Goal: Task Accomplishment & Management: Manage account settings

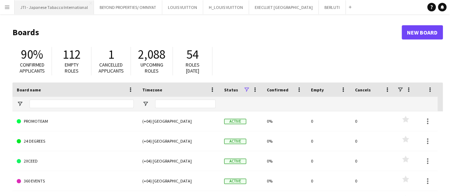
click at [36, 9] on button "JTI - Japanese Tabacco International Close" at bounding box center [54, 7] width 79 height 14
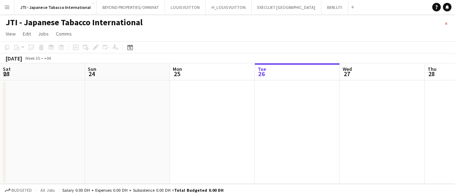
scroll to position [0, 170]
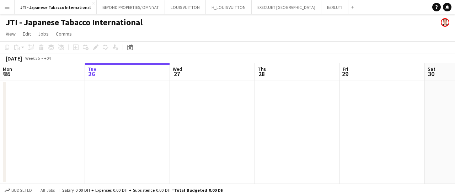
click at [77, 109] on app-date-cell at bounding box center [42, 131] width 85 height 103
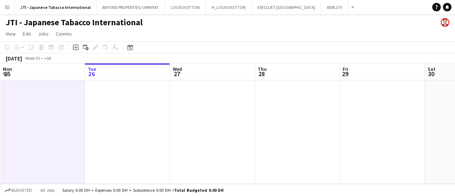
drag, startPoint x: 402, startPoint y: 130, endPoint x: 183, endPoint y: 132, distance: 218.3
click at [172, 136] on app-calendar-viewport "Sat 23 Sun 24 Mon 25 Tue 26 Wed 27 Thu 28 Fri 29 Sat 30 Sun 31 Mon 1 0/1 1 Job …" at bounding box center [227, 123] width 455 height 121
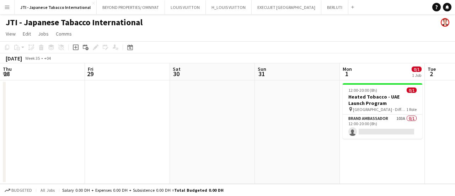
drag, startPoint x: 343, startPoint y: 127, endPoint x: 122, endPoint y: 127, distance: 220.8
click at [125, 127] on app-calendar-viewport "Mon 25 Tue 26 Wed 27 Thu 28 Fri 29 Sat 30 Sun 31 Mon 1 0/1 1 Job Tue 2 Wed 3 Th…" at bounding box center [227, 123] width 455 height 121
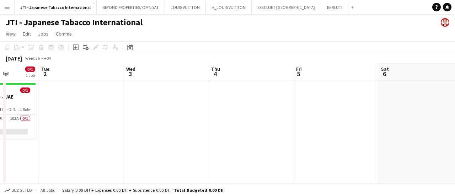
drag, startPoint x: 159, startPoint y: 132, endPoint x: 273, endPoint y: 121, distance: 115.3
click at [141, 130] on app-calendar-viewport "Fri 29 Sat 30 Sun 31 Mon 1 0/1 1 Job Tue 2 Wed 3 Thu 4 Fri 5 Sat 6 Sun 7 Mon 8 …" at bounding box center [227, 123] width 455 height 121
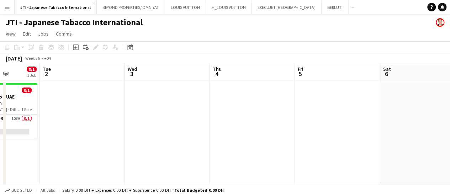
scroll to position [0, 309]
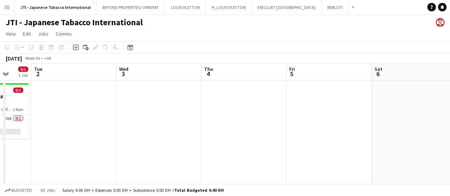
drag, startPoint x: 365, startPoint y: 122, endPoint x: 224, endPoint y: 119, distance: 141.2
click at [224, 119] on app-calendar-viewport "Fri 29 Sat 30 Sun 31 Mon 1 0/1 1 Job Tue 2 Wed 3 Thu 4 Fri 5 Sat 6 Sun 7 Mon 8 …" at bounding box center [225, 132] width 450 height 139
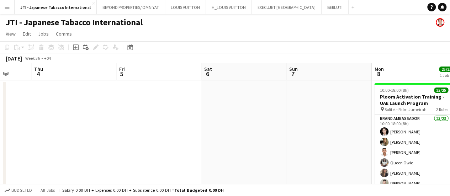
drag, startPoint x: 371, startPoint y: 124, endPoint x: 122, endPoint y: 129, distance: 249.3
click at [122, 129] on app-calendar-viewport "Sun 31 Mon 1 0/1 1 Job Tue 2 Wed 3 Thu 4 Fri 5 Sat 6 Sun 7 Mon 8 25/25 1 Job Tu…" at bounding box center [225, 132] width 450 height 139
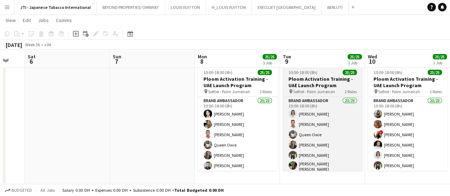
scroll to position [18, 0]
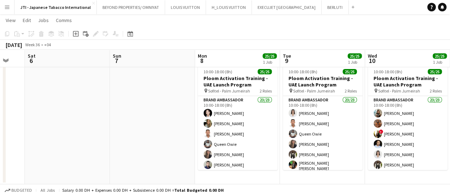
drag, startPoint x: 326, startPoint y: 121, endPoint x: 240, endPoint y: 118, distance: 86.1
click at [241, 120] on app-calendar-viewport "Wed 3 Thu 4 Fri 5 Sat 6 Sun 7 Mon 8 25/25 1 Job Tue 9 25/25 1 Job Wed 10 25/25 …" at bounding box center [225, 97] width 450 height 174
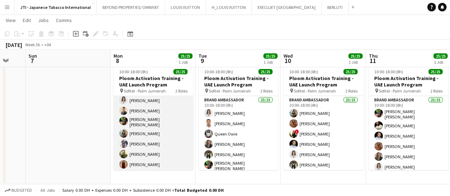
scroll to position [211, 0]
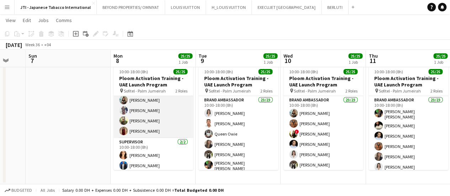
click at [161, 131] on app-card-role "Brand Ambassador 23/23 10:00-18:00 (8h) Aubrey Ellaine Rabino Tanja Vukas Jaafa…" at bounding box center [153, 11] width 80 height 253
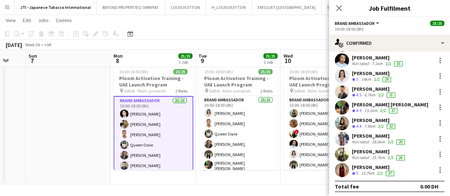
scroll to position [255, 0]
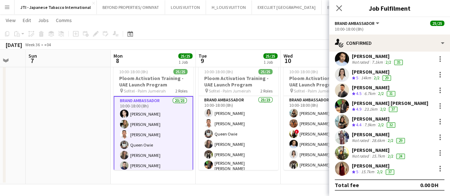
click at [363, 154] on div "Not rated" at bounding box center [361, 156] width 18 height 6
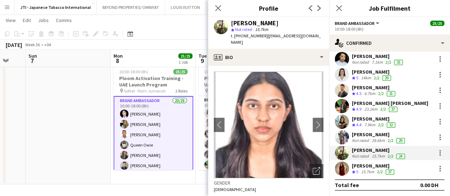
click at [369, 168] on div "Rose Velasquez" at bounding box center [374, 165] width 44 height 6
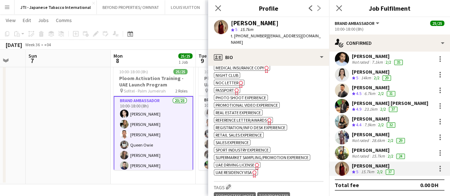
scroll to position [533, 0]
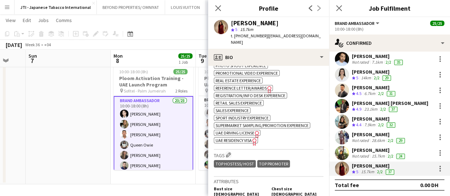
click at [237, 138] on span "UAE Residency Visa" at bounding box center [233, 140] width 36 height 5
click at [370, 153] on div "15.7km" at bounding box center [378, 156] width 16 height 6
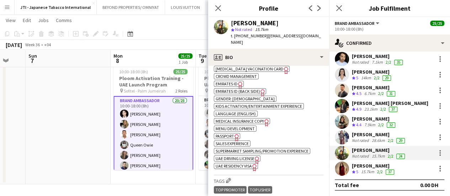
scroll to position [391, 0]
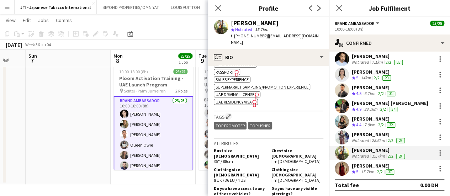
click at [253, 100] on icon at bounding box center [254, 103] width 4 height 7
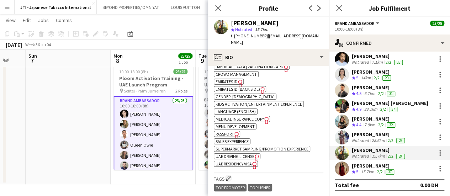
scroll to position [320, 0]
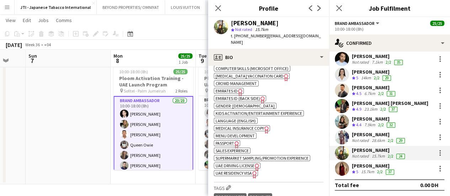
drag, startPoint x: 359, startPoint y: 165, endPoint x: 330, endPoint y: 157, distance: 30.3
click at [358, 165] on div "Rose Velasquez" at bounding box center [374, 165] width 44 height 6
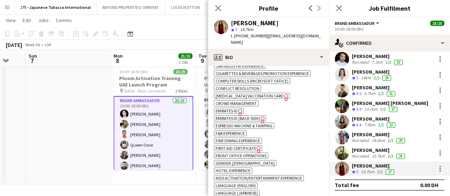
scroll to position [391, 0]
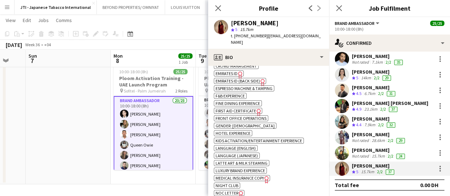
click at [255, 78] on span "Emirates ID (back side)" at bounding box center [237, 80] width 44 height 5
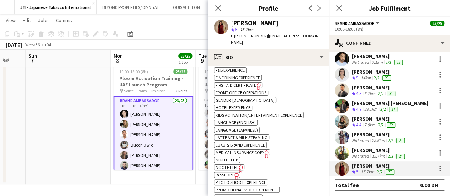
scroll to position [427, 0]
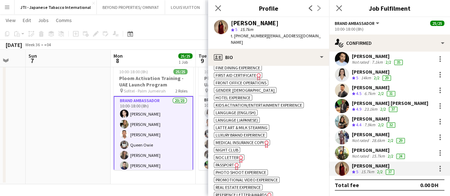
click at [234, 162] on icon "Freelancer has uploaded a photo validation of skill. Click to see" at bounding box center [236, 165] width 7 height 7
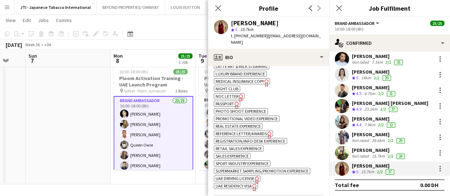
scroll to position [498, 0]
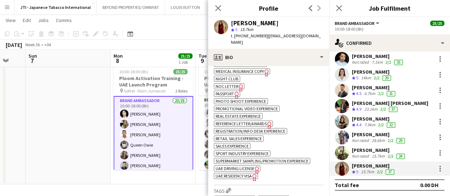
click at [248, 173] on span "UAE Residency Visa" at bounding box center [233, 175] width 36 height 5
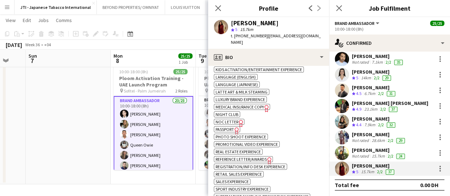
click at [379, 152] on div "Sahreem Chaman" at bounding box center [379, 150] width 54 height 6
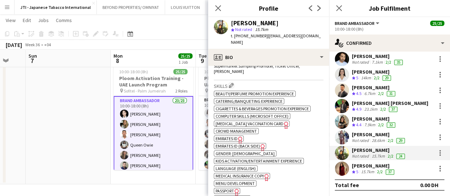
scroll to position [284, 0]
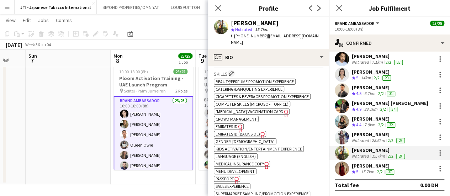
click at [235, 124] on span "Emirates ID" at bounding box center [226, 126] width 22 height 5
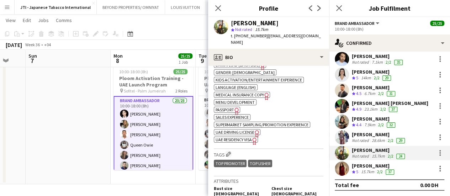
scroll to position [356, 0]
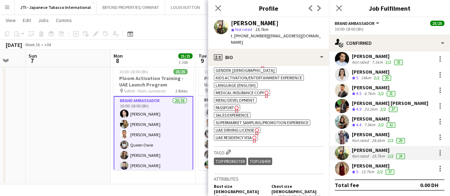
click at [249, 135] on span "UAE Residency Visa" at bounding box center [233, 137] width 36 height 5
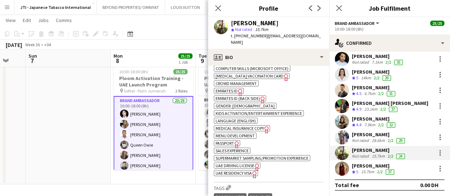
click at [219, 140] on span "Passport" at bounding box center [224, 142] width 18 height 5
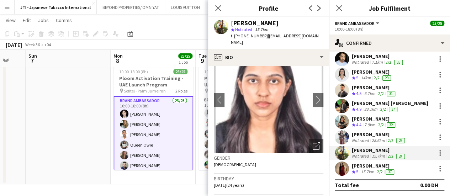
scroll to position [0, 0]
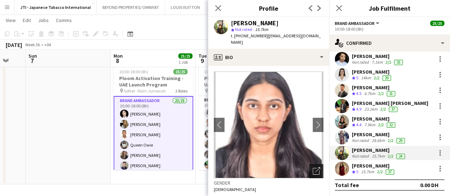
click at [312, 167] on icon "Open photos pop-in" at bounding box center [315, 170] width 7 height 7
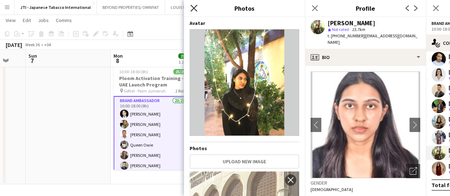
click at [194, 9] on icon at bounding box center [193, 8] width 7 height 7
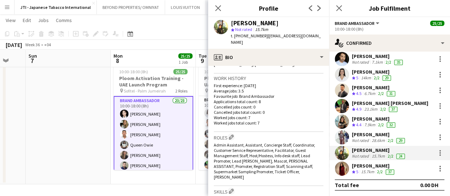
scroll to position [178, 0]
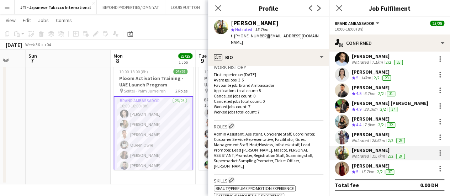
click at [375, 166] on div "Rose Velasquez" at bounding box center [374, 165] width 44 height 6
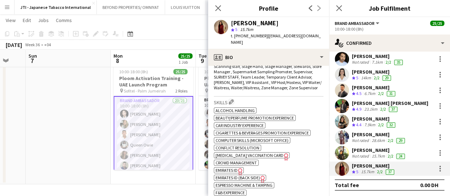
scroll to position [320, 0]
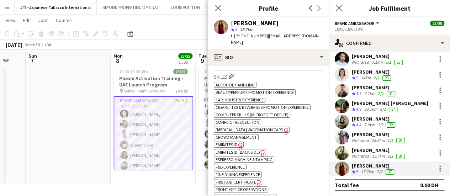
click at [237, 142] on icon "Freelancer has uploaded a photo validation of skill. Click to see" at bounding box center [239, 145] width 7 height 7
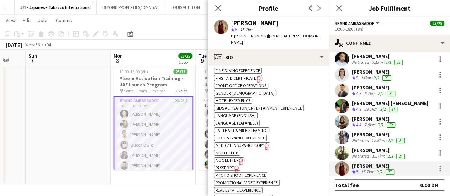
scroll to position [427, 0]
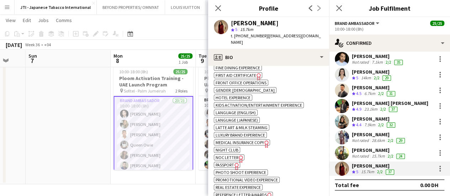
click at [226, 162] on span "Passport" at bounding box center [224, 164] width 18 height 5
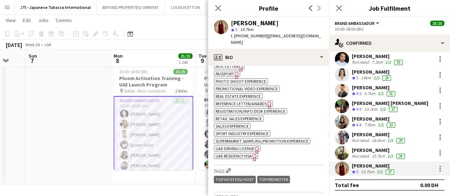
scroll to position [533, 0]
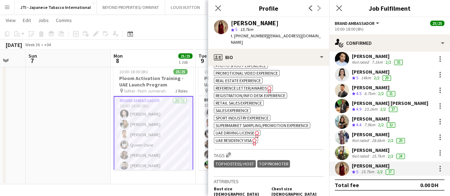
click at [230, 138] on span "UAE Residency Visa" at bounding box center [233, 140] width 36 height 5
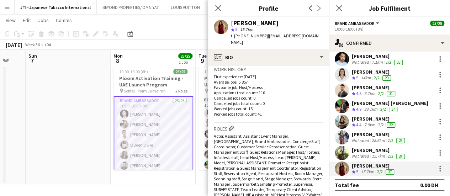
scroll to position [71, 0]
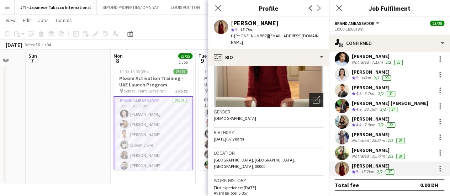
click at [314, 98] on icon "Open photos pop-in" at bounding box center [315, 99] width 7 height 7
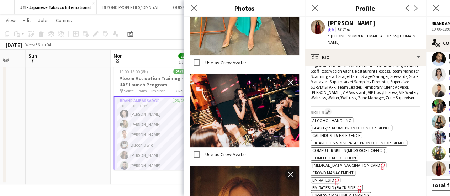
scroll to position [356, 0]
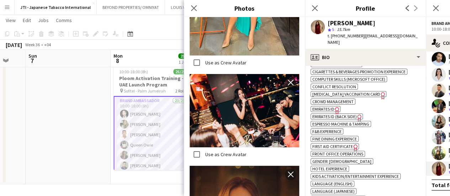
click at [346, 114] on span "Emirates ID (back side)" at bounding box center [334, 116] width 44 height 5
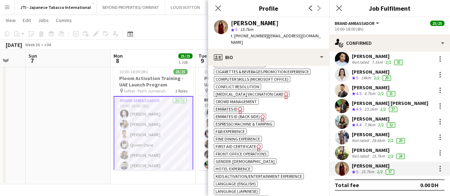
click at [376, 154] on div "15.7km" at bounding box center [378, 156] width 16 height 6
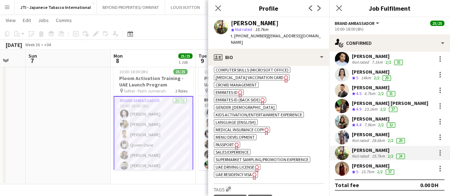
scroll to position [320, 0]
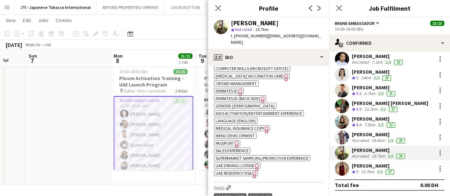
click at [228, 88] on span "Emirates ID" at bounding box center [226, 90] width 22 height 5
click at [259, 96] on icon "Freelancer has uploaded a photo validation of skill. Click to see" at bounding box center [262, 99] width 7 height 7
click at [258, 96] on span "Emirates ID (back side)" at bounding box center [237, 98] width 44 height 5
click at [225, 140] on span "Passport" at bounding box center [224, 142] width 18 height 5
click at [253, 171] on icon "Freelancer has uploaded a photo validation of skill. Click to see" at bounding box center [254, 174] width 7 height 7
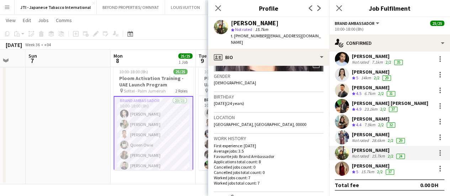
scroll to position [0, 0]
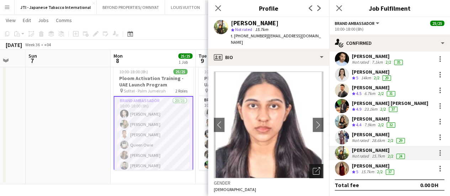
click at [314, 167] on icon "Open photos pop-in" at bounding box center [315, 170] width 7 height 7
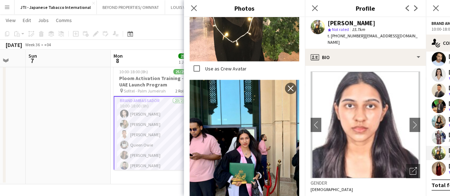
scroll to position [657, 0]
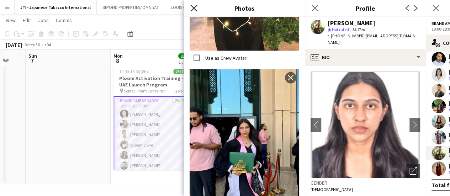
click at [192, 9] on icon at bounding box center [193, 8] width 7 height 7
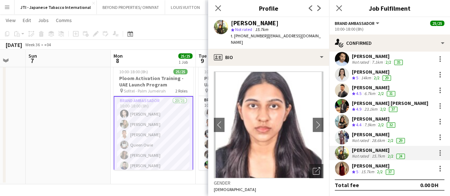
click at [371, 165] on div "Rose Velasquez" at bounding box center [374, 165] width 44 height 6
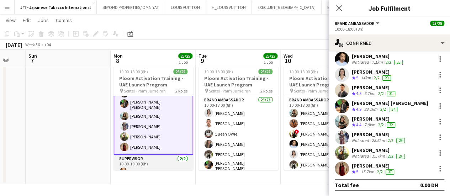
scroll to position [213, 0]
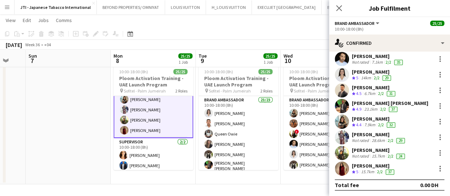
click at [357, 162] on div "Rose Velasquez Crew rating 5 15.7km 2/2 37" at bounding box center [389, 168] width 121 height 14
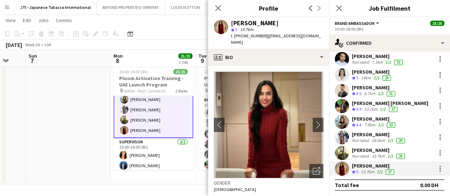
click at [358, 167] on div "Rose Velasquez" at bounding box center [374, 165] width 44 height 6
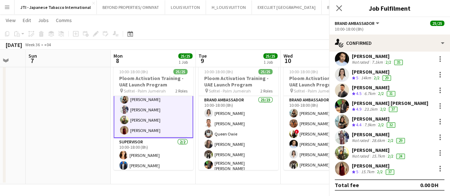
click at [357, 151] on div "Sahreem Chaman" at bounding box center [379, 150] width 54 height 6
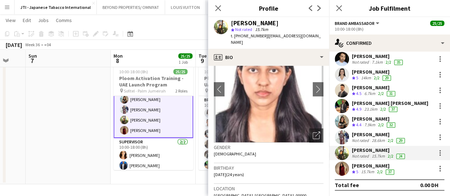
scroll to position [219, 0]
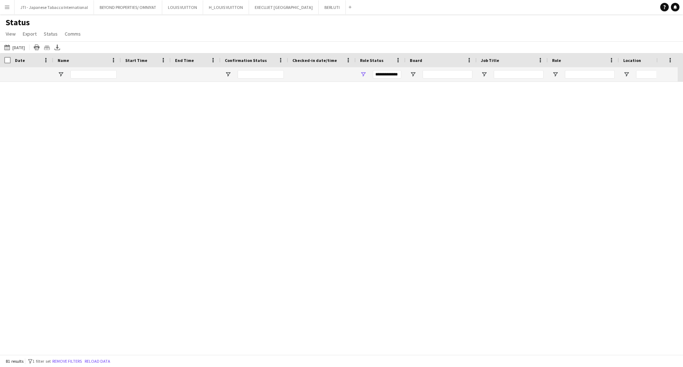
scroll to position [1026, 0]
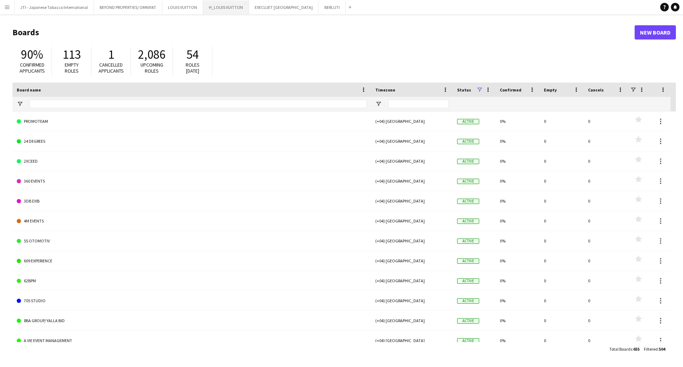
click at [213, 1] on button "H_LOUIS VUITTON Close" at bounding box center [226, 7] width 46 height 14
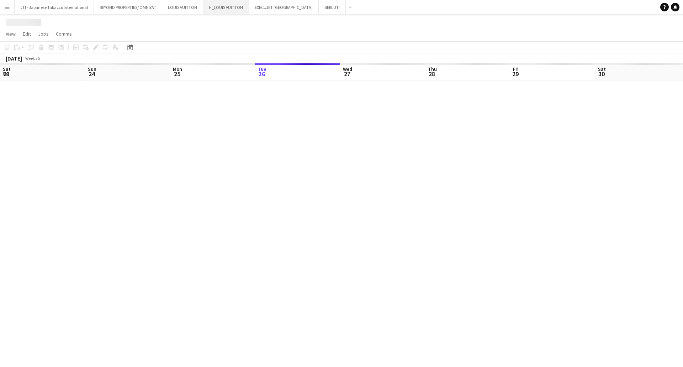
scroll to position [0, 170]
click at [213, 7] on button "H_LOUIS VUITTON Close" at bounding box center [226, 7] width 46 height 14
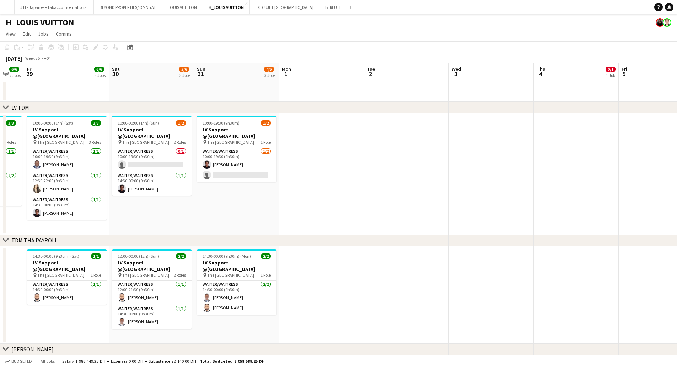
drag, startPoint x: 556, startPoint y: 164, endPoint x: 282, endPoint y: 164, distance: 274.4
click at [194, 173] on app-calendar-viewport "Tue 26 5/5 3 Jobs Wed 27 5/5 3 Jobs Thu 28 6/6 2 Jobs Fri 29 6/6 3 Jobs Sat 30 …" at bounding box center [338, 318] width 677 height 511
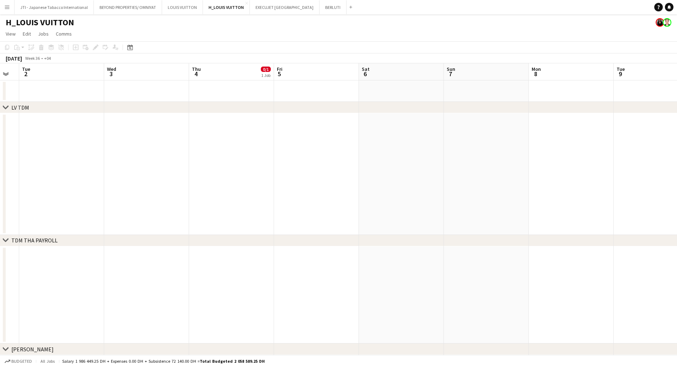
drag, startPoint x: 602, startPoint y: 163, endPoint x: 342, endPoint y: 176, distance: 260.2
click at [342, 176] on app-calendar-viewport "Sat 30 5/6 3 Jobs Sun 31 4/5 3 Jobs Mon 1 Tue 2 Wed 3 Thu 4 0/1 1 Job Fri 5 Sat…" at bounding box center [338, 318] width 677 height 511
drag, startPoint x: 565, startPoint y: 171, endPoint x: 615, endPoint y: 177, distance: 50.5
click at [615, 177] on app-calendar-viewport "Mon 1 Tue 2 Wed 3 Thu 4 0/1 1 Job Fri 5 Sat 6 Sun 7 Mon 8 Tue 9 Wed 10 Thu 11 F…" at bounding box center [338, 318] width 677 height 511
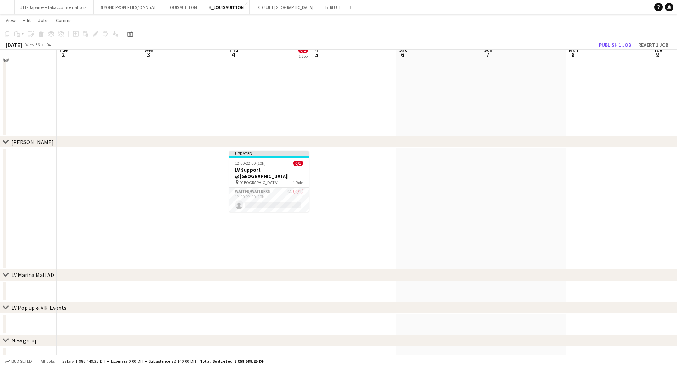
scroll to position [0, 0]
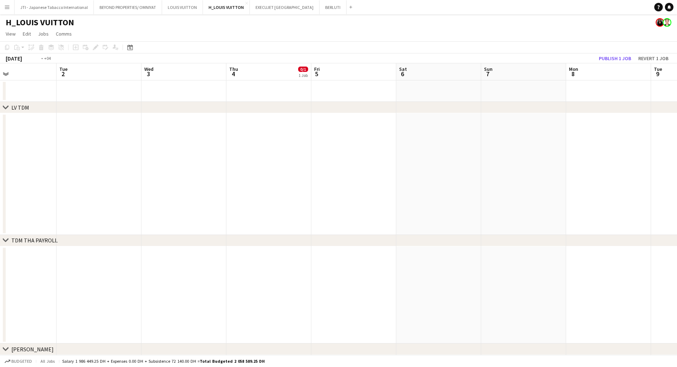
drag, startPoint x: 198, startPoint y: 181, endPoint x: 306, endPoint y: 177, distance: 107.8
click at [544, 186] on app-calendar-viewport "Sat 30 5/6 3 Jobs Sun 31 4/5 3 Jobs Mon 1 Tue 2 Wed 3 Thu 4 0/1 1 Job Fri 5 Sat…" at bounding box center [338, 318] width 677 height 511
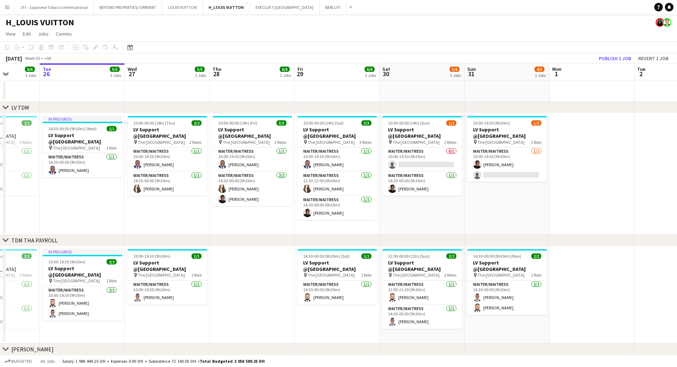
drag, startPoint x: 304, startPoint y: 178, endPoint x: 671, endPoint y: 196, distance: 367.3
click at [517, 191] on app-calendar-viewport "Sat 23 6/6 3 Jobs Sun 24 6/6 3 Jobs Mon 25 6/6 3 Jobs Tue 26 5/5 3 Jobs Wed 27 …" at bounding box center [338, 318] width 677 height 511
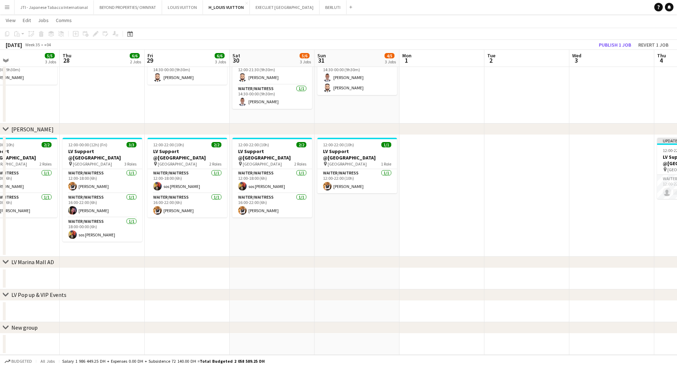
scroll to position [0, 221]
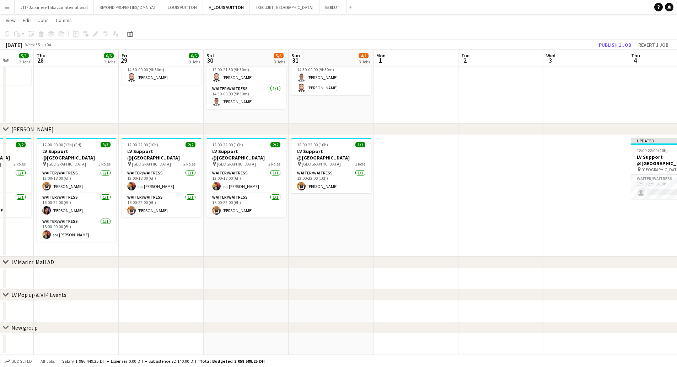
drag, startPoint x: 566, startPoint y: 202, endPoint x: 381, endPoint y: 221, distance: 185.9
click at [381, 221] on app-calendar-viewport "Mon 25 6/6 3 Jobs Tue 26 5/5 3 Jobs Wed 27 5/5 3 Jobs Thu 28 6/6 2 Jobs Fri 29 …" at bounding box center [338, 82] width 677 height 546
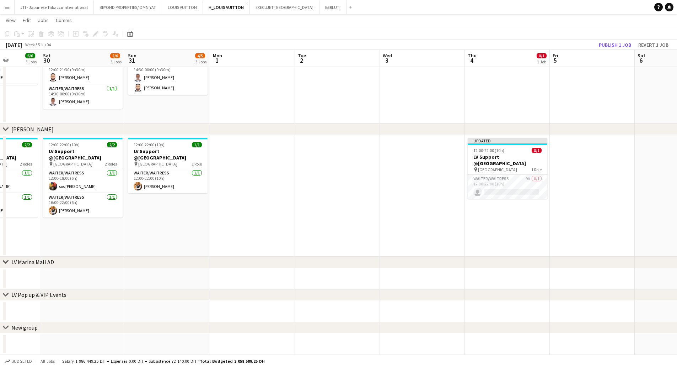
scroll to position [0, 244]
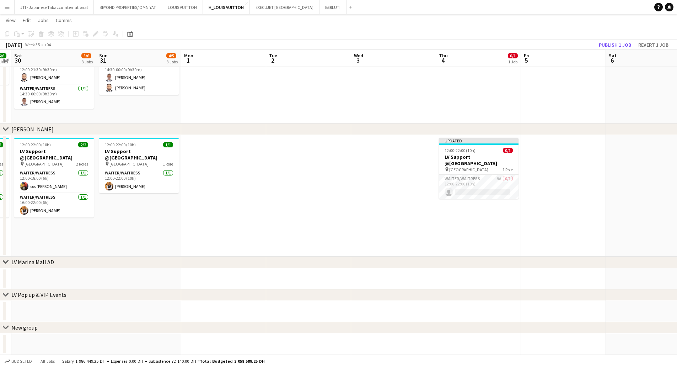
drag, startPoint x: 481, startPoint y: 215, endPoint x: 303, endPoint y: 219, distance: 178.5
click at [289, 229] on app-calendar-viewport "Wed 27 5/5 3 Jobs Thu 28 6/6 2 Jobs Fri 29 6/6 3 Jobs Sat 30 5/6 3 Jobs Sun 31 …" at bounding box center [338, 82] width 677 height 546
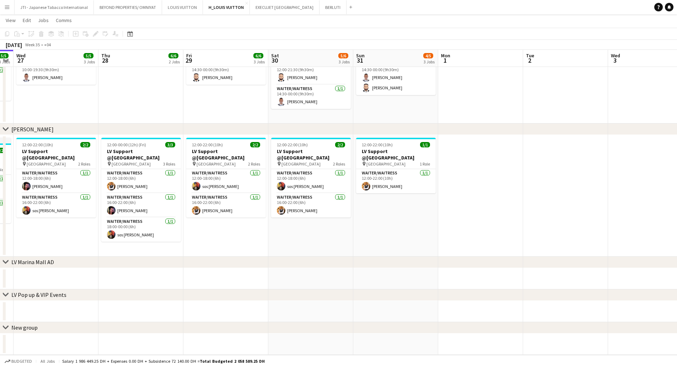
scroll to position [0, 225]
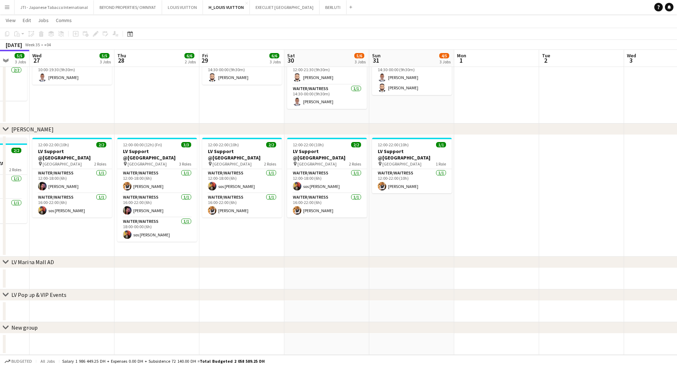
drag, startPoint x: 167, startPoint y: 217, endPoint x: 440, endPoint y: 213, distance: 273.0
click at [440, 213] on app-calendar-viewport "Sun 24 6/6 3 Jobs Mon 25 6/6 3 Jobs Tue 26 5/5 3 Jobs Wed 27 5/5 3 Jobs Thu 28 …" at bounding box center [338, 82] width 677 height 546
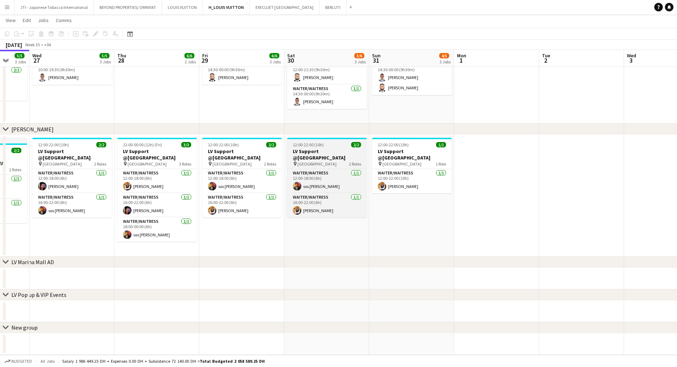
click at [327, 145] on div "12:00-22:00 (10h) 2/2" at bounding box center [327, 144] width 80 height 5
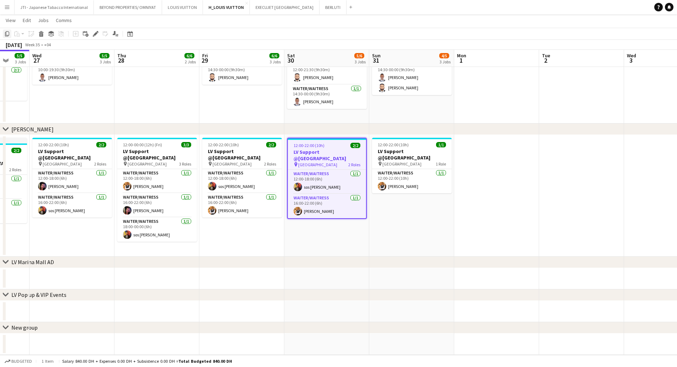
click at [8, 34] on icon "Copy" at bounding box center [7, 34] width 6 height 6
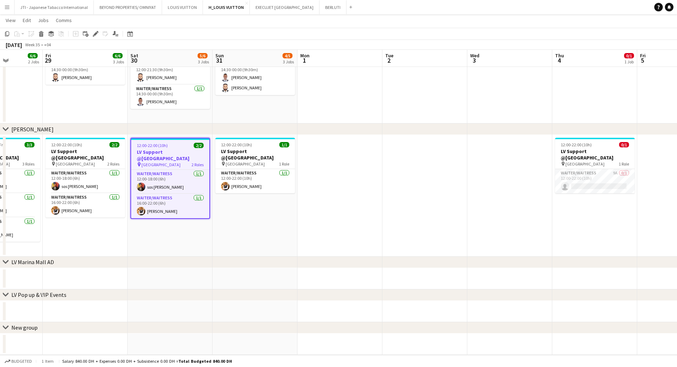
drag, startPoint x: 520, startPoint y: 199, endPoint x: 312, endPoint y: 201, distance: 208.0
click at [311, 203] on app-calendar-viewport "Tue 26 5/5 3 Jobs Wed 27 5/5 3 Jobs Thu 28 6/6 2 Jobs Fri 29 6/6 3 Jobs Sat 30 …" at bounding box center [338, 82] width 677 height 546
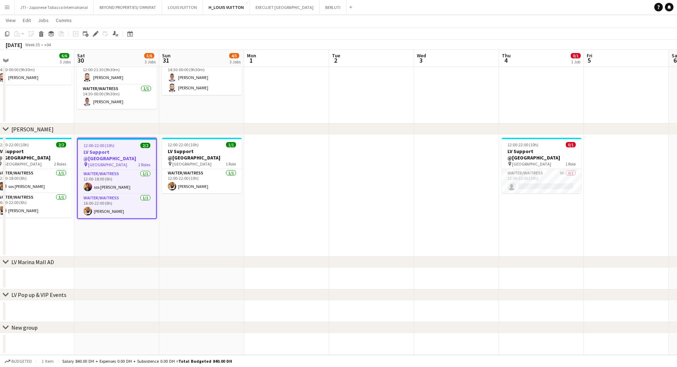
click at [312, 194] on app-date-cell at bounding box center [286, 196] width 85 height 122
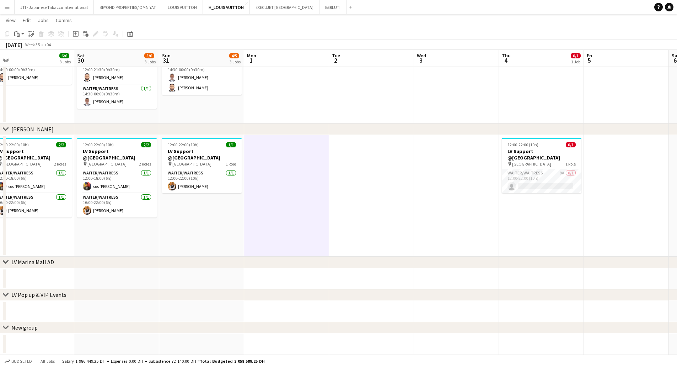
click at [292, 178] on app-date-cell at bounding box center [286, 196] width 85 height 122
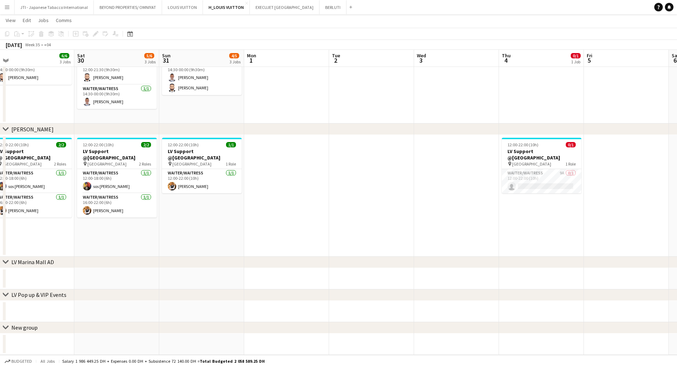
click at [301, 179] on app-date-cell at bounding box center [286, 196] width 85 height 122
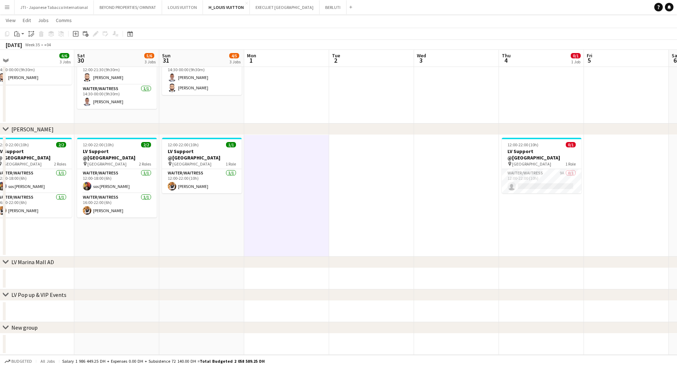
click at [301, 179] on app-date-cell at bounding box center [286, 196] width 85 height 122
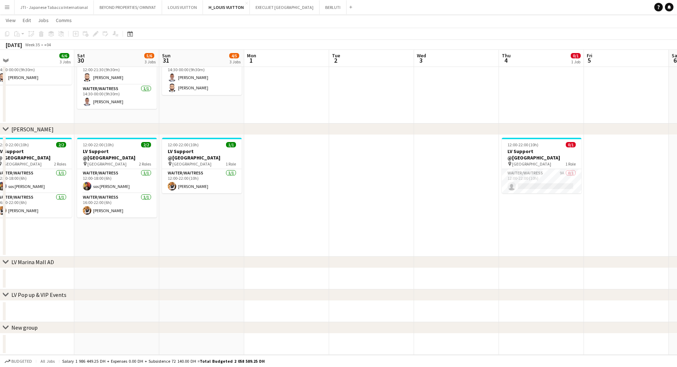
click at [297, 174] on app-date-cell at bounding box center [286, 196] width 85 height 122
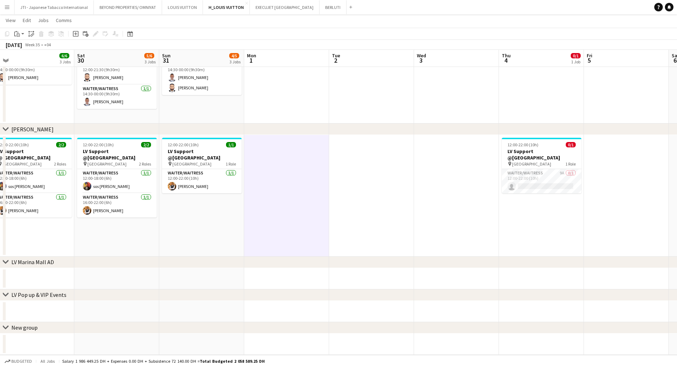
scroll to position [0, 266]
click at [570, 216] on app-date-cell "12:00-22:00 (10h) 0/1 LV Support @Mall of the Emirates pin Mall of the Emirates…" at bounding box center [541, 196] width 85 height 122
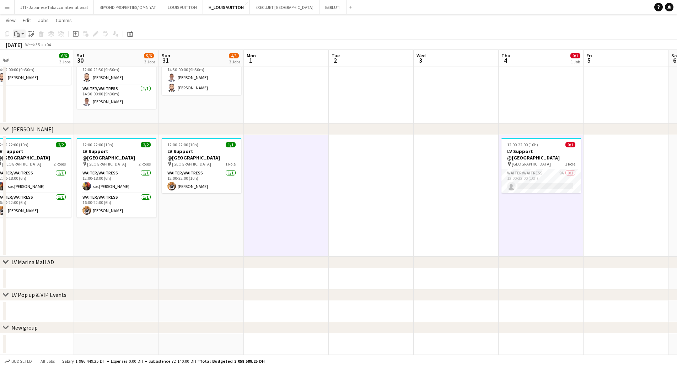
click at [22, 33] on app-action-btn "Paste" at bounding box center [19, 34] width 13 height 9
drag, startPoint x: 23, startPoint y: 62, endPoint x: 182, endPoint y: 118, distance: 169.0
click at [23, 62] on link "Paste with crew Ctrl+Shift+V" at bounding box center [52, 59] width 67 height 6
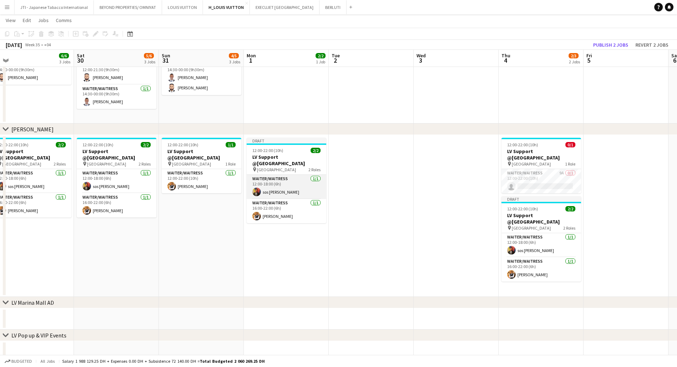
click at [288, 184] on app-card-role "Waiter/Waitress 1/1 12:00-18:00 (6h) sos peter John" at bounding box center [287, 187] width 80 height 24
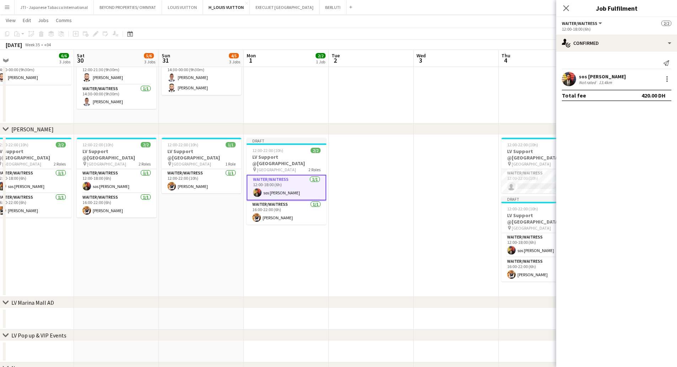
click at [588, 74] on div "sos [PERSON_NAME]" at bounding box center [602, 76] width 47 height 6
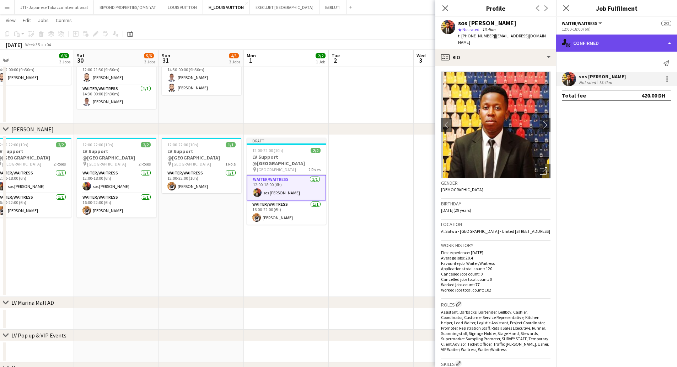
click at [603, 48] on div "single-neutral-actions-check-2 Confirmed" at bounding box center [616, 42] width 121 height 17
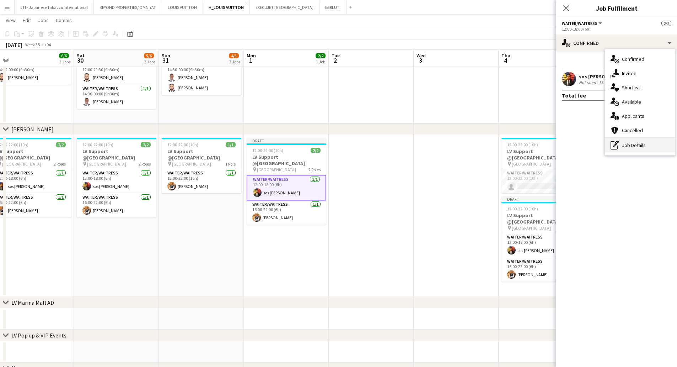
click at [617, 148] on icon at bounding box center [614, 145] width 7 height 9
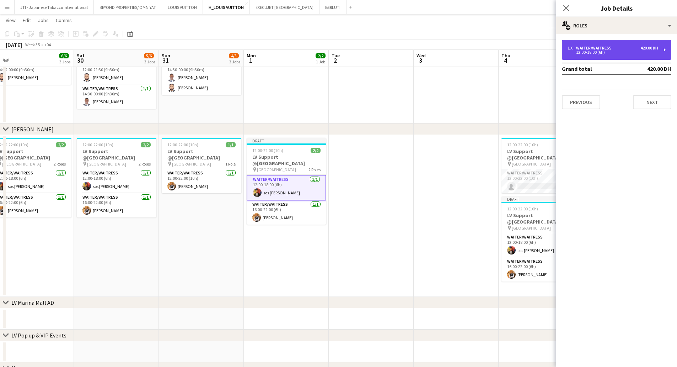
click at [588, 50] on div "12:00-18:00 (6h)" at bounding box center [613, 52] width 91 height 4
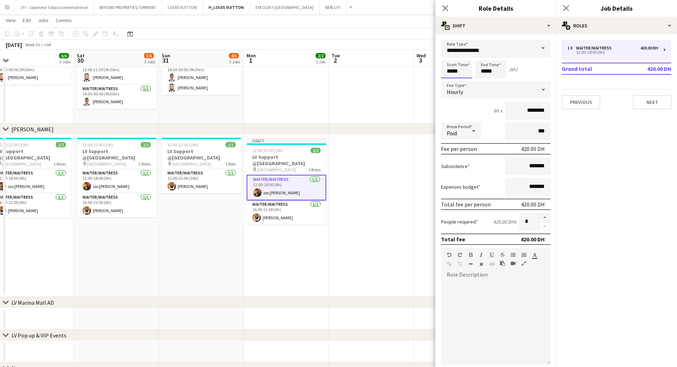
click at [450, 71] on input "*****" at bounding box center [456, 69] width 31 height 18
type input "*****"
click at [450, 80] on div at bounding box center [450, 81] width 14 height 7
click at [486, 71] on input "*****" at bounding box center [490, 69] width 31 height 18
click at [485, 80] on div at bounding box center [484, 81] width 14 height 7
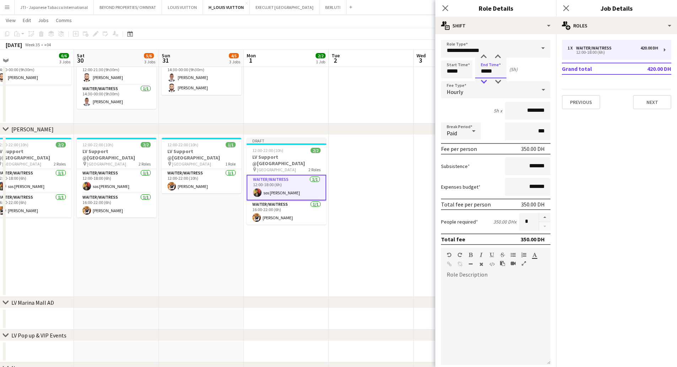
click at [485, 80] on div at bounding box center [484, 81] width 14 height 7
click at [486, 57] on div at bounding box center [484, 56] width 14 height 7
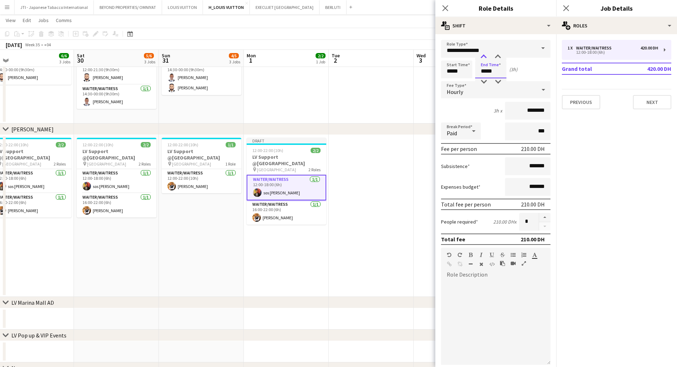
click at [486, 57] on div at bounding box center [484, 56] width 14 height 7
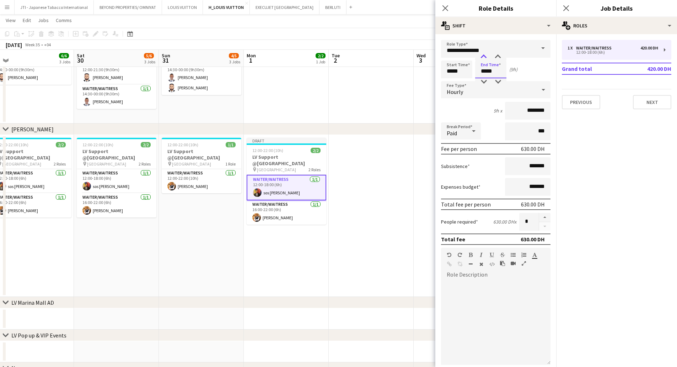
click at [486, 57] on div at bounding box center [484, 56] width 14 height 7
type input "*****"
click at [486, 57] on div at bounding box center [484, 56] width 14 height 7
click at [445, 9] on icon at bounding box center [445, 8] width 7 height 7
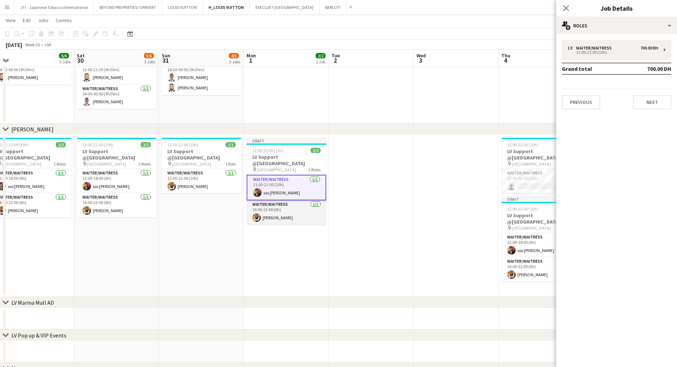
click at [283, 209] on app-card-role "Waiter/Waitress 1/1 16:00-22:00 (6h) Taiwo Idowu" at bounding box center [287, 212] width 80 height 24
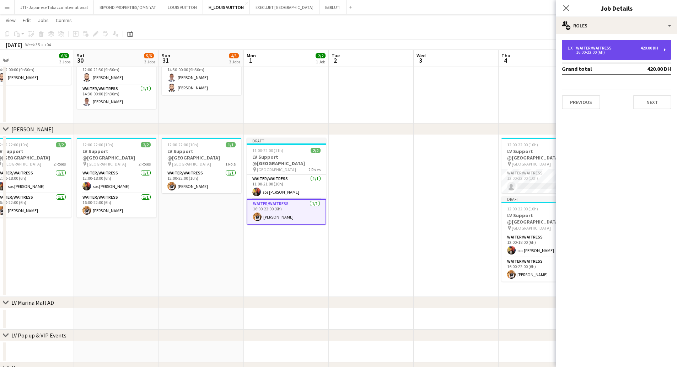
click at [588, 49] on div "Waiter/Waitress" at bounding box center [595, 48] width 38 height 5
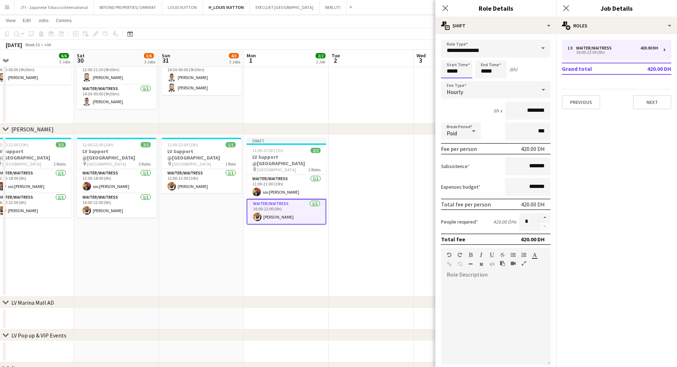
click at [452, 68] on input "*****" at bounding box center [456, 69] width 31 height 18
click at [450, 81] on div at bounding box center [450, 81] width 14 height 7
type input "*****"
click at [450, 81] on div at bounding box center [450, 81] width 14 height 7
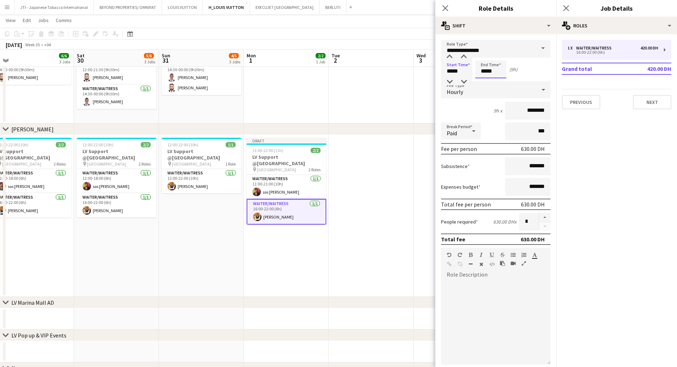
click at [485, 72] on input "*****" at bounding box center [490, 69] width 31 height 18
click at [483, 80] on div at bounding box center [484, 81] width 14 height 7
click at [486, 57] on div at bounding box center [484, 56] width 14 height 7
type input "*****"
click at [486, 57] on div at bounding box center [484, 56] width 14 height 7
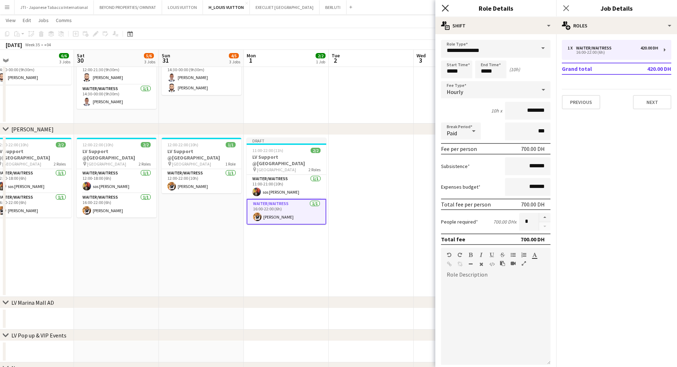
click at [443, 7] on icon "Close pop-in" at bounding box center [445, 8] width 7 height 7
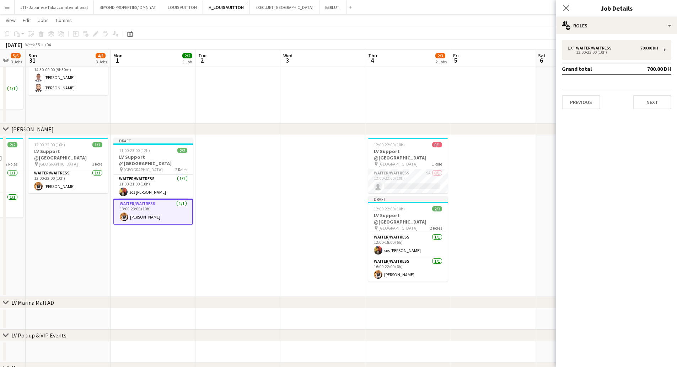
scroll to position [0, 231]
drag, startPoint x: 421, startPoint y: 203, endPoint x: 296, endPoint y: 184, distance: 125.8
click at [296, 184] on app-calendar-viewport "Thu 28 6/6 2 Jobs Fri 29 6/6 3 Jobs Sat 30 5/6 3 Jobs Sun 31 4/5 3 Jobs Mon 1 2…" at bounding box center [338, 102] width 677 height 586
drag, startPoint x: 407, startPoint y: 243, endPoint x: 400, endPoint y: 213, distance: 30.7
click at [407, 242] on app-card-role "Waiter/Waitress 1/1 12:00-18:00 (6h) sos peter John" at bounding box center [407, 245] width 80 height 24
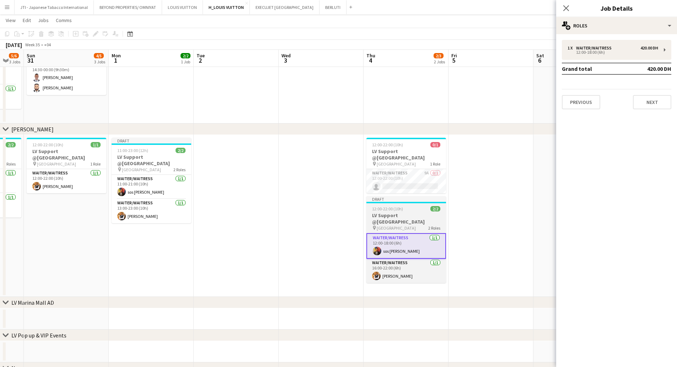
scroll to position [0, 232]
click at [400, 212] on h3 "LV Support @[GEOGRAPHIC_DATA]" at bounding box center [406, 218] width 80 height 13
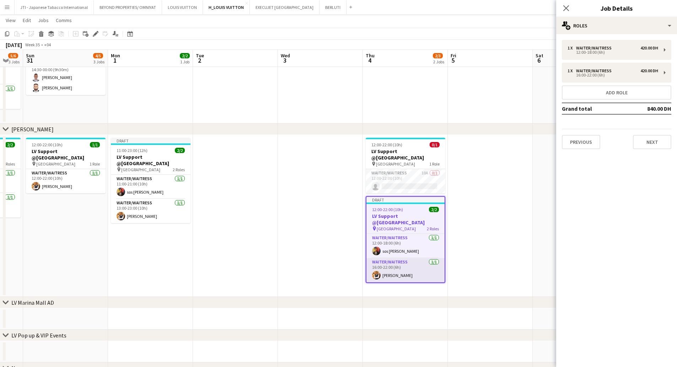
drag, startPoint x: 400, startPoint y: 247, endPoint x: 402, endPoint y: 268, distance: 21.1
click at [400, 247] on app-card-role "Waiter/Waitress 1/1 12:00-18:00 (6h) sos peter John" at bounding box center [406, 246] width 78 height 24
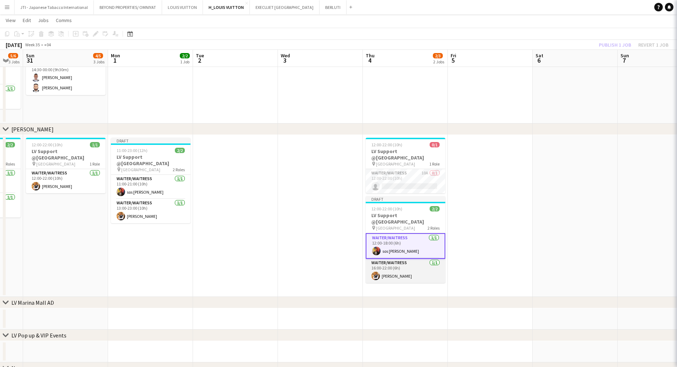
scroll to position [0, 231]
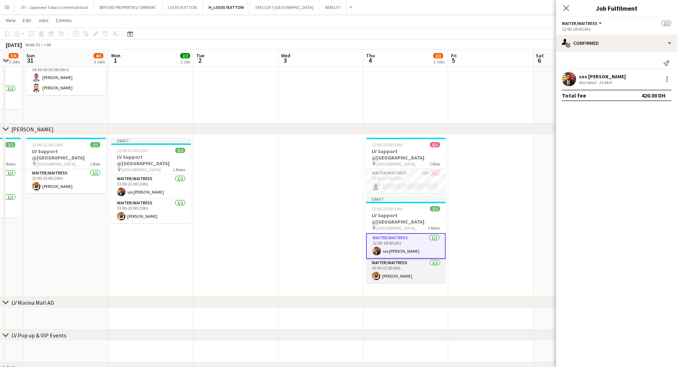
click at [402, 270] on app-card-role "Waiter/Waitress 1/1 16:00-22:00 (6h) Taiwo Idowu" at bounding box center [406, 270] width 80 height 24
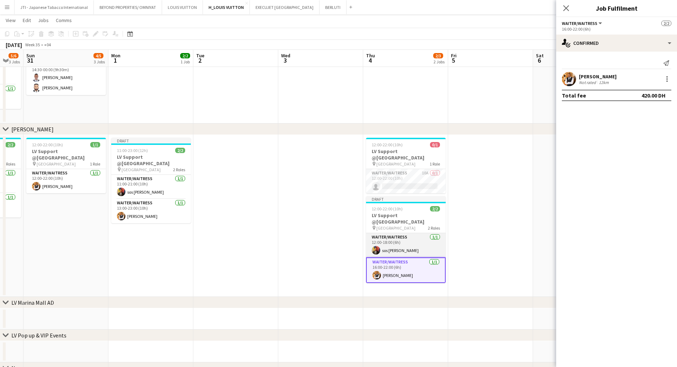
click at [403, 239] on app-card-role "Waiter/Waitress 1/1 12:00-18:00 (6h) sos peter John" at bounding box center [406, 245] width 80 height 24
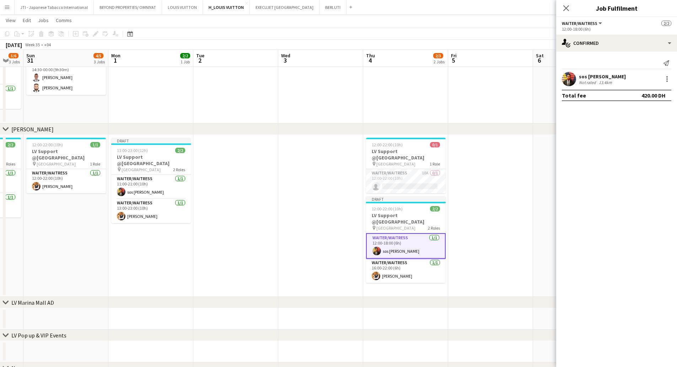
drag, startPoint x: 403, startPoint y: 217, endPoint x: 499, endPoint y: 137, distance: 125.4
click at [403, 217] on h3 "LV Support @Mall of the Emirates" at bounding box center [406, 218] width 80 height 13
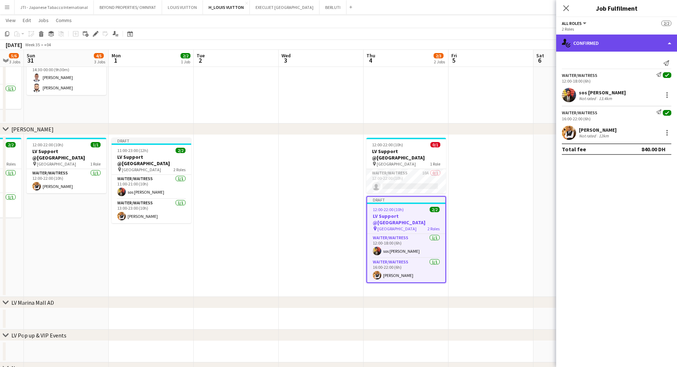
click at [624, 47] on div "single-neutral-actions-check-2 Confirmed" at bounding box center [616, 42] width 121 height 17
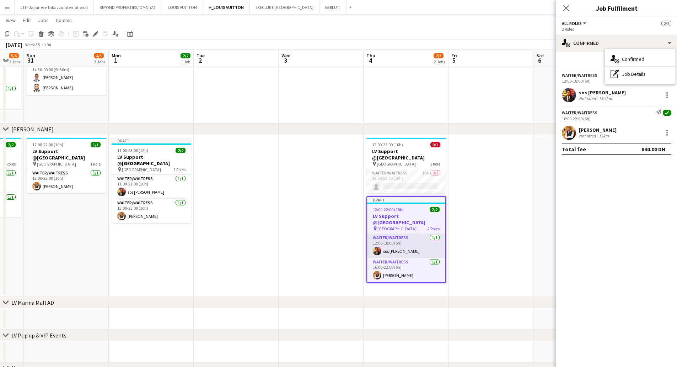
drag, startPoint x: 401, startPoint y: 246, endPoint x: 396, endPoint y: 247, distance: 5.3
click at [401, 246] on app-card-role "Waiter/Waitress 1/1 12:00-18:00 (6h) sos peter John" at bounding box center [406, 246] width 78 height 24
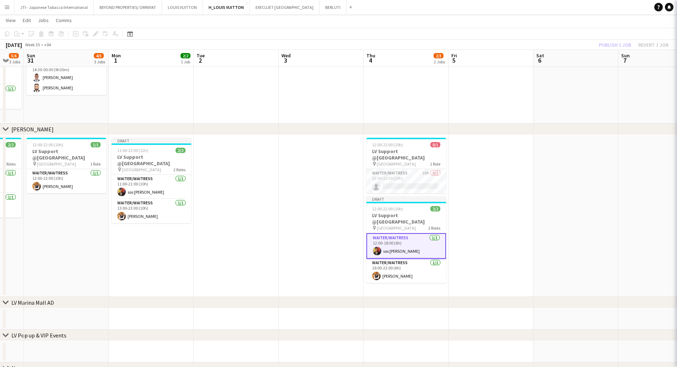
scroll to position [0, 231]
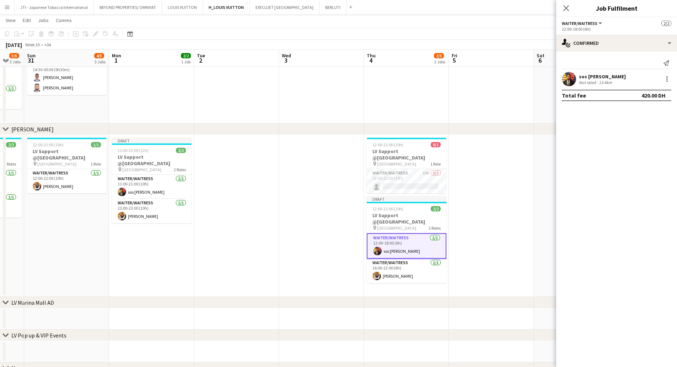
click at [560, 76] on div "sos peter John Not rated 13.4km" at bounding box center [616, 79] width 121 height 14
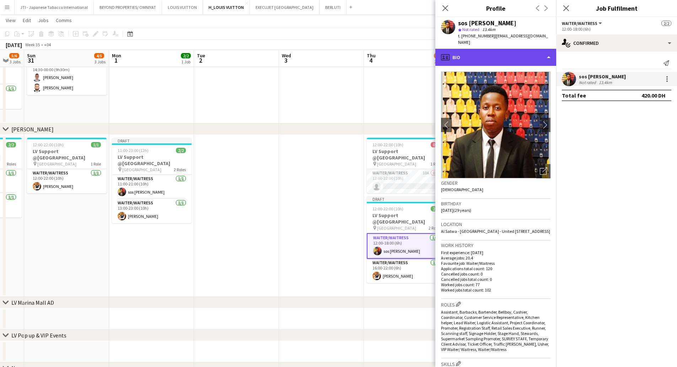
click at [496, 49] on div "profile Bio" at bounding box center [495, 57] width 121 height 17
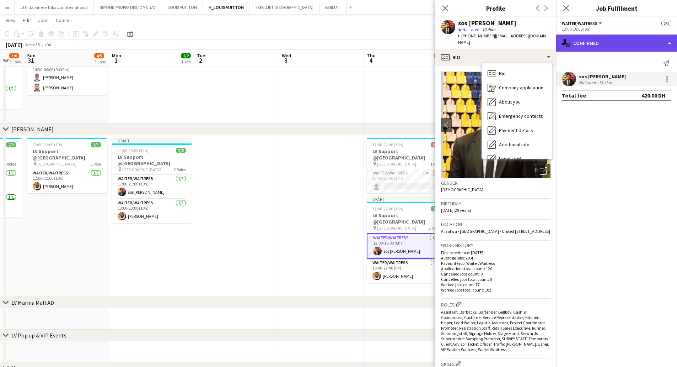
click at [613, 34] on div "single-neutral-actions-check-2 Confirmed" at bounding box center [616, 42] width 121 height 17
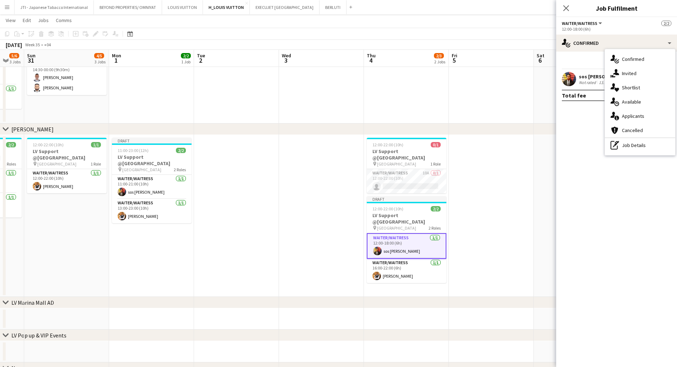
drag, startPoint x: 616, startPoint y: 148, endPoint x: 598, endPoint y: 98, distance: 52.6
click at [616, 146] on icon "pen-write" at bounding box center [615, 145] width 9 height 9
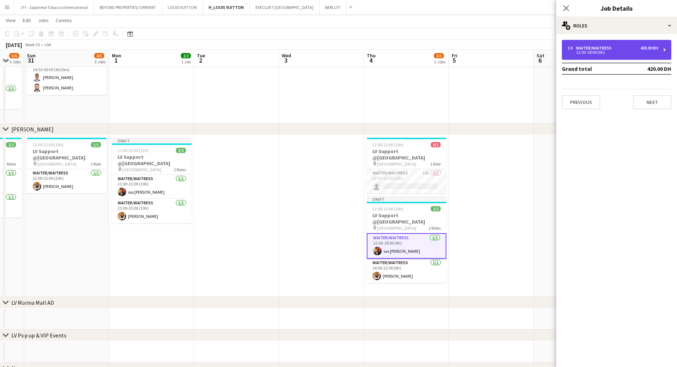
drag, startPoint x: 579, startPoint y: 50, endPoint x: 539, endPoint y: 66, distance: 43.2
click at [578, 50] on div "12:00-18:00 (6h)" at bounding box center [613, 52] width 91 height 4
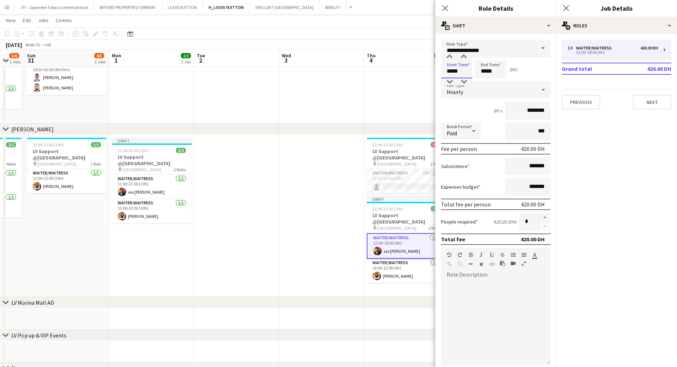
click at [448, 71] on input "*****" at bounding box center [456, 69] width 31 height 18
type input "*****"
click at [450, 79] on div at bounding box center [450, 81] width 14 height 7
click at [483, 70] on input "*****" at bounding box center [490, 69] width 31 height 18
click at [485, 59] on div at bounding box center [484, 56] width 14 height 7
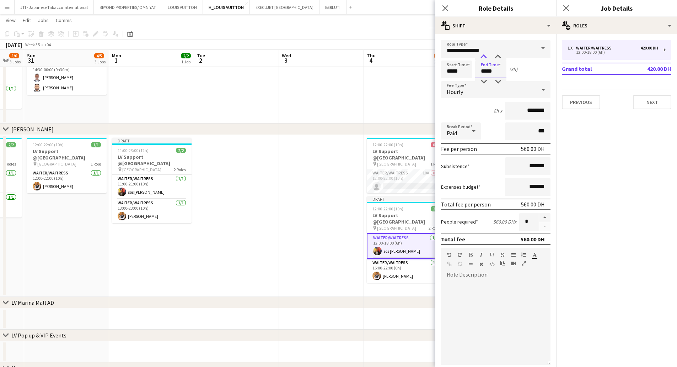
click at [485, 59] on div at bounding box center [484, 56] width 14 height 7
type input "*****"
click at [485, 79] on div at bounding box center [484, 81] width 14 height 7
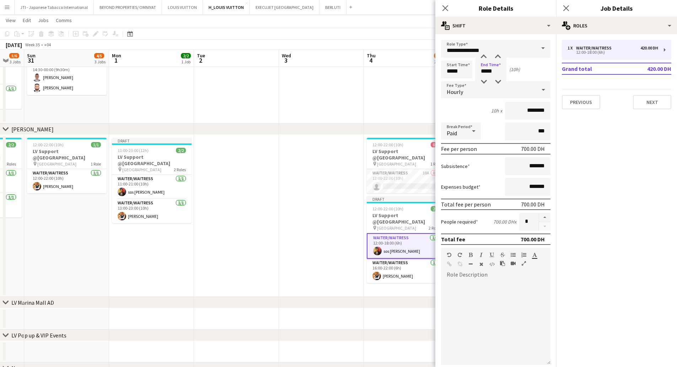
drag, startPoint x: 444, startPoint y: 9, endPoint x: 426, endPoint y: 75, distance: 68.6
click at [443, 18] on app-edit-job-roles-popin "**********" at bounding box center [495, 183] width 121 height 367
click at [446, 9] on icon at bounding box center [445, 8] width 7 height 7
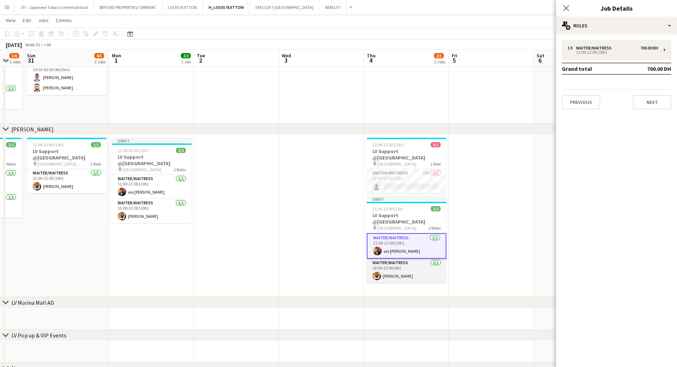
click at [403, 273] on app-card-role "Waiter/Waitress 1/1 16:00-22:00 (6h) Taiwo Idowu" at bounding box center [407, 270] width 80 height 24
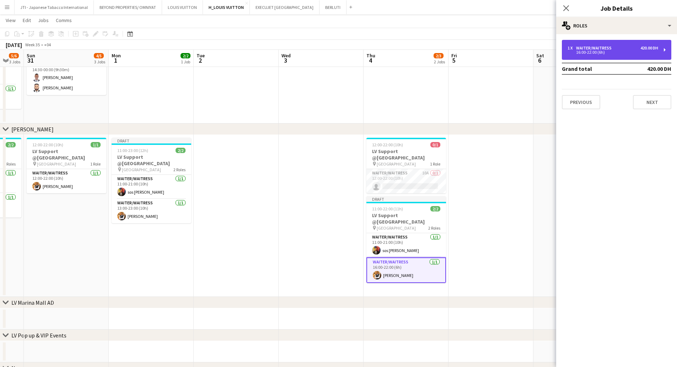
click at [608, 53] on div "16:00-22:00 (6h)" at bounding box center [613, 52] width 91 height 4
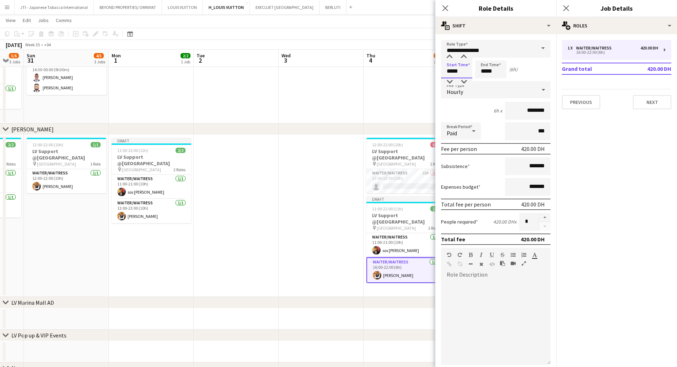
click at [450, 68] on input "*****" at bounding box center [456, 69] width 31 height 18
click at [449, 81] on div at bounding box center [450, 81] width 14 height 7
type input "*****"
click at [449, 81] on div at bounding box center [450, 81] width 14 height 7
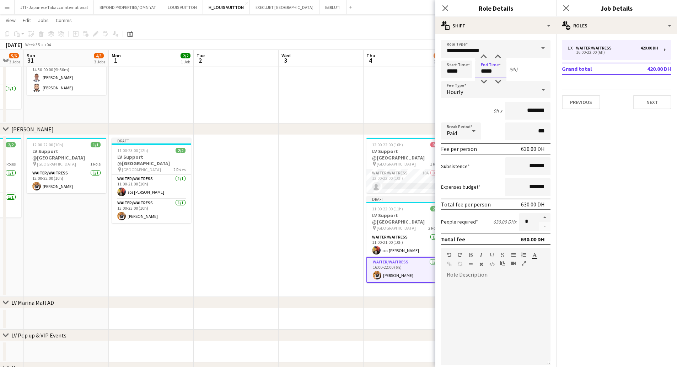
click at [485, 75] on input "*****" at bounding box center [490, 69] width 31 height 18
click at [486, 68] on app-time-picker "*****" at bounding box center [490, 70] width 31 height 5
type input "*****"
click at [486, 59] on div at bounding box center [484, 56] width 14 height 7
click at [539, 220] on button "button" at bounding box center [544, 217] width 11 height 9
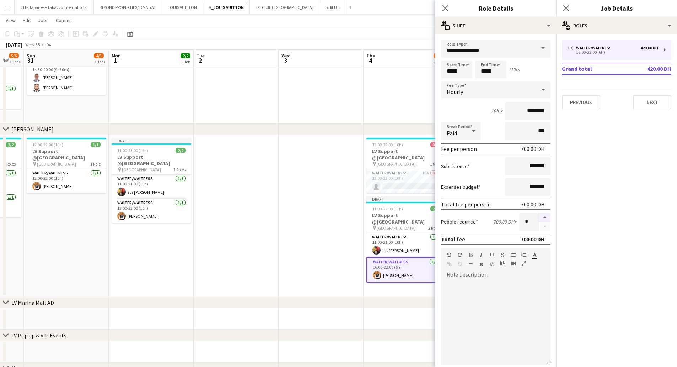
type input "*"
click at [446, 7] on icon "Close pop-in" at bounding box center [445, 8] width 7 height 7
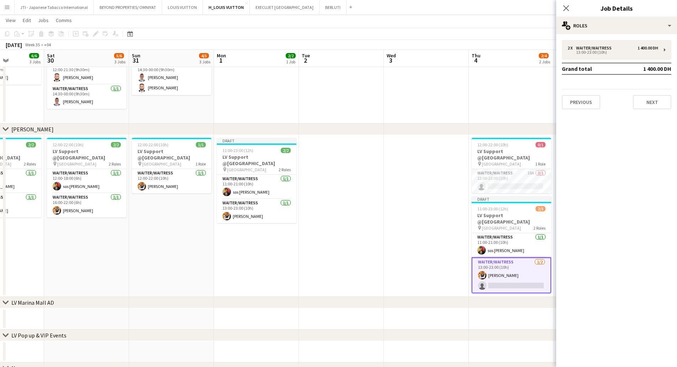
scroll to position [0, 188]
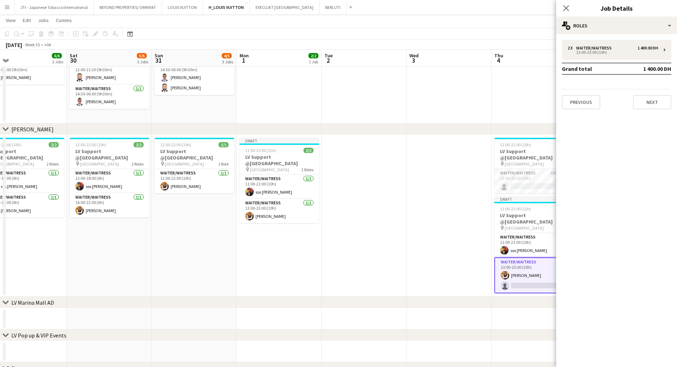
drag, startPoint x: 322, startPoint y: 254, endPoint x: 435, endPoint y: 257, distance: 112.7
click at [435, 257] on app-calendar-viewport "Wed 27 5/5 3 Jobs Thu 28 6/6 2 Jobs Fri 29 6/6 3 Jobs Sat 30 5/6 3 Jobs Sun 31 …" at bounding box center [338, 102] width 677 height 586
click at [205, 161] on div "pin Mall of the Emirates 1 Role" at bounding box center [195, 164] width 80 height 6
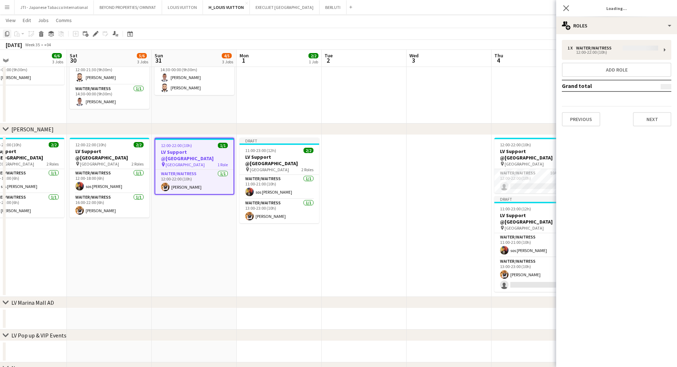
click at [7, 36] on icon at bounding box center [7, 33] width 4 height 5
click at [357, 177] on app-date-cell at bounding box center [364, 216] width 85 height 162
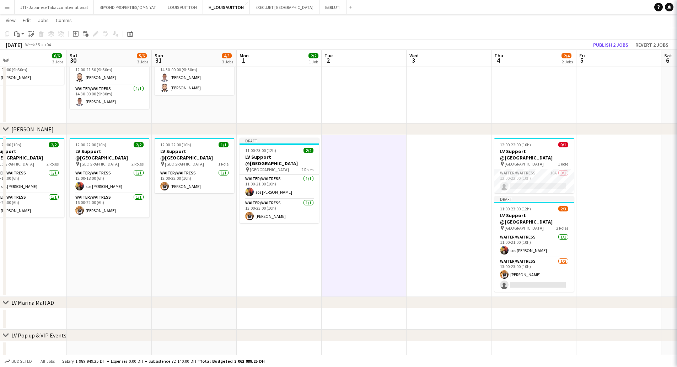
drag, startPoint x: 432, startPoint y: 176, endPoint x: 417, endPoint y: 180, distance: 14.6
click at [431, 176] on app-date-cell at bounding box center [449, 216] width 85 height 162
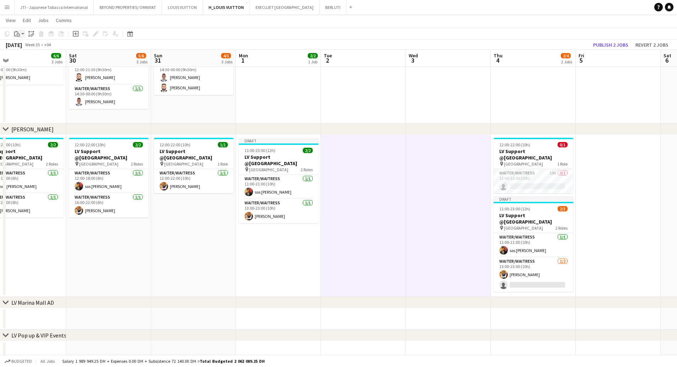
click at [20, 35] on div "Paste" at bounding box center [17, 34] width 9 height 9
click at [27, 58] on link "Paste with crew Ctrl+Shift+V" at bounding box center [52, 59] width 67 height 6
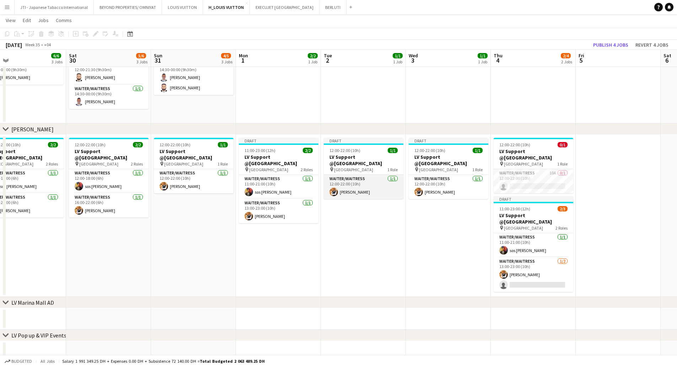
click at [379, 181] on app-card-role "Waiter/Waitress 1/1 12:00-22:00 (10h) Taiwo Idowu" at bounding box center [364, 187] width 80 height 24
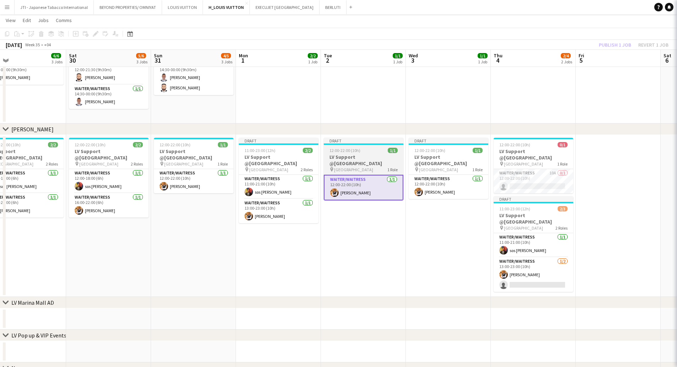
click at [371, 162] on h3 "LV Support @[GEOGRAPHIC_DATA]" at bounding box center [364, 160] width 80 height 13
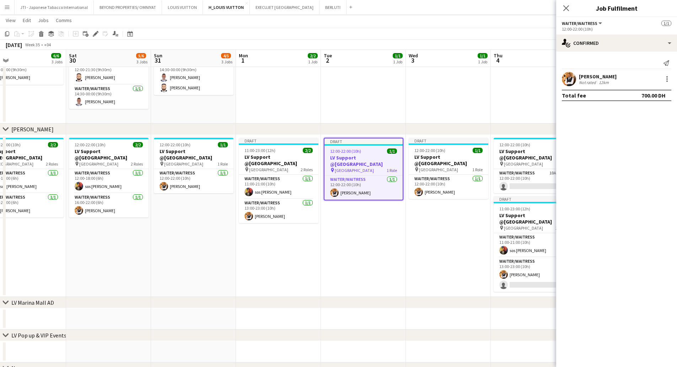
drag, startPoint x: 378, startPoint y: 187, endPoint x: 482, endPoint y: 133, distance: 118.0
click at [378, 187] on app-card-role "Waiter/Waitress 1/1 12:00-22:00 (10h) Taiwo Idowu" at bounding box center [364, 187] width 78 height 24
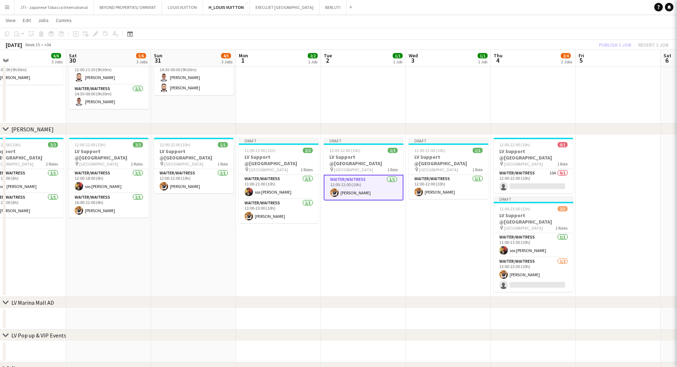
scroll to position [0, 188]
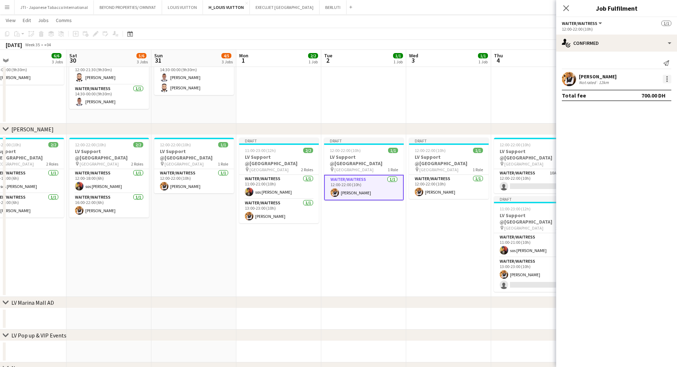
click at [668, 78] on div at bounding box center [667, 79] width 9 height 9
click at [630, 160] on span "Remove" at bounding box center [632, 160] width 21 height 6
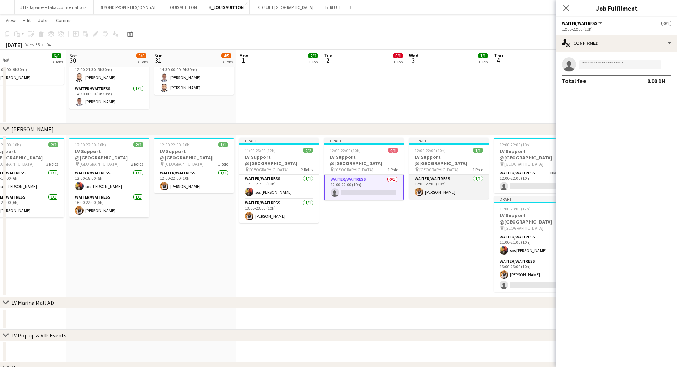
click at [452, 183] on app-card-role "Waiter/Waitress 1/1 12:00-22:00 (10h) Taiwo Idowu" at bounding box center [449, 187] width 80 height 24
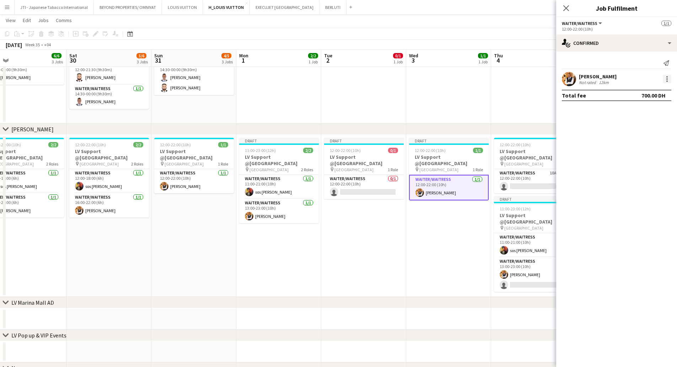
click at [666, 79] on div at bounding box center [667, 79] width 9 height 9
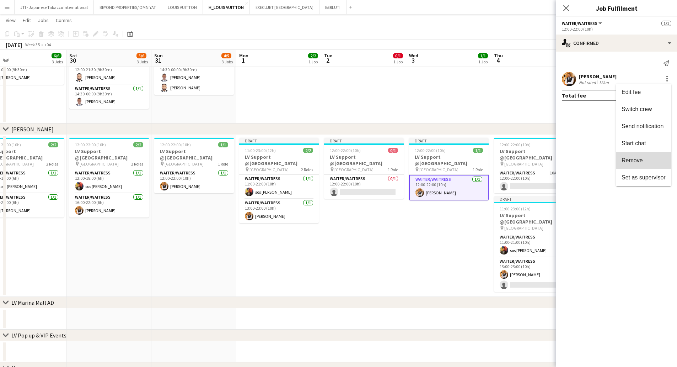
click at [625, 162] on span "Remove" at bounding box center [632, 160] width 21 height 6
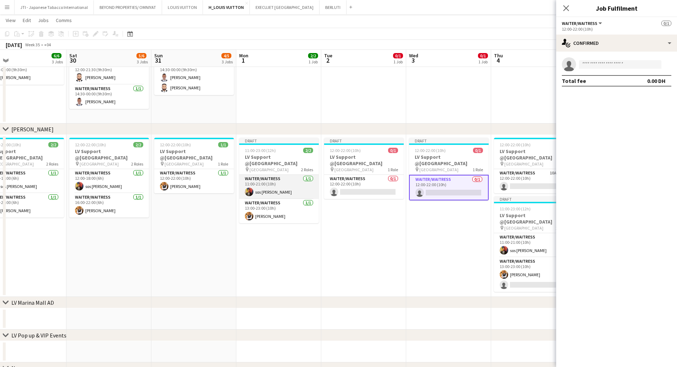
click at [280, 187] on app-card-role "Waiter/Waitress 1/1 11:00-21:00 (10h) sos peter John" at bounding box center [279, 187] width 80 height 24
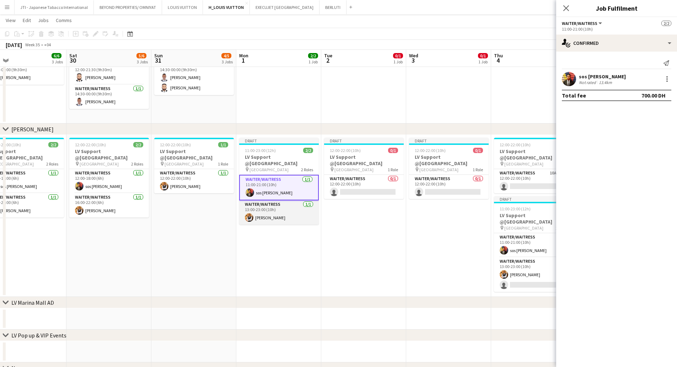
click at [277, 208] on app-card-role "Waiter/Waitress 1/1 13:00-23:00 (10h) Taiwo Idowu" at bounding box center [279, 212] width 80 height 24
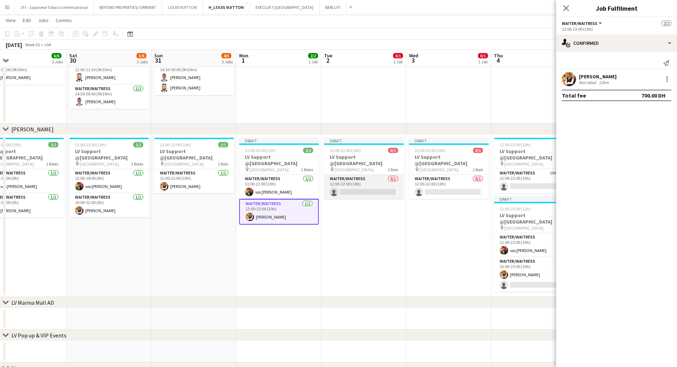
click at [375, 189] on app-card-role "Waiter/Waitress 0/1 12:00-22:00 (10h) single-neutral-actions" at bounding box center [364, 187] width 80 height 24
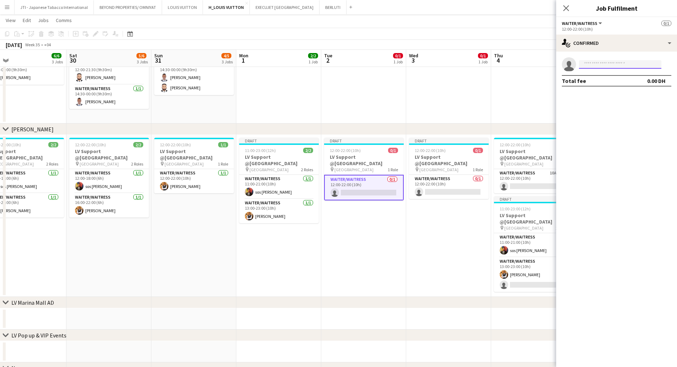
click at [596, 65] on input at bounding box center [620, 64] width 82 height 9
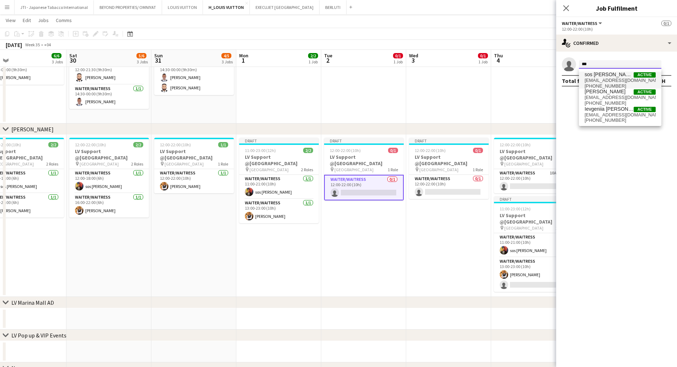
type input "***"
click at [609, 75] on span "sos [PERSON_NAME]" at bounding box center [609, 74] width 49 height 6
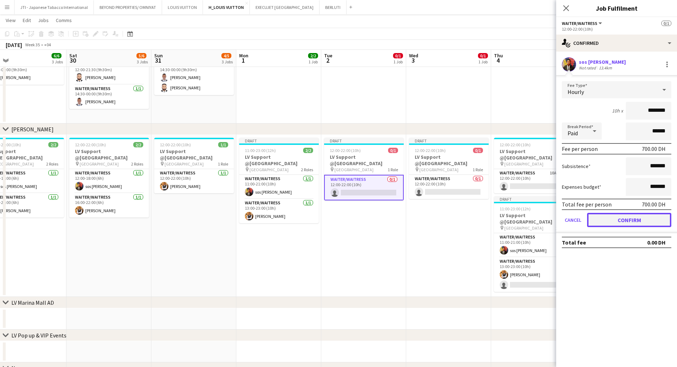
click at [617, 214] on button "Confirm" at bounding box center [629, 220] width 84 height 14
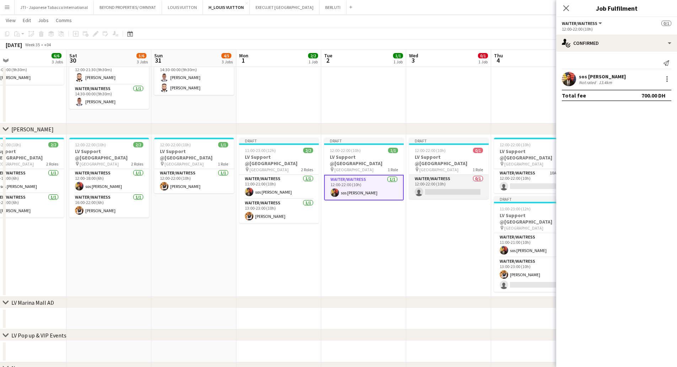
click at [447, 191] on app-card-role "Waiter/Waitress 0/1 12:00-22:00 (10h) single-neutral-actions" at bounding box center [449, 187] width 80 height 24
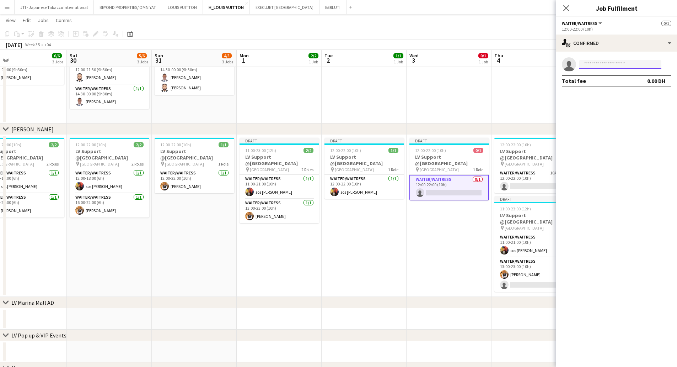
click at [613, 68] on input at bounding box center [620, 64] width 82 height 9
type input "******"
click at [614, 84] on span "+971554846009" at bounding box center [620, 86] width 71 height 6
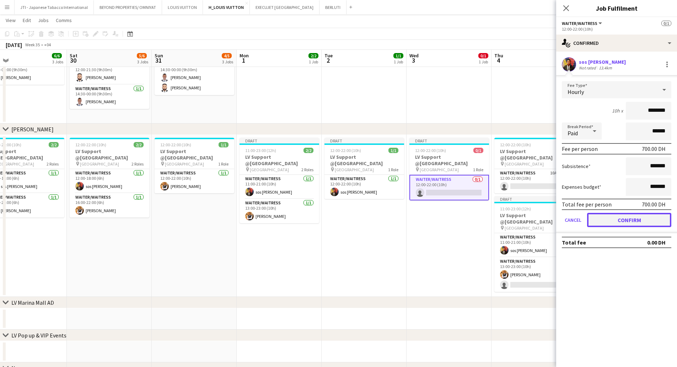
drag, startPoint x: 626, startPoint y: 220, endPoint x: 609, endPoint y: 219, distance: 16.4
click at [624, 220] on button "Confirm" at bounding box center [629, 220] width 84 height 14
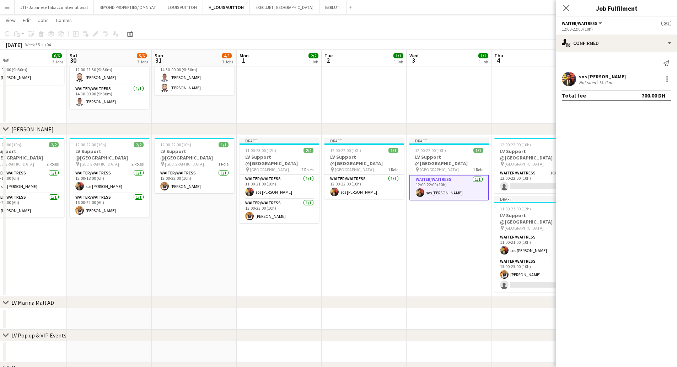
scroll to position [0, 217]
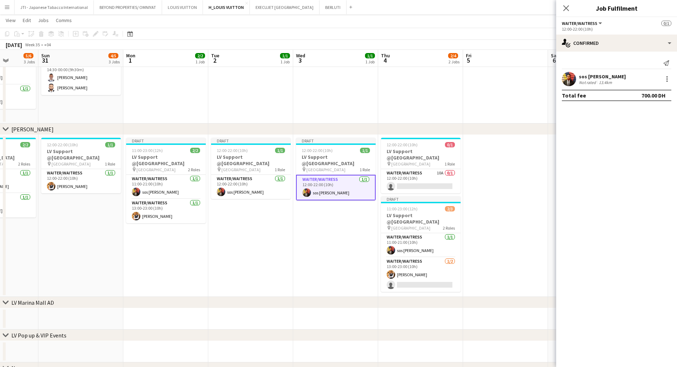
drag, startPoint x: 380, startPoint y: 232, endPoint x: 363, endPoint y: 236, distance: 17.7
click at [363, 236] on app-calendar-viewport "Thu 28 6/6 2 Jobs Fri 29 6/6 3 Jobs Sat 30 5/6 3 Jobs Sun 31 4/5 3 Jobs Mon 1 2…" at bounding box center [338, 102] width 677 height 586
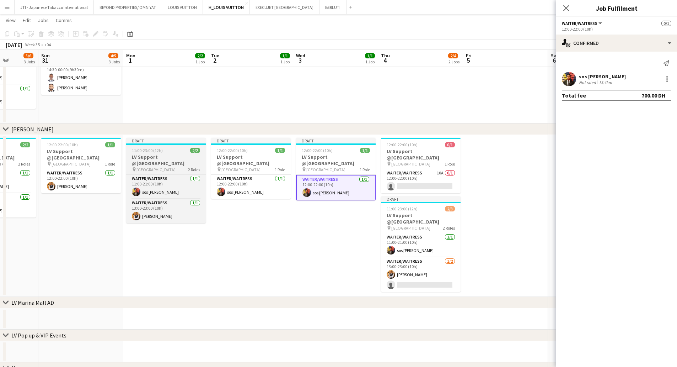
click at [164, 149] on div "11:00-23:00 (12h) 2/2" at bounding box center [166, 150] width 80 height 5
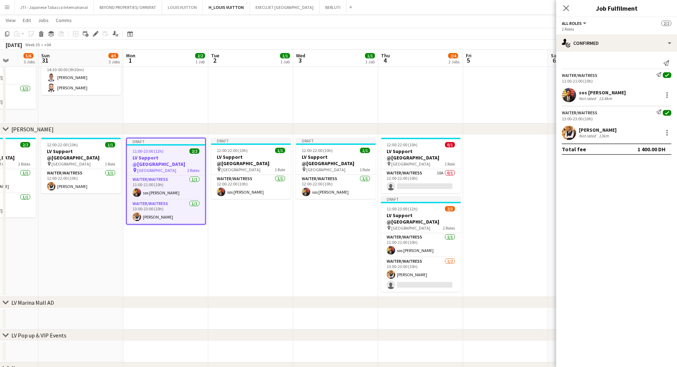
click at [492, 176] on app-date-cell at bounding box center [505, 216] width 85 height 162
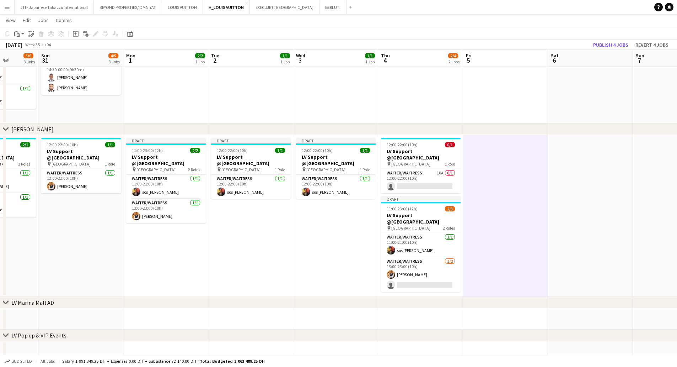
drag, startPoint x: 487, startPoint y: 186, endPoint x: 471, endPoint y: 186, distance: 16.0
click at [479, 186] on app-calendar-viewport "Thu 28 6/6 2 Jobs Fri 29 6/6 3 Jobs Sat 30 5/6 3 Jobs Sun 31 4/5 3 Jobs Mon 1 2…" at bounding box center [338, 102] width 677 height 586
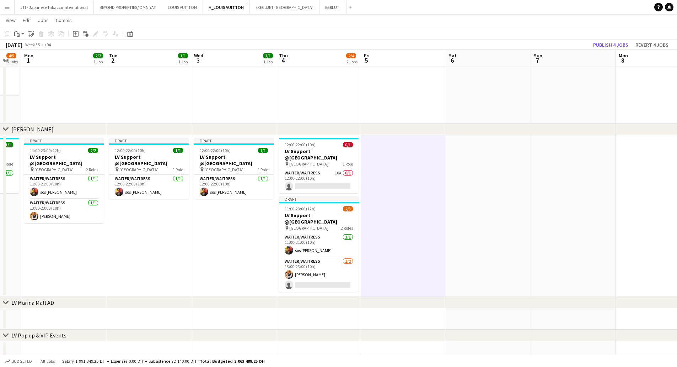
scroll to position [0, 234]
drag, startPoint x: 503, startPoint y: 169, endPoint x: 409, endPoint y: 173, distance: 94.3
click at [409, 173] on app-calendar-viewport "Fri 29 6/6 3 Jobs Sat 30 5/6 3 Jobs Sun 31 4/5 3 Jobs Mon 1 2/2 1 Job Tue 2 1/1…" at bounding box center [338, 102] width 677 height 586
click at [395, 150] on app-date-cell at bounding box center [403, 216] width 85 height 162
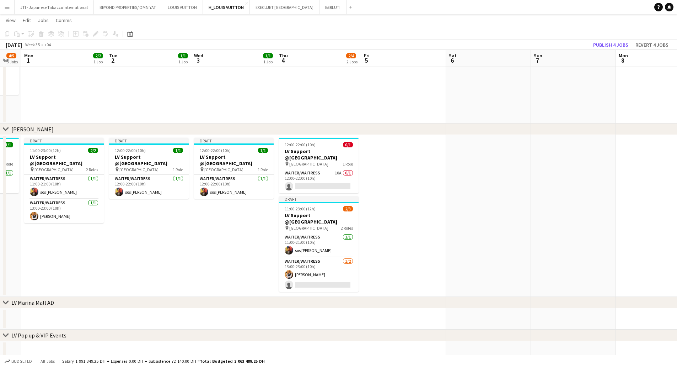
click at [473, 174] on app-date-cell at bounding box center [488, 216] width 85 height 162
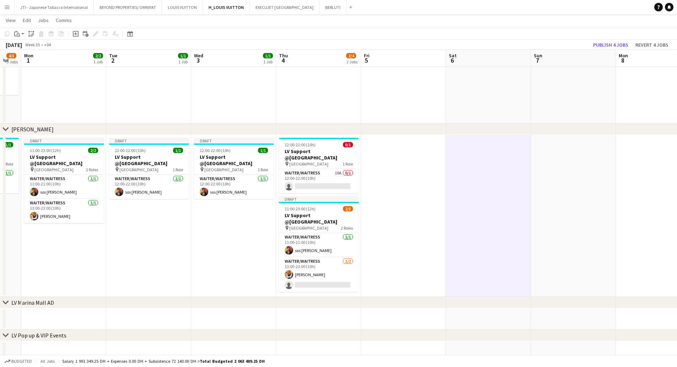
click at [555, 175] on app-date-cell at bounding box center [573, 216] width 85 height 162
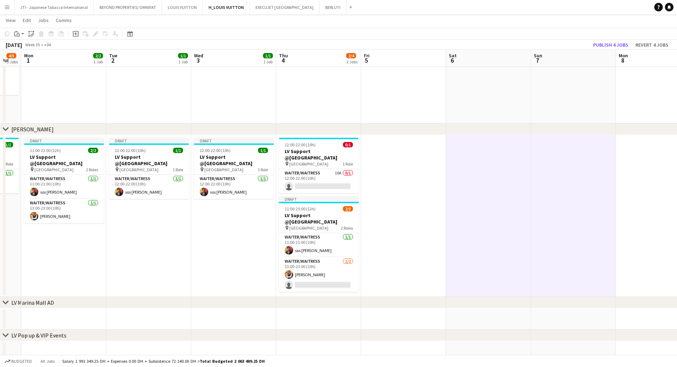
click at [622, 181] on app-date-cell at bounding box center [658, 216] width 85 height 162
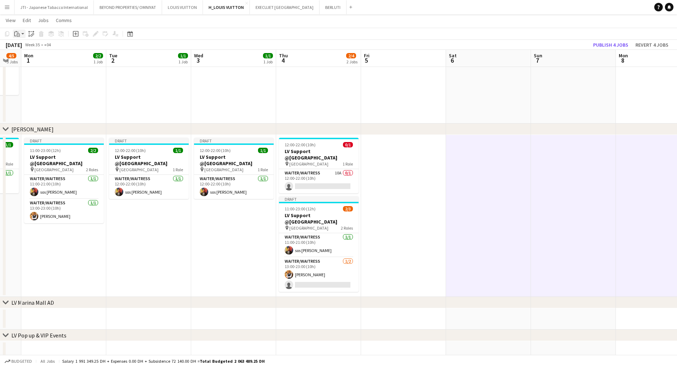
click at [18, 32] on icon at bounding box center [17, 32] width 1 height 1
click at [27, 58] on link "Paste with crew Ctrl+Shift+V" at bounding box center [52, 59] width 67 height 6
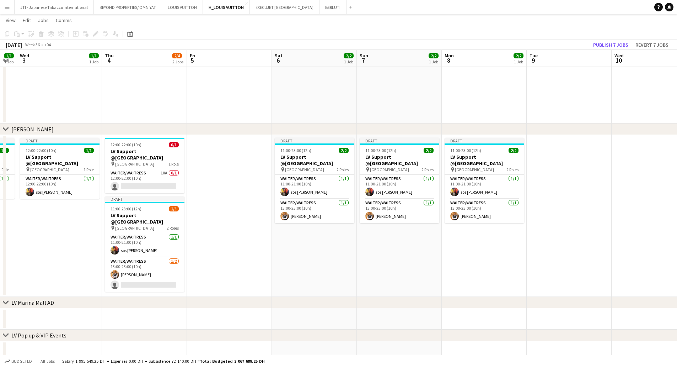
scroll to position [0, 169]
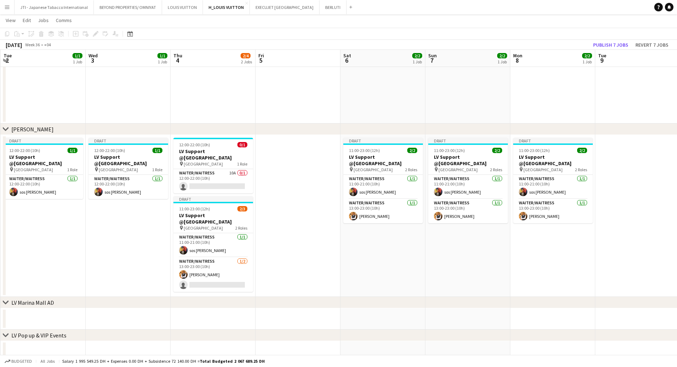
drag, startPoint x: 626, startPoint y: 282, endPoint x: 520, endPoint y: 266, distance: 106.8
click at [520, 266] on app-calendar-viewport "Sun 31 4/5 3 Jobs Mon 1 2/2 1 Job Tue 2 1/1 1 Job Wed 3 1/1 1 Job Thu 4 2/4 2 J…" at bounding box center [338, 102] width 677 height 586
click at [295, 154] on app-date-cell at bounding box center [298, 216] width 85 height 162
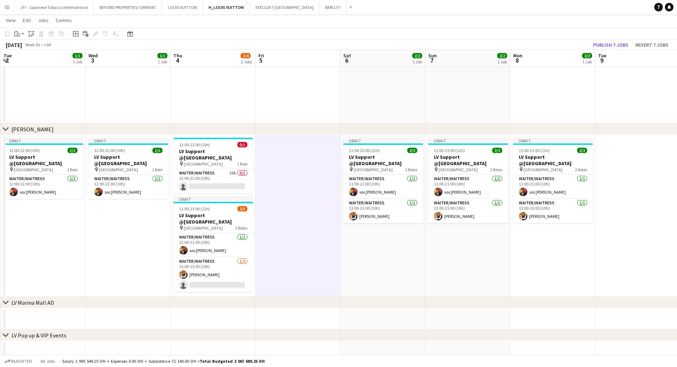
click at [12, 32] on div "Copy Paste Paste Ctrl+V Paste with crew Ctrl+Shift+V Paste linked Job Delete Gr…" at bounding box center [34, 34] width 63 height 9
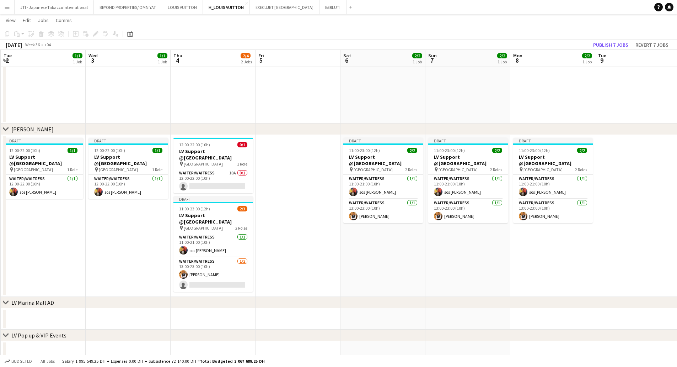
click at [16, 33] on div "Copy Paste Paste Ctrl+V Paste with crew Ctrl+Shift+V Paste linked Job Delete Gr…" at bounding box center [34, 34] width 63 height 9
click at [309, 202] on app-date-cell at bounding box center [298, 216] width 85 height 162
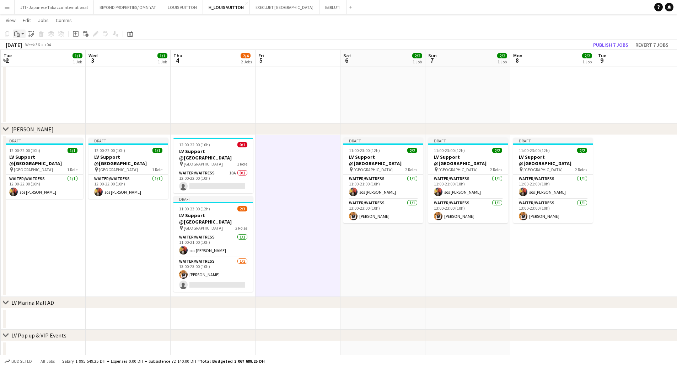
click at [15, 34] on icon "Paste" at bounding box center [17, 34] width 6 height 6
click at [27, 62] on link "Paste with crew Ctrl+Shift+V" at bounding box center [52, 59] width 67 height 6
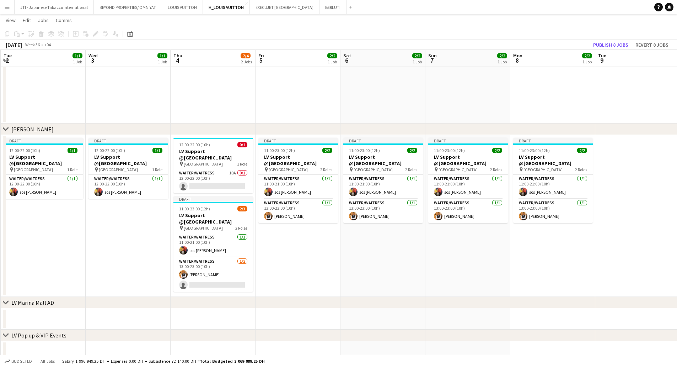
click at [321, 245] on app-date-cell "Draft 11:00-23:00 (12h) 2/2 LV Support @Mall of the Emirates pin Mall of the Em…" at bounding box center [298, 216] width 85 height 162
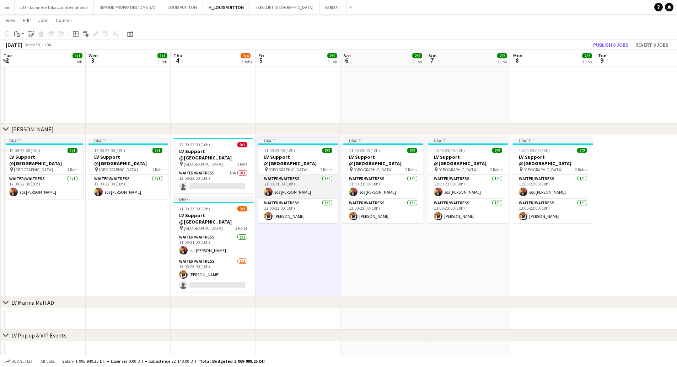
click at [283, 186] on app-card-role "Waiter/Waitress 1/1 11:00-21:00 (10h) sos peter John" at bounding box center [298, 187] width 80 height 24
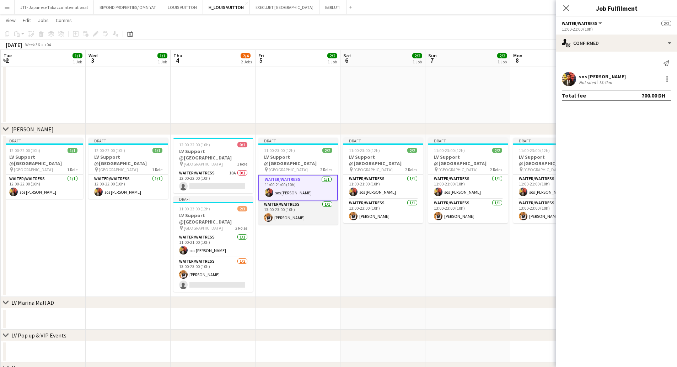
click at [289, 207] on app-card-role "Waiter/Waitress 1/1 13:00-23:00 (10h) Taiwo Idowu" at bounding box center [298, 212] width 80 height 24
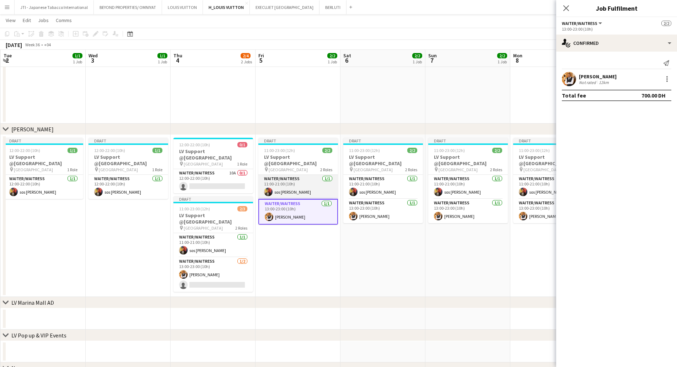
click at [298, 176] on app-card-role "Waiter/Waitress 1/1 11:00-21:00 (10h) sos peter John" at bounding box center [298, 187] width 80 height 24
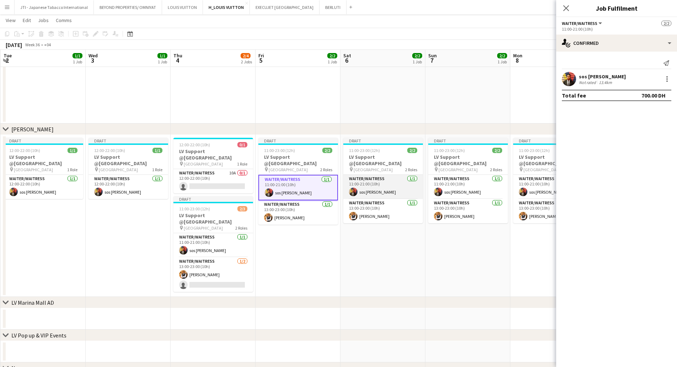
click at [390, 185] on app-card-role "Waiter/Waitress 1/1 11:00-21:00 (10h) sos peter John" at bounding box center [383, 187] width 80 height 24
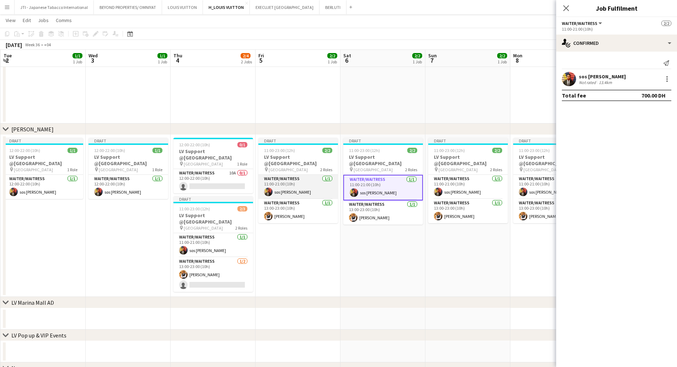
click at [305, 185] on app-card-role "Waiter/Waitress 1/1 11:00-21:00 (10h) sos peter John" at bounding box center [298, 187] width 80 height 24
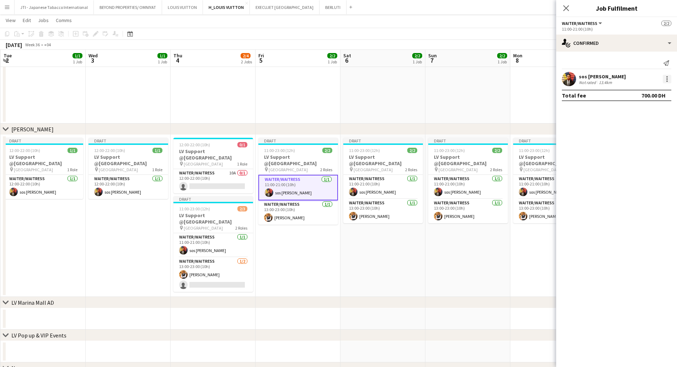
click at [667, 80] on div at bounding box center [667, 80] width 1 height 1
drag, startPoint x: 627, startPoint y: 158, endPoint x: 590, endPoint y: 160, distance: 36.7
click at [627, 158] on span "Remove" at bounding box center [632, 160] width 21 height 6
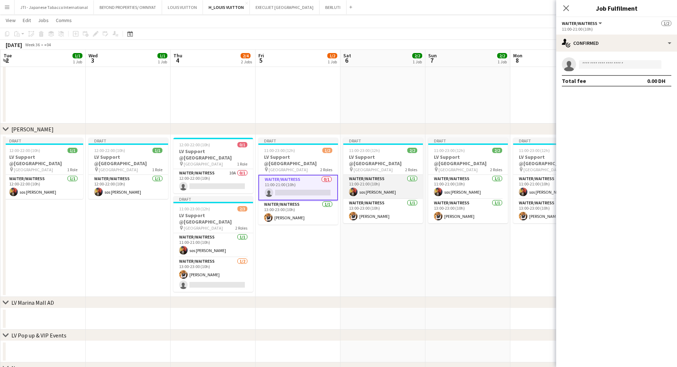
click at [367, 187] on app-card-role "Waiter/Waitress 1/1 11:00-21:00 (10h) sos peter John" at bounding box center [383, 187] width 80 height 24
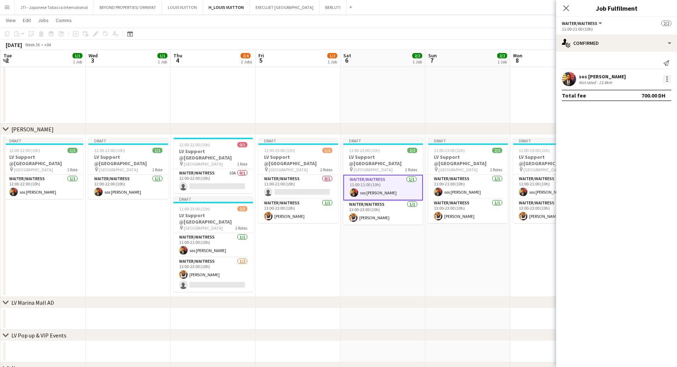
click at [667, 78] on div at bounding box center [667, 79] width 9 height 9
click at [621, 163] on button "Remove" at bounding box center [643, 160] width 55 height 17
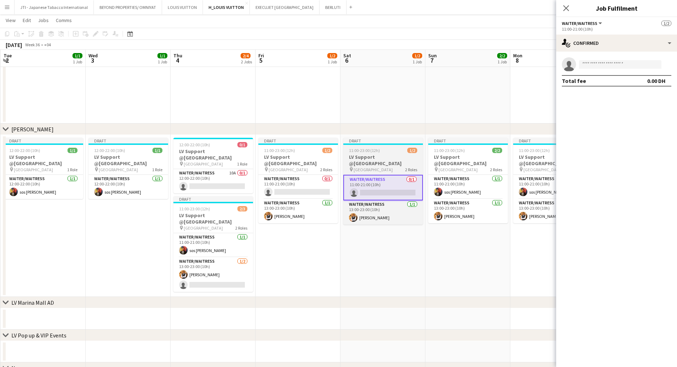
click at [283, 212] on app-card-role "Waiter/Waitress 1/1 13:00-23:00 (10h) Taiwo Idowu" at bounding box center [298, 211] width 80 height 24
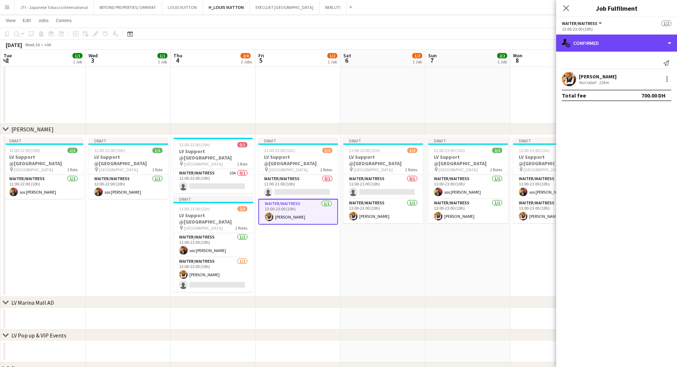
click at [635, 50] on div "single-neutral-actions-check-2 Confirmed" at bounding box center [616, 42] width 121 height 17
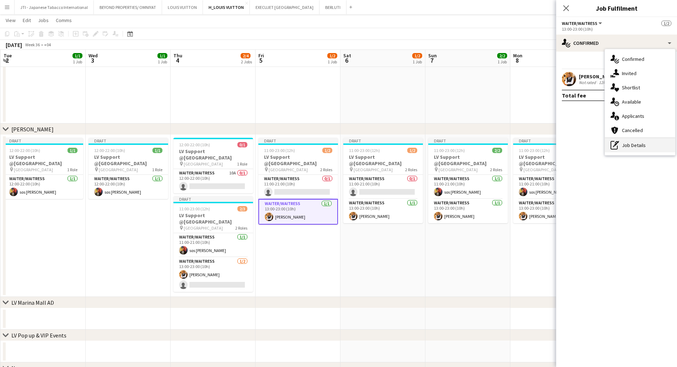
drag, startPoint x: 635, startPoint y: 145, endPoint x: 619, endPoint y: 99, distance: 48.7
click at [635, 144] on div "pen-write Job Details" at bounding box center [640, 145] width 70 height 14
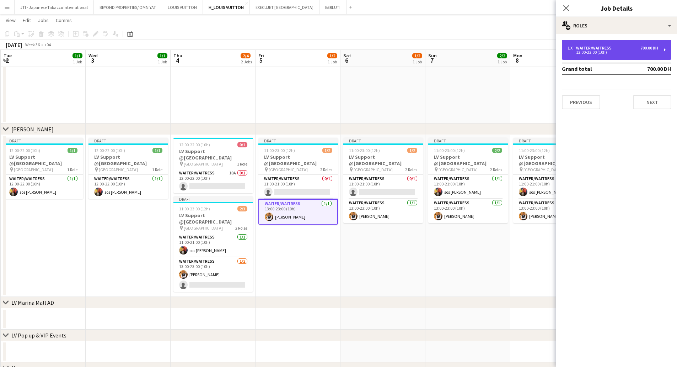
click at [606, 55] on div "1 x Waiter/Waitress 700.00 DH 13:00-23:00 (10h)" at bounding box center [616, 50] width 109 height 20
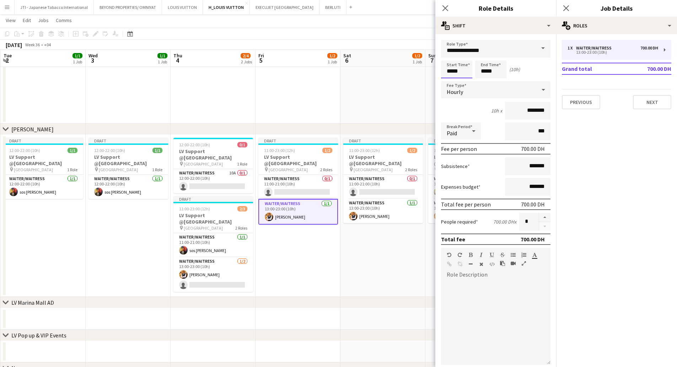
click at [453, 71] on input "*****" at bounding box center [456, 69] width 31 height 18
click at [449, 77] on input "*****" at bounding box center [456, 69] width 31 height 18
click at [451, 80] on div at bounding box center [450, 81] width 14 height 7
type input "*****"
click at [450, 80] on div at bounding box center [450, 81] width 14 height 7
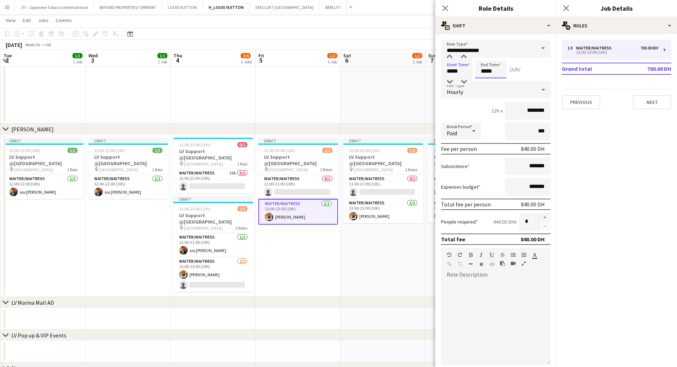
drag, startPoint x: 486, startPoint y: 71, endPoint x: 484, endPoint y: 77, distance: 6.4
click at [485, 72] on input "*****" at bounding box center [490, 69] width 31 height 18
click at [484, 79] on div at bounding box center [484, 81] width 14 height 7
type input "*****"
click at [484, 79] on div at bounding box center [484, 81] width 14 height 7
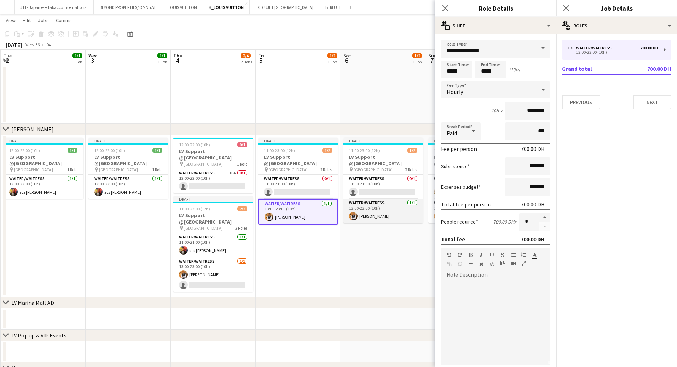
drag, startPoint x: 381, startPoint y: 199, endPoint x: 381, endPoint y: 205, distance: 6.4
click at [381, 200] on div "Waiter/Waitress 0/1 11:00-21:00 (10h) single-neutral-actions Waiter/Waitress 1/…" at bounding box center [383, 198] width 80 height 49
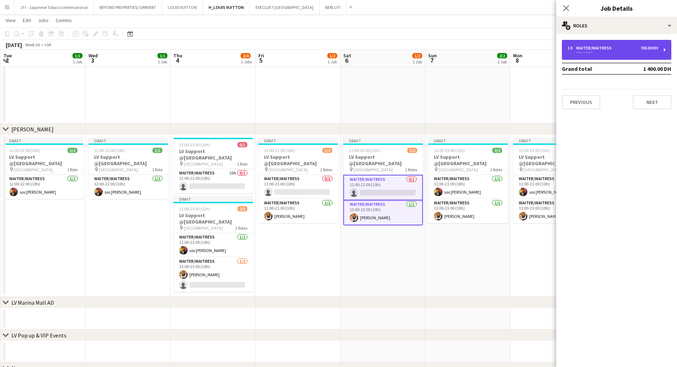
click at [611, 48] on div "Waiter/Waitress" at bounding box center [595, 48] width 38 height 5
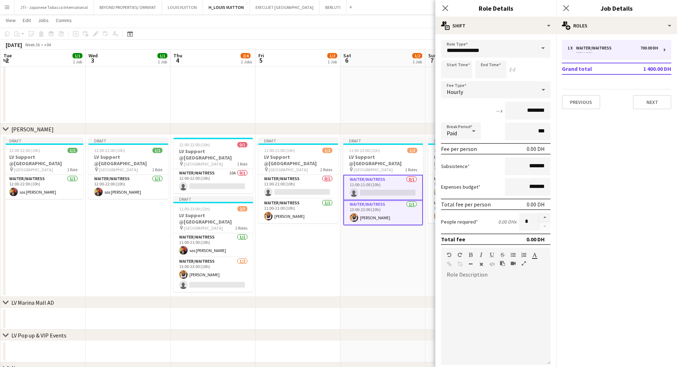
click at [385, 210] on app-card-role "Waiter/Waitress 1/1 13:00-23:00 (10h) Taiwo Idowu" at bounding box center [383, 212] width 80 height 25
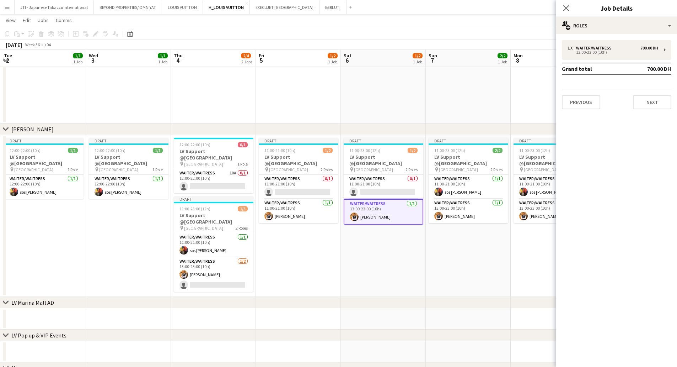
click at [385, 210] on app-card-role "Waiter/Waitress 1/1 13:00-23:00 (10h) Taiwo Idowu" at bounding box center [384, 212] width 80 height 26
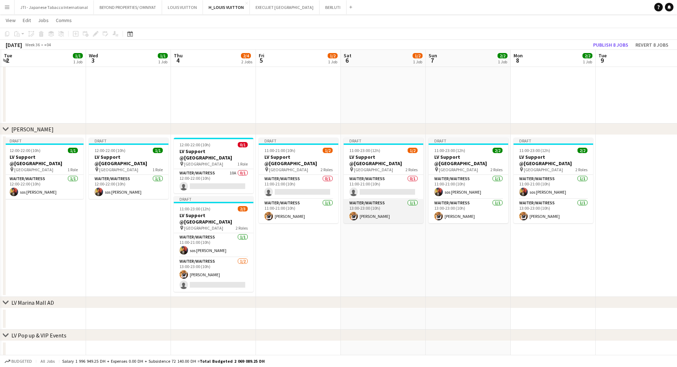
click at [390, 220] on app-card-role "Waiter/Waitress 1/1 13:00-23:00 (10h) Taiwo Idowu" at bounding box center [384, 211] width 80 height 24
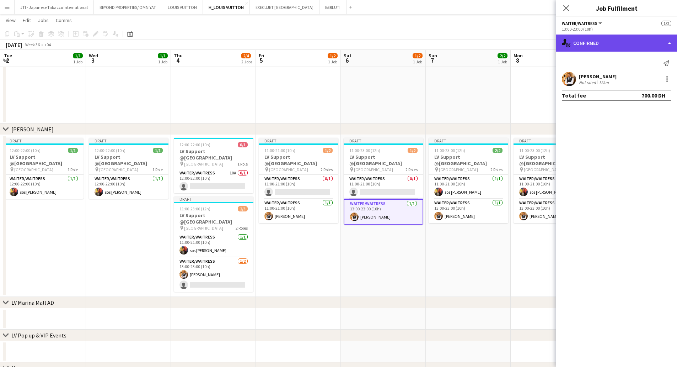
click at [624, 37] on div "single-neutral-actions-check-2 Confirmed" at bounding box center [616, 42] width 121 height 17
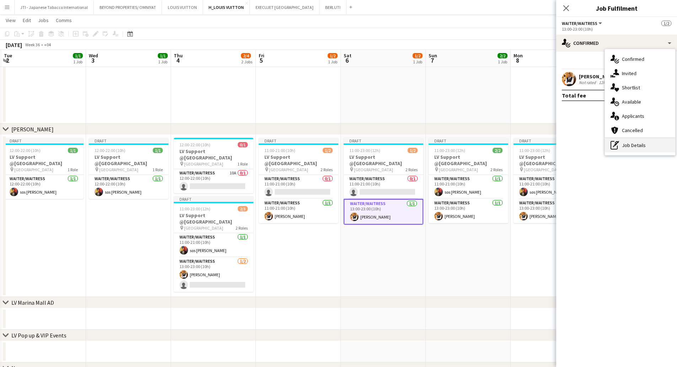
click at [639, 146] on div "pen-write Job Details" at bounding box center [640, 145] width 70 height 14
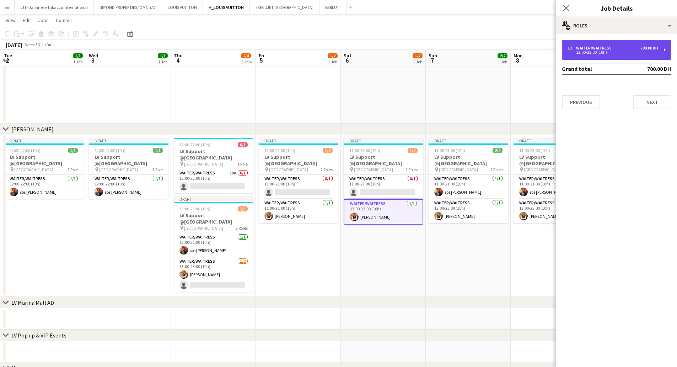
click at [622, 52] on div "13:00-23:00 (10h)" at bounding box center [613, 52] width 91 height 4
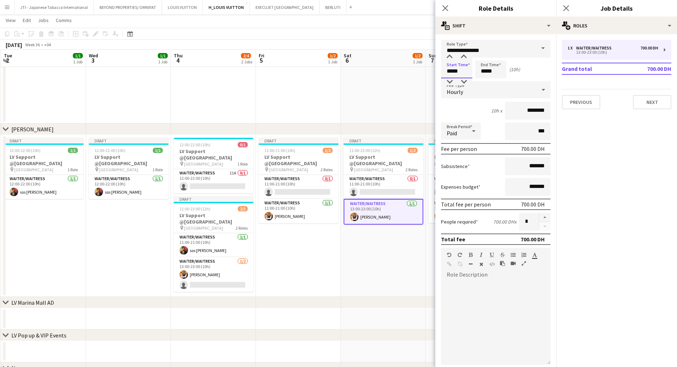
click at [451, 70] on input "*****" at bounding box center [456, 69] width 31 height 18
type input "*****"
click at [451, 54] on div at bounding box center [450, 56] width 14 height 7
click at [481, 73] on input "*****" at bounding box center [490, 69] width 31 height 18
click at [486, 61] on input "*****" at bounding box center [490, 69] width 31 height 18
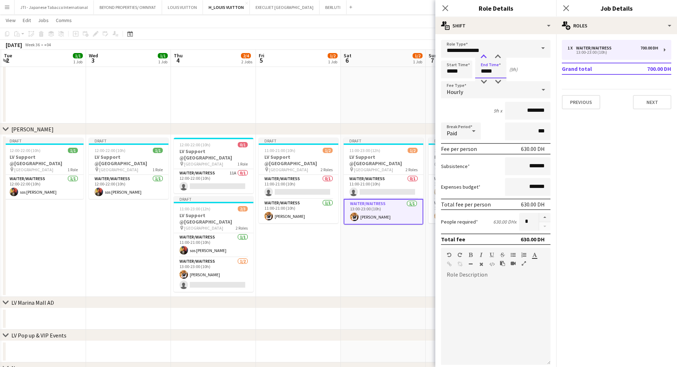
type input "*****"
click at [486, 57] on div at bounding box center [484, 56] width 14 height 7
click at [379, 260] on app-date-cell "Draft 11:00-23:00 (12h) 1/2 LV Support @Mall of the Emirates pin Mall of the Em…" at bounding box center [383, 216] width 85 height 162
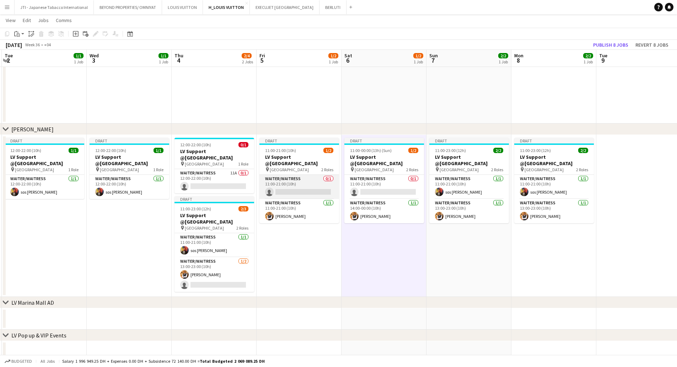
click at [300, 184] on app-card-role "Waiter/Waitress 0/1 11:00-21:00 (10h) single-neutral-actions" at bounding box center [300, 187] width 80 height 24
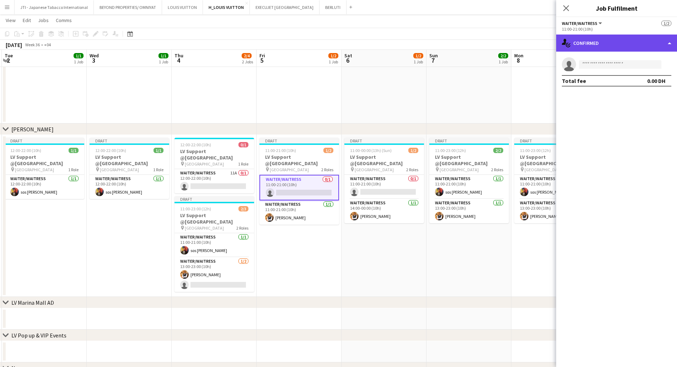
click at [596, 43] on div "single-neutral-actions-check-2 Confirmed" at bounding box center [616, 42] width 121 height 17
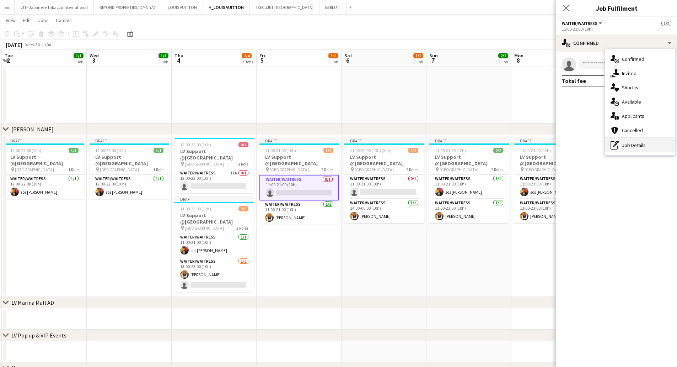
drag, startPoint x: 634, startPoint y: 142, endPoint x: 629, endPoint y: 127, distance: 16.3
click at [633, 142] on div "pen-write Job Details" at bounding box center [640, 145] width 70 height 14
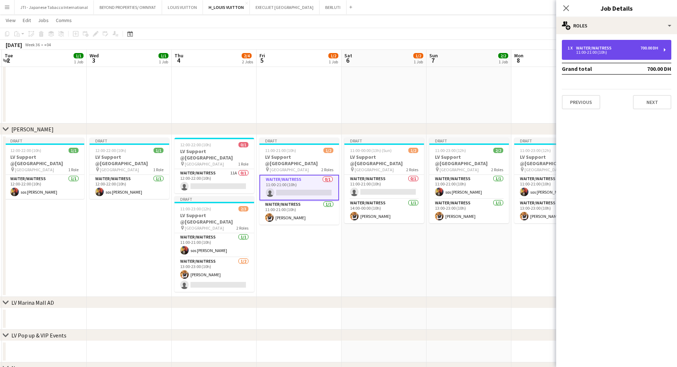
click at [596, 57] on div "1 x Waiter/Waitress 700.00 DH 11:00-21:00 (10h)" at bounding box center [616, 50] width 109 height 20
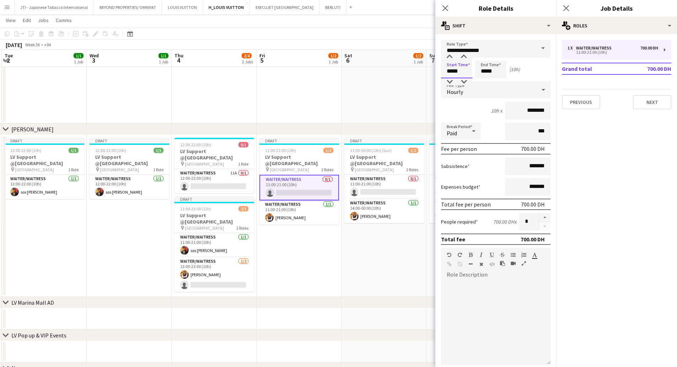
click at [449, 70] on input "*****" at bounding box center [456, 69] width 31 height 18
click at [451, 56] on div at bounding box center [450, 56] width 14 height 7
type input "*****"
click at [449, 56] on div at bounding box center [450, 56] width 14 height 7
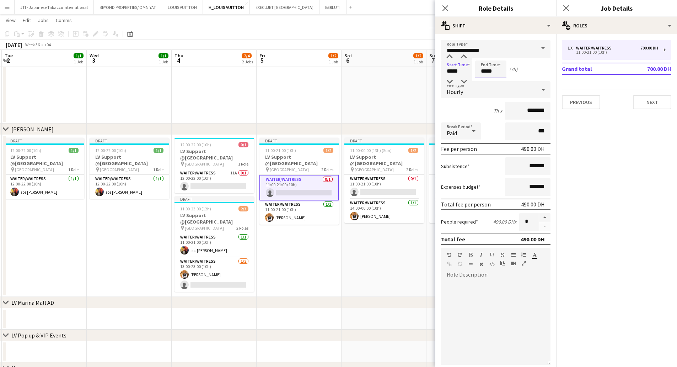
click at [485, 71] on input "*****" at bounding box center [490, 69] width 31 height 18
click at [486, 54] on div at bounding box center [484, 56] width 14 height 7
type input "*****"
click at [486, 54] on div at bounding box center [484, 56] width 14 height 7
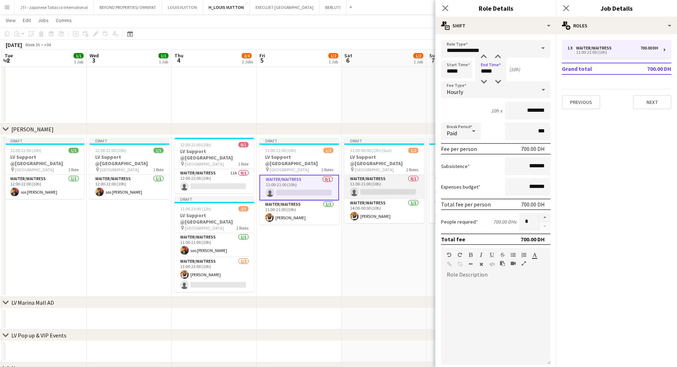
click at [387, 180] on app-card-role "Waiter/Waitress 0/1 11:00-21:00 (10h) single-neutral-actions" at bounding box center [384, 187] width 80 height 24
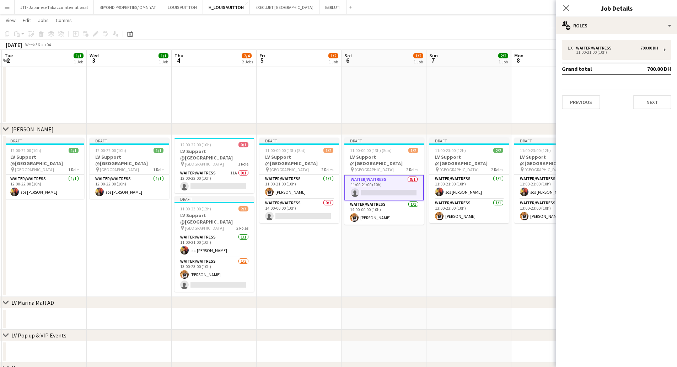
click at [608, 34] on div "1 x Waiter/Waitress 700.00 DH 11:00-21:00 (10h) Grand total 700.00 DH Previous …" at bounding box center [616, 74] width 121 height 81
click at [606, 49] on div "Waiter/Waitress" at bounding box center [595, 48] width 38 height 5
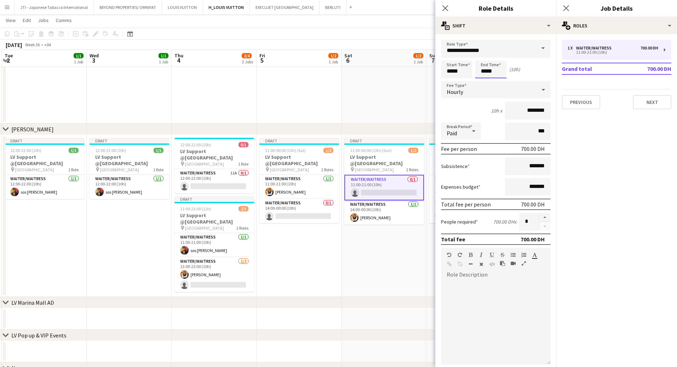
click at [485, 69] on input "*****" at bounding box center [490, 69] width 31 height 18
click at [395, 269] on app-date-cell "Draft 11:00-00:00 (13h) (Sun) 1/2 LV Support @Mall of the Emirates pin Mall of …" at bounding box center [384, 216] width 85 height 162
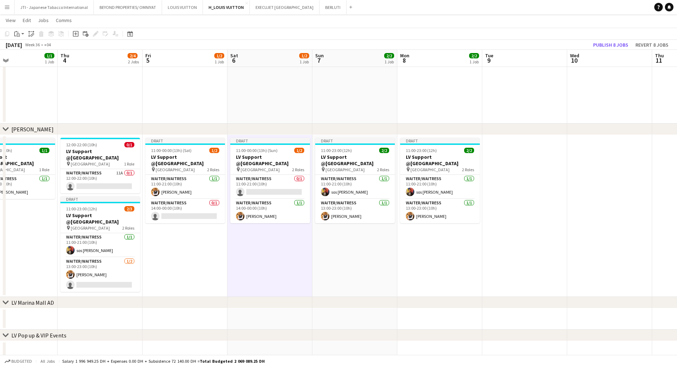
scroll to position [0, 224]
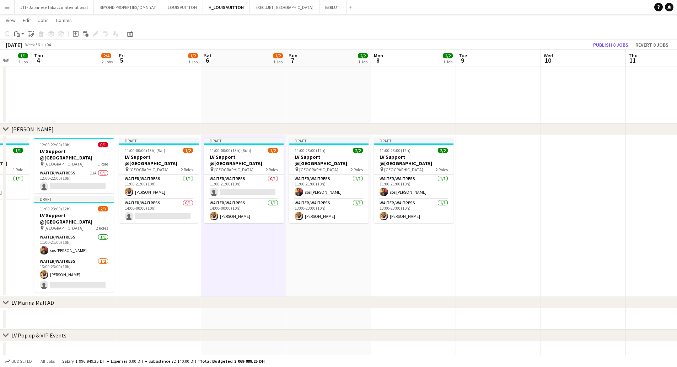
drag, startPoint x: 456, startPoint y: 249, endPoint x: 341, endPoint y: 256, distance: 114.7
click at [341, 256] on app-calendar-viewport "Mon 1 2/2 1 Job Tue 2 1/1 1 Job Wed 3 1/1 1 Job Thu 4 2/4 2 Jobs Fri 5 1/2 1 Jo…" at bounding box center [338, 102] width 677 height 586
click at [324, 191] on app-card-role "Waiter/Waitress 1/1 11:00-21:00 (10h) sos peter John" at bounding box center [329, 187] width 80 height 24
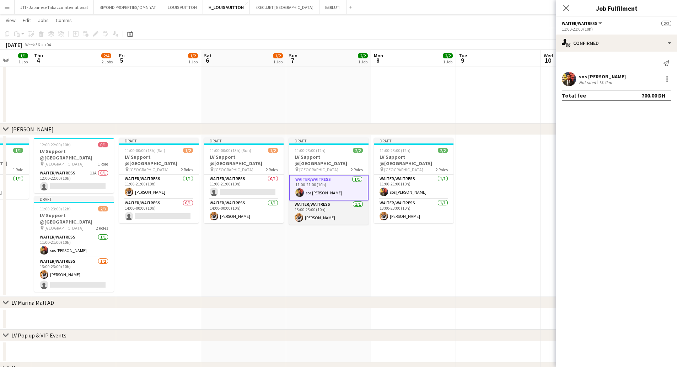
click at [326, 216] on app-card-role "Waiter/Waitress 1/1 13:00-23:00 (10h) Taiwo Idowu" at bounding box center [329, 212] width 80 height 24
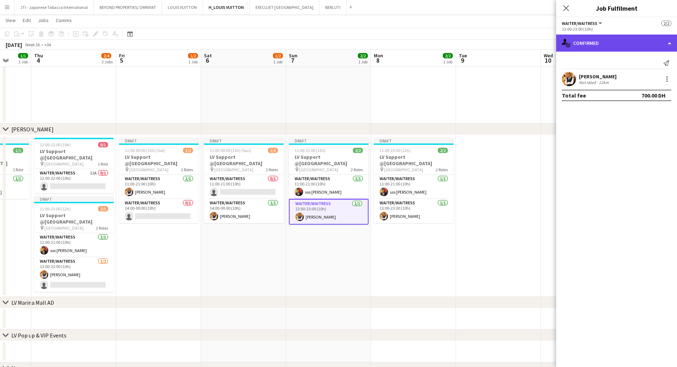
drag, startPoint x: 621, startPoint y: 43, endPoint x: 646, endPoint y: 116, distance: 76.9
click at [621, 43] on div "single-neutral-actions-check-2 Confirmed" at bounding box center [616, 42] width 121 height 17
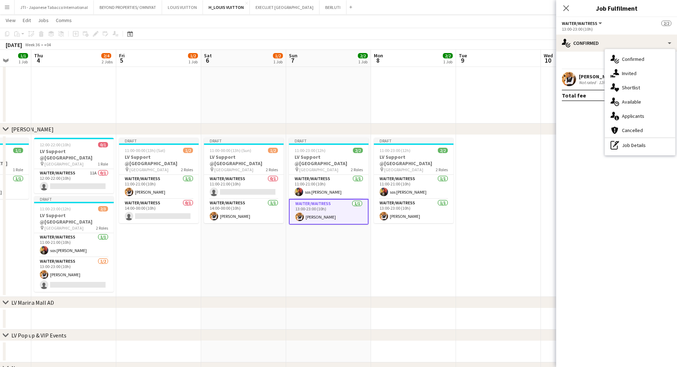
drag, startPoint x: 634, startPoint y: 149, endPoint x: 621, endPoint y: 119, distance: 32.4
click at [633, 148] on div "pen-write Job Details" at bounding box center [640, 145] width 70 height 14
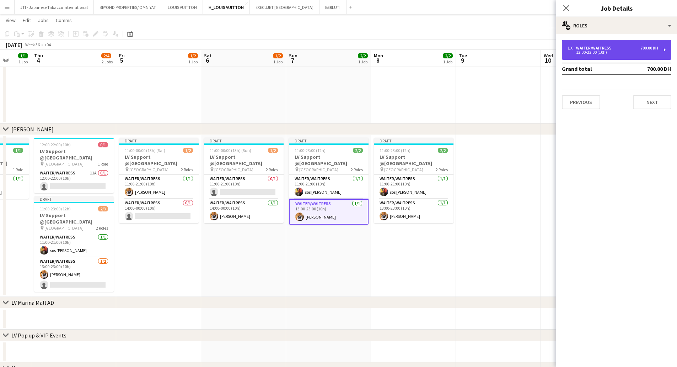
click at [598, 52] on div "13:00-23:00 (10h)" at bounding box center [613, 52] width 91 height 4
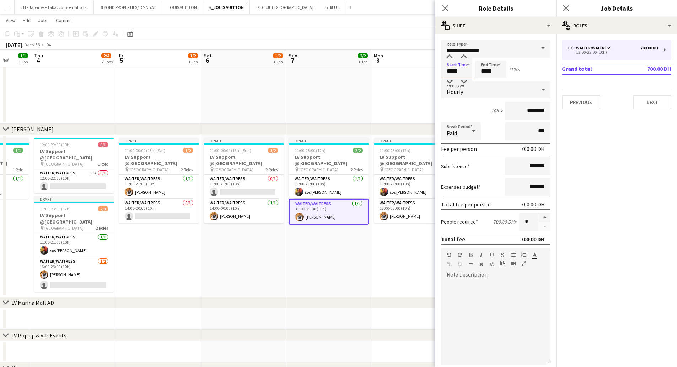
drag, startPoint x: 450, startPoint y: 71, endPoint x: 450, endPoint y: 64, distance: 6.8
click at [450, 71] on input "*****" at bounding box center [456, 69] width 31 height 18
type input "*****"
click at [451, 57] on div at bounding box center [450, 56] width 14 height 7
click at [482, 72] on input "*****" at bounding box center [490, 69] width 31 height 18
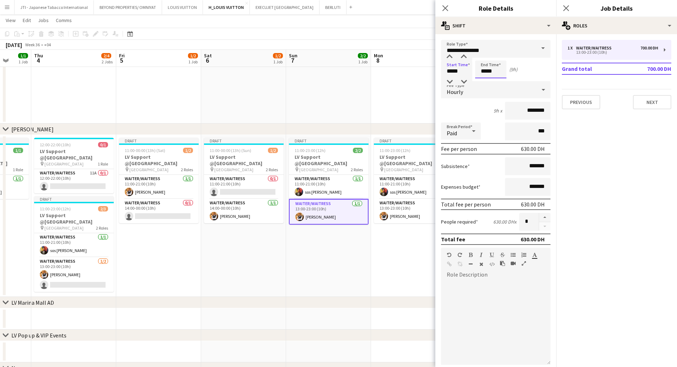
click at [486, 72] on input "*****" at bounding box center [490, 69] width 31 height 18
type input "*****"
click at [483, 54] on div at bounding box center [484, 56] width 14 height 7
click at [342, 193] on app-card-role "Waiter/Waitress 1/1 11:00-21:00 (10h) sos peter John" at bounding box center [329, 187] width 80 height 24
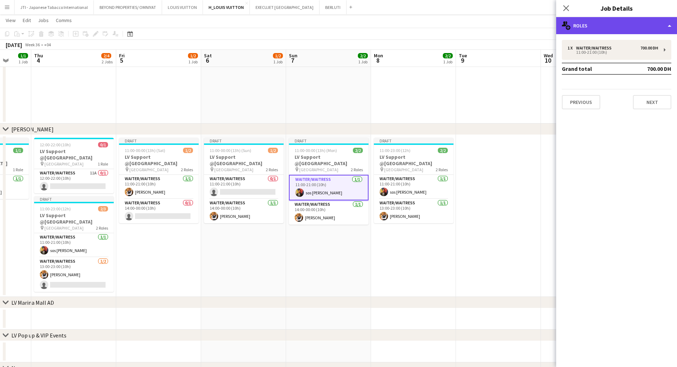
click at [596, 28] on div "multiple-users-add Roles" at bounding box center [616, 25] width 121 height 17
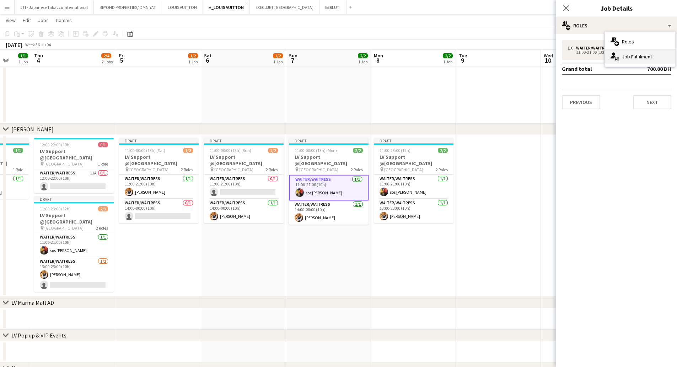
click at [628, 57] on div "single-neutral-actions-up-down Job Fulfilment" at bounding box center [640, 56] width 70 height 14
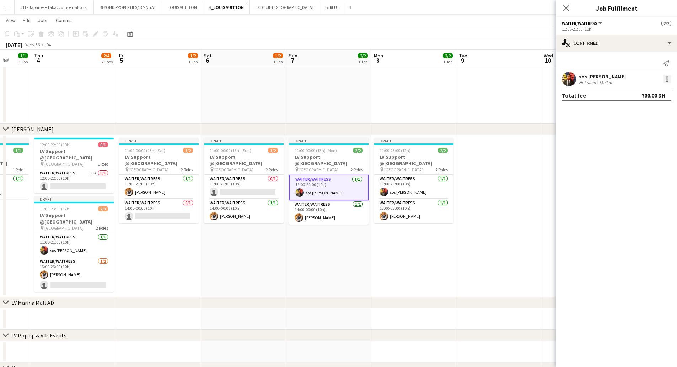
click at [669, 79] on div at bounding box center [667, 79] width 9 height 9
drag, startPoint x: 647, startPoint y: 111, endPoint x: 481, endPoint y: 158, distance: 172.5
click at [646, 110] on span "Switch crew" at bounding box center [637, 109] width 30 height 6
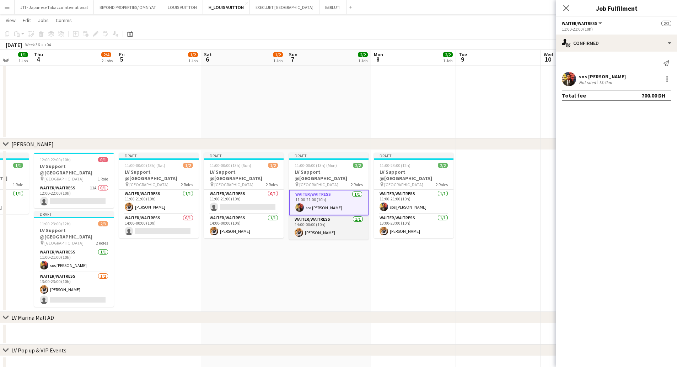
click at [336, 229] on app-card-role "Waiter/Waitress 1/1 14:00-00:00 (10h) Taiwo Idowu" at bounding box center [329, 227] width 80 height 24
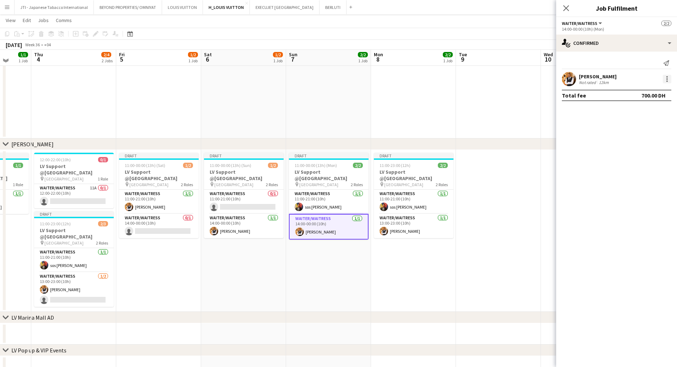
click at [667, 79] on div at bounding box center [667, 78] width 1 height 1
click at [632, 111] on span "Switch with" at bounding box center [636, 109] width 28 height 6
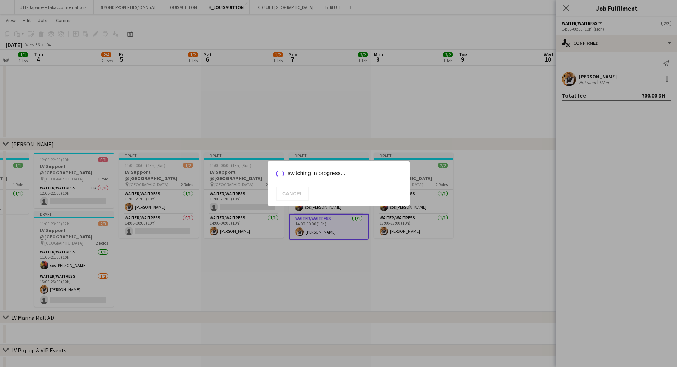
scroll to position [219, 0]
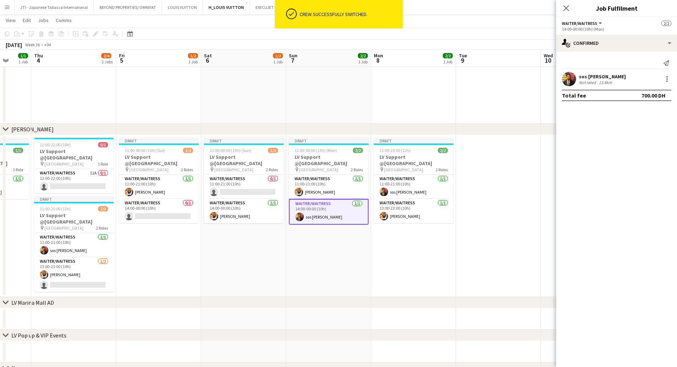
drag, startPoint x: 331, startPoint y: 238, endPoint x: 337, endPoint y: 240, distance: 6.1
click at [331, 239] on app-date-cell "Draft 11:00-00:00 (13h) (Mon) 2/2 LV Support @Mall of the Emirates pin Mall of …" at bounding box center [328, 216] width 85 height 162
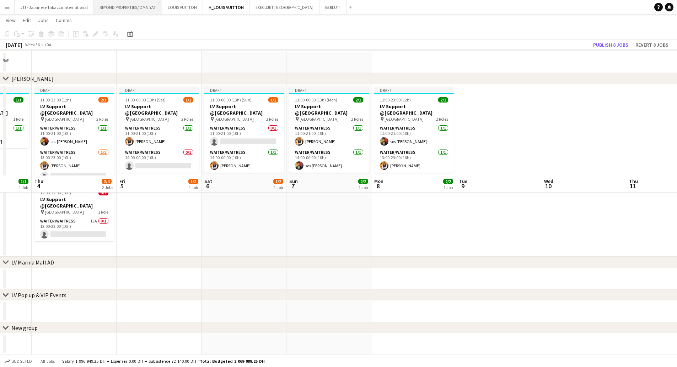
scroll to position [0, 0]
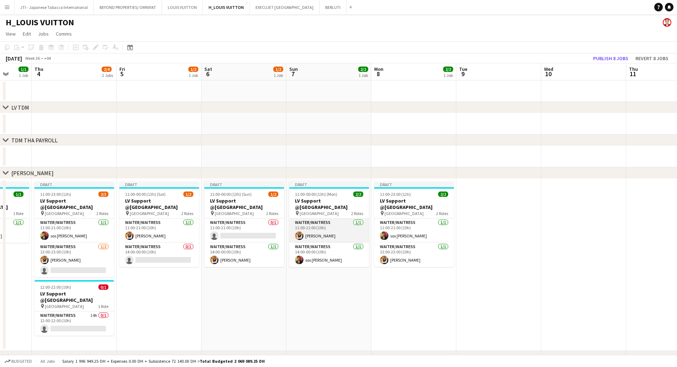
click at [318, 230] on app-card-role "Waiter/Waitress 1/1 11:00-21:00 (10h) Taiwo Idowu" at bounding box center [329, 230] width 80 height 24
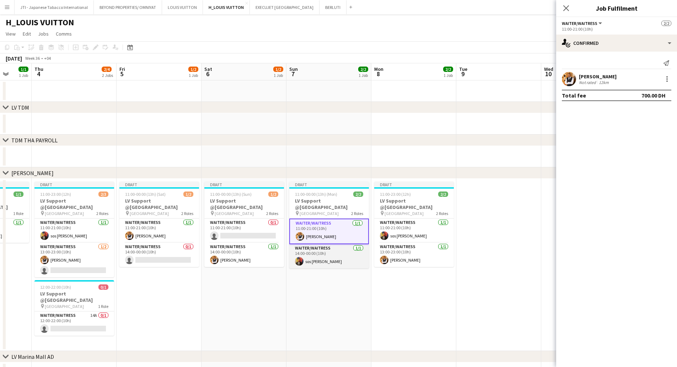
click at [321, 263] on app-card-role "Waiter/Waitress 1/1 14:00-00:00 (10h) sos peter John" at bounding box center [329, 256] width 80 height 24
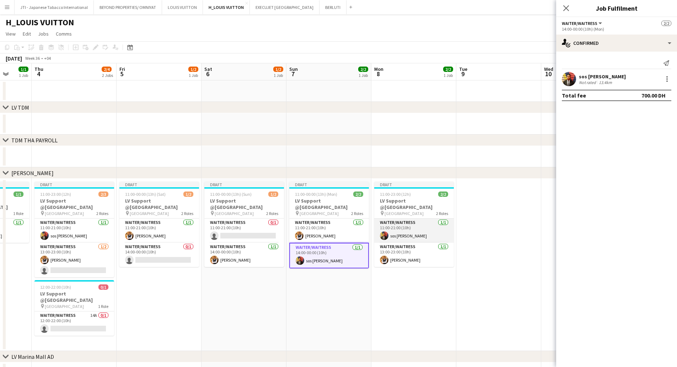
click at [400, 232] on app-card-role "Waiter/Waitress 1/1 11:00-21:00 (10h) sos peter John" at bounding box center [414, 230] width 80 height 24
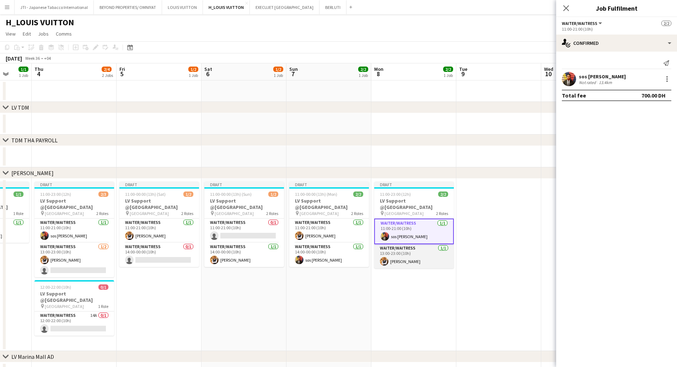
click at [427, 258] on app-card-role "Waiter/Waitress 1/1 13:00-23:00 (10h) Taiwo Idowu" at bounding box center [414, 256] width 80 height 24
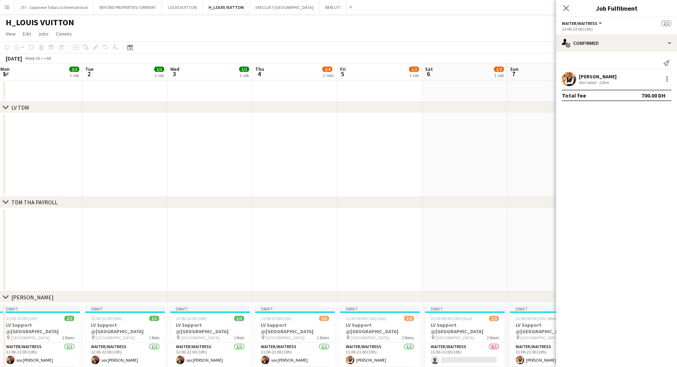
scroll to position [0, 221]
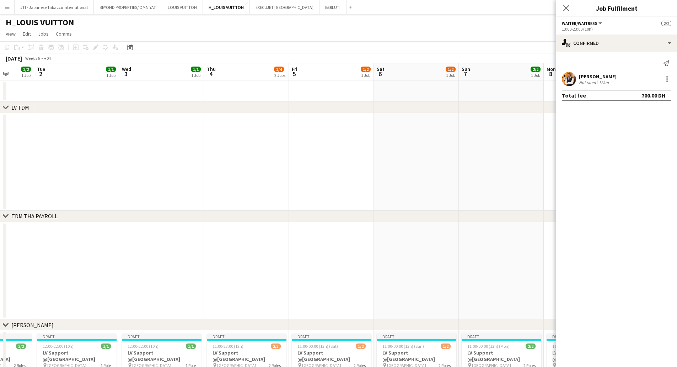
drag, startPoint x: 219, startPoint y: 319, endPoint x: 227, endPoint y: 242, distance: 77.3
click at [391, 316] on app-calendar-viewport "Sat 30 5/6 3 Jobs Sun 31 4/5 3 Jobs Mon 1 2/2 1 Job Tue 2 1/1 1 Job Wed 3 1/1 1…" at bounding box center [338, 331] width 677 height 537
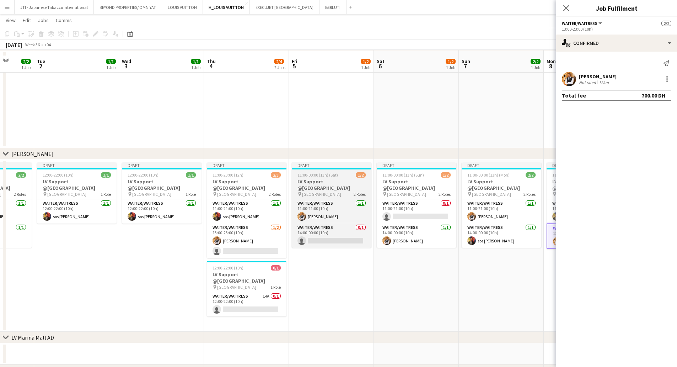
scroll to position [178, 0]
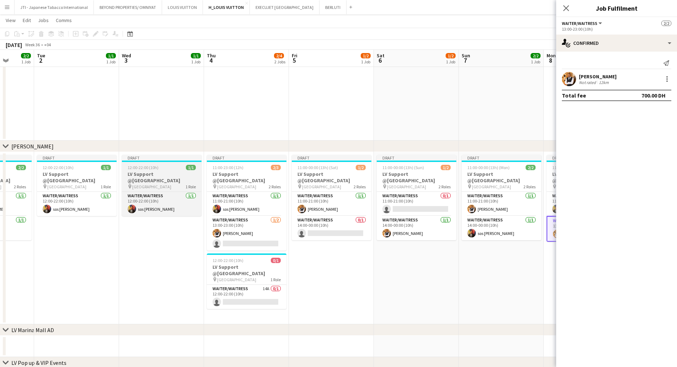
drag, startPoint x: 64, startPoint y: 173, endPoint x: 134, endPoint y: 175, distance: 70.1
click at [64, 173] on h3 "LV Support @[GEOGRAPHIC_DATA]" at bounding box center [77, 177] width 80 height 13
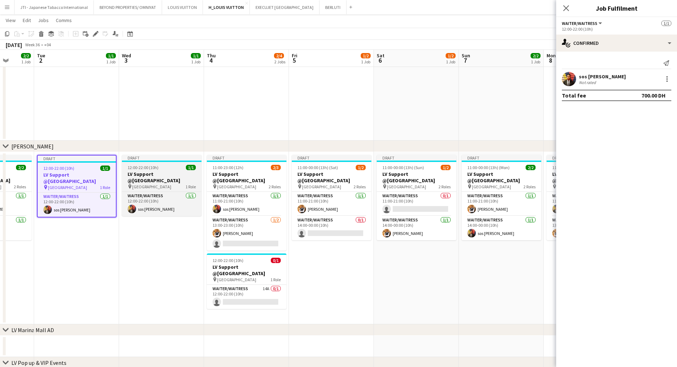
scroll to position [0, 220]
click at [134, 175] on h3 "LV Support @[GEOGRAPHIC_DATA]" at bounding box center [162, 177] width 80 height 13
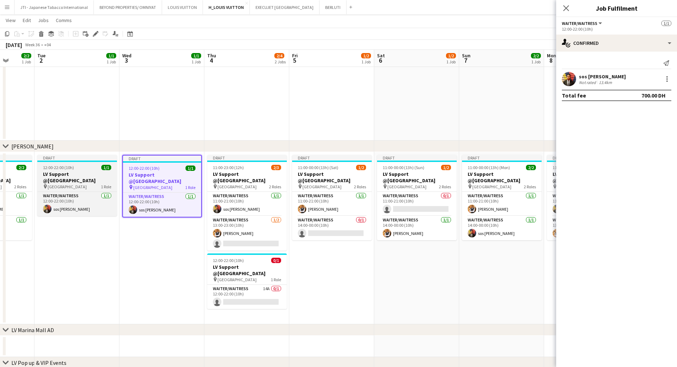
click at [91, 169] on div "12:00-22:00 (10h) 1/1" at bounding box center [77, 167] width 80 height 5
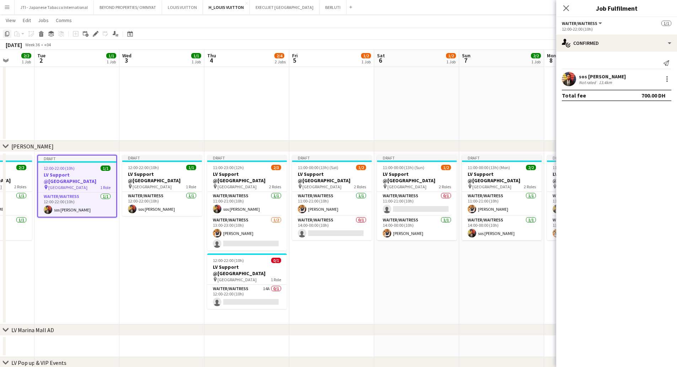
click at [7, 33] on icon "Copy" at bounding box center [7, 34] width 6 height 6
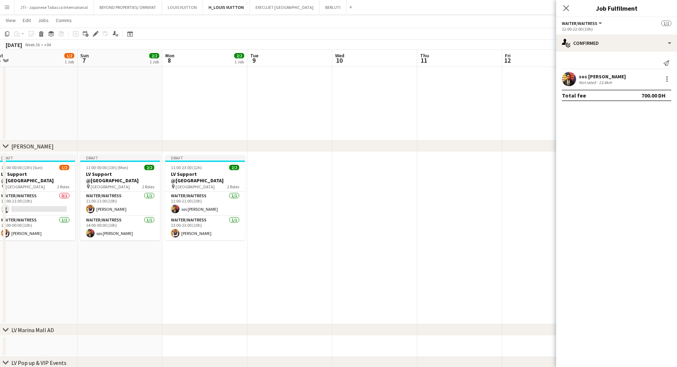
scroll to position [0, 203]
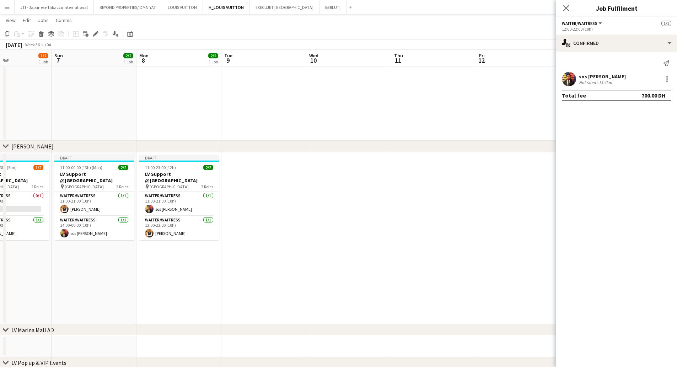
drag, startPoint x: 460, startPoint y: 261, endPoint x: 52, endPoint y: 253, distance: 407.8
click at [52, 253] on app-calendar-viewport "Thu 4 2/4 2 Jobs Fri 5 1/2 1 Job Sat 6 1/2 1 Job Sun 7 2/2 1 Job Mon 8 2/2 1 Jo…" at bounding box center [338, 136] width 677 height 572
click at [270, 220] on app-date-cell at bounding box center [263, 238] width 85 height 172
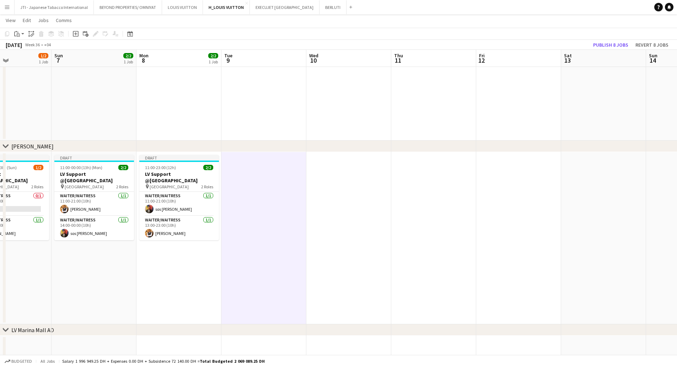
click at [357, 220] on app-date-cell at bounding box center [348, 238] width 85 height 172
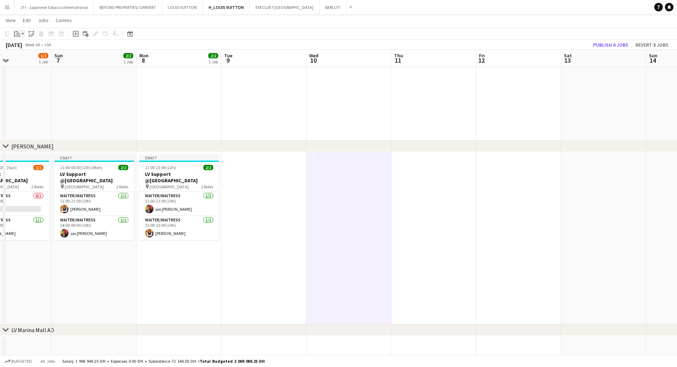
click at [14, 33] on icon at bounding box center [15, 34] width 2 height 5
click at [32, 63] on div "Paste Ctrl+V Paste with crew Ctrl+Shift+V" at bounding box center [52, 53] width 78 height 30
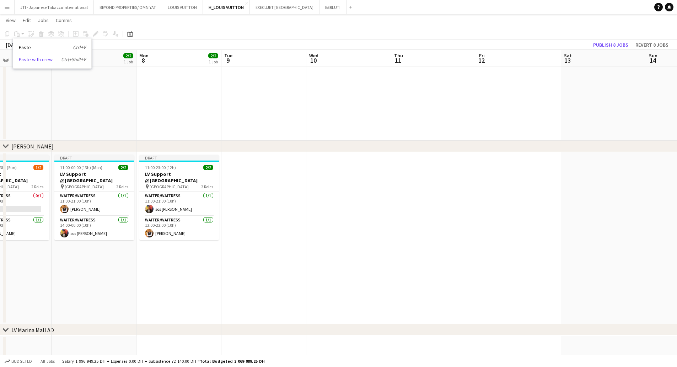
click at [35, 58] on link "Paste with crew Ctrl+Shift+V" at bounding box center [52, 59] width 67 height 6
click at [272, 208] on app-date-cell at bounding box center [263, 238] width 85 height 172
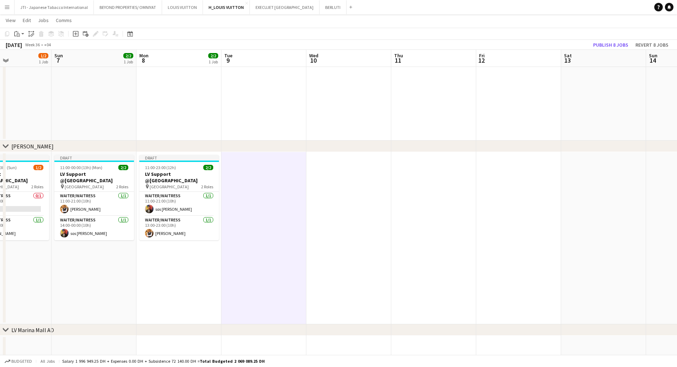
click at [356, 215] on app-date-cell at bounding box center [348, 238] width 85 height 172
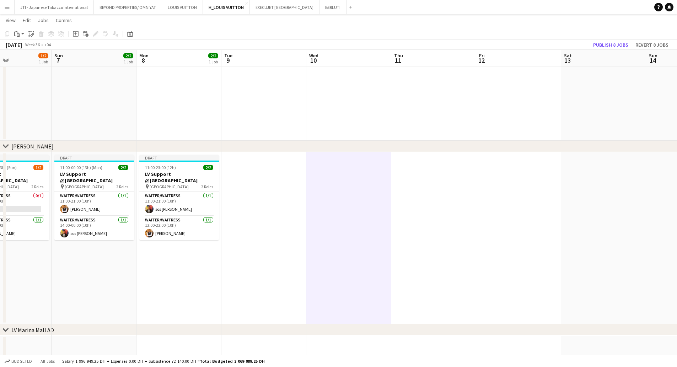
click at [268, 193] on app-date-cell at bounding box center [263, 238] width 85 height 172
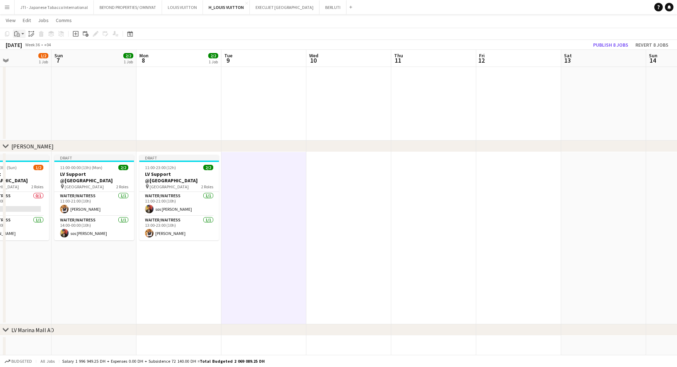
click at [18, 35] on icon "Paste" at bounding box center [17, 34] width 6 height 6
click at [30, 59] on link "Paste with crew Ctrl+Shift+V" at bounding box center [52, 59] width 67 height 6
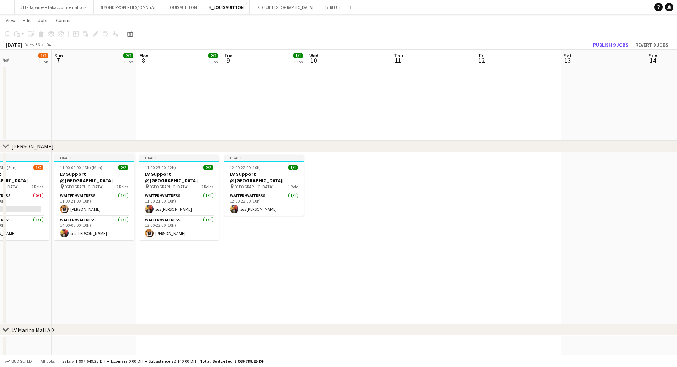
click at [334, 199] on app-date-cell at bounding box center [348, 238] width 85 height 172
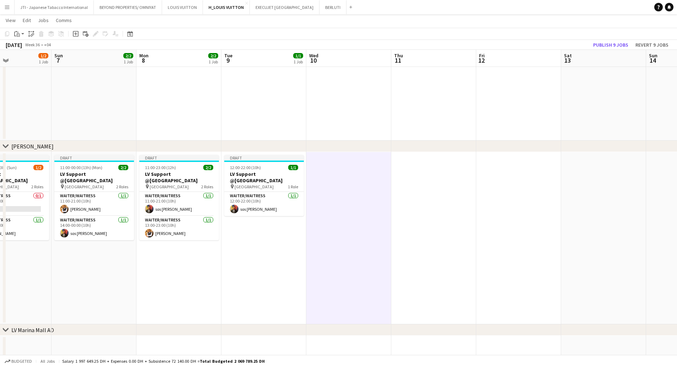
click at [12, 34] on div "Copy Paste Paste Ctrl+V Paste with crew Ctrl+Shift+V Paste linked Job Delete Gr…" at bounding box center [34, 34] width 63 height 9
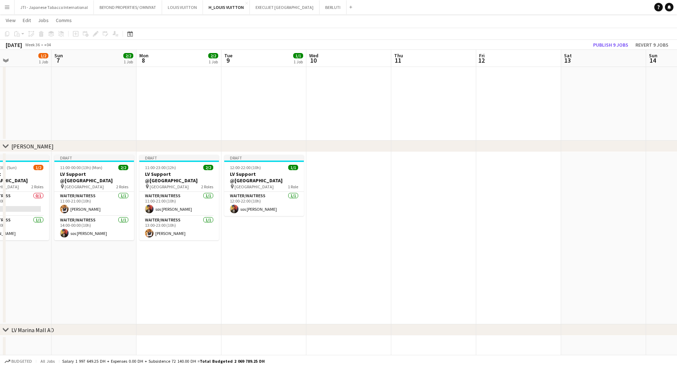
click at [20, 35] on div "Copy Paste Paste Ctrl+V Paste with crew Ctrl+Shift+V Paste linked Job Delete Gr…" at bounding box center [34, 34] width 63 height 9
click at [331, 213] on app-date-cell at bounding box center [348, 238] width 85 height 172
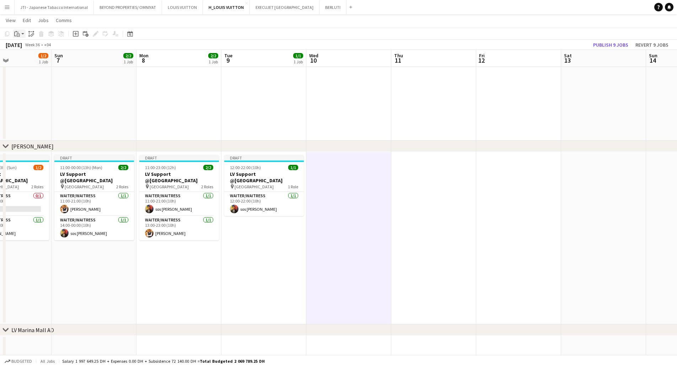
click at [21, 34] on div "Paste" at bounding box center [17, 34] width 9 height 9
click at [28, 60] on link "Paste with crew Ctrl+Shift+V" at bounding box center [52, 59] width 67 height 6
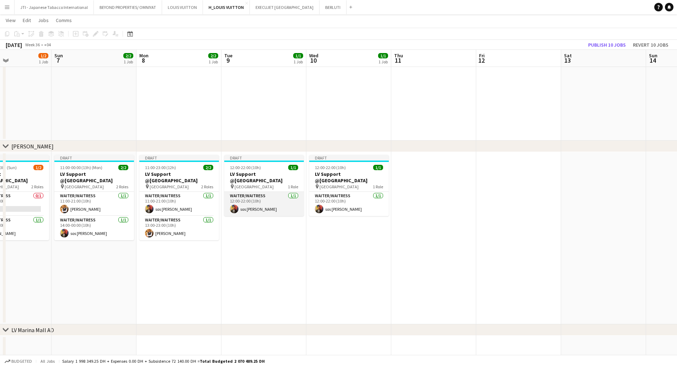
click at [257, 201] on app-card-role "Waiter/Waitress 1/1 12:00-22:00 (10h) sos peter John" at bounding box center [264, 204] width 80 height 24
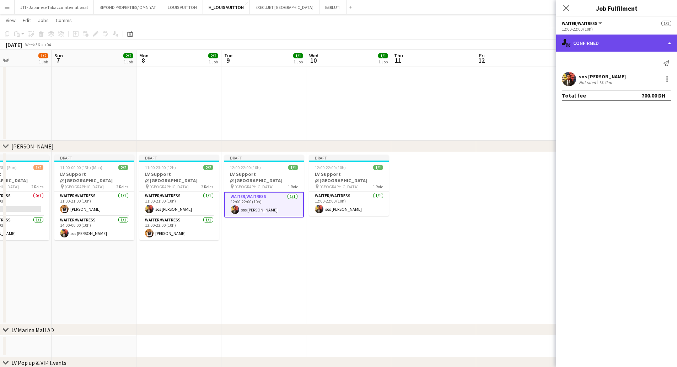
click at [642, 40] on div "single-neutral-actions-check-2 Confirmed" at bounding box center [616, 42] width 121 height 17
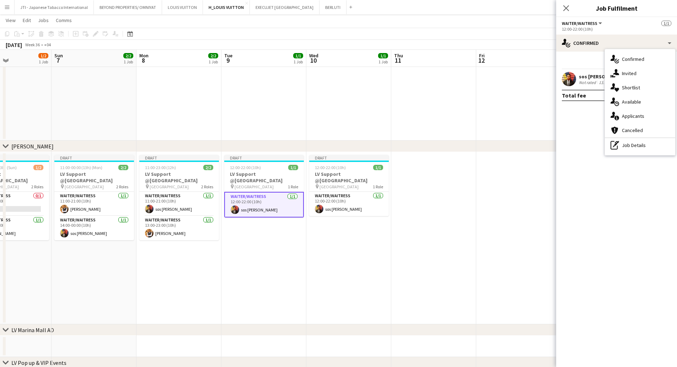
click at [649, 150] on div "pen-write Job Details" at bounding box center [640, 145] width 70 height 14
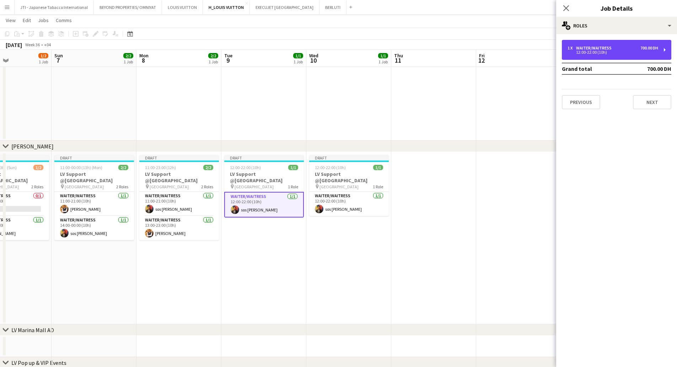
drag, startPoint x: 601, startPoint y: 51, endPoint x: 457, endPoint y: 81, distance: 147.1
click at [596, 52] on div "12:00-22:00 (10h)" at bounding box center [613, 52] width 91 height 4
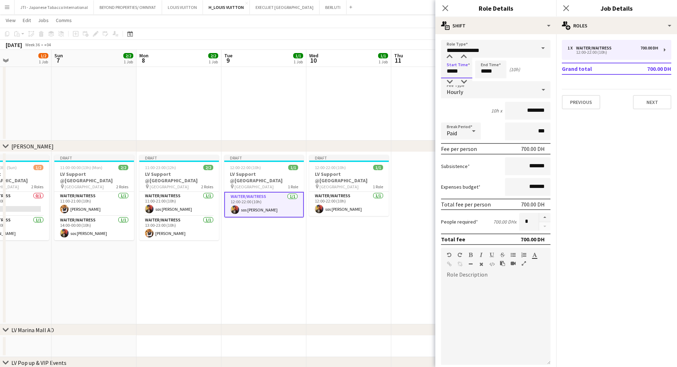
click at [450, 73] on input "*****" at bounding box center [456, 69] width 31 height 18
type input "*****"
click at [451, 58] on div at bounding box center [450, 56] width 14 height 7
click at [482, 71] on input "*****" at bounding box center [490, 69] width 31 height 18
click at [483, 53] on input "**********" at bounding box center [495, 49] width 109 height 18
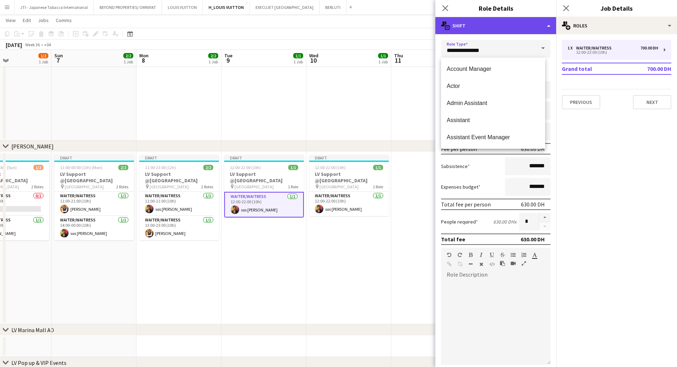
click at [512, 27] on div "multiple-actions-text Shift" at bounding box center [495, 25] width 121 height 17
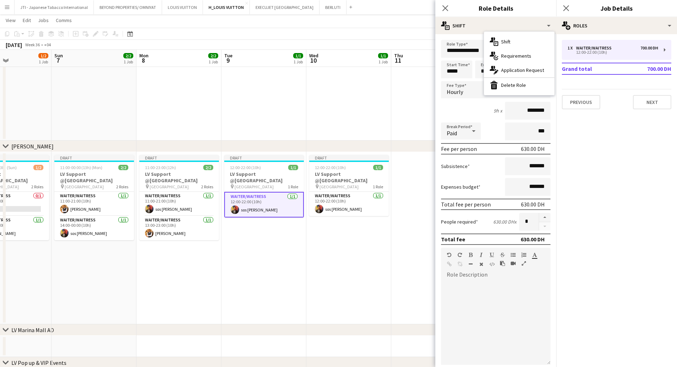
click at [533, 9] on h3 "Role Details" at bounding box center [495, 8] width 121 height 9
click at [482, 71] on input "*****" at bounding box center [490, 69] width 31 height 18
click at [483, 53] on input "**********" at bounding box center [495, 49] width 109 height 18
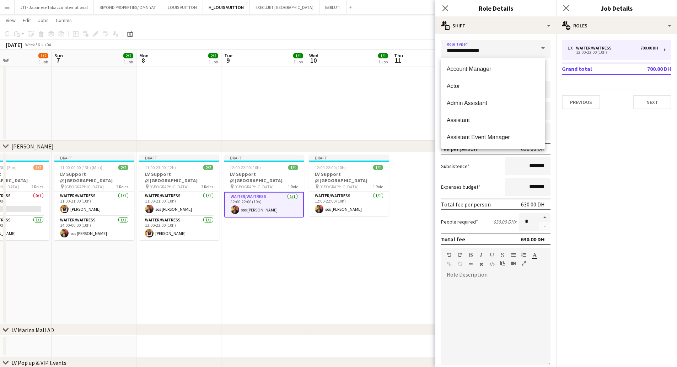
click at [489, 170] on div "Subsistence *******" at bounding box center [495, 166] width 109 height 18
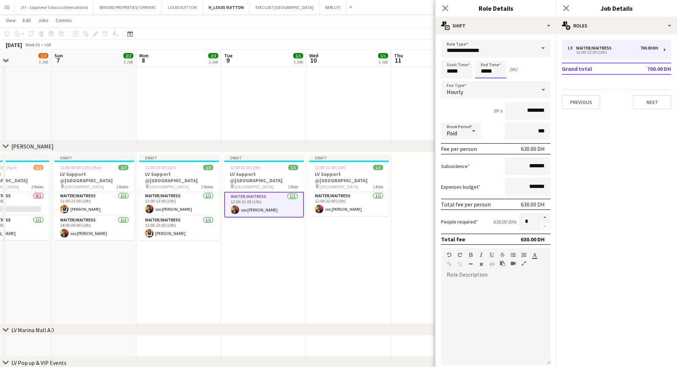
click at [485, 75] on input "*****" at bounding box center [490, 69] width 31 height 18
type input "*****"
click at [484, 56] on div at bounding box center [484, 56] width 14 height 7
click at [338, 200] on app-card-role "Waiter/Waitress 1/1 12:00-22:00 (10h) sos peter John" at bounding box center [349, 204] width 80 height 24
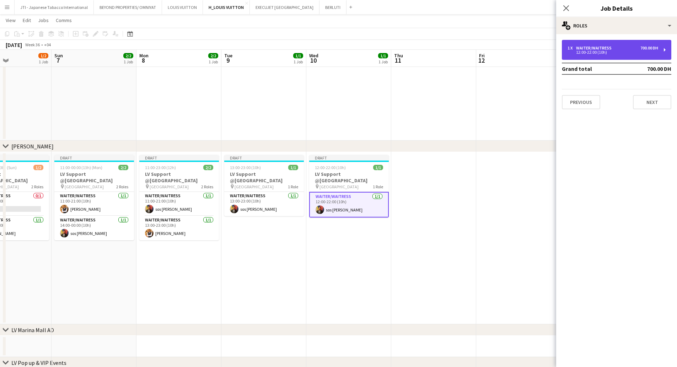
click at [594, 53] on div "12:00-22:00 (10h)" at bounding box center [613, 52] width 91 height 4
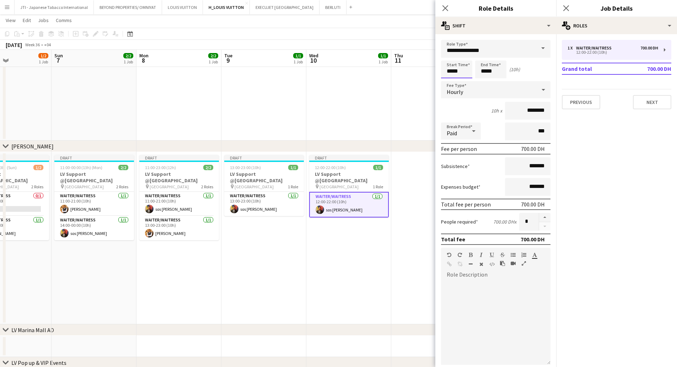
click at [446, 68] on input "*****" at bounding box center [456, 69] width 31 height 18
type input "*****"
click at [448, 59] on div at bounding box center [450, 56] width 14 height 7
click at [488, 73] on input "*****" at bounding box center [490, 69] width 31 height 18
type input "*****"
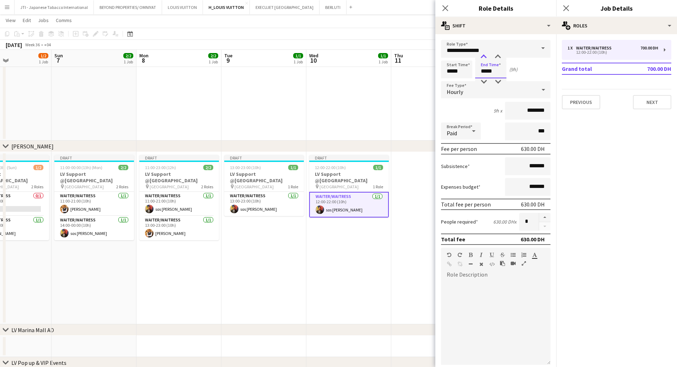
click at [485, 57] on div at bounding box center [484, 56] width 14 height 7
click at [379, 241] on app-date-cell "Draft 12:00-22:00 (10h) 1/1 LV Support @Mall of the Emirates pin Mall of the Em…" at bounding box center [348, 238] width 85 height 172
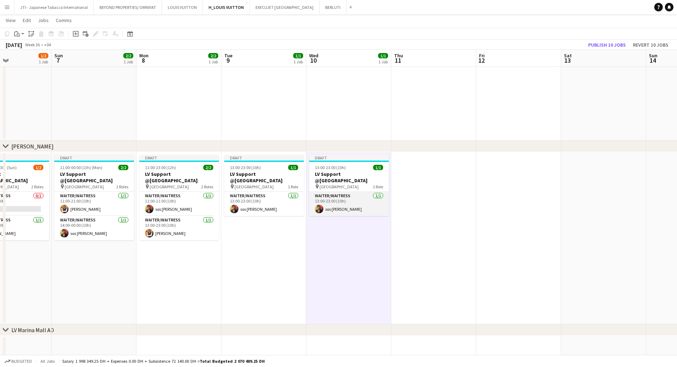
click at [337, 202] on app-card-role "Waiter/Waitress 1/1 13:00-23:00 (10h) sos peter John" at bounding box center [349, 204] width 80 height 24
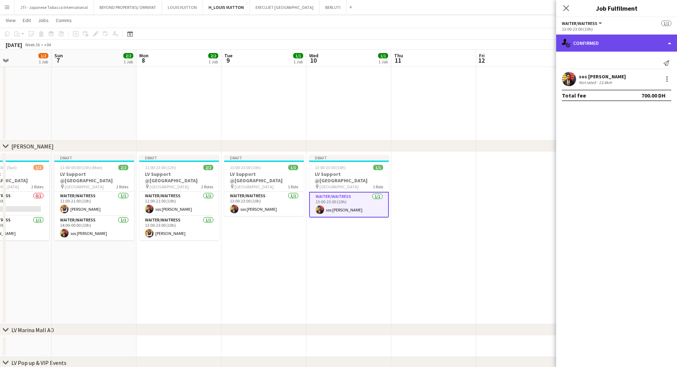
click at [647, 39] on div "single-neutral-actions-check-2 Confirmed" at bounding box center [616, 42] width 121 height 17
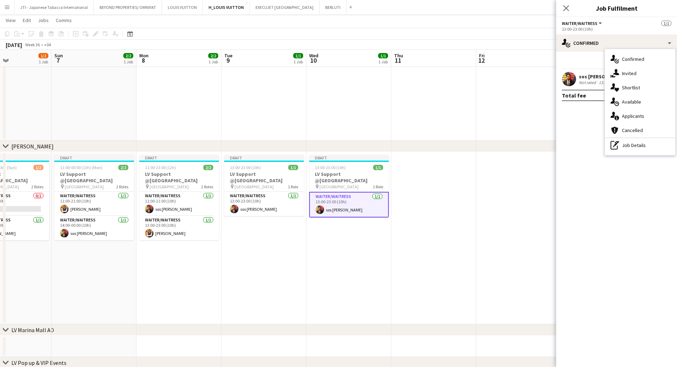
drag, startPoint x: 644, startPoint y: 148, endPoint x: 638, endPoint y: 135, distance: 13.7
click at [643, 146] on div "pen-write Job Details" at bounding box center [640, 145] width 70 height 14
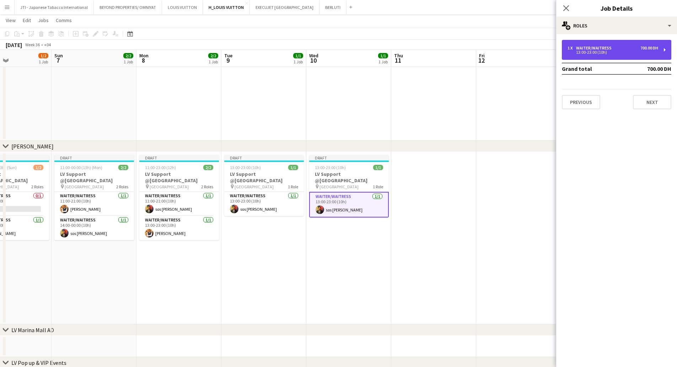
drag, startPoint x: 618, startPoint y: 54, endPoint x: 613, endPoint y: 58, distance: 6.8
click at [618, 54] on div "13:00-23:00 (10h)" at bounding box center [613, 52] width 91 height 4
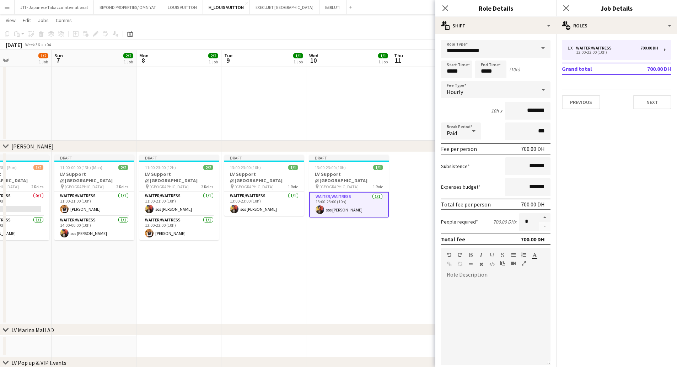
drag, startPoint x: 400, startPoint y: 212, endPoint x: 422, endPoint y: 211, distance: 22.8
click at [404, 214] on app-calendar-viewport "Thu 4 2/4 2 Jobs Fri 5 1/2 1 Job Sat 6 1/2 1 Job Sun 7 2/2 1 Job Mon 8 2/2 1 Jo…" at bounding box center [338, 136] width 677 height 572
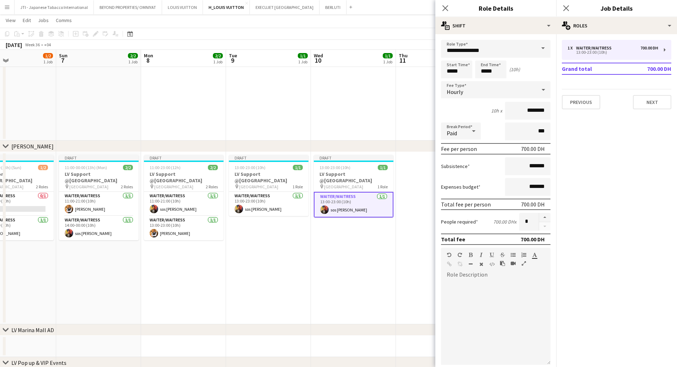
click at [412, 212] on app-date-cell at bounding box center [438, 238] width 85 height 172
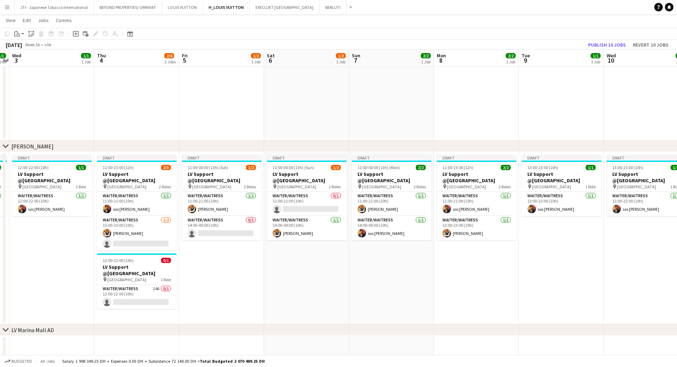
drag, startPoint x: 120, startPoint y: 202, endPoint x: 385, endPoint y: 203, distance: 265.6
click at [396, 203] on app-calendar-viewport "Mon 1 2/2 1 Job Tue 2 1/1 1 Job Wed 3 1/1 1 Job Thu 4 2/4 2 Jobs Fri 5 1/2 1 Jo…" at bounding box center [338, 136] width 677 height 572
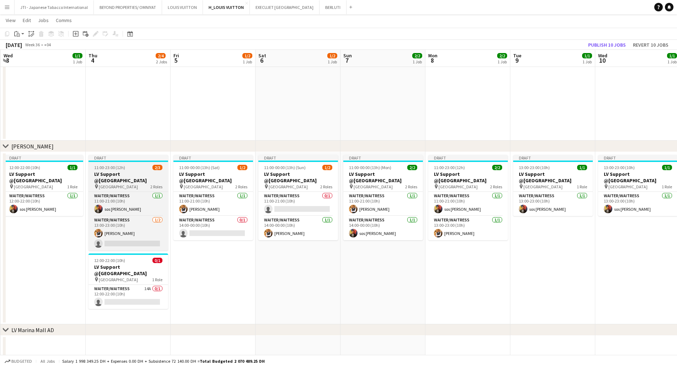
click at [119, 172] on h3 "LV Support @[GEOGRAPHIC_DATA]" at bounding box center [129, 177] width 80 height 13
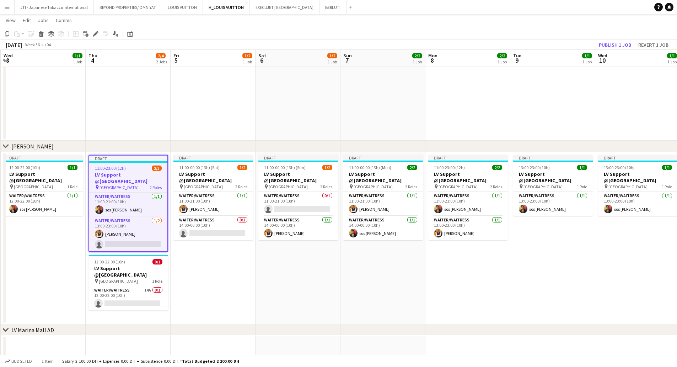
click at [8, 32] on icon "Copy" at bounding box center [7, 34] width 6 height 6
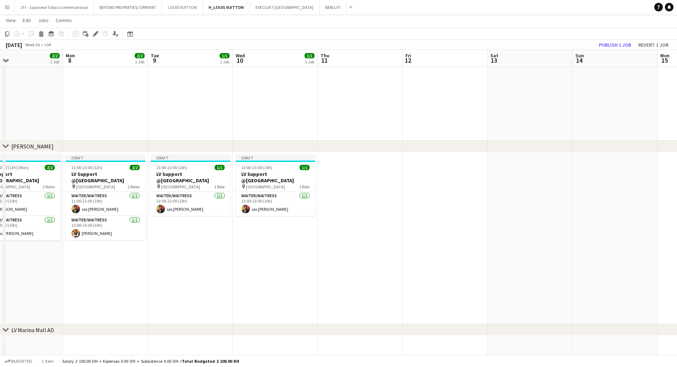
drag, startPoint x: 569, startPoint y: 236, endPoint x: 228, endPoint y: 232, distance: 341.3
click at [217, 230] on app-calendar-viewport "Thu 4 2/4 2 Jobs Fri 5 1/2 1 Job Sat 6 1/2 1 Job Sun 7 2/2 1 Job Mon 8 2/2 1 Jo…" at bounding box center [338, 136] width 677 height 572
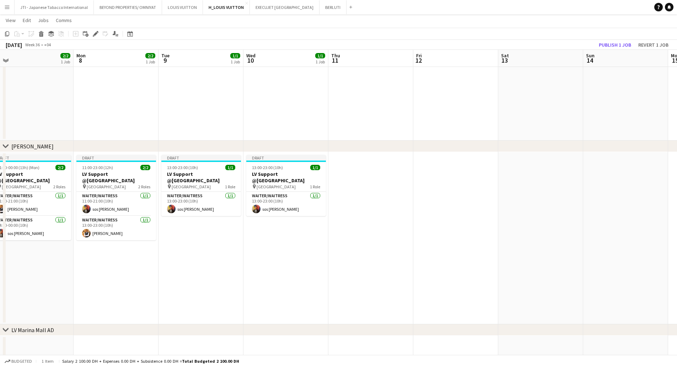
click at [417, 196] on app-date-cell at bounding box center [455, 238] width 85 height 172
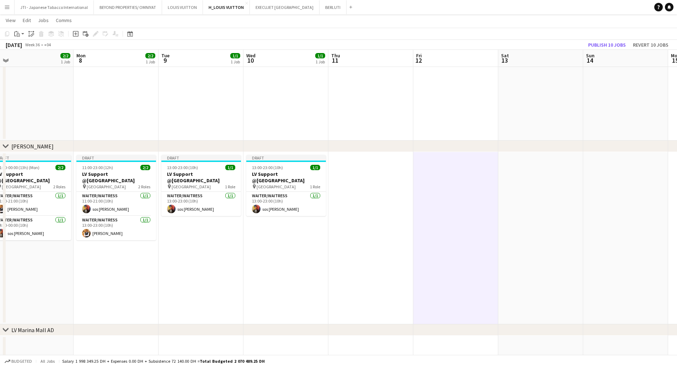
scroll to position [0, 268]
click at [365, 198] on app-date-cell at bounding box center [369, 238] width 85 height 172
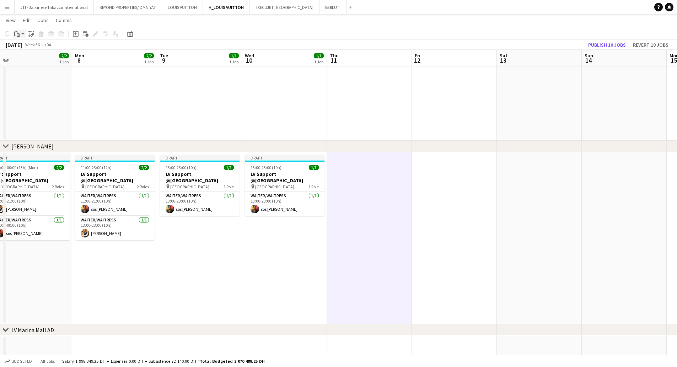
click at [21, 36] on app-action-btn "Paste" at bounding box center [19, 34] width 13 height 9
click at [22, 60] on link "Paste with crew Ctrl+Shift+V" at bounding box center [52, 59] width 67 height 6
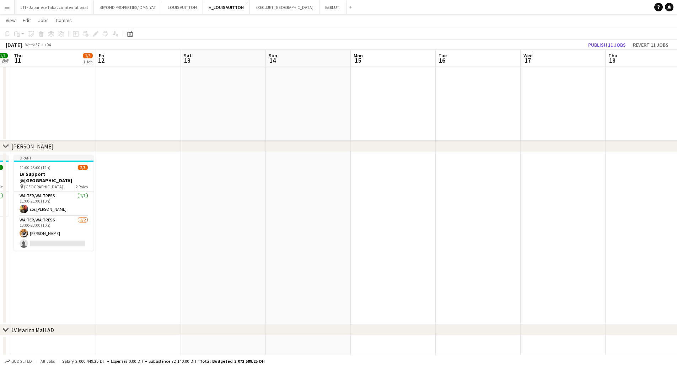
drag, startPoint x: 541, startPoint y: 201, endPoint x: 207, endPoint y: 204, distance: 333.8
click at [207, 204] on app-calendar-viewport "Mon 8 2/2 1 Job Tue 9 1/1 1 Job Wed 10 1/1 1 Job Thu 11 2/3 1 Job Fri 12 Sat 13…" at bounding box center [338, 136] width 677 height 572
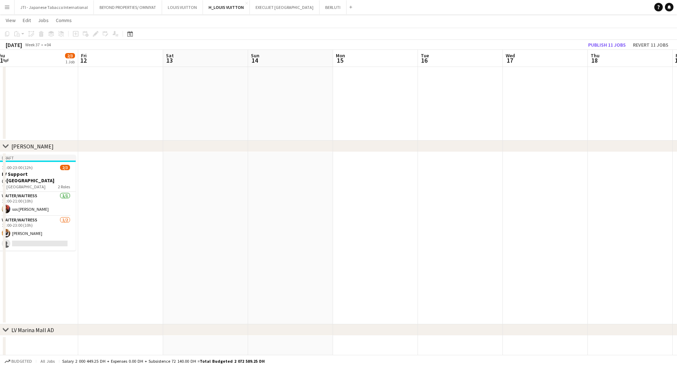
drag, startPoint x: 530, startPoint y: 197, endPoint x: 399, endPoint y: 134, distance: 145.5
click at [530, 197] on app-date-cell at bounding box center [545, 238] width 85 height 172
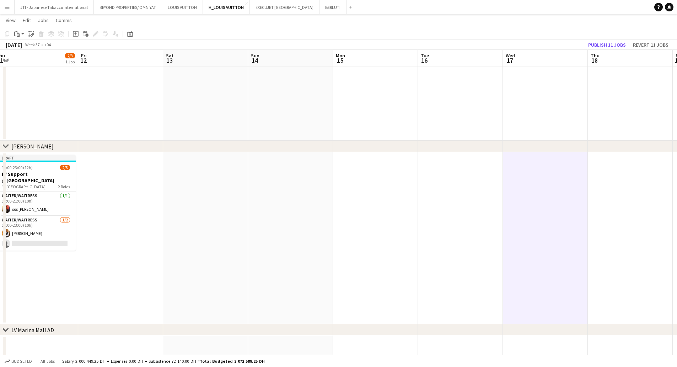
scroll to position [0, 262]
click at [17, 34] on icon "Paste" at bounding box center [17, 34] width 6 height 6
click at [25, 57] on link "Paste with crew Ctrl+Shift+V" at bounding box center [52, 59] width 67 height 6
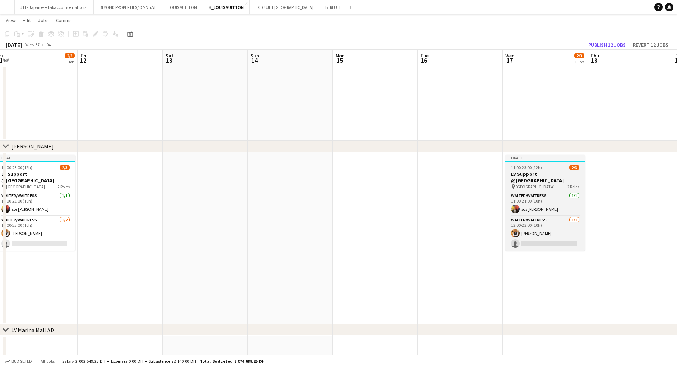
click at [545, 171] on h3 "LV Support @[GEOGRAPHIC_DATA]" at bounding box center [546, 177] width 80 height 13
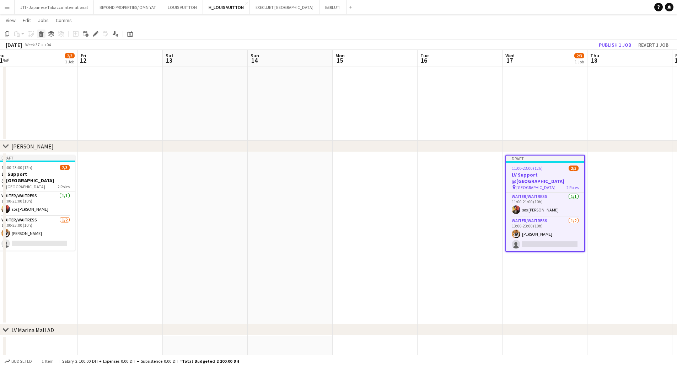
click at [42, 34] on icon "Delete" at bounding box center [41, 34] width 6 height 6
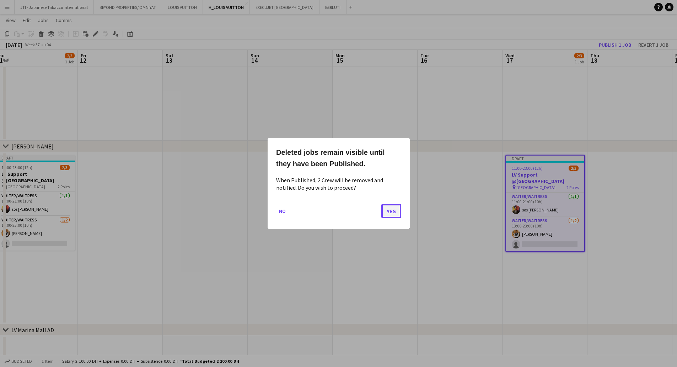
click at [396, 213] on button "Yes" at bounding box center [391, 211] width 20 height 14
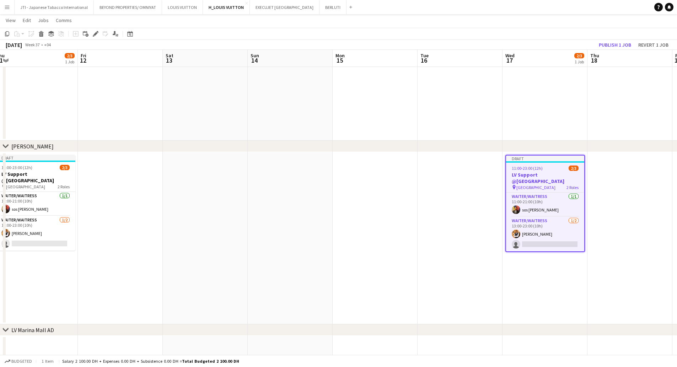
scroll to position [178, 0]
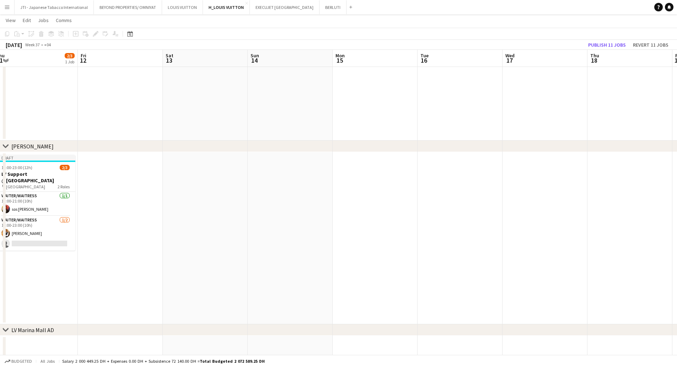
click at [619, 178] on app-date-cell at bounding box center [630, 238] width 85 height 172
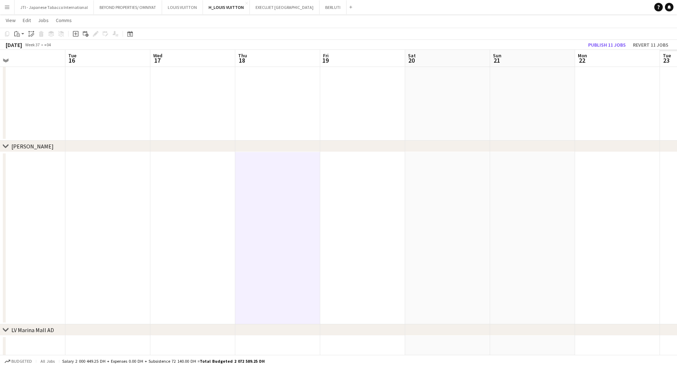
drag, startPoint x: 619, startPoint y: 179, endPoint x: 262, endPoint y: 194, distance: 356.9
click at [262, 194] on app-calendar-viewport "Fri 12 Sat 13 Sun 14 Mon 15 Tue 16 Wed 17 Thu 18 Fri 19 Sat 20 Sun 21 Mon 22 Tu…" at bounding box center [338, 136] width 677 height 572
click at [271, 188] on app-date-cell at bounding box center [273, 238] width 85 height 172
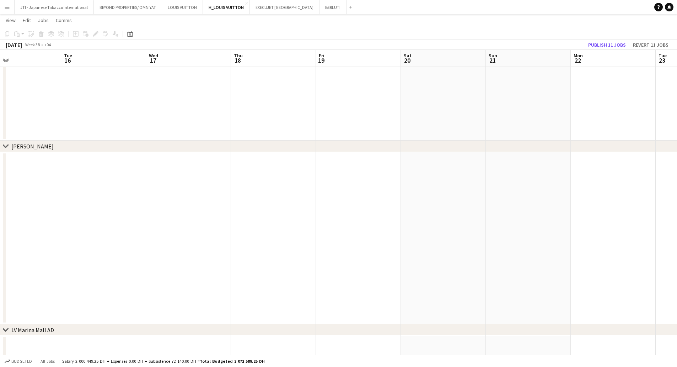
click at [274, 171] on app-date-cell at bounding box center [273, 238] width 85 height 172
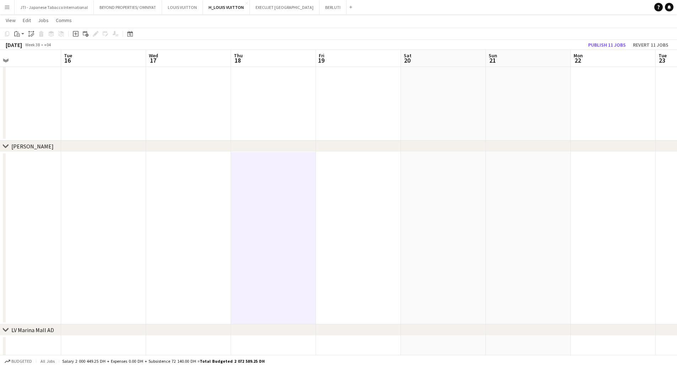
drag, startPoint x: 16, startPoint y: 34, endPoint x: 23, endPoint y: 65, distance: 31.2
click at [16, 36] on icon "Paste" at bounding box center [17, 34] width 6 height 6
click at [23, 58] on link "Paste with crew Ctrl+Shift+V" at bounding box center [52, 59] width 67 height 6
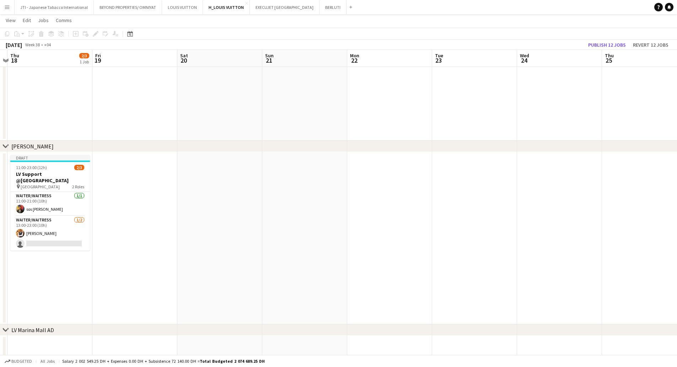
drag, startPoint x: 558, startPoint y: 219, endPoint x: 335, endPoint y: 215, distance: 222.6
click at [334, 216] on app-calendar-viewport "Mon 15 Tue 16 Wed 17 Thu 18 2/3 1 Job Fri 19 Sat 20 Sun 21 Mon 22 Tue 23 Wed 24…" at bounding box center [338, 136] width 677 height 572
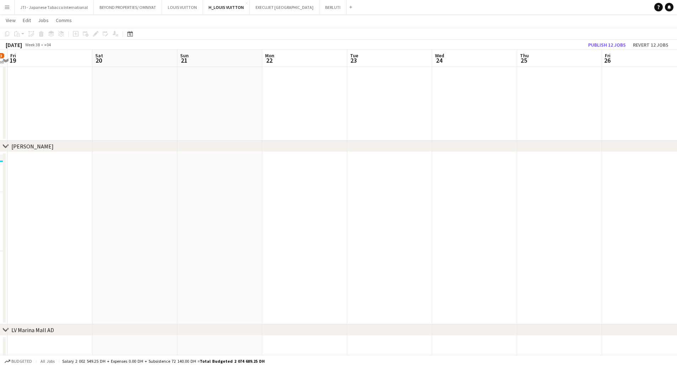
scroll to position [0, 230]
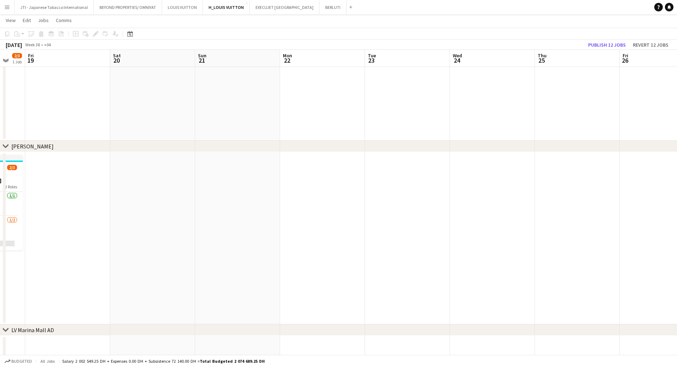
drag, startPoint x: 545, startPoint y: 209, endPoint x: 437, endPoint y: 212, distance: 108.1
click at [437, 212] on app-calendar-viewport "Tue 16 Wed 17 Thu 18 2/3 1 Job Fri 19 Sat 20 Sun 21 Mon 22 Tue 23 Wed 24 Thu 25…" at bounding box center [338, 136] width 677 height 572
click at [501, 193] on app-date-cell at bounding box center [492, 238] width 85 height 172
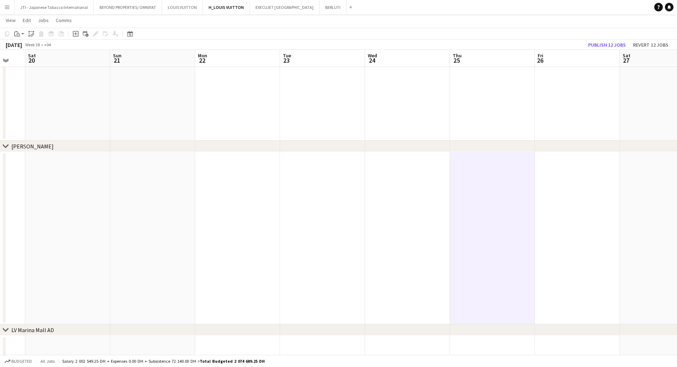
drag, startPoint x: 23, startPoint y: 32, endPoint x: 23, endPoint y: 45, distance: 12.8
click at [23, 32] on app-action-btn "Paste" at bounding box center [19, 34] width 13 height 9
click at [23, 49] on link "Paste Ctrl+V" at bounding box center [52, 47] width 67 height 6
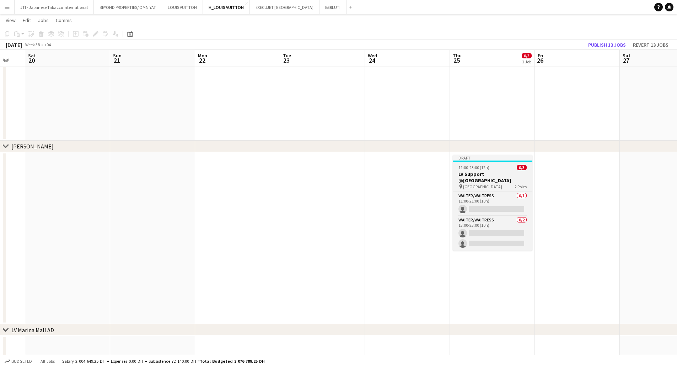
drag, startPoint x: 536, startPoint y: 234, endPoint x: 488, endPoint y: 186, distance: 67.9
click at [535, 233] on app-date-cell at bounding box center [577, 238] width 85 height 172
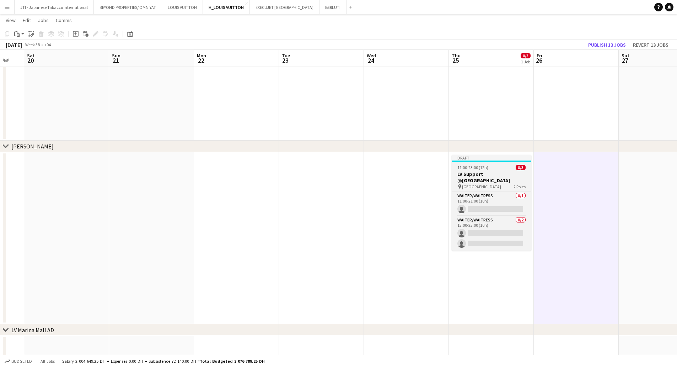
click at [486, 182] on h3 "LV Support @[GEOGRAPHIC_DATA]" at bounding box center [492, 177] width 80 height 13
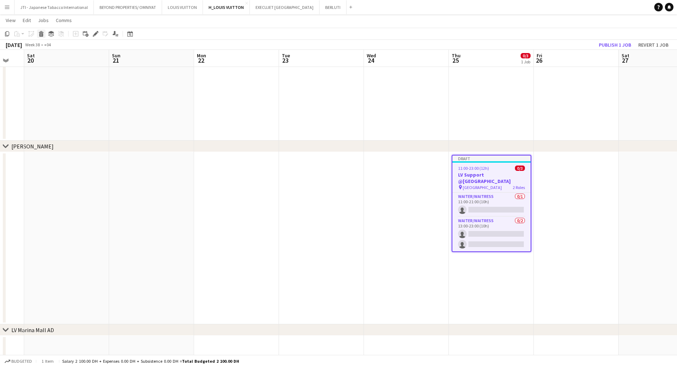
click at [39, 35] on icon "Delete" at bounding box center [41, 34] width 6 height 6
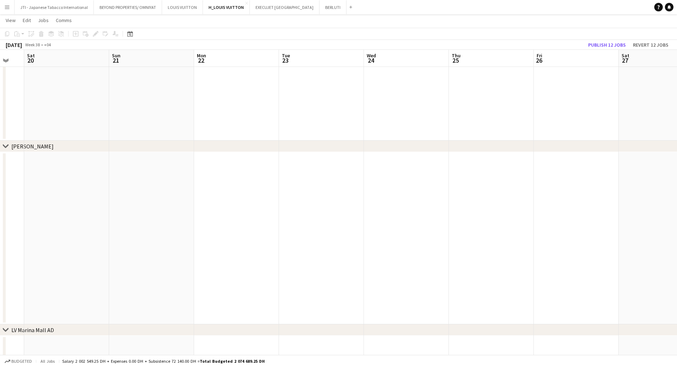
drag, startPoint x: 479, startPoint y: 184, endPoint x: 246, endPoint y: 88, distance: 251.4
click at [478, 183] on app-date-cell at bounding box center [491, 238] width 85 height 172
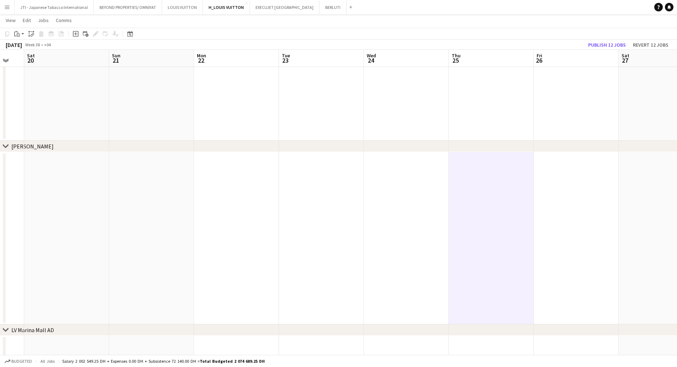
scroll to position [0, 231]
click at [16, 34] on icon "Paste" at bounding box center [17, 34] width 6 height 6
click at [26, 59] on link "Paste with crew Ctrl+Shift+V" at bounding box center [52, 59] width 67 height 6
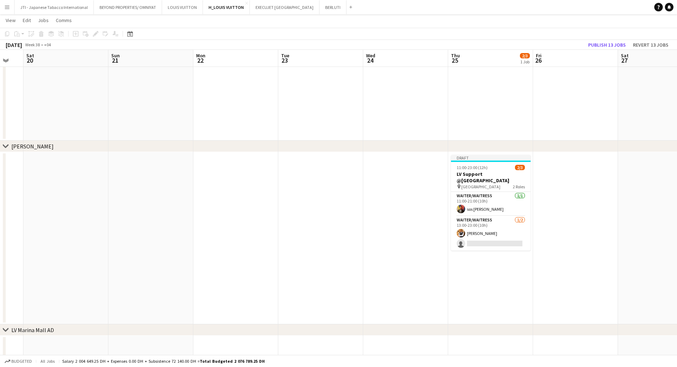
click at [319, 236] on app-date-cell at bounding box center [320, 238] width 85 height 172
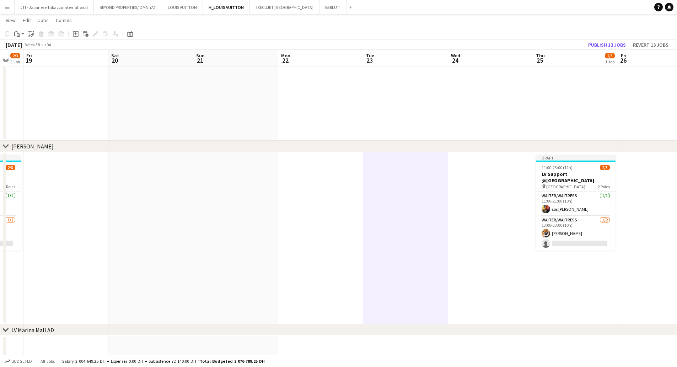
drag, startPoint x: 517, startPoint y: 197, endPoint x: 353, endPoint y: 205, distance: 164.8
click at [603, 196] on app-calendar-viewport "Tue 16 Wed 17 Thu 18 2/3 1 Job Fri 19 Sat 20 Sun 21 Mon 22 Tue 23 Wed 24 Thu 25…" at bounding box center [338, 136] width 677 height 572
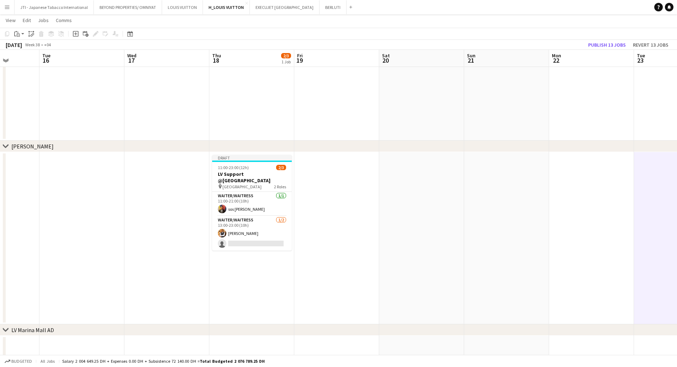
drag, startPoint x: 632, startPoint y: 205, endPoint x: 597, endPoint y: 209, distance: 35.4
click at [677, 205] on html "Menu Boards Boards Boards All jobs Status Workforce Workforce My Workforce Recr…" at bounding box center [338, 128] width 677 height 612
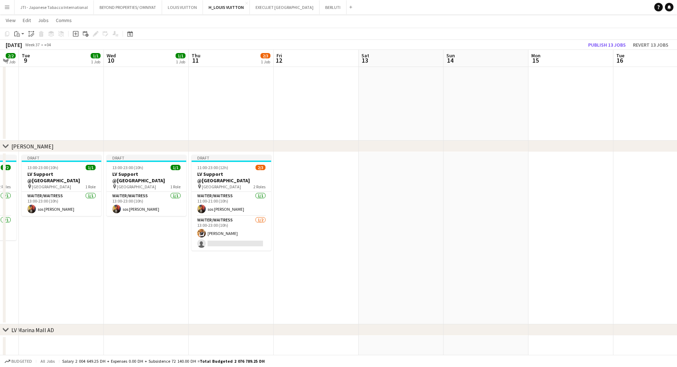
drag, startPoint x: 313, startPoint y: 205, endPoint x: 566, endPoint y: 207, distance: 253.1
click at [567, 206] on app-calendar-viewport "Sun 7 2/2 1 Job Mon 8 2/2 1 Job Tue 9 1/1 1 Job Wed 10 1/1 1 Job Thu 11 2/3 1 J…" at bounding box center [338, 136] width 677 height 572
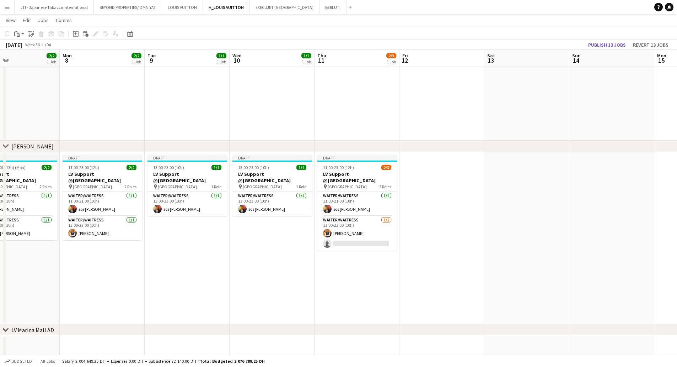
scroll to position [0, 238]
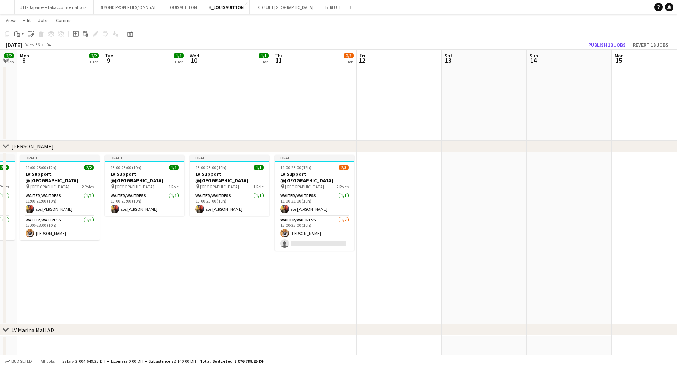
drag, startPoint x: 335, startPoint y: 215, endPoint x: 246, endPoint y: 218, distance: 89.6
click at [246, 218] on app-calendar-viewport "Fri 5 1/2 1 Job Sat 6 1/2 1 Job Sun 7 2/2 1 Job Mon 8 2/2 1 Job Tue 9 1/1 1 Job…" at bounding box center [338, 136] width 677 height 572
click at [311, 224] on app-card-role "Waiter/Waitress 1/2 13:00-23:00 (10h) Taiwo Idowu single-neutral-actions" at bounding box center [315, 233] width 80 height 34
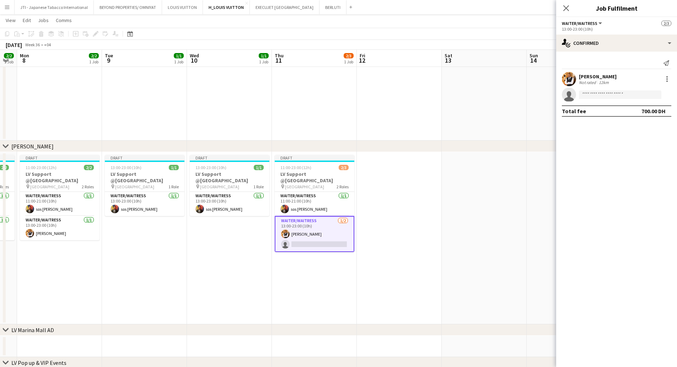
click at [389, 237] on app-date-cell at bounding box center [399, 238] width 85 height 172
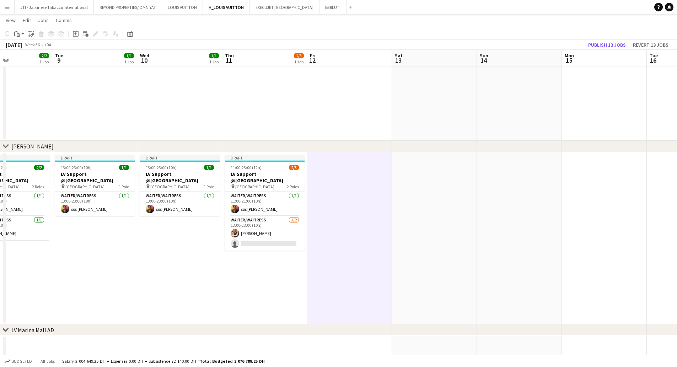
drag, startPoint x: 185, startPoint y: 202, endPoint x: 83, endPoint y: 183, distance: 103.8
click at [96, 188] on app-calendar-viewport "Fri 5 1/2 1 Job Sat 6 1/2 1 Job Sun 7 2/2 1 Job Mon 8 2/2 1 Job Tue 9 1/1 1 Job…" at bounding box center [338, 136] width 677 height 572
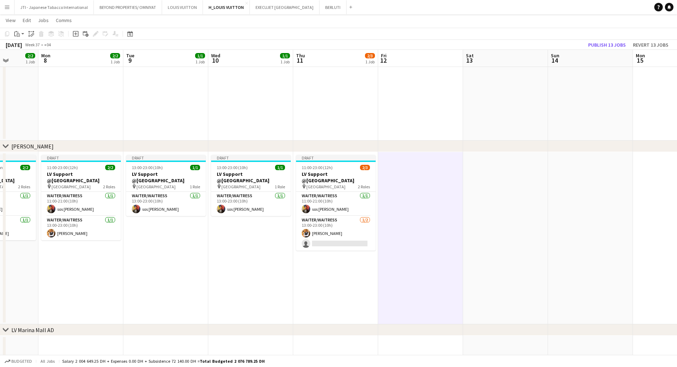
drag, startPoint x: 85, startPoint y: 191, endPoint x: 177, endPoint y: 193, distance: 92.5
click at [208, 194] on app-calendar-viewport "Fri 5 1/2 1 Job Sat 6 1/2 1 Job Sun 7 2/2 1 Job Mon 8 2/2 1 Job Tue 9 1/1 1 Job…" at bounding box center [338, 136] width 677 height 572
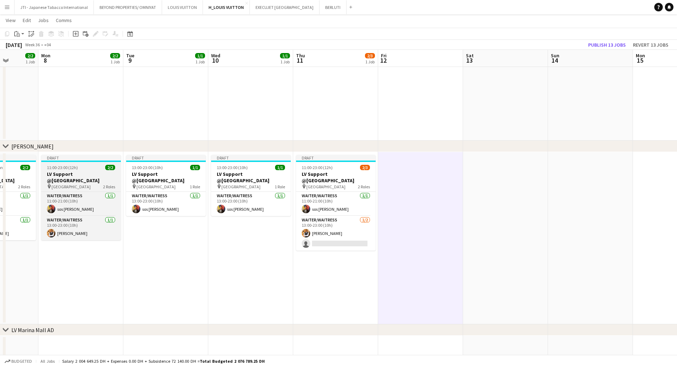
scroll to position [0, 220]
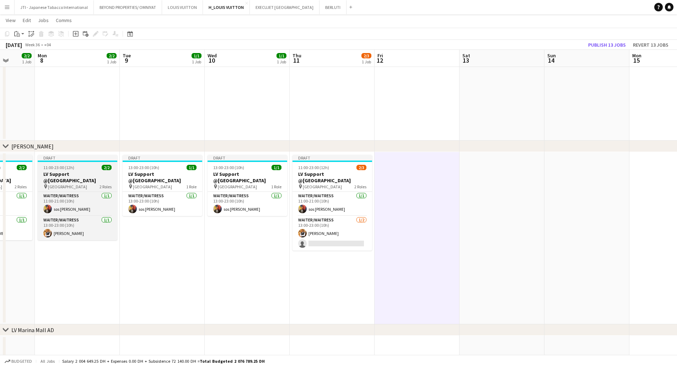
click at [73, 173] on h3 "LV Support @[GEOGRAPHIC_DATA]" at bounding box center [78, 177] width 80 height 13
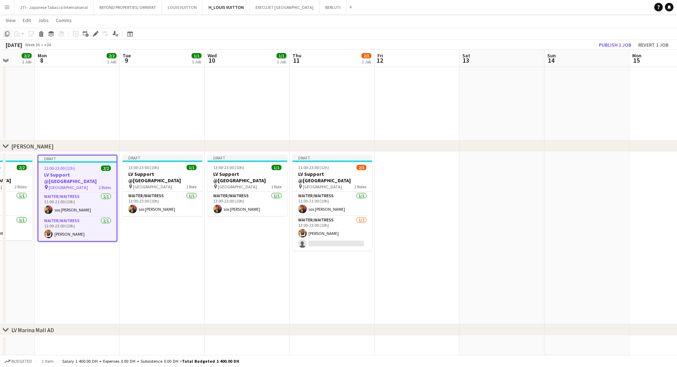
click at [7, 36] on icon "Copy" at bounding box center [7, 34] width 6 height 6
click at [407, 185] on app-date-cell at bounding box center [417, 238] width 85 height 172
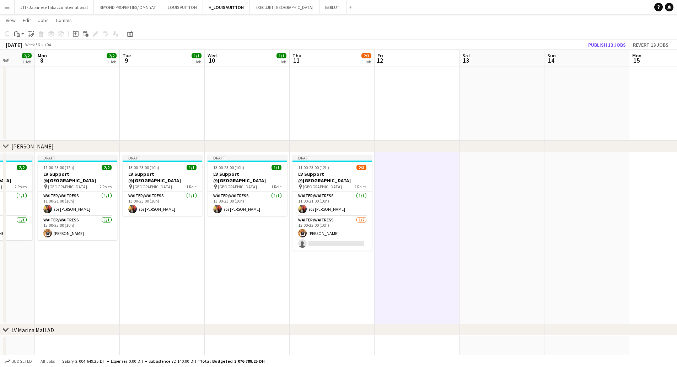
click at [489, 189] on app-date-cell at bounding box center [502, 238] width 85 height 172
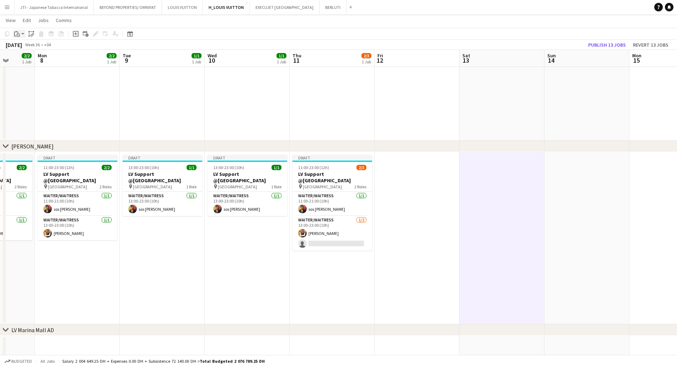
click at [17, 34] on icon at bounding box center [18, 34] width 3 height 3
click at [20, 60] on link "Paste with crew Ctrl+Shift+V" at bounding box center [52, 59] width 67 height 6
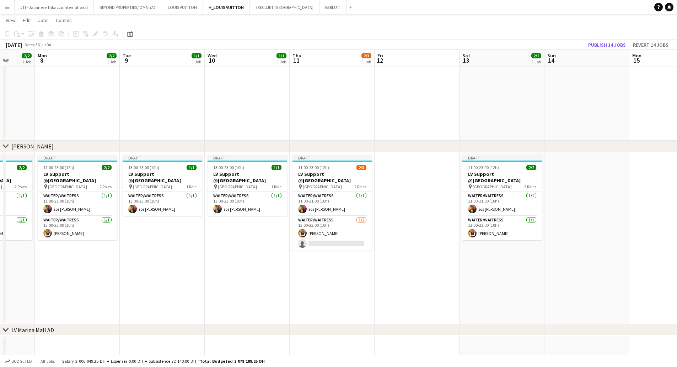
click at [447, 199] on app-date-cell at bounding box center [417, 238] width 85 height 172
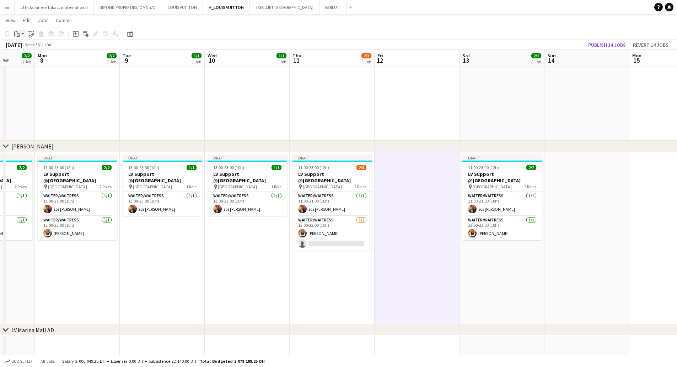
click at [19, 34] on icon "Paste" at bounding box center [17, 34] width 6 height 6
click at [32, 58] on link "Paste with crew Ctrl+Shift+V" at bounding box center [52, 59] width 67 height 6
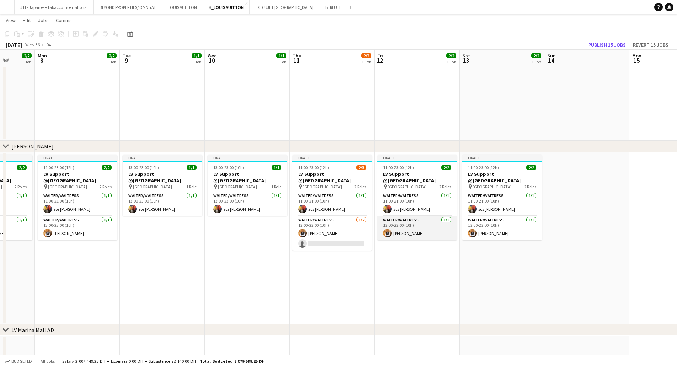
click at [408, 229] on app-card-role "Waiter/Waitress 1/1 13:00-23:00 (10h) Taiwo Idowu" at bounding box center [418, 228] width 80 height 24
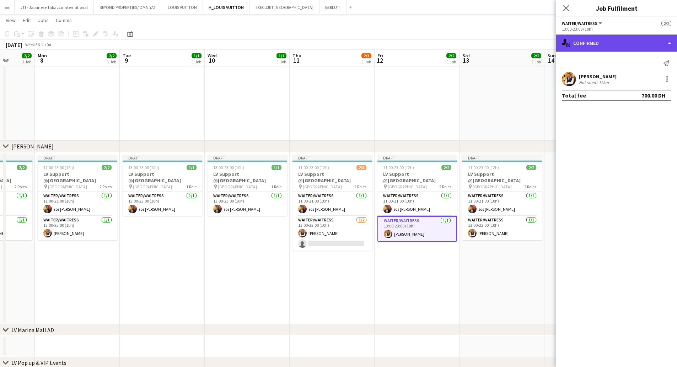
click at [632, 45] on div "single-neutral-actions-check-2 Confirmed" at bounding box center [616, 42] width 121 height 17
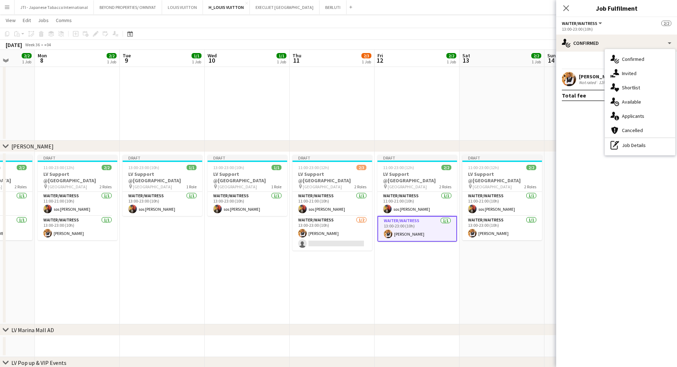
drag, startPoint x: 634, startPoint y: 147, endPoint x: 608, endPoint y: 73, distance: 77.9
click at [634, 146] on div "pen-write Job Details" at bounding box center [640, 145] width 70 height 14
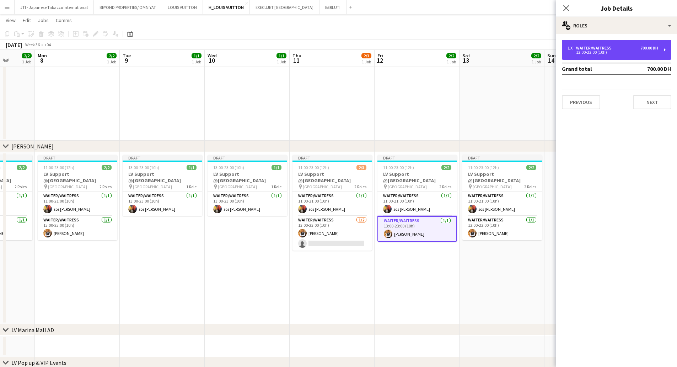
drag, startPoint x: 599, startPoint y: 46, endPoint x: 497, endPoint y: 84, distance: 109.4
click at [599, 46] on div "Waiter/Waitress" at bounding box center [595, 48] width 38 height 5
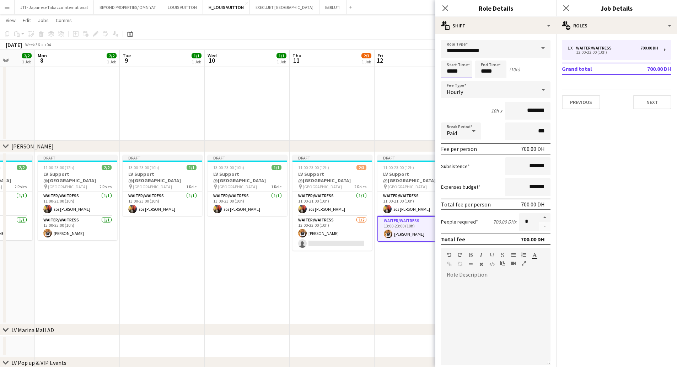
click at [447, 69] on input "*****" at bounding box center [456, 69] width 31 height 18
type input "*****"
click at [449, 55] on div at bounding box center [450, 56] width 14 height 7
click at [486, 70] on input "*****" at bounding box center [490, 69] width 31 height 18
type input "*****"
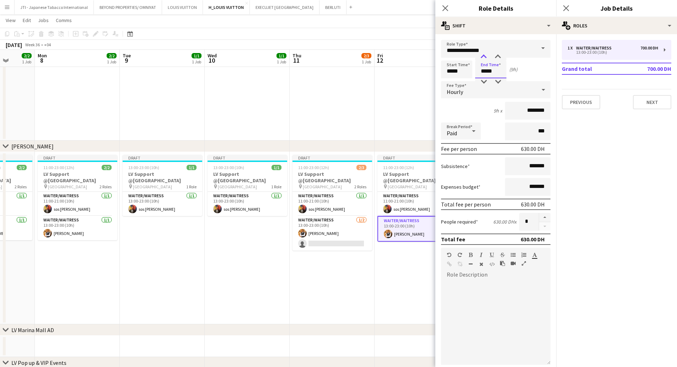
click at [483, 53] on div at bounding box center [484, 56] width 14 height 7
click at [405, 202] on app-card-role "Waiter/Waitress 1/1 11:00-21:00 (10h) sos peter John" at bounding box center [418, 204] width 80 height 24
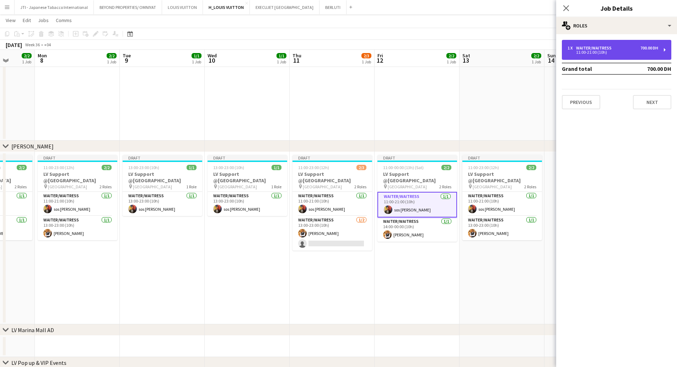
click at [651, 49] on div "700.00 DH" at bounding box center [650, 48] width 18 height 5
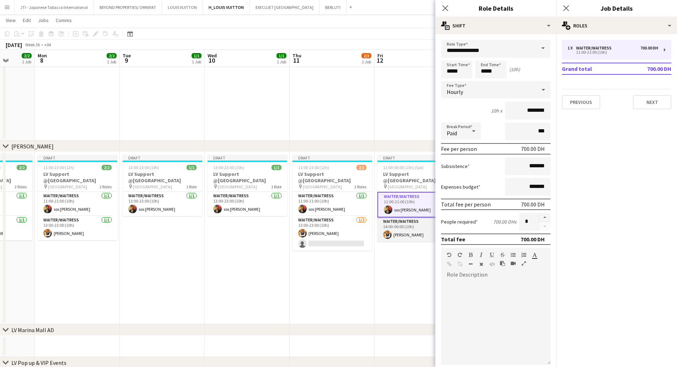
click at [398, 228] on app-card-role "Waiter/Waitress 1/1 14:00-00:00 (10h) Taiwo Idowu" at bounding box center [418, 229] width 80 height 24
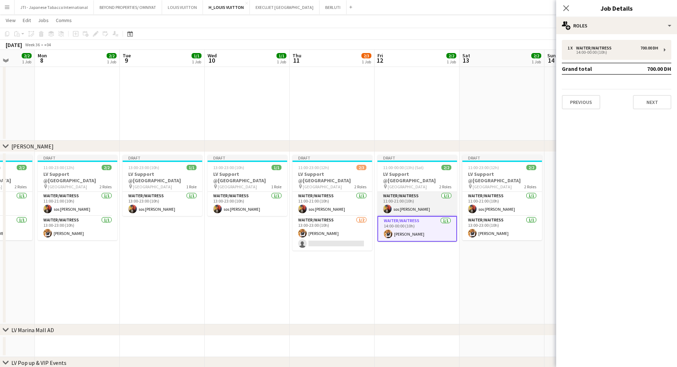
click at [409, 208] on app-card-role "Waiter/Waitress 1/1 11:00-21:00 (10h) sos peter John" at bounding box center [418, 204] width 80 height 24
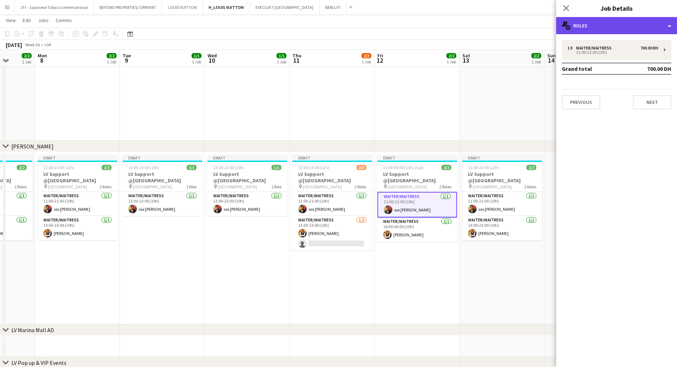
click at [641, 26] on div "multiple-users-add Roles" at bounding box center [616, 25] width 121 height 17
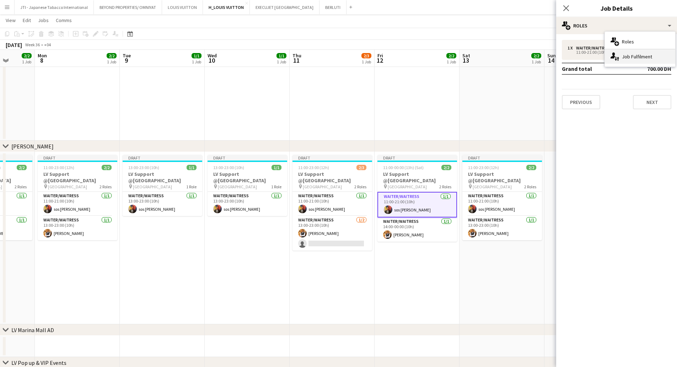
click at [636, 58] on div "single-neutral-actions-up-down Job Fulfilment" at bounding box center [640, 56] width 70 height 14
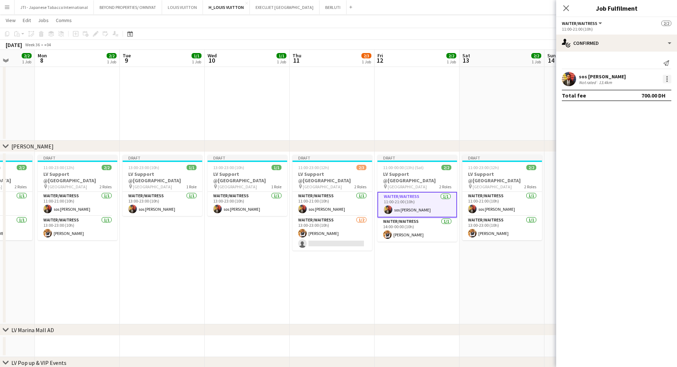
click at [668, 81] on div at bounding box center [667, 80] width 1 height 1
drag, startPoint x: 644, startPoint y: 108, endPoint x: 479, endPoint y: 190, distance: 184.4
click at [643, 107] on span "Switch crew" at bounding box center [637, 109] width 30 height 6
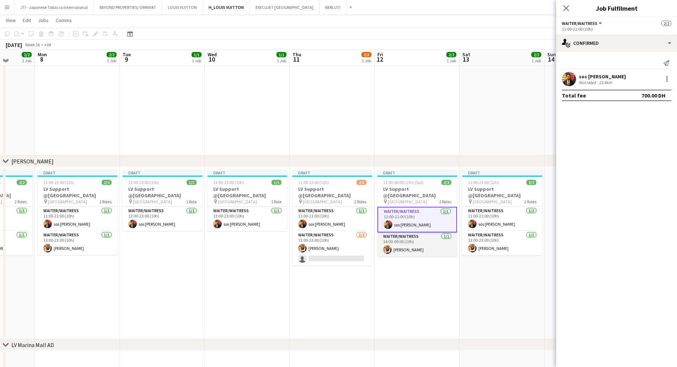
click at [422, 243] on app-card-role "Waiter/Waitress 1/1 14:00-00:00 (10h) Taiwo Idowu" at bounding box center [418, 244] width 80 height 24
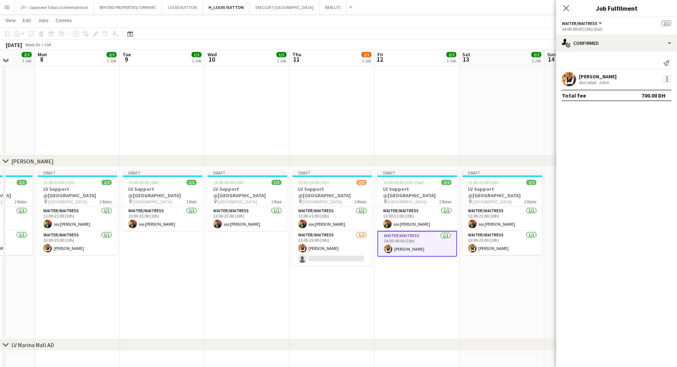
click at [665, 77] on div at bounding box center [667, 79] width 9 height 9
click at [639, 112] on span "Switch with" at bounding box center [636, 109] width 28 height 6
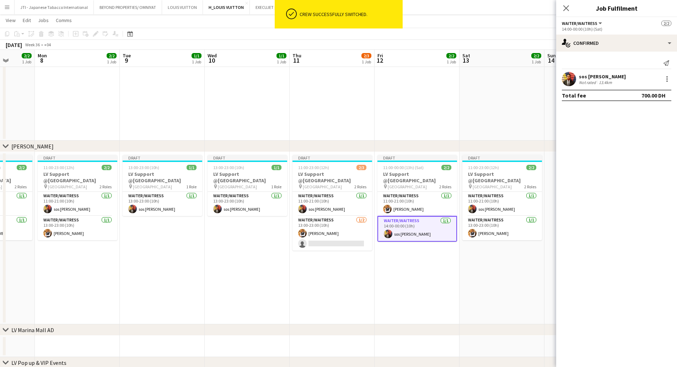
scroll to position [178, 0]
click at [422, 224] on app-card-role "Waiter/Waitress 1/1 14:00-00:00 (10h) sos peter John" at bounding box center [418, 229] width 80 height 26
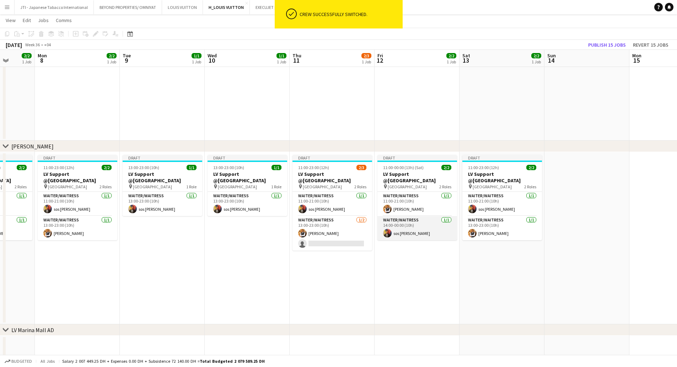
click at [426, 223] on app-card-role "Waiter/Waitress 1/1 14:00-00:00 (10h) sos peter John" at bounding box center [418, 228] width 80 height 24
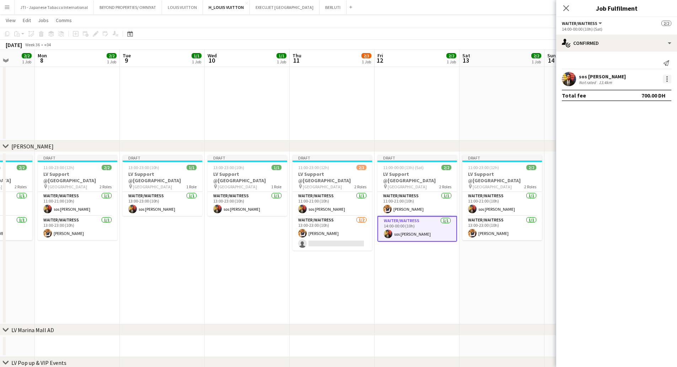
click at [668, 80] on div at bounding box center [667, 79] width 9 height 9
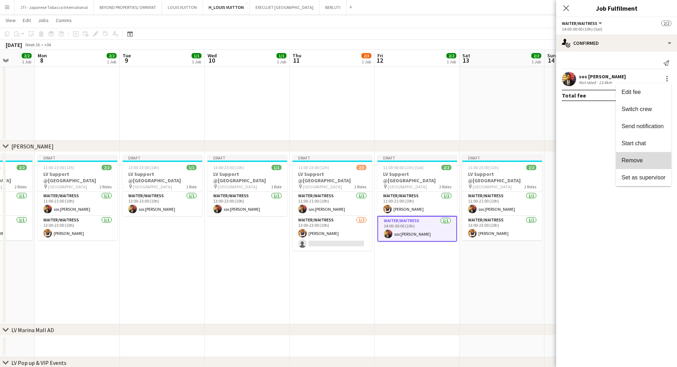
drag, startPoint x: 627, startPoint y: 157, endPoint x: 602, endPoint y: 153, distance: 25.7
click at [626, 157] on span "Remove" at bounding box center [632, 160] width 21 height 6
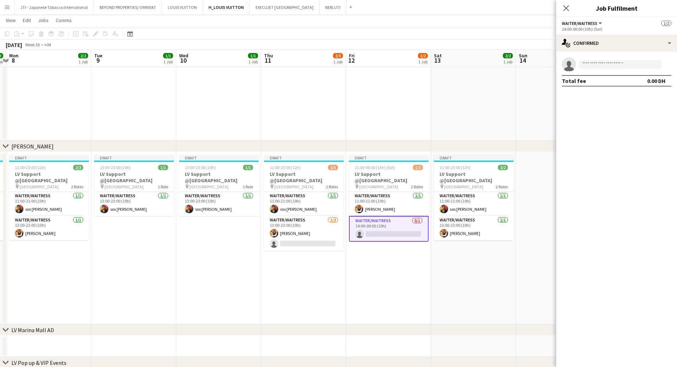
scroll to position [0, 249]
drag, startPoint x: 513, startPoint y: 224, endPoint x: 485, endPoint y: 228, distance: 29.2
click at [485, 228] on app-calendar-viewport "Fri 5 1/2 1 Job Sat 6 1/2 1 Job Sun 7 2/2 1 Job Mon 8 2/2 1 Job Tue 9 1/1 1 Job…" at bounding box center [338, 136] width 677 height 572
click at [483, 226] on app-card-role "Waiter/Waitress 1/1 13:00-23:00 (10h) Taiwo Idowu" at bounding box center [474, 228] width 80 height 24
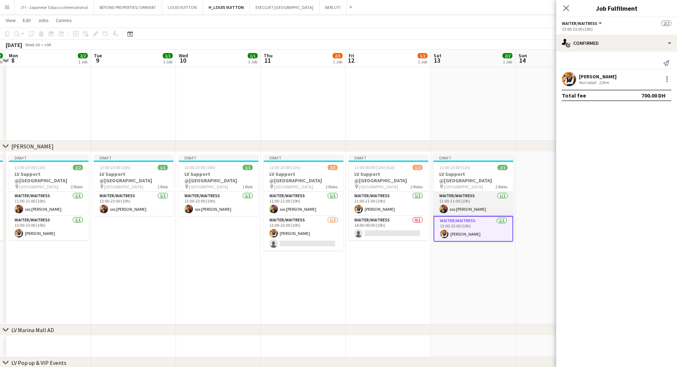
click at [490, 196] on app-card-role "Waiter/Waitress 1/1 11:00-21:00 (10h) sos peter John" at bounding box center [474, 204] width 80 height 24
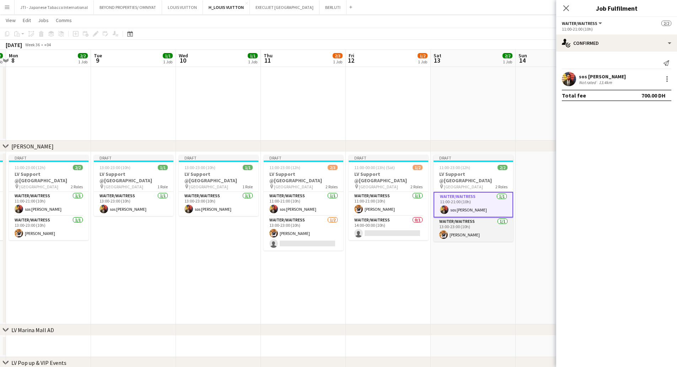
scroll to position [0, 248]
click at [476, 223] on app-card-role "Waiter/Waitress 1/1 13:00-23:00 (10h) Taiwo Idowu" at bounding box center [474, 229] width 80 height 24
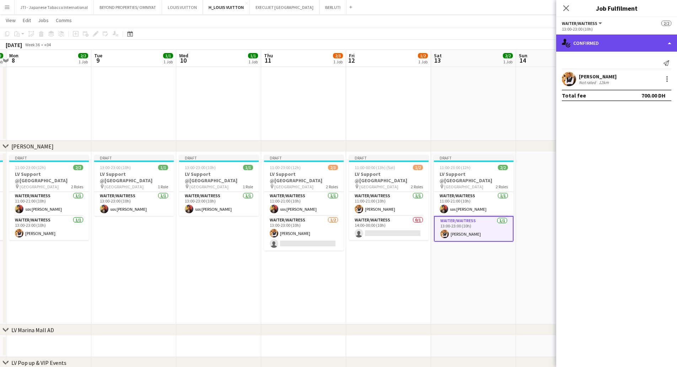
click at [619, 42] on div "single-neutral-actions-check-2 Confirmed" at bounding box center [616, 42] width 121 height 17
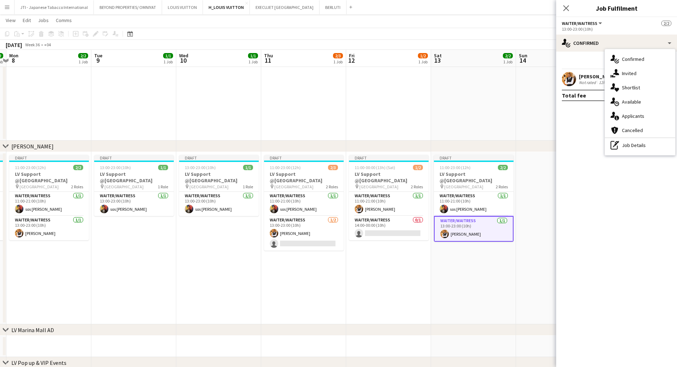
drag, startPoint x: 625, startPoint y: 141, endPoint x: 624, endPoint y: 106, distance: 35.6
click at [625, 141] on div "pen-write Job Details" at bounding box center [640, 145] width 70 height 14
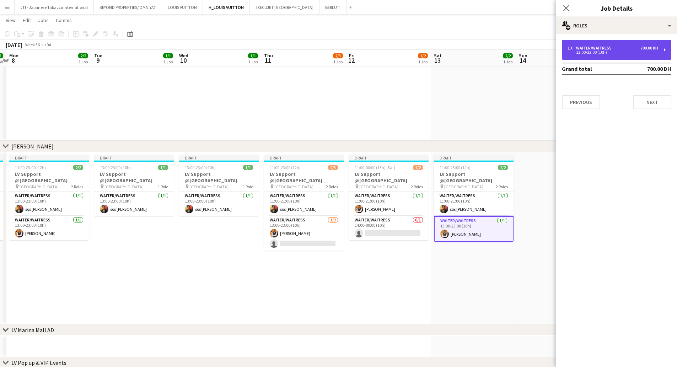
click at [614, 54] on div "1 x Waiter/Waitress 700.00 DH 13:00-23:00 (10h)" at bounding box center [616, 50] width 109 height 20
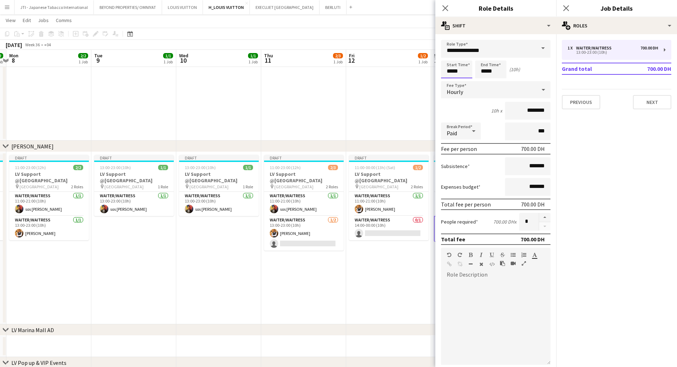
click at [450, 71] on input "*****" at bounding box center [456, 69] width 31 height 18
type input "*****"
click at [450, 55] on div at bounding box center [450, 56] width 14 height 7
click at [483, 73] on input "*****" at bounding box center [490, 69] width 31 height 18
type input "*****"
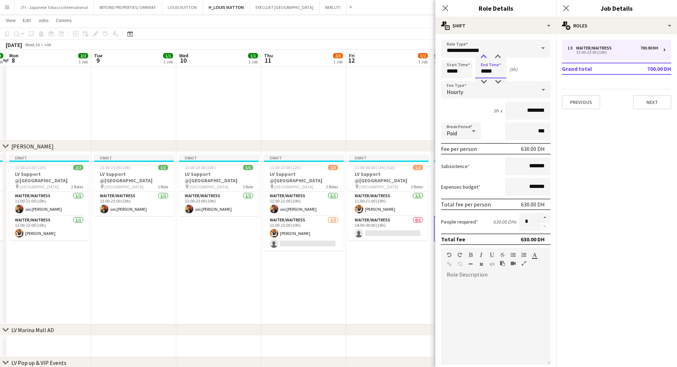
click at [481, 55] on div at bounding box center [484, 56] width 14 height 7
click at [447, 11] on icon "Close pop-in" at bounding box center [446, 8] width 6 height 6
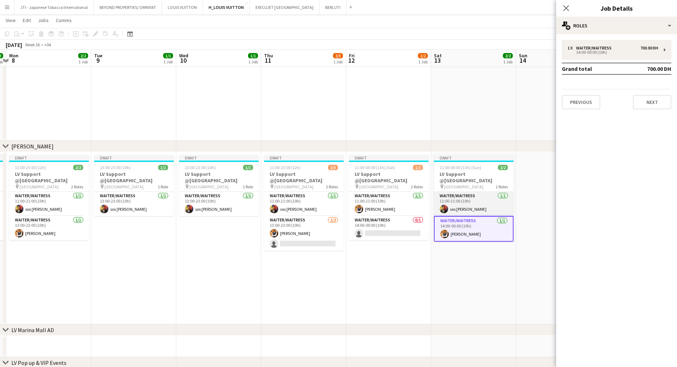
click at [483, 204] on app-card-role "Waiter/Waitress 1/1 11:00-21:00 (10h) sos peter John" at bounding box center [474, 204] width 80 height 24
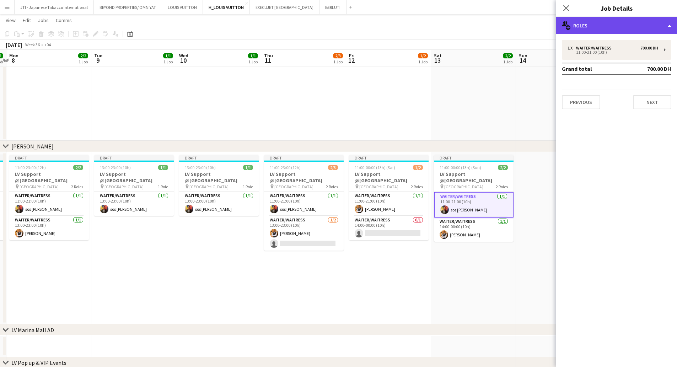
click at [636, 22] on div "multiple-users-add Roles" at bounding box center [616, 25] width 121 height 17
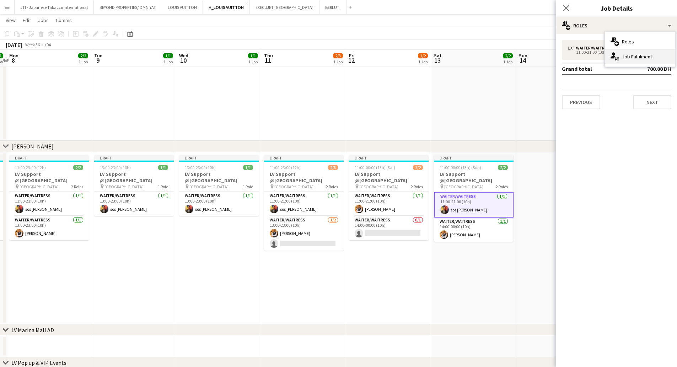
click at [624, 55] on div "single-neutral-actions-up-down Job Fulfilment" at bounding box center [640, 56] width 70 height 14
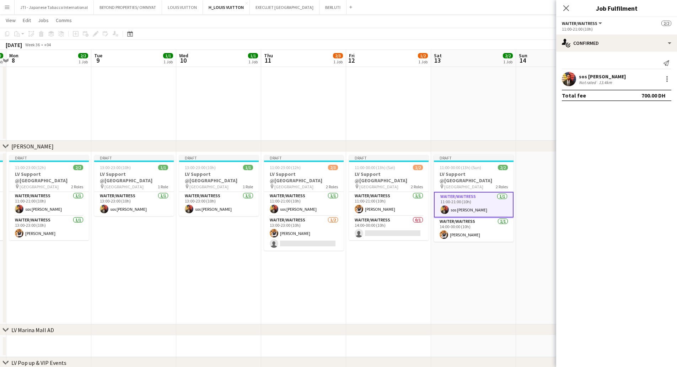
click at [574, 75] on app-user-avatar at bounding box center [569, 79] width 14 height 14
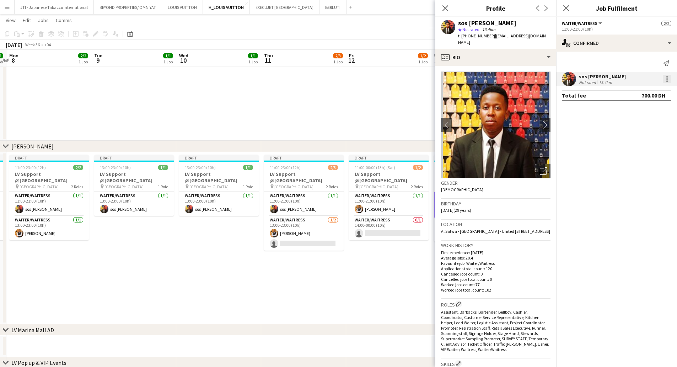
click at [670, 78] on div at bounding box center [667, 79] width 9 height 9
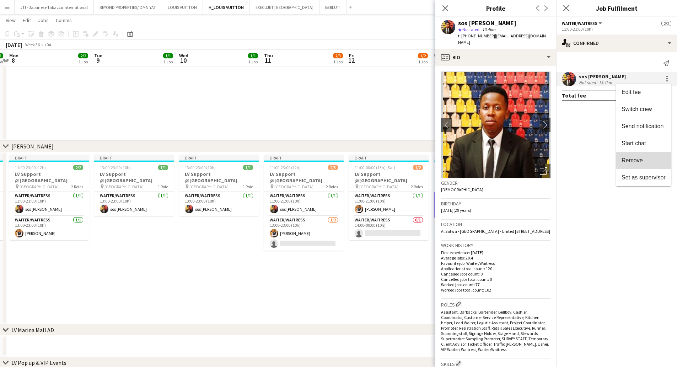
drag, startPoint x: 641, startPoint y: 161, endPoint x: 418, endPoint y: 185, distance: 223.9
click at [640, 161] on span "Remove" at bounding box center [632, 160] width 21 height 6
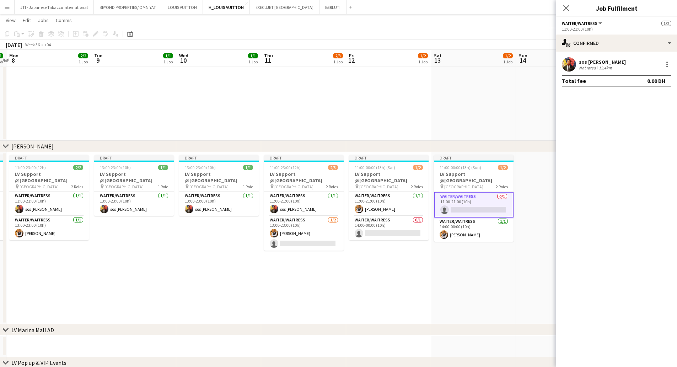
click at [477, 260] on app-date-cell "Draft 11:00-00:00 (13h) (Sun) 1/2 LV Support @Mall of the Emirates pin Mall of …" at bounding box center [473, 238] width 85 height 172
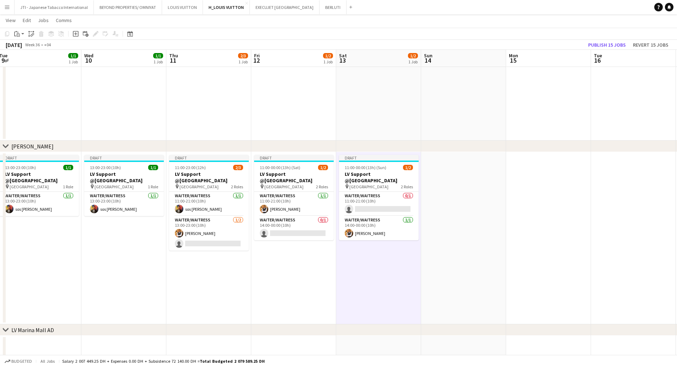
drag, startPoint x: 534, startPoint y: 259, endPoint x: 436, endPoint y: 262, distance: 98.1
click at [439, 262] on app-calendar-viewport "Sat 6 1/2 1 Job Sun 7 2/2 1 Job Mon 8 2/2 1 Job Tue 9 1/1 1 Job Wed 10 1/1 1 Jo…" at bounding box center [338, 136] width 677 height 572
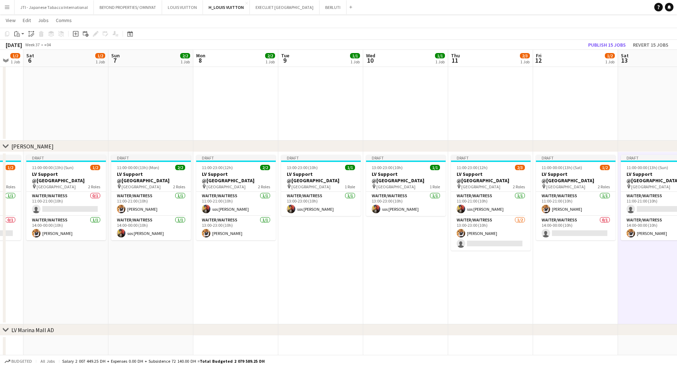
drag, startPoint x: 290, startPoint y: 271, endPoint x: 536, endPoint y: 274, distance: 246.4
click at [572, 274] on app-calendar-viewport "Thu 4 2/4 2 Jobs Fri 5 1/2 1 Job Sat 6 1/2 1 Job Sun 7 2/2 1 Job Mon 8 2/2 1 Jo…" at bounding box center [338, 136] width 677 height 572
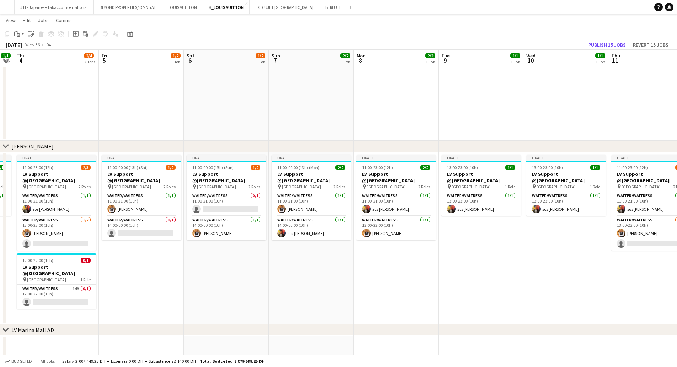
scroll to position [0, 200]
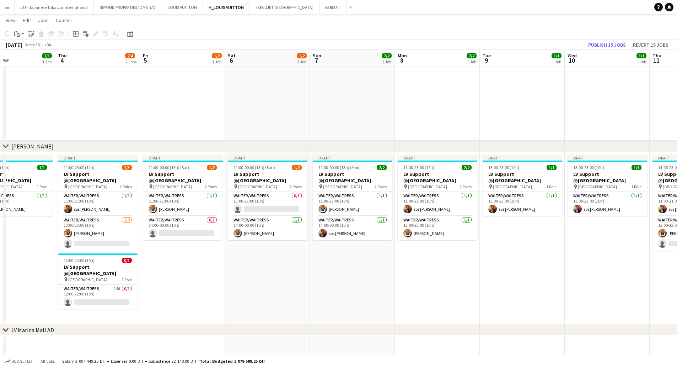
drag, startPoint x: 367, startPoint y: 274, endPoint x: 246, endPoint y: 271, distance: 121.6
click at [479, 274] on app-calendar-viewport "Mon 1 2/2 1 Job Tue 2 1/1 1 Job Wed 3 1/1 1 Job Thu 4 2/4 2 Jobs Fri 5 1/2 1 Jo…" at bounding box center [338, 136] width 677 height 572
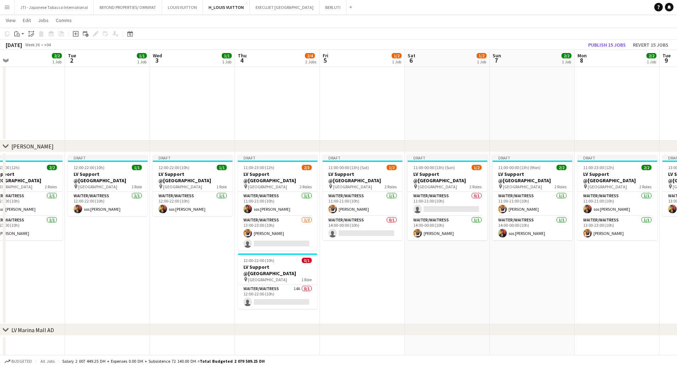
scroll to position [0, 217]
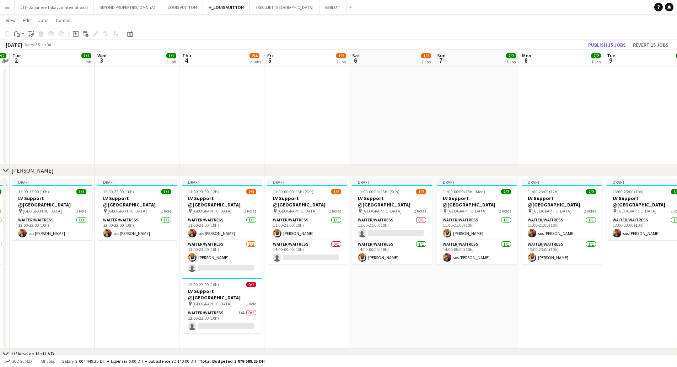
drag, startPoint x: 205, startPoint y: 275, endPoint x: 260, endPoint y: 289, distance: 57.3
click at [228, 279] on app-calendar-viewport "Sat 30 5/6 3 Jobs Sun 31 4/5 3 Jobs Mon 1 2/2 1 Job Tue 2 1/1 1 Job Wed 3 1/1 1…" at bounding box center [338, 148] width 677 height 596
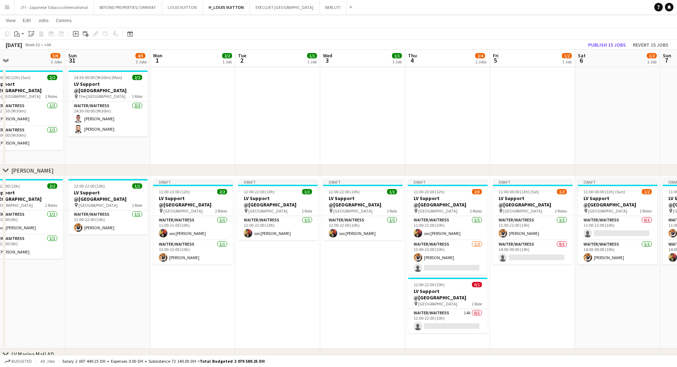
drag, startPoint x: 262, startPoint y: 277, endPoint x: 534, endPoint y: 280, distance: 272.7
click at [534, 280] on app-calendar-viewport "Thu 28 6/6 2 Jobs Fri 29 6/6 3 Jobs Sat 30 5/6 3 Jobs Sun 31 4/5 3 Jobs Mon 1 2…" at bounding box center [338, 148] width 677 height 596
drag, startPoint x: 188, startPoint y: 245, endPoint x: 205, endPoint y: 206, distance: 42.6
click at [189, 239] on div "Waiter/Waitress 1/1 11:00-21:00 (10h) sos peter John Waiter/Waitress 1/1 13:00-…" at bounding box center [193, 239] width 80 height 49
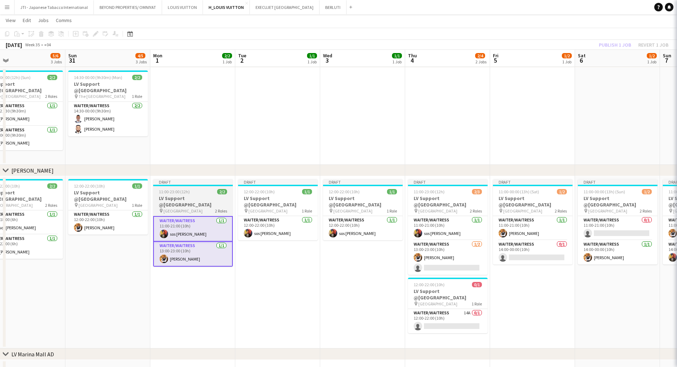
scroll to position [0, 188]
click at [206, 204] on h3 "LV Support @[GEOGRAPHIC_DATA]" at bounding box center [195, 201] width 80 height 13
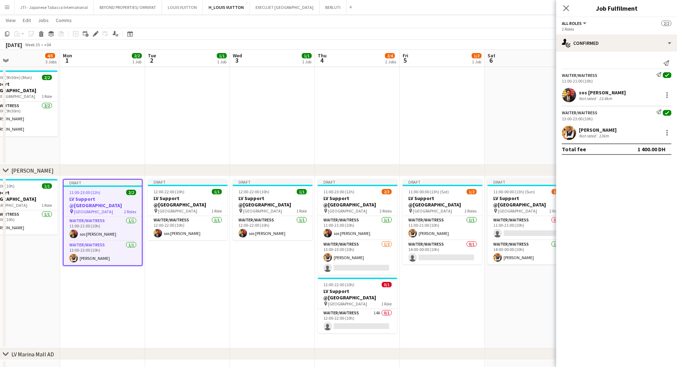
drag, startPoint x: 354, startPoint y: 252, endPoint x: 302, endPoint y: 277, distance: 57.7
click at [261, 256] on app-calendar-viewport "Thu 28 6/6 2 Jobs Fri 29 6/6 3 Jobs Sat 30 5/6 3 Jobs Sun 31 4/5 3 Jobs Mon 1 2…" at bounding box center [338, 148] width 677 height 596
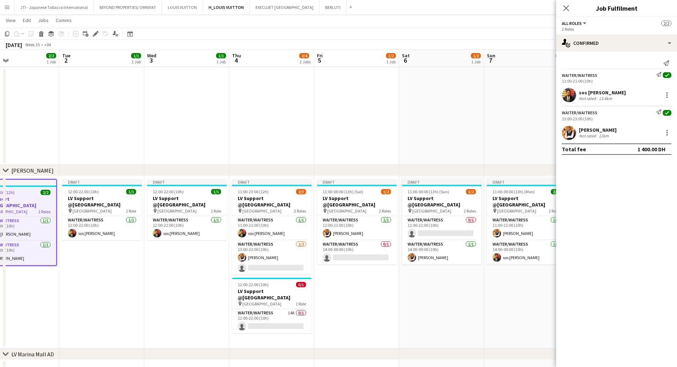
scroll to position [0, 229]
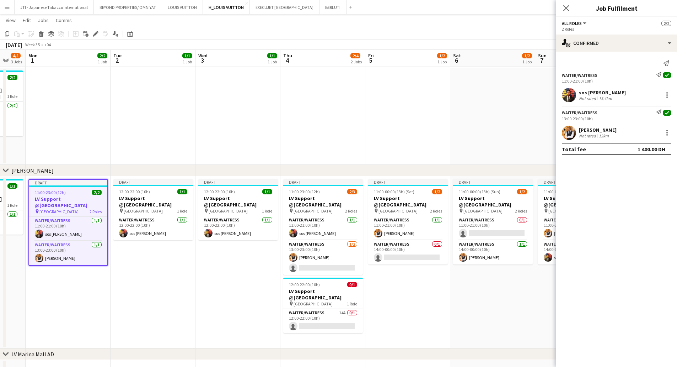
drag, startPoint x: 433, startPoint y: 277, endPoint x: 399, endPoint y: 277, distance: 33.8
click at [399, 277] on app-calendar-viewport "Fri 29 6/6 3 Jobs Sat 30 5/6 3 Jobs Sun 31 4/5 3 Jobs Mon 1 2/2 1 Job Tue 2 1/1…" at bounding box center [338, 148] width 677 height 596
drag, startPoint x: 411, startPoint y: 295, endPoint x: 415, endPoint y: 293, distance: 4.1
click at [411, 295] on app-date-cell "Draft 11:00-00:00 (13h) (Sat) 1/2 LV Support @Mall of the Emirates pin Mall of …" at bounding box center [407, 262] width 85 height 172
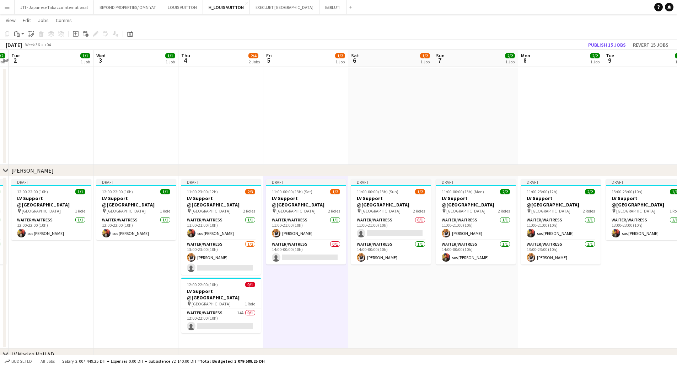
scroll to position [0, 247]
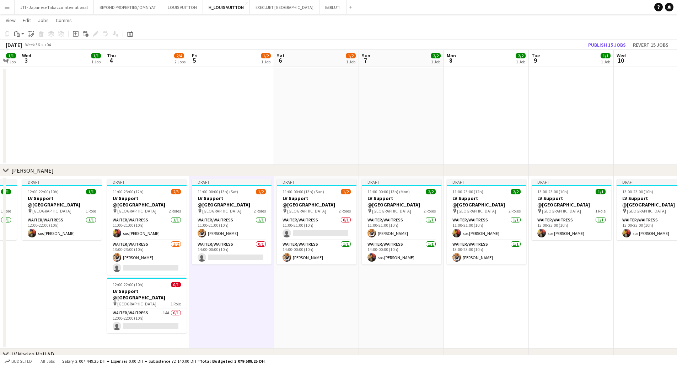
drag, startPoint x: 513, startPoint y: 295, endPoint x: 349, endPoint y: 298, distance: 163.9
click at [338, 300] on app-calendar-viewport "Sun 31 4/5 3 Jobs Mon 1 2/2 1 Job Tue 2 1/1 1 Job Wed 3 1/1 1 Job Thu 4 2/4 2 J…" at bounding box center [338, 148] width 677 height 596
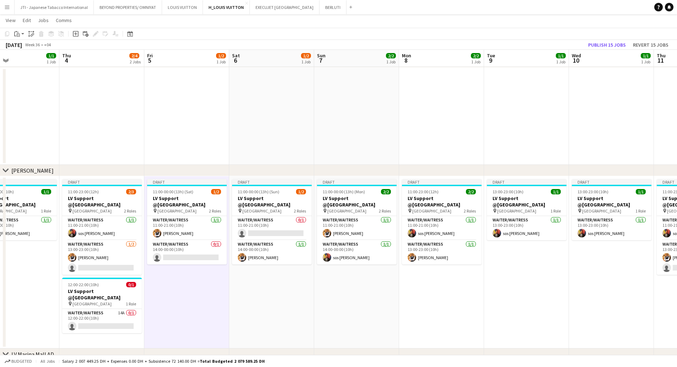
scroll to position [0, 282]
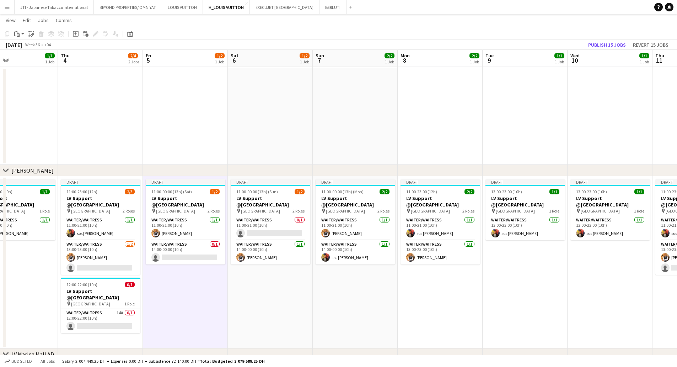
drag, startPoint x: 414, startPoint y: 296, endPoint x: 367, endPoint y: 297, distance: 46.9
click at [367, 297] on app-calendar-viewport "Sun 31 4/5 3 Jobs Mon 1 2/2 1 Job Tue 2 1/1 1 Job Wed 3 1/1 1 Job Thu 4 2/4 2 J…" at bounding box center [338, 148] width 677 height 596
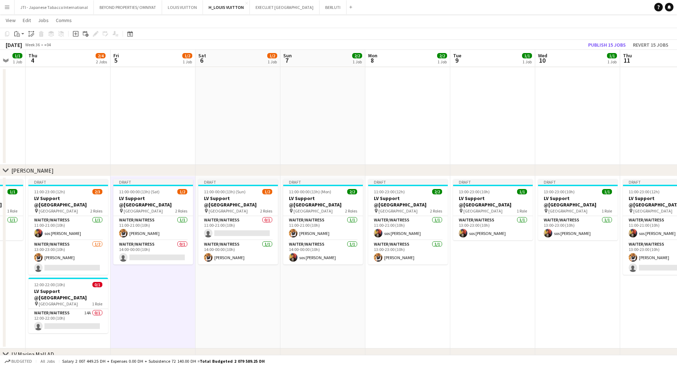
scroll to position [0, 234]
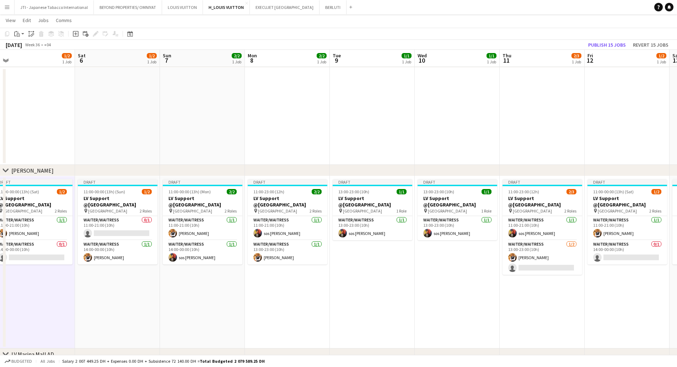
drag, startPoint x: 534, startPoint y: 271, endPoint x: 381, endPoint y: 279, distance: 153.1
click at [381, 279] on app-calendar-viewport "Tue 2 1/1 1 Job Wed 3 1/1 1 Job Thu 4 2/4 2 Jobs Fri 5 1/2 1 Job Sat 6 1/2 1 Jo…" at bounding box center [338, 148] width 677 height 596
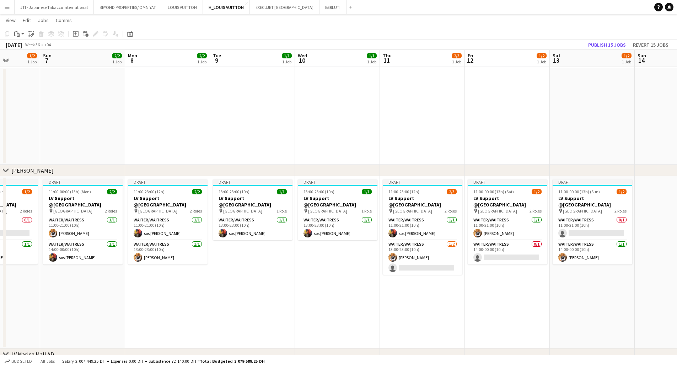
drag, startPoint x: 469, startPoint y: 274, endPoint x: 598, endPoint y: 286, distance: 130.3
click at [348, 289] on app-calendar-viewport "Thu 4 2/4 2 Jobs Fri 5 1/2 1 Job Sat 6 1/2 1 Job Sun 7 2/2 1 Job Mon 8 2/2 1 Jo…" at bounding box center [338, 148] width 677 height 596
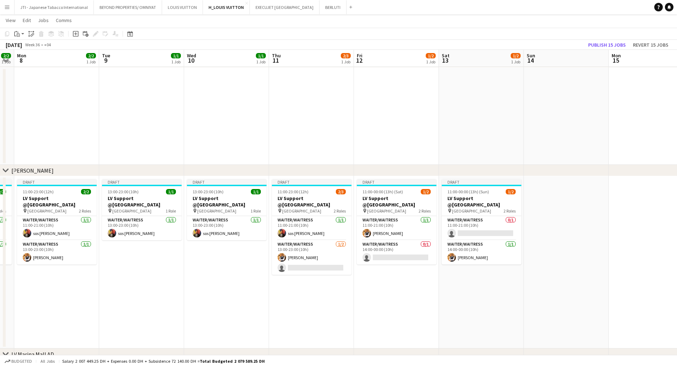
drag, startPoint x: 525, startPoint y: 279, endPoint x: 418, endPoint y: 289, distance: 107.5
click at [414, 289] on app-calendar-viewport "Fri 5 1/2 1 Job Sat 6 1/2 1 Job Sun 7 2/2 1 Job Mon 8 2/2 1 Job Tue 9 1/1 1 Job…" at bounding box center [338, 148] width 677 height 596
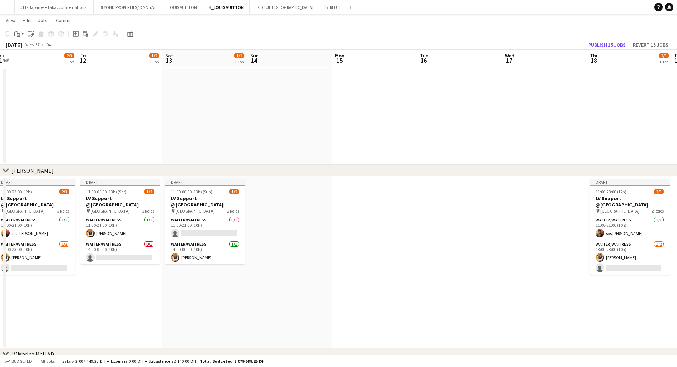
drag, startPoint x: 582, startPoint y: 241, endPoint x: 302, endPoint y: 245, distance: 280.5
click at [302, 245] on app-calendar-viewport "Mon 8 2/2 1 Job Tue 9 1/1 1 Job Wed 10 1/1 1 Job Thu 11 2/3 1 Job Fri 12 1/2 1 …" at bounding box center [338, 148] width 677 height 596
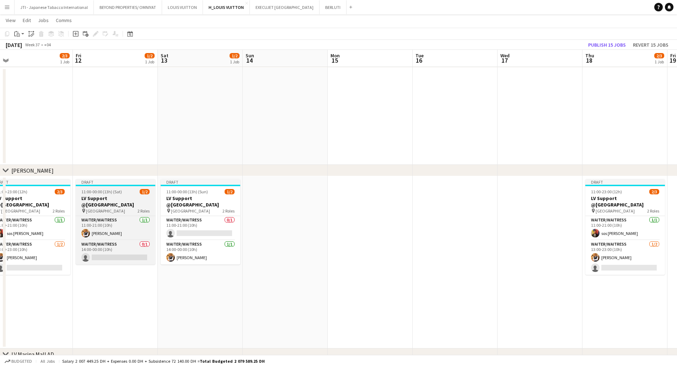
click at [111, 208] on span "[GEOGRAPHIC_DATA]" at bounding box center [105, 210] width 39 height 5
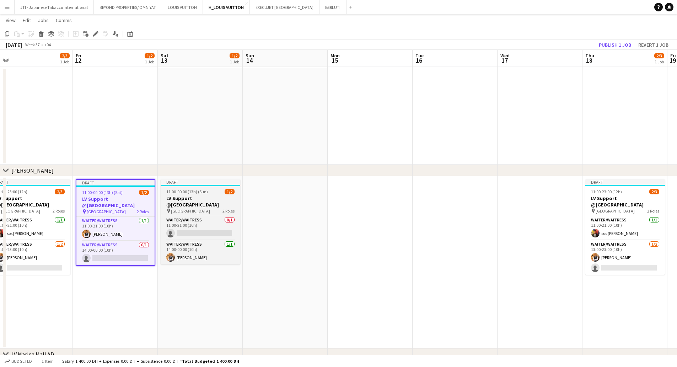
click at [179, 207] on h3 "LV Support @[GEOGRAPHIC_DATA]" at bounding box center [201, 201] width 80 height 13
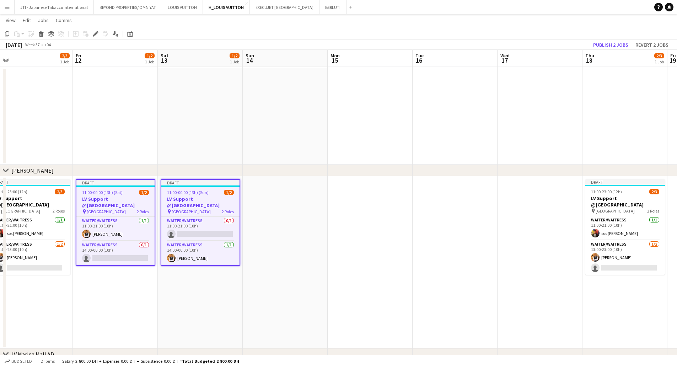
click at [111, 204] on h3 "LV Support @[GEOGRAPHIC_DATA]" at bounding box center [115, 202] width 78 height 13
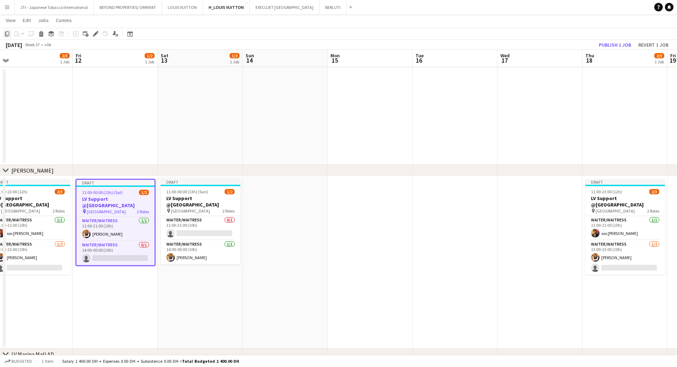
click at [6, 33] on icon "Copy" at bounding box center [7, 34] width 6 height 6
click at [288, 215] on app-date-cell at bounding box center [285, 262] width 85 height 172
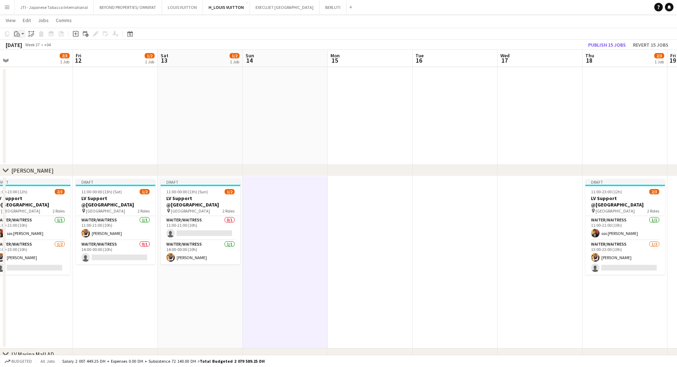
click at [18, 34] on icon at bounding box center [18, 34] width 1 height 0
click at [32, 63] on link "Paste with crew Ctrl+Shift+V" at bounding box center [52, 59] width 67 height 6
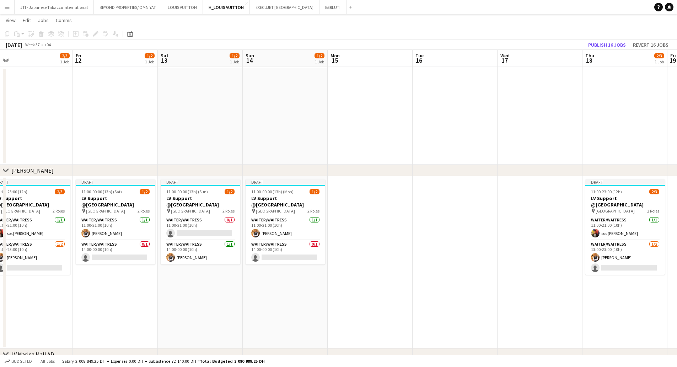
drag, startPoint x: 377, startPoint y: 224, endPoint x: 369, endPoint y: 214, distance: 12.6
click at [377, 224] on app-date-cell at bounding box center [370, 262] width 85 height 172
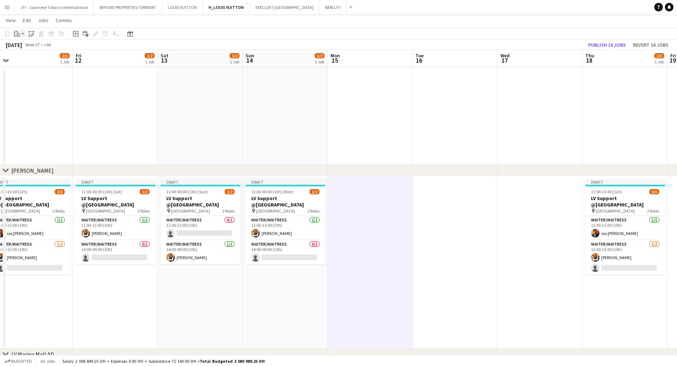
click at [18, 35] on icon "Paste" at bounding box center [17, 34] width 6 height 6
click at [30, 60] on link "Paste with crew Ctrl+Shift+V" at bounding box center [52, 59] width 67 height 6
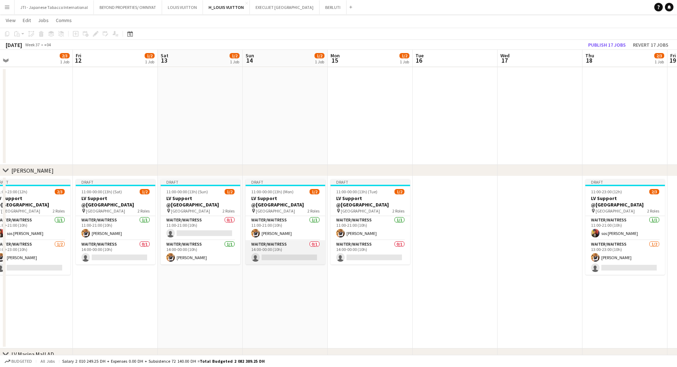
click at [295, 246] on app-card-role "Waiter/Waitress 0/1 14:00-00:00 (10h) single-neutral-actions" at bounding box center [286, 252] width 80 height 24
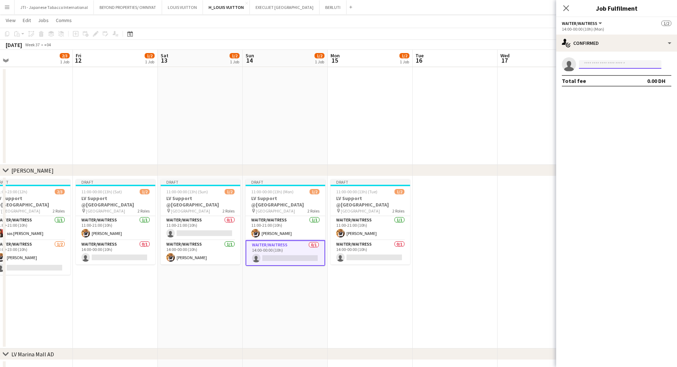
click at [591, 62] on input at bounding box center [620, 64] width 82 height 9
type input "******"
click at [590, 78] on span "sosgichamba@gmail.com" at bounding box center [620, 80] width 71 height 6
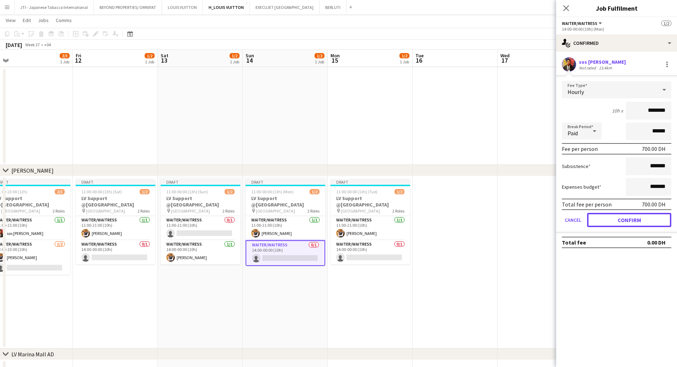
drag, startPoint x: 629, startPoint y: 217, endPoint x: 431, endPoint y: 216, distance: 198.0
click at [616, 217] on button "Confirm" at bounding box center [629, 220] width 84 height 14
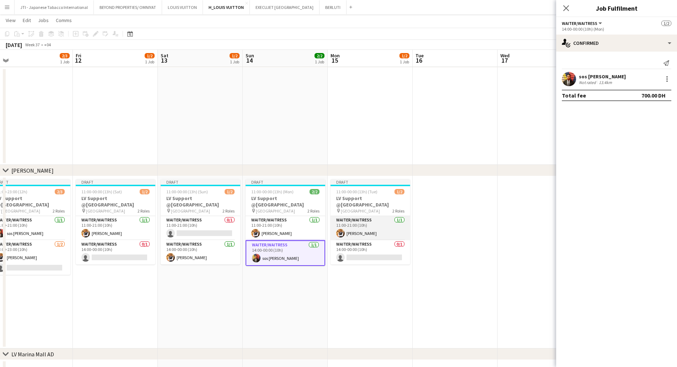
click at [369, 230] on app-card-role "Waiter/Waitress 1/1 11:00-21:00 (10h) Taiwo Idowu" at bounding box center [371, 228] width 80 height 24
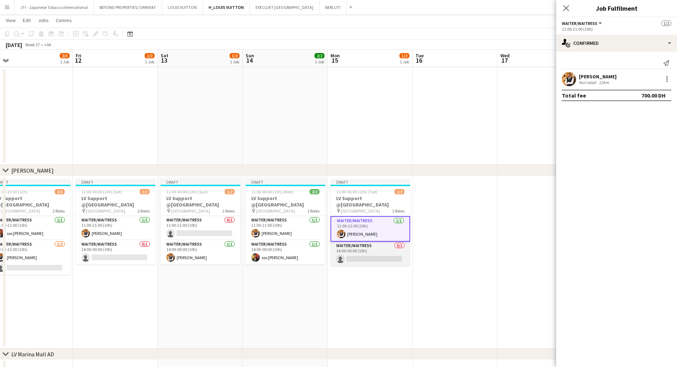
click at [377, 257] on app-card-role "Waiter/Waitress 0/1 14:00-00:00 (10h) single-neutral-actions" at bounding box center [371, 253] width 80 height 24
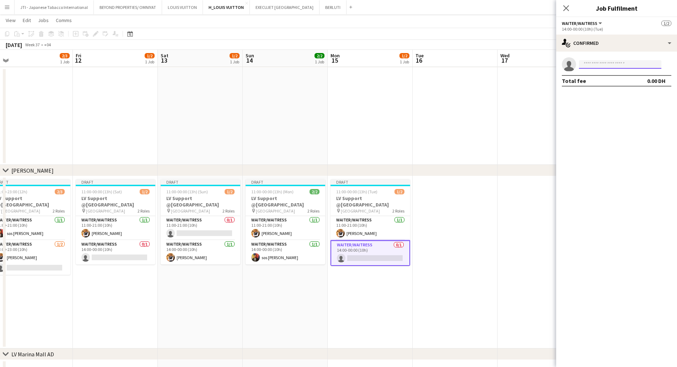
click at [608, 65] on input at bounding box center [620, 64] width 82 height 9
type input "******"
click at [607, 75] on span "sos [PERSON_NAME]" at bounding box center [609, 74] width 49 height 6
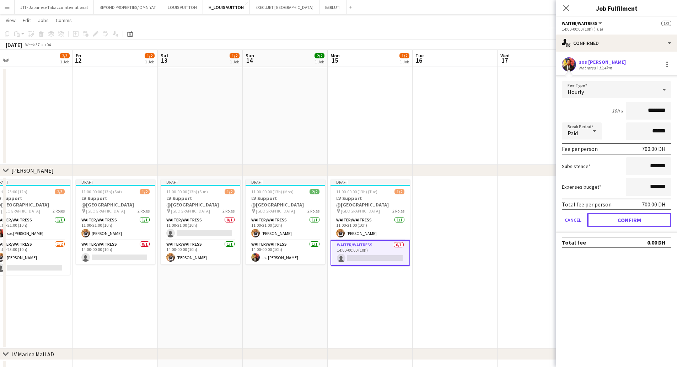
click at [630, 219] on button "Confirm" at bounding box center [629, 220] width 84 height 14
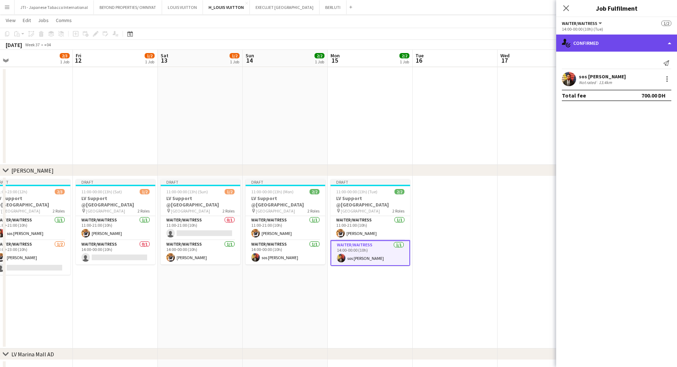
click at [614, 43] on div "single-neutral-actions-check-2 Confirmed" at bounding box center [616, 42] width 121 height 17
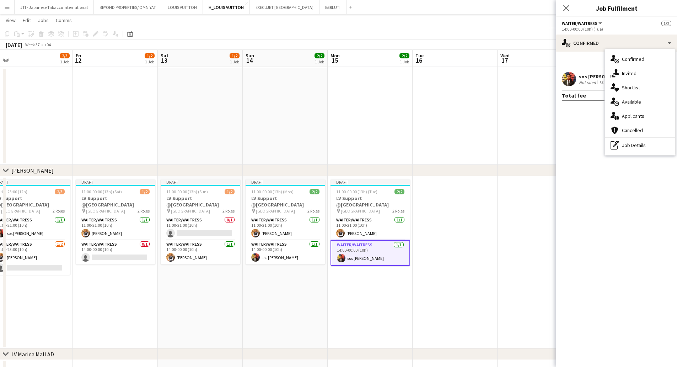
drag, startPoint x: 632, startPoint y: 151, endPoint x: 633, endPoint y: 143, distance: 8.5
click at [632, 150] on div "pen-write Job Details" at bounding box center [640, 145] width 70 height 14
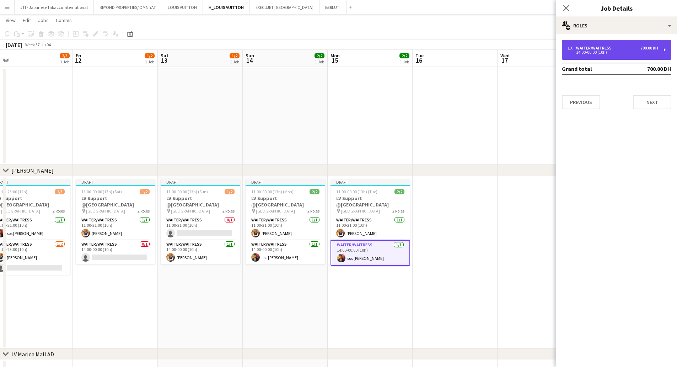
click at [626, 49] on div "1 x Waiter/Waitress 700.00 DH" at bounding box center [613, 48] width 91 height 5
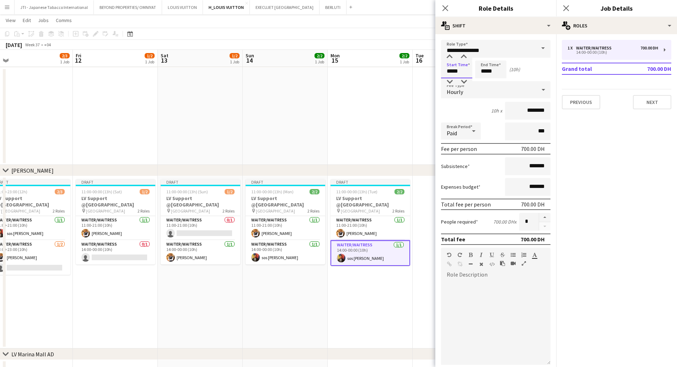
click at [450, 71] on input "*****" at bounding box center [456, 69] width 31 height 18
type input "*****"
click at [450, 82] on div at bounding box center [450, 81] width 14 height 7
click at [482, 71] on input "*****" at bounding box center [490, 69] width 31 height 18
type input "*****"
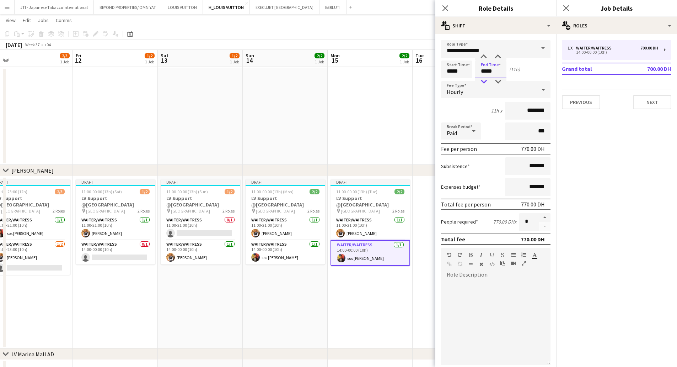
click at [485, 80] on div at bounding box center [484, 81] width 14 height 7
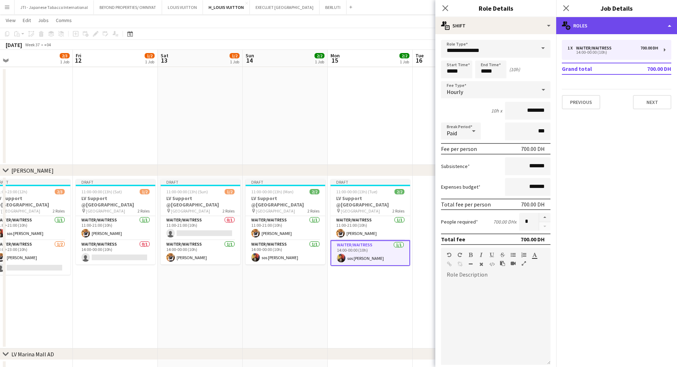
click at [609, 22] on div "multiple-users-add Roles" at bounding box center [616, 25] width 121 height 17
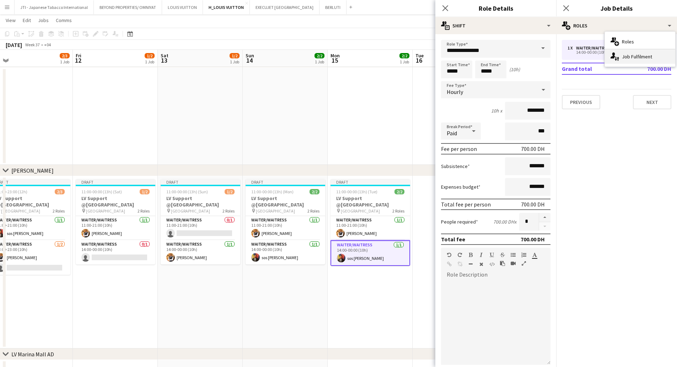
click at [629, 56] on div "single-neutral-actions-up-down Job Fulfilment" at bounding box center [640, 56] width 70 height 14
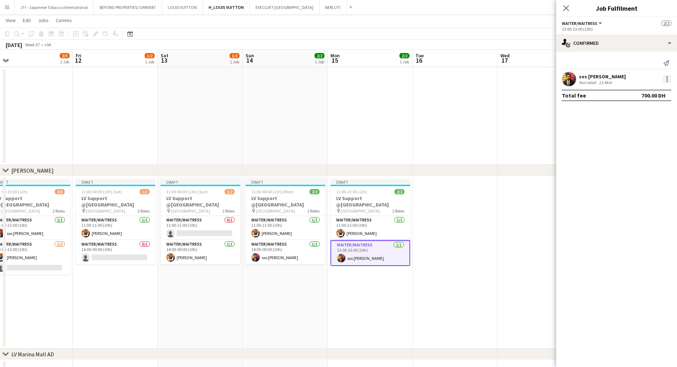
click at [666, 79] on div at bounding box center [667, 79] width 9 height 9
drag, startPoint x: 641, startPoint y: 108, endPoint x: 623, endPoint y: 112, distance: 18.1
click at [640, 108] on span "Switch crew" at bounding box center [637, 109] width 30 height 6
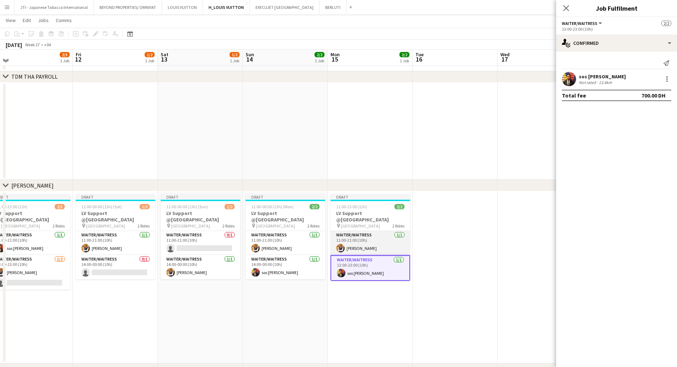
click at [376, 245] on app-card-role "Waiter/Waitress 1/1 11:00-21:00 (10h) Taiwo Idowu" at bounding box center [371, 243] width 80 height 24
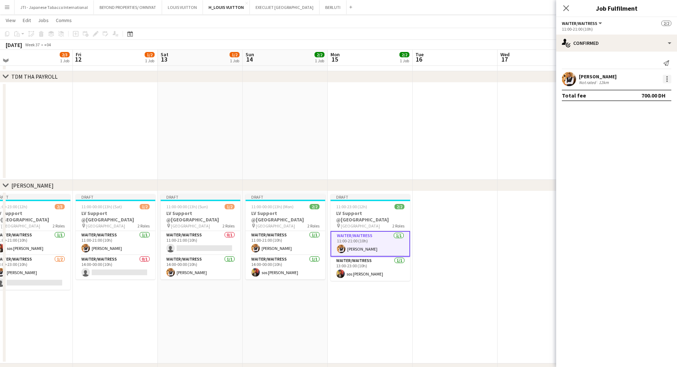
click at [667, 78] on div at bounding box center [667, 78] width 1 height 1
click at [636, 108] on span "Switch with" at bounding box center [636, 109] width 28 height 6
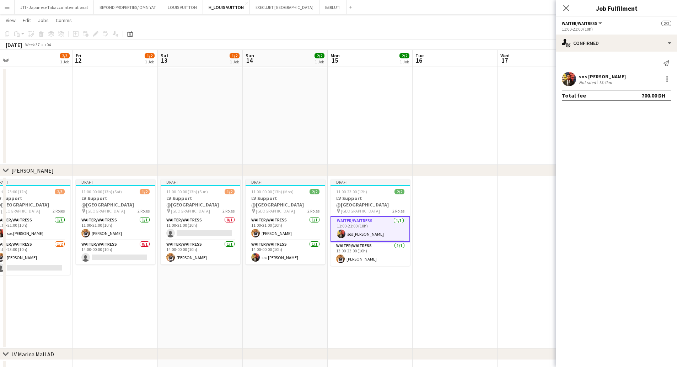
scroll to position [0, 267]
click at [477, 235] on app-date-cell at bounding box center [455, 262] width 85 height 172
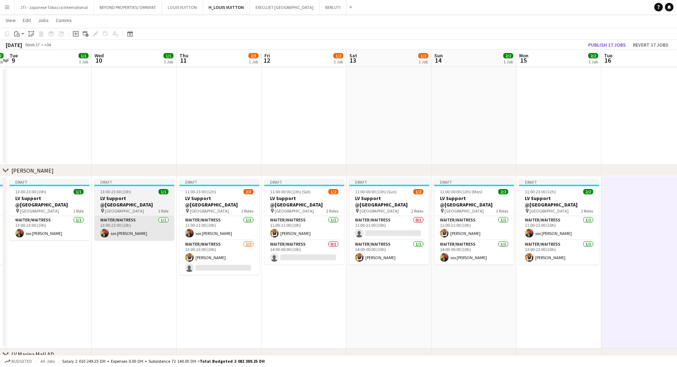
drag, startPoint x: 124, startPoint y: 278, endPoint x: 170, endPoint y: 235, distance: 63.1
click at [312, 268] on app-calendar-viewport "Sun 7 2/2 1 Job Mon 8 2/2 1 Job Tue 9 1/1 1 Job Wed 10 1/1 1 Job Thu 11 2/3 1 J…" at bounding box center [338, 148] width 677 height 596
click at [127, 188] on app-job-card "Draft 13:00-23:00 (10h) 1/1 LV Support @Mall of the Emirates pin Mall of the Em…" at bounding box center [134, 209] width 80 height 61
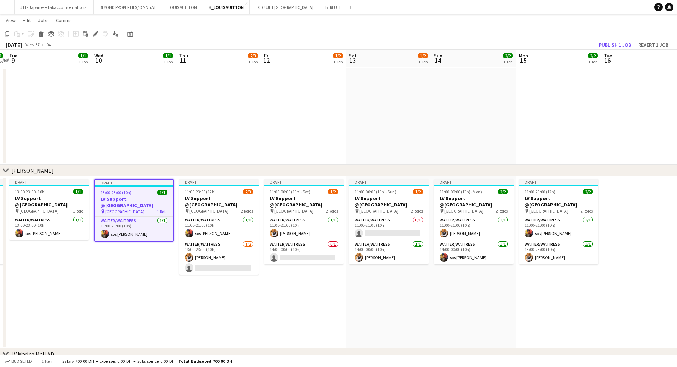
scroll to position [0, 163]
click at [7, 36] on icon "Copy" at bounding box center [7, 34] width 6 height 6
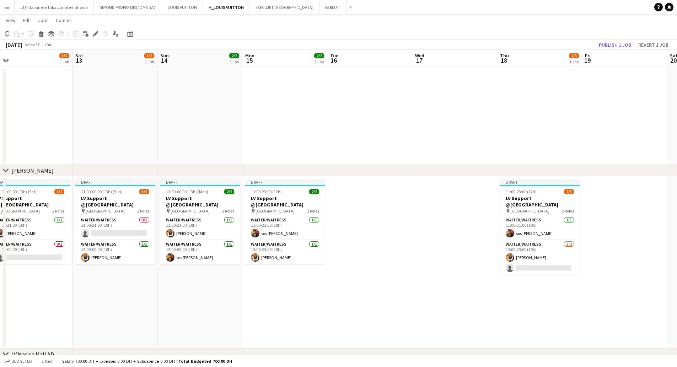
scroll to position [0, 267]
drag, startPoint x: 630, startPoint y: 261, endPoint x: 369, endPoint y: 247, distance: 261.6
click at [356, 260] on app-calendar-viewport "Tue 9 1/1 1 Job Wed 10 1/1 1 Job Thu 11 2/3 1 Job Fri 12 1/2 1 Job Sat 13 1/2 1…" at bounding box center [338, 148] width 677 height 596
click at [372, 237] on app-date-cell at bounding box center [369, 262] width 85 height 172
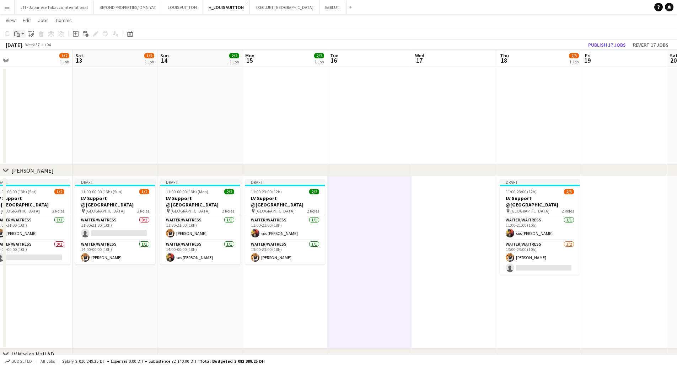
click at [21, 35] on div "Paste" at bounding box center [17, 34] width 9 height 9
click at [22, 58] on link "Paste with crew Ctrl+Shift+V" at bounding box center [52, 59] width 67 height 6
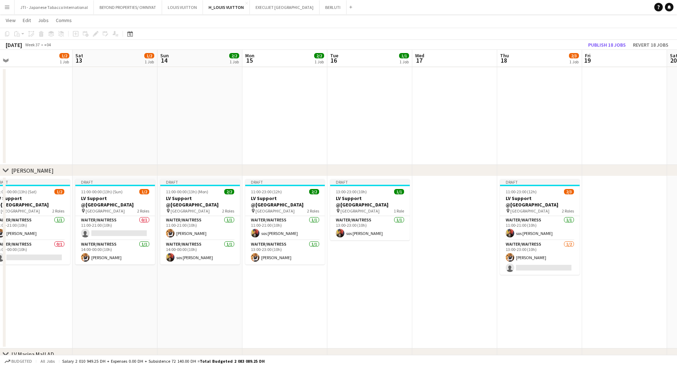
click at [443, 238] on app-date-cell at bounding box center [454, 262] width 85 height 172
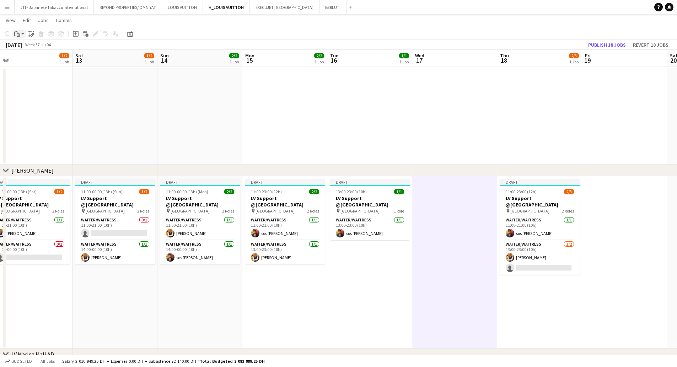
click at [22, 32] on app-action-btn "Paste" at bounding box center [19, 34] width 13 height 9
click at [27, 61] on link "Paste with crew Ctrl+Shift+V" at bounding box center [52, 59] width 67 height 6
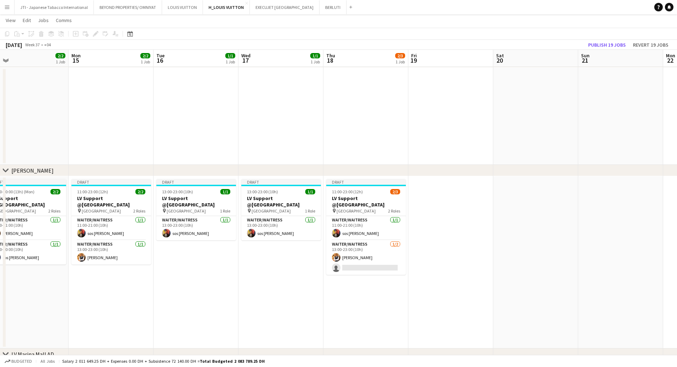
scroll to position [0, 283]
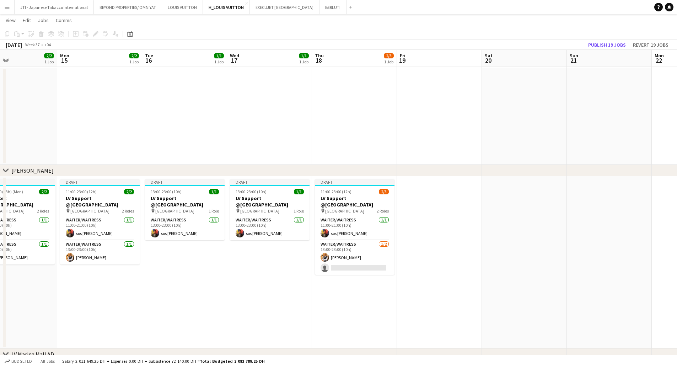
drag, startPoint x: 594, startPoint y: 240, endPoint x: 408, endPoint y: 241, distance: 185.2
click at [408, 241] on app-calendar-viewport "Thu 11 2/3 1 Job Fri 12 1/2 1 Job Sat 13 1/2 1 Job Sun 14 2/2 1 Job Mon 15 2/2 …" at bounding box center [338, 148] width 677 height 596
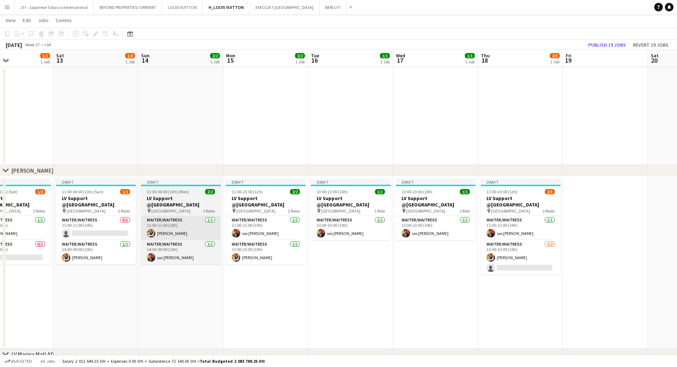
drag, startPoint x: 253, startPoint y: 236, endPoint x: 203, endPoint y: 219, distance: 53.0
click at [416, 238] on app-calendar-viewport "Wed 10 1/1 1 Job Thu 11 2/3 1 Job Fri 12 1/2 1 Job Sat 13 1/2 1 Job Sun 14 2/2 …" at bounding box center [338, 148] width 677 height 596
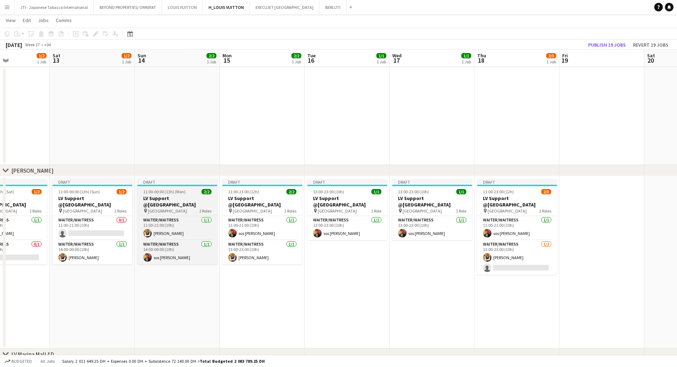
click at [171, 194] on app-job-card "Draft 11:00-00:00 (13h) (Mon) 2/2 LV Support @Mall of the Emirates pin Mall of …" at bounding box center [178, 221] width 80 height 85
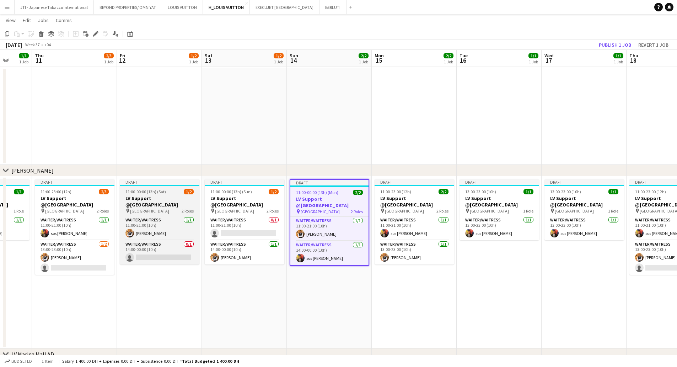
drag, startPoint x: 128, startPoint y: 220, endPoint x: 189, endPoint y: 212, distance: 60.9
click at [269, 217] on app-calendar-viewport "Mon 8 2/2 1 Job Tue 9 1/1 1 Job Wed 10 1/1 1 Job Thu 11 2/3 1 Job Fri 12 1/2 1 …" at bounding box center [338, 148] width 677 height 596
click at [144, 196] on h3 "LV Support @[GEOGRAPHIC_DATA]" at bounding box center [159, 201] width 80 height 13
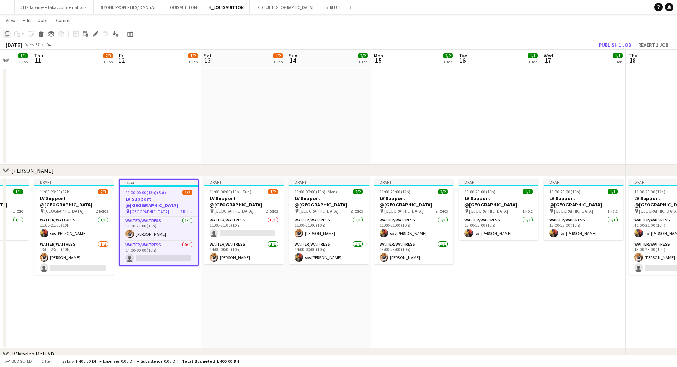
click at [7, 32] on icon "Copy" at bounding box center [7, 34] width 6 height 6
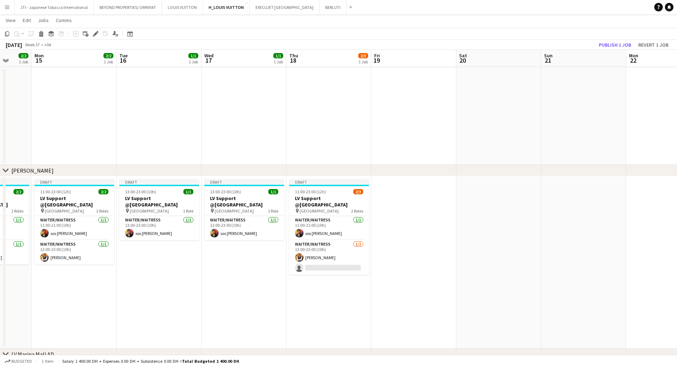
drag, startPoint x: 587, startPoint y: 229, endPoint x: 427, endPoint y: 234, distance: 159.7
click at [247, 233] on app-calendar-viewport "Fri 12 1/2 1 Job Sat 13 1/2 1 Job Sun 14 2/2 1 Job Mon 15 2/2 1 Job Tue 16 1/1 …" at bounding box center [338, 148] width 677 height 596
click at [430, 230] on app-date-cell at bounding box center [413, 262] width 85 height 172
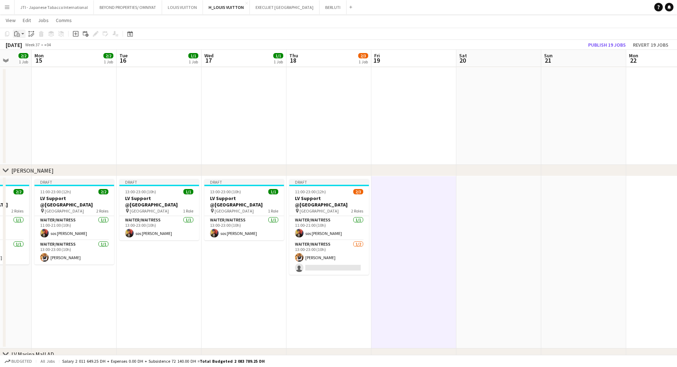
click at [14, 35] on div "Paste" at bounding box center [17, 34] width 9 height 9
click at [31, 59] on link "Paste with crew Ctrl+Shift+V" at bounding box center [52, 59] width 67 height 6
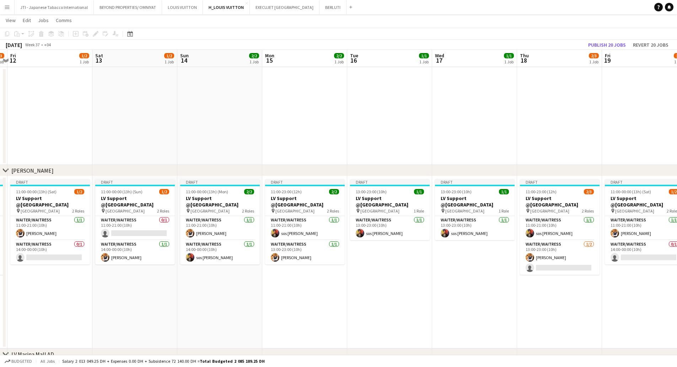
scroll to position [0, 151]
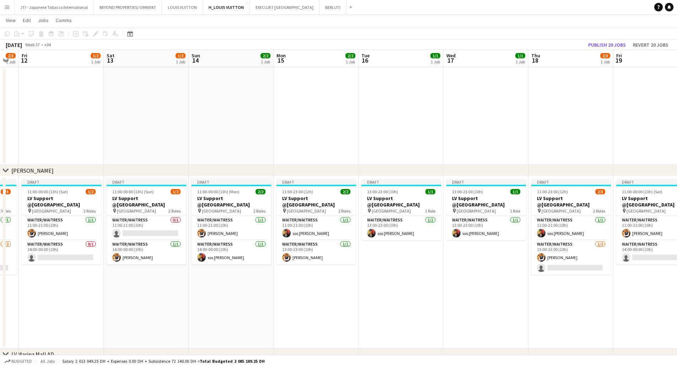
drag, startPoint x: 253, startPoint y: 263, endPoint x: 357, endPoint y: 251, distance: 104.5
click at [495, 266] on app-calendar-viewport "Wed 10 1/1 1 Job Thu 11 2/3 1 Job Fri 12 1/2 1 Job Sat 13 1/2 1 Job Sun 14 2/2 …" at bounding box center [338, 148] width 677 height 596
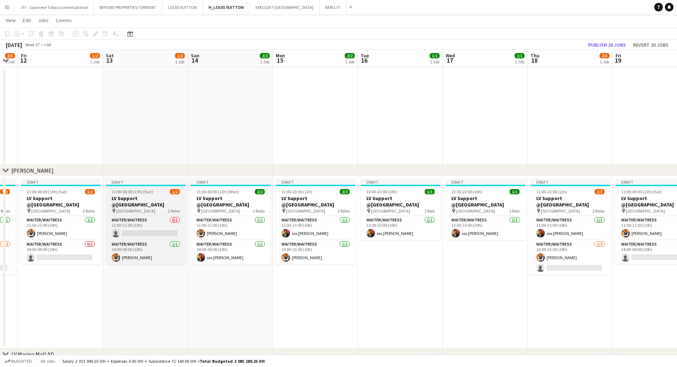
click at [144, 199] on h3 "LV Support @[GEOGRAPHIC_DATA]" at bounding box center [146, 201] width 80 height 13
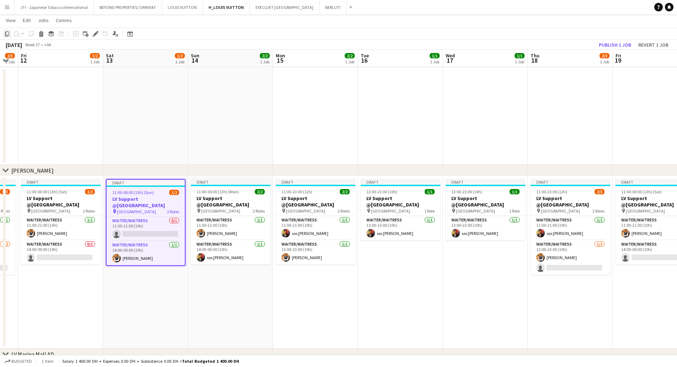
click at [7, 34] on icon "Copy" at bounding box center [7, 34] width 6 height 6
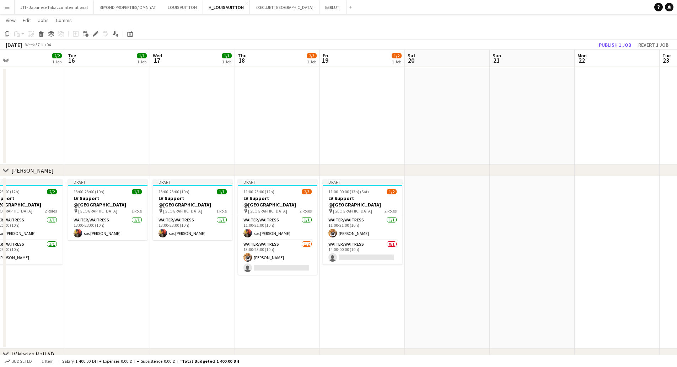
drag, startPoint x: 592, startPoint y: 247, endPoint x: 425, endPoint y: 236, distance: 167.5
click at [306, 247] on app-calendar-viewport "Fri 12 1/2 1 Job Sat 13 1/2 1 Job Sun 14 2/2 1 Job Mon 15 2/2 1 Job Tue 16 1/1 …" at bounding box center [338, 148] width 677 height 596
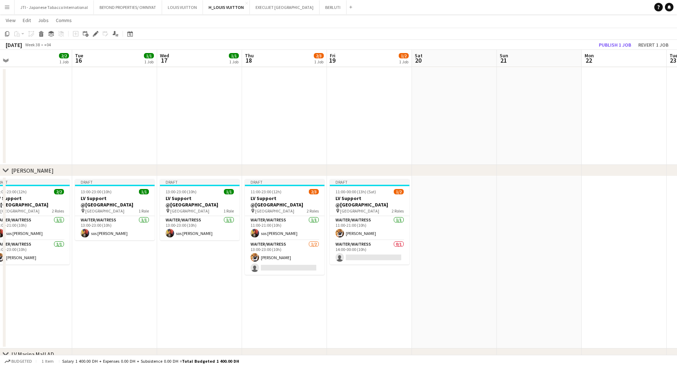
click at [460, 231] on app-date-cell at bounding box center [454, 262] width 85 height 172
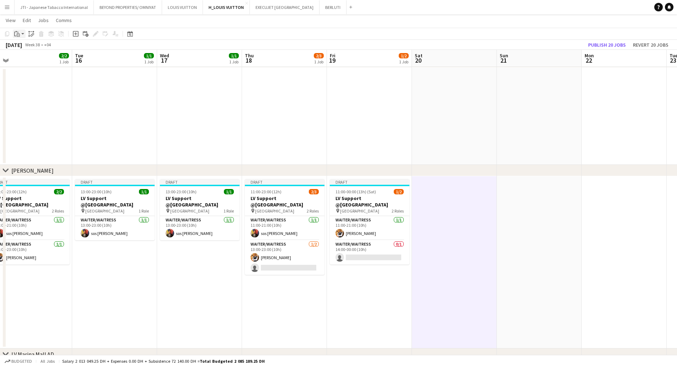
click at [17, 33] on icon "Paste" at bounding box center [17, 34] width 6 height 6
click at [22, 49] on link "Paste Ctrl+V" at bounding box center [52, 47] width 67 height 6
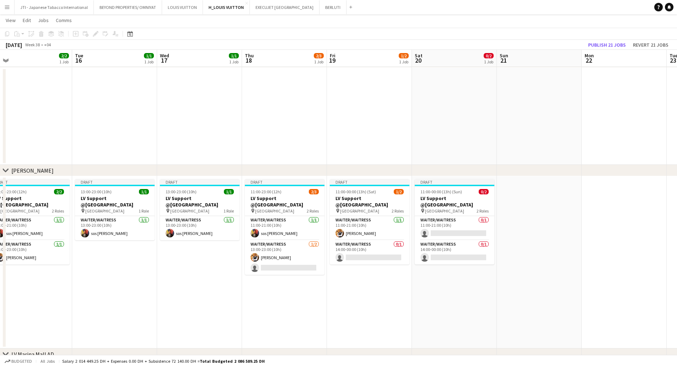
drag, startPoint x: 496, startPoint y: 223, endPoint x: 465, endPoint y: 217, distance: 31.9
click at [486, 221] on app-calendar-viewport "Fri 12 1/2 1 Job Sat 13 1/2 1 Job Sun 14 2/2 1 Job Mon 15 2/2 1 Job Tue 16 1/1 …" at bounding box center [338, 148] width 677 height 596
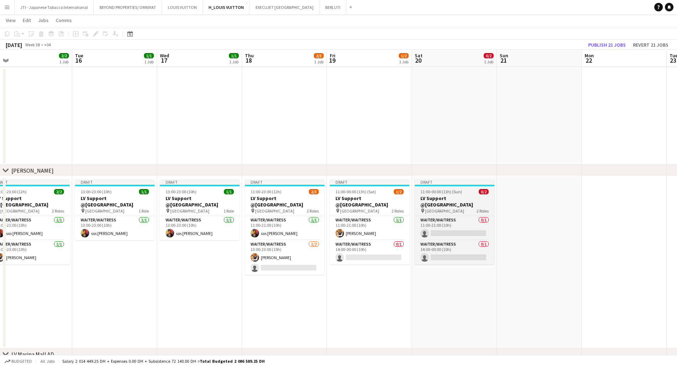
scroll to position [0, 278]
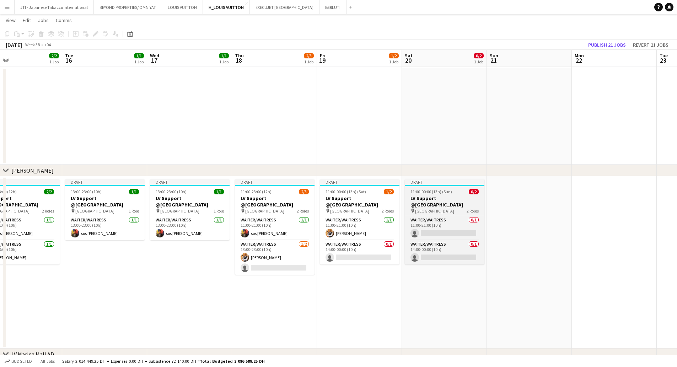
click at [443, 202] on h3 "LV Support @[GEOGRAPHIC_DATA]" at bounding box center [445, 201] width 80 height 13
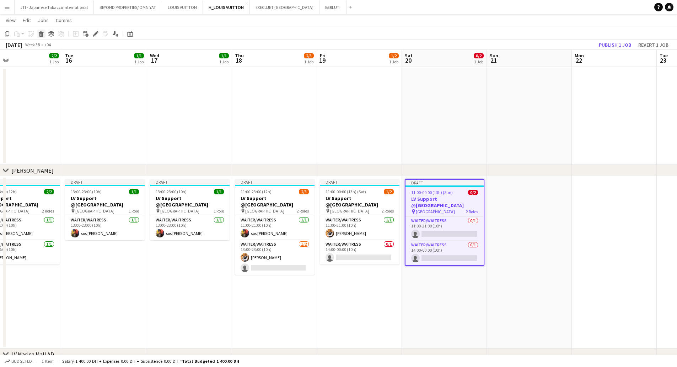
click at [42, 34] on icon at bounding box center [41, 35] width 4 height 4
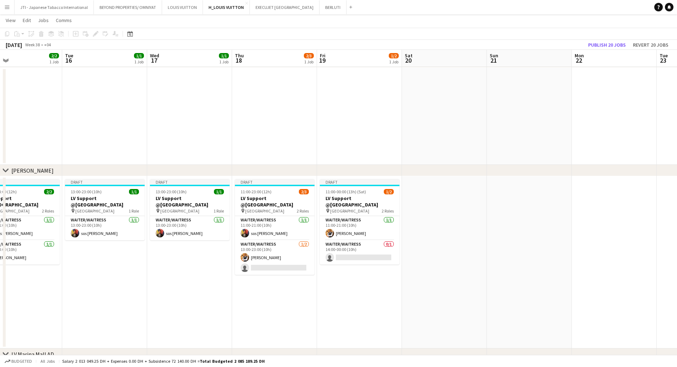
click at [444, 214] on app-date-cell at bounding box center [444, 262] width 85 height 172
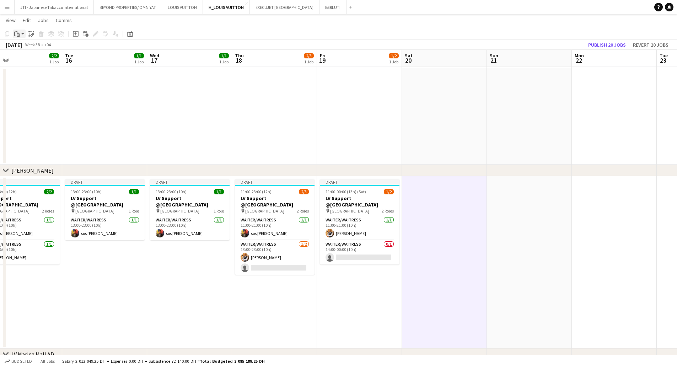
drag, startPoint x: 16, startPoint y: 34, endPoint x: 20, endPoint y: 33, distance: 3.9
click at [19, 34] on icon "Paste" at bounding box center [17, 34] width 6 height 6
click at [31, 62] on link "Paste with crew Ctrl+Shift+V" at bounding box center [52, 59] width 67 height 6
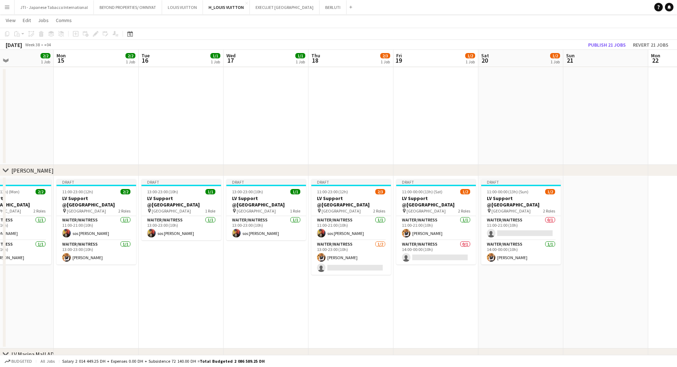
drag, startPoint x: 541, startPoint y: 224, endPoint x: 675, endPoint y: 227, distance: 134.4
click at [675, 227] on app-calendar-viewport "Sat 13 1/2 1 Job Sun 14 2/2 1 Job Mon 15 2/2 1 Job Tue 16 1/1 1 Job Wed 17 1/1 …" at bounding box center [338, 148] width 677 height 596
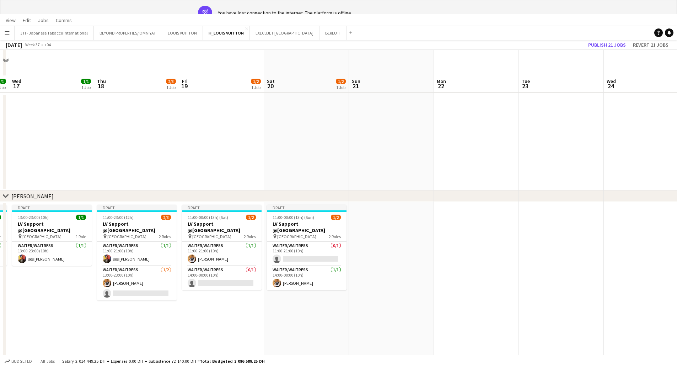
drag, startPoint x: 623, startPoint y: 255, endPoint x: 411, endPoint y: 258, distance: 212.3
click at [411, 258] on app-calendar-viewport "Sat 13 1/2 1 Job Sun 14 2/2 1 Job Mon 15 2/2 1 Job Tue 16 1/1 1 Job Wed 17 1/1 …" at bounding box center [338, 174] width 677 height 596
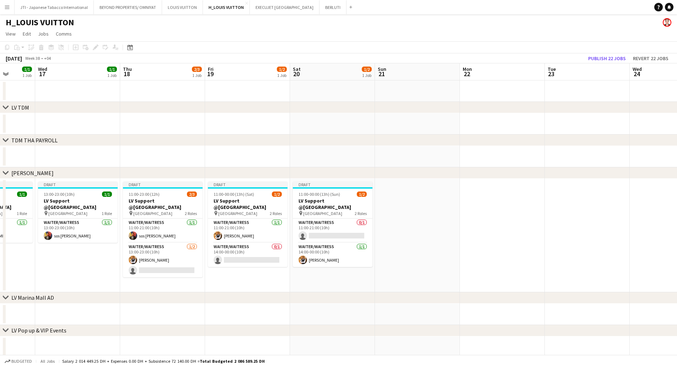
scroll to position [0, 202]
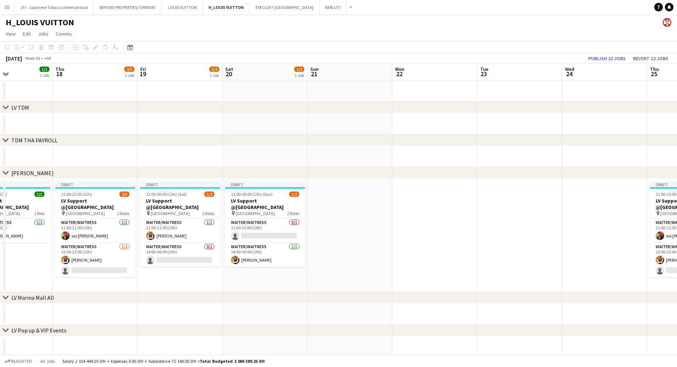
drag, startPoint x: 441, startPoint y: 226, endPoint x: 374, endPoint y: 227, distance: 67.5
click at [374, 227] on app-calendar-viewport "Mon 15 2/2 1 Job Tue 16 1/1 1 Job Wed 17 1/1 1 Job Thu 18 2/3 1 Job Fri 19 1/2 …" at bounding box center [338, 226] width 677 height 327
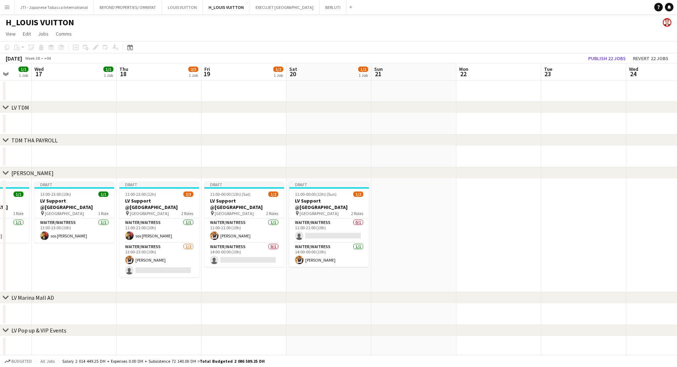
scroll to position [0, 223]
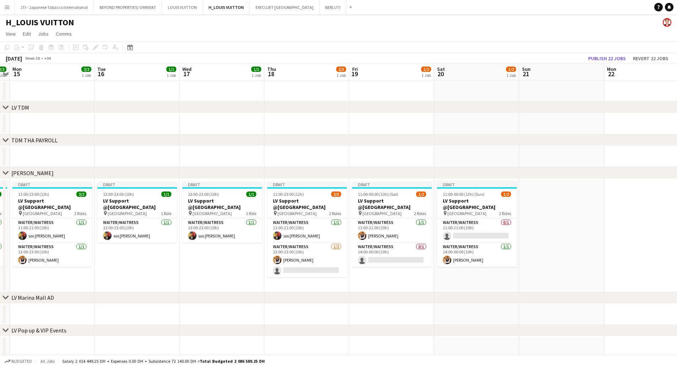
drag, startPoint x: 343, startPoint y: 250, endPoint x: 536, endPoint y: 244, distance: 193.1
click at [554, 243] on app-calendar-viewport "Sat 13 1/2 1 Job Sun 14 2/2 1 Job Mon 15 2/2 1 Job Tue 16 1/1 1 Job Wed 17 1/1 …" at bounding box center [338, 226] width 677 height 327
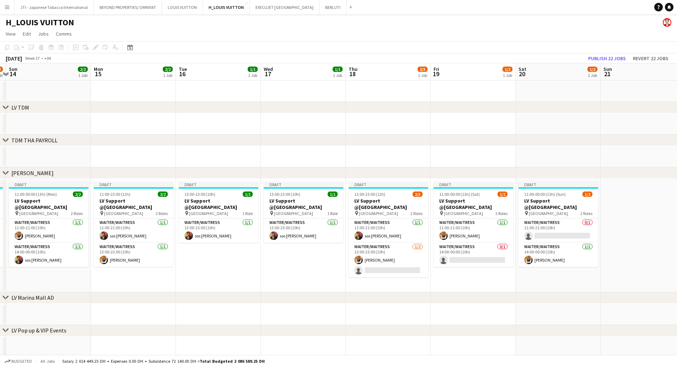
drag, startPoint x: 193, startPoint y: 252, endPoint x: 242, endPoint y: 247, distance: 50.0
click at [274, 249] on app-calendar-viewport "Fri 12 1/2 1 Job Sat 13 1/2 1 Job Sun 14 2/2 1 Job Mon 15 2/2 1 Job Tue 16 1/1 …" at bounding box center [338, 226] width 677 height 327
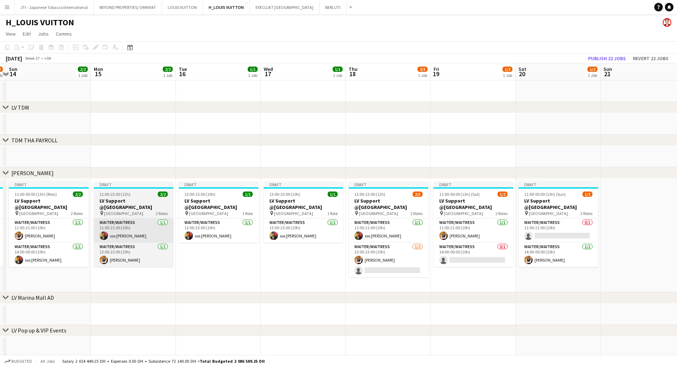
scroll to position [0, 165]
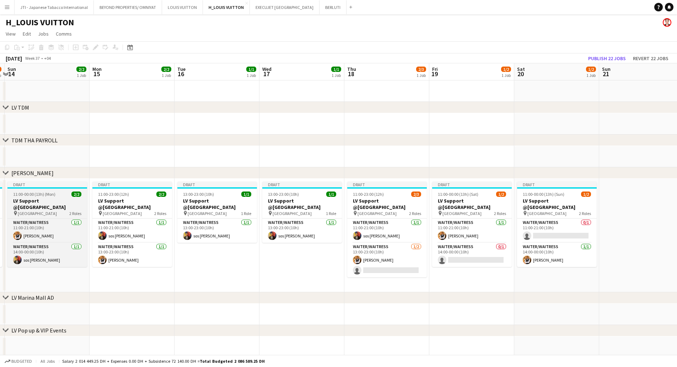
click at [40, 199] on h3 "LV Support @[GEOGRAPHIC_DATA]" at bounding box center [47, 203] width 80 height 13
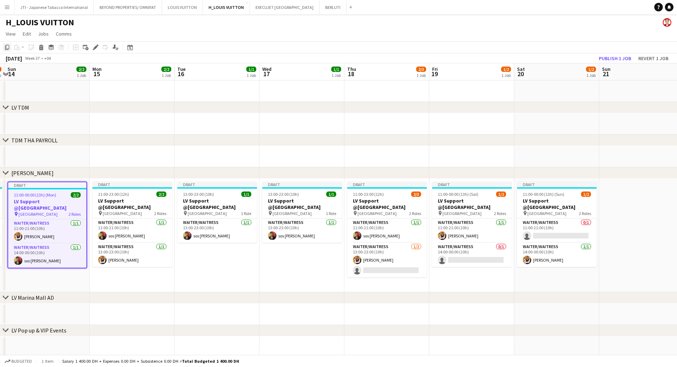
click at [6, 46] on icon "Copy" at bounding box center [7, 47] width 6 height 6
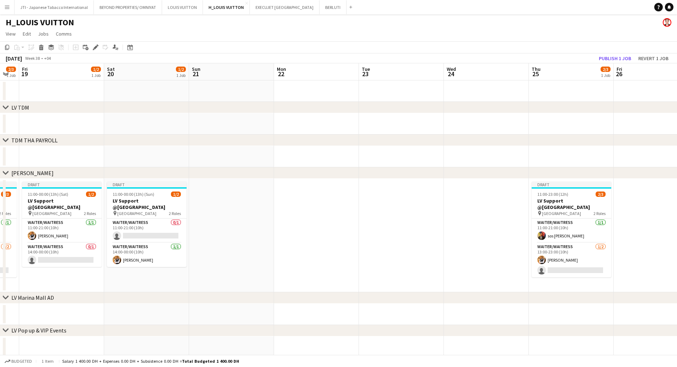
drag, startPoint x: 610, startPoint y: 242, endPoint x: 200, endPoint y: 263, distance: 410.4
click at [200, 263] on app-calendar-viewport "Tue 16 1/1 1 Job Wed 17 1/1 1 Job Thu 18 2/3 1 Job Fri 19 1/2 1 Job Sat 20 1/2 …" at bounding box center [338, 226] width 677 height 327
click at [209, 203] on app-date-cell at bounding box center [231, 234] width 85 height 113
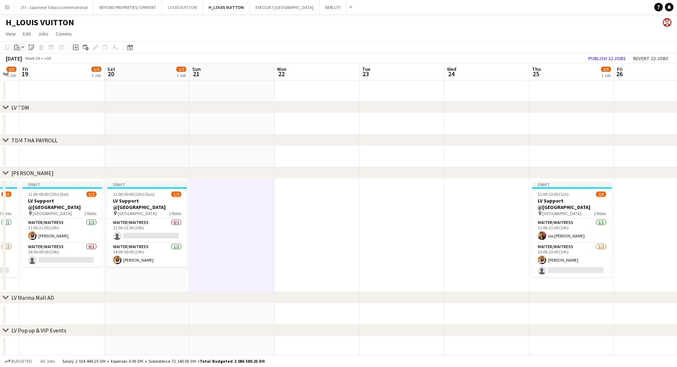
click at [18, 46] on icon "Paste" at bounding box center [17, 47] width 6 height 6
click at [24, 70] on link "Paste with crew Ctrl+Shift+V" at bounding box center [52, 73] width 67 height 6
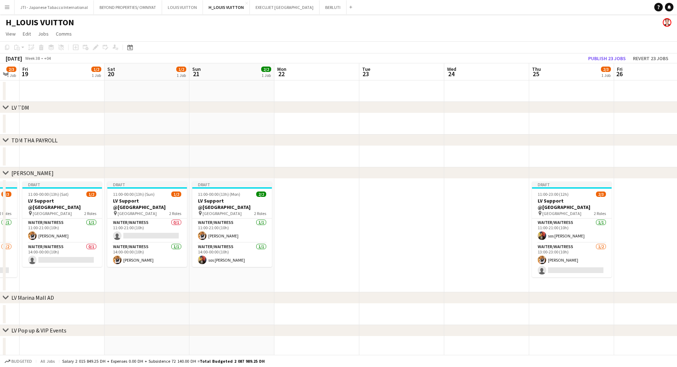
click at [320, 230] on app-date-cell at bounding box center [316, 234] width 85 height 113
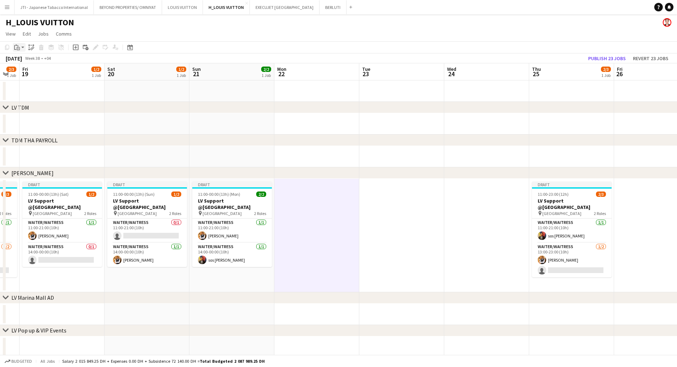
click at [15, 46] on icon at bounding box center [15, 47] width 2 height 5
click at [30, 73] on link "Paste with crew Ctrl+Shift+V" at bounding box center [52, 73] width 67 height 6
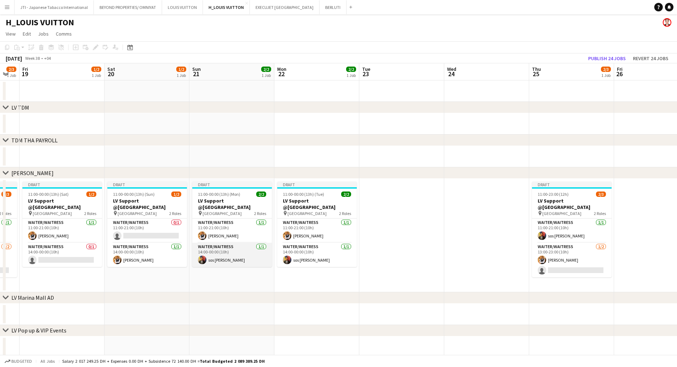
click at [251, 260] on app-card-role "Waiter/Waitress 1/1 14:00-00:00 (10h) sos peter John" at bounding box center [232, 254] width 80 height 24
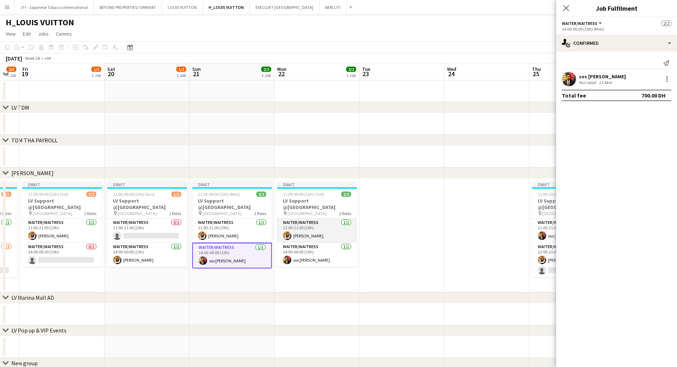
click at [332, 230] on app-card-role "Waiter/Waitress 1/1 11:00-21:00 (10h) Taiwo Idowu" at bounding box center [317, 230] width 80 height 24
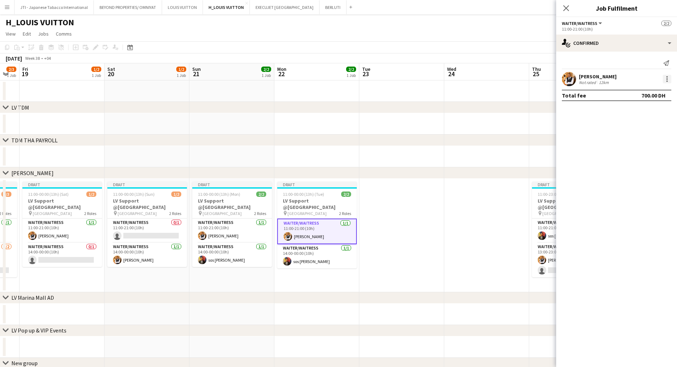
click at [669, 79] on div at bounding box center [667, 79] width 9 height 9
drag, startPoint x: 637, startPoint y: 111, endPoint x: 393, endPoint y: 209, distance: 263.0
click at [635, 111] on span "Switch crew" at bounding box center [637, 109] width 30 height 6
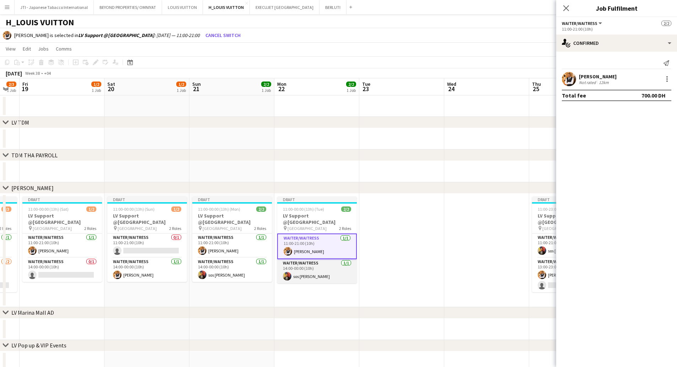
click at [330, 271] on app-card-role "Waiter/Waitress 1/1 14:00-00:00 (10h) sos peter John" at bounding box center [317, 271] width 80 height 24
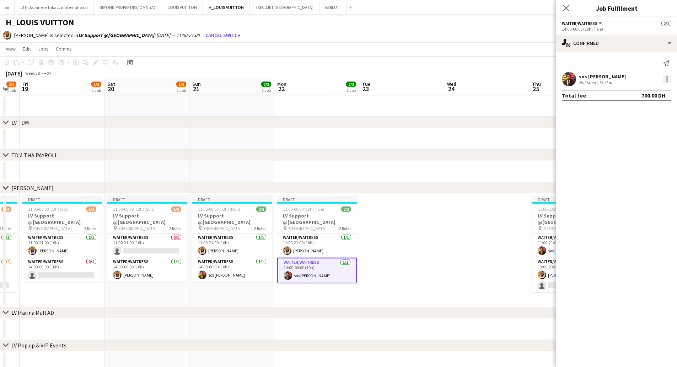
click at [664, 76] on div at bounding box center [667, 79] width 9 height 9
click at [631, 109] on span "Switch with" at bounding box center [636, 109] width 28 height 6
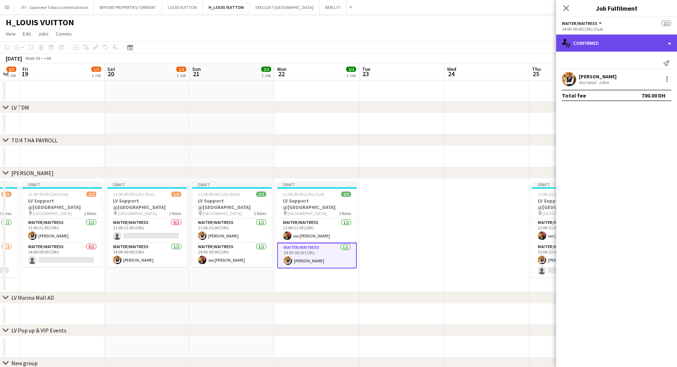
click at [608, 46] on div "single-neutral-actions-check-2 Confirmed" at bounding box center [616, 42] width 121 height 17
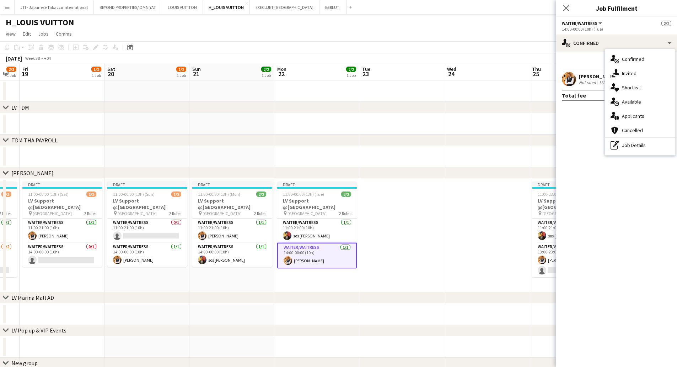
drag, startPoint x: 617, startPoint y: 145, endPoint x: 611, endPoint y: 123, distance: 22.0
click at [617, 145] on icon "pen-write" at bounding box center [615, 145] width 9 height 9
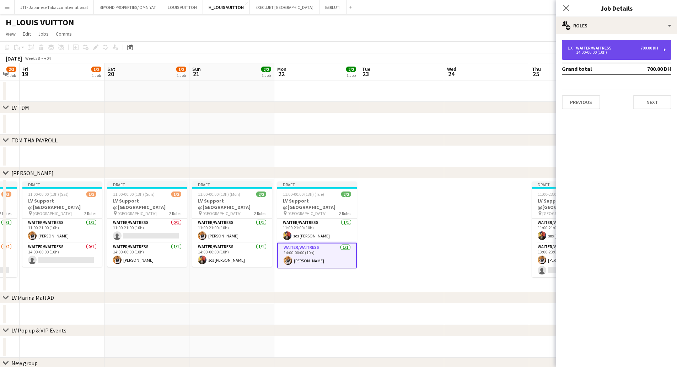
click at [606, 51] on div "14:00-00:00 (10h)" at bounding box center [613, 52] width 91 height 4
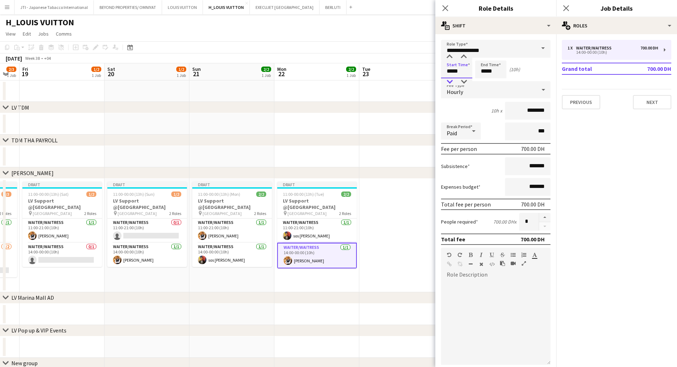
drag, startPoint x: 449, startPoint y: 69, endPoint x: 450, endPoint y: 80, distance: 10.3
click at [450, 70] on input "*****" at bounding box center [456, 69] width 31 height 18
type input "*****"
click at [450, 80] on div at bounding box center [450, 81] width 14 height 7
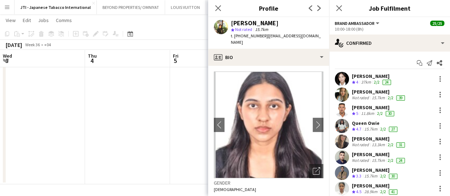
scroll to position [36, 0]
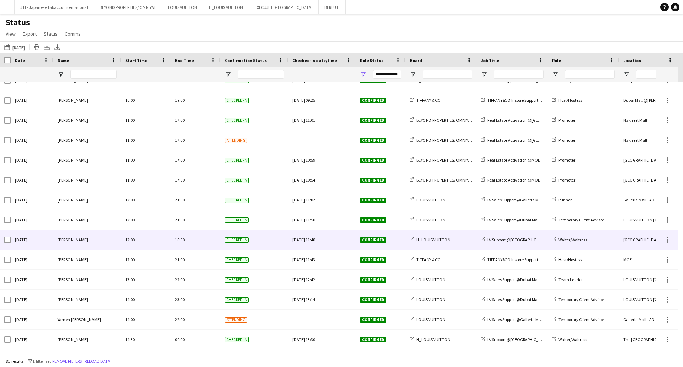
scroll to position [1346, 0]
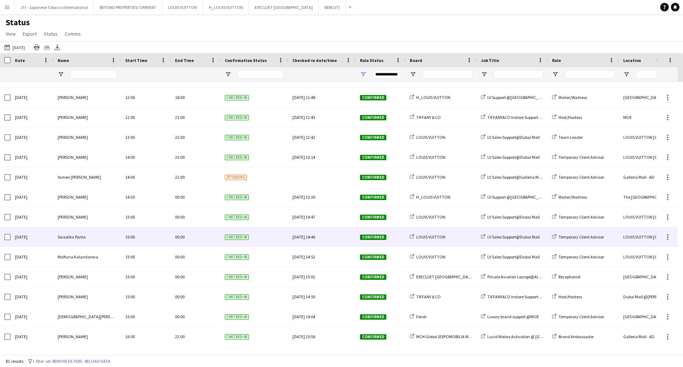
scroll to position [1209, 0]
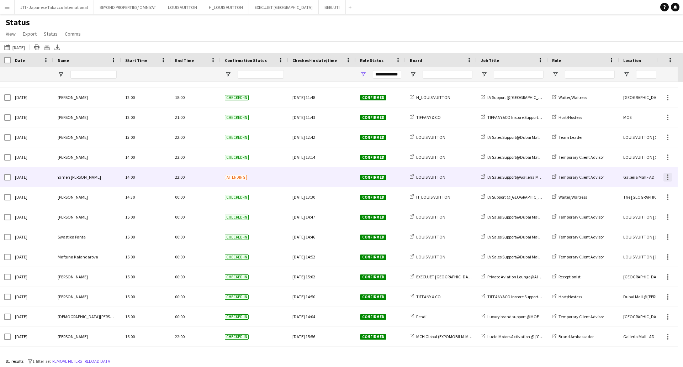
click at [670, 177] on div at bounding box center [667, 177] width 9 height 9
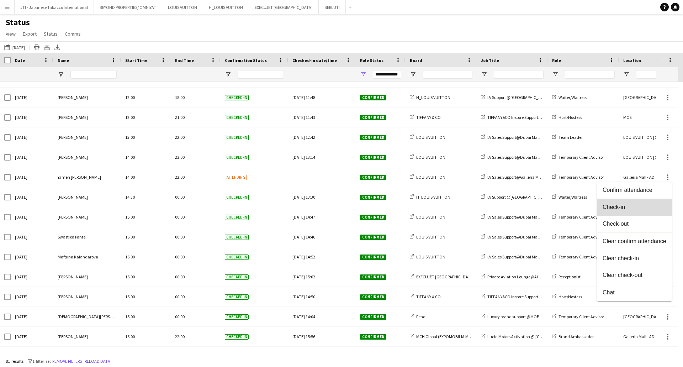
click at [622, 203] on button "Check-in" at bounding box center [634, 206] width 75 height 17
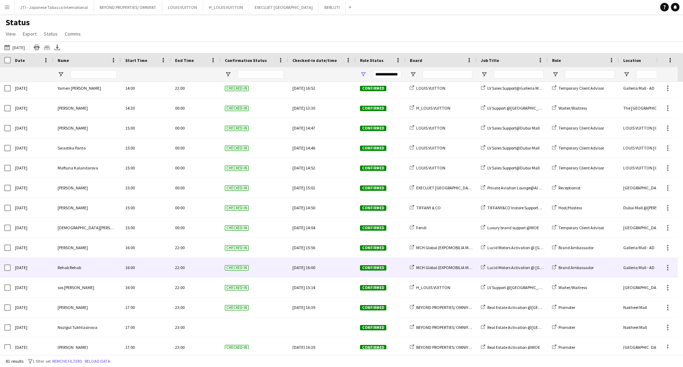
scroll to position [1346, 0]
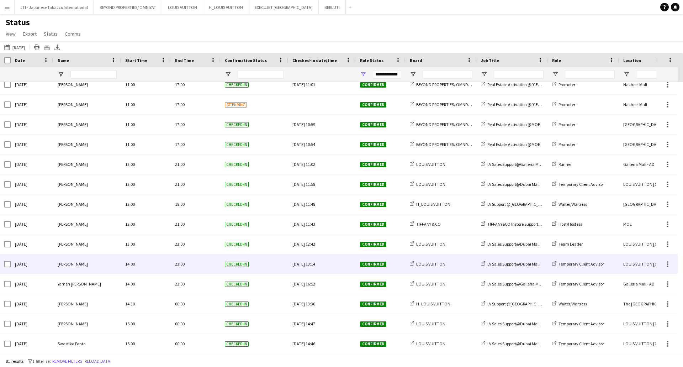
scroll to position [1346, 0]
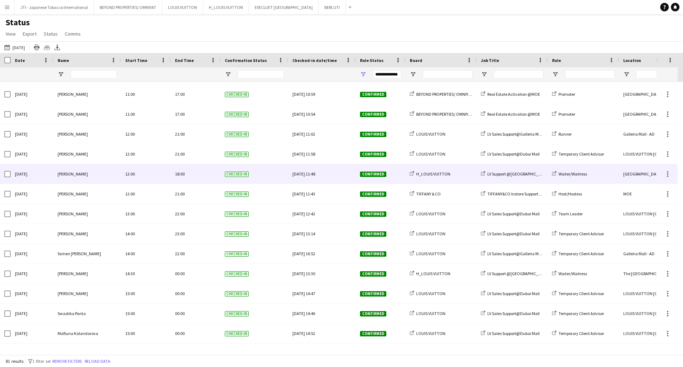
scroll to position [1346, 0]
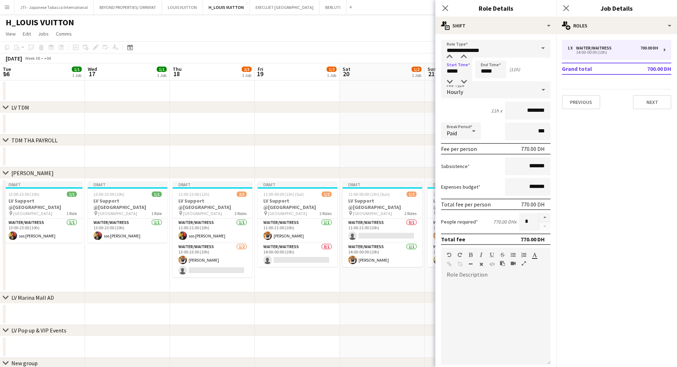
scroll to position [0, 235]
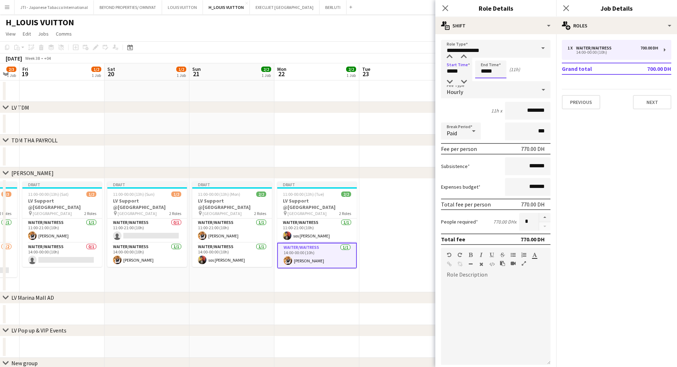
click at [483, 68] on input "*****" at bounding box center [490, 69] width 31 height 18
type input "*****"
click at [484, 82] on div at bounding box center [484, 81] width 14 height 7
click at [447, 9] on icon "Close pop-in" at bounding box center [445, 8] width 7 height 7
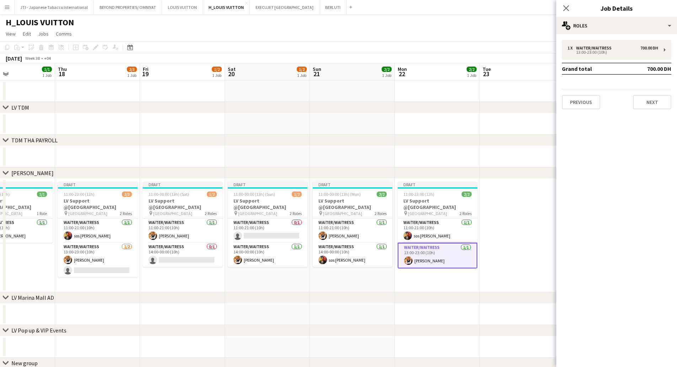
drag, startPoint x: 169, startPoint y: 239, endPoint x: 222, endPoint y: 239, distance: 53.3
click at [229, 239] on app-calendar-viewport "Mon 15 2/2 1 Job Tue 16 1/1 1 Job Wed 17 1/1 1 Job Thu 18 2/3 1 Job Fri 19 1/2 …" at bounding box center [338, 226] width 677 height 327
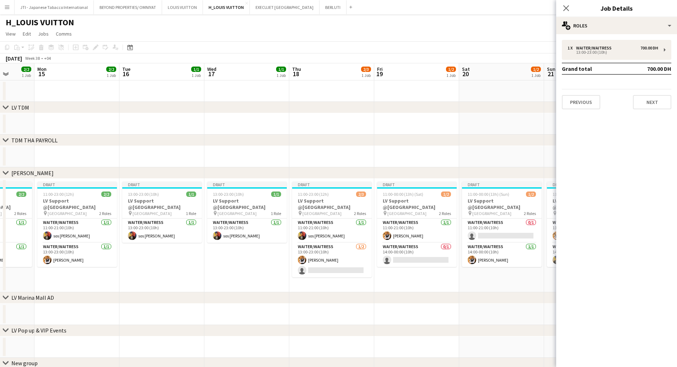
scroll to position [0, 200]
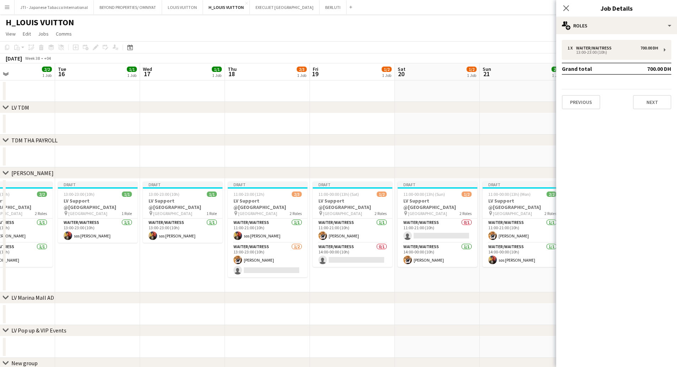
drag, startPoint x: 123, startPoint y: 238, endPoint x: 291, endPoint y: 237, distance: 168.5
click at [291, 237] on app-calendar-viewport "Sat 13 1/2 1 Job Sun 14 2/2 1 Job Mon 15 2/2 1 Job Tue 16 1/1 1 Job Wed 17 1/1 …" at bounding box center [338, 226] width 677 height 327
click at [115, 203] on h3 "LV Support @[GEOGRAPHIC_DATA]" at bounding box center [98, 203] width 80 height 13
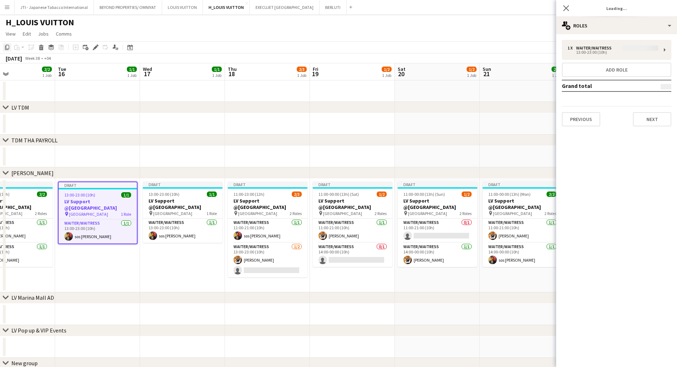
click at [8, 47] on icon "Copy" at bounding box center [7, 47] width 6 height 6
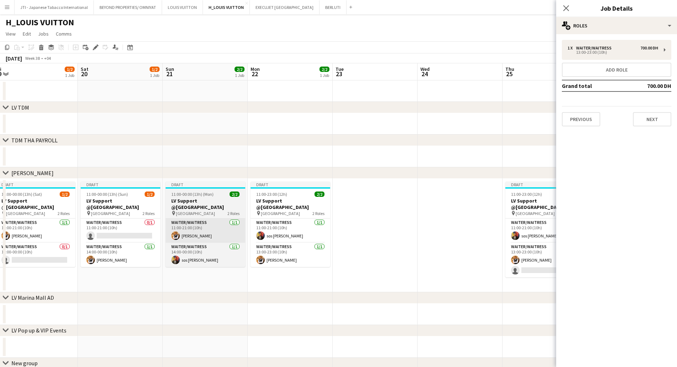
drag, startPoint x: 497, startPoint y: 225, endPoint x: 180, endPoint y: 238, distance: 317.0
click at [177, 237] on app-calendar-viewport "Tue 16 1/1 1 Job Wed 17 1/1 1 Job Thu 18 2/3 1 Job Fri 19 1/2 1 Job Sat 20 1/2 …" at bounding box center [338, 226] width 677 height 327
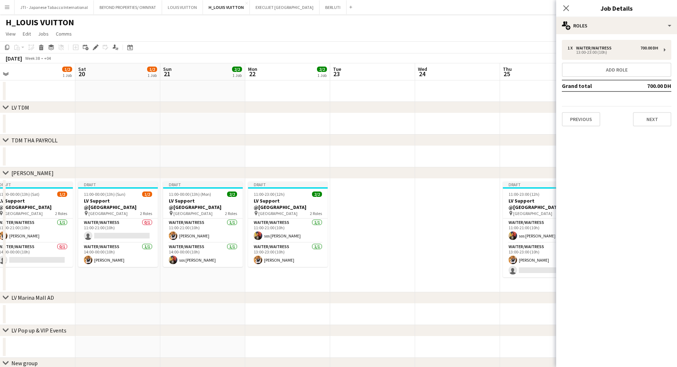
click at [377, 228] on app-date-cell at bounding box center [372, 234] width 85 height 113
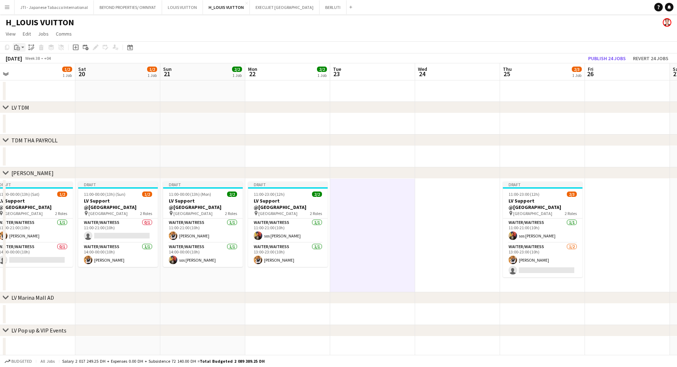
click at [19, 48] on icon "Paste" at bounding box center [17, 47] width 6 height 6
click at [25, 71] on link "Paste with crew Ctrl+Shift+V" at bounding box center [52, 73] width 67 height 6
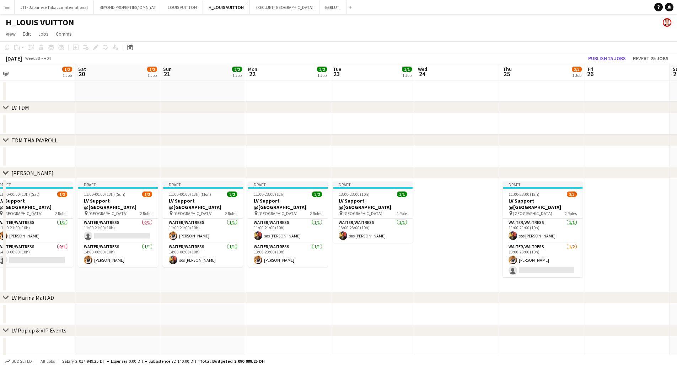
drag, startPoint x: 453, startPoint y: 210, endPoint x: 449, endPoint y: 209, distance: 4.0
click at [452, 210] on app-date-cell at bounding box center [457, 234] width 85 height 113
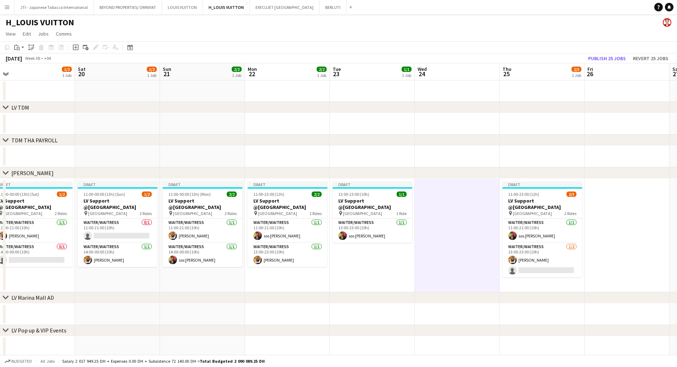
drag, startPoint x: 20, startPoint y: 46, endPoint x: 20, endPoint y: 53, distance: 6.8
click at [20, 47] on div "Paste" at bounding box center [17, 47] width 9 height 9
click at [28, 71] on link "Paste with crew Ctrl+Shift+V" at bounding box center [52, 73] width 67 height 6
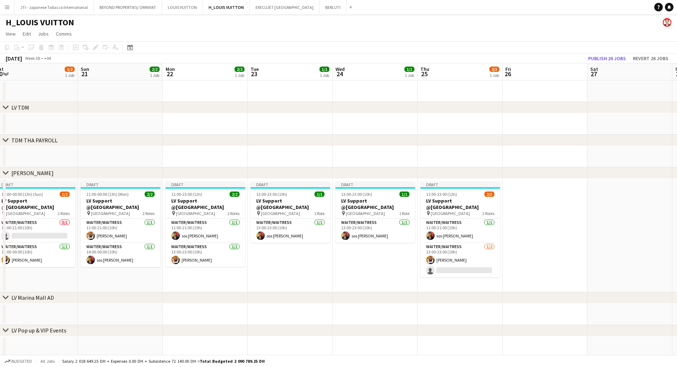
drag, startPoint x: 467, startPoint y: 232, endPoint x: 384, endPoint y: 236, distance: 83.3
click at [384, 236] on app-calendar-viewport "Wed 17 1/1 1 Job Thu 18 2/3 1 Job Fri 19 1/2 1 Job Sat 20 1/2 1 Job Sun 21 2/2 …" at bounding box center [338, 226] width 677 height 327
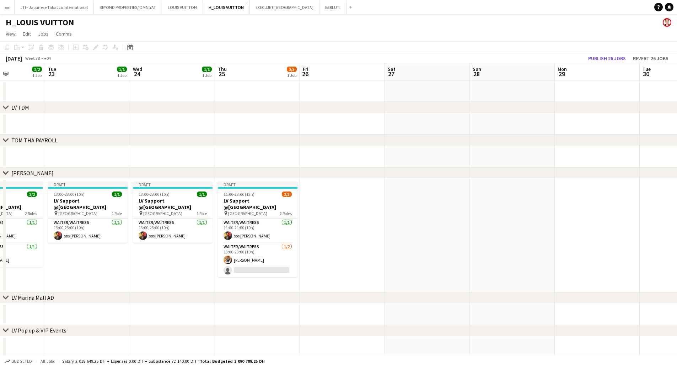
drag, startPoint x: 544, startPoint y: 239, endPoint x: 342, endPoint y: 246, distance: 201.7
click at [342, 246] on app-calendar-viewport "Sat 20 1/2 1 Job Sun 21 2/2 1 Job Mon 22 2/2 1 Job Tue 23 1/1 1 Job Wed 24 1/1 …" at bounding box center [338, 226] width 677 height 327
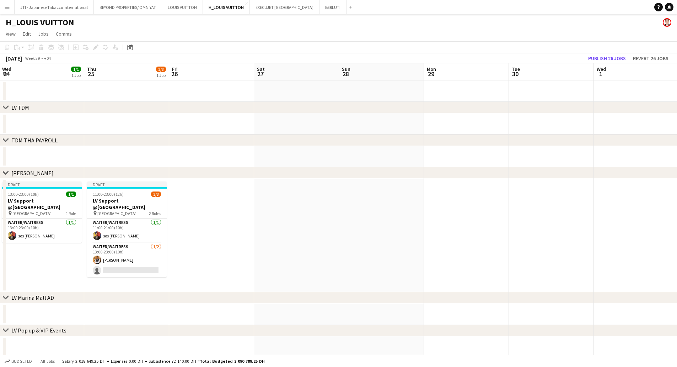
scroll to position [0, 268]
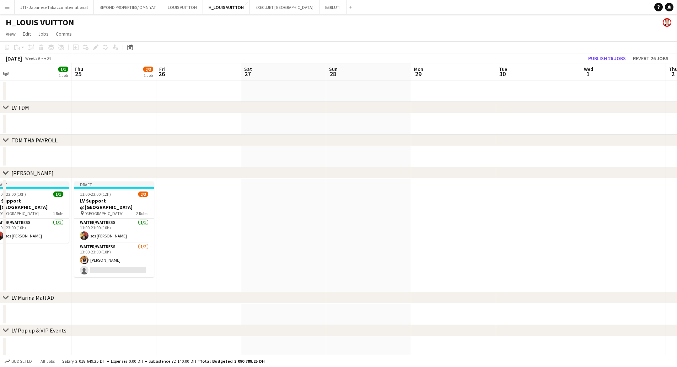
drag, startPoint x: 535, startPoint y: 236, endPoint x: 399, endPoint y: 250, distance: 137.6
click at [399, 250] on app-calendar-viewport "Sun 21 2/2 1 Job Mon 22 2/2 1 Job Tue 23 1/1 1 Job Wed 24 1/1 1 Job Thu 25 2/3 …" at bounding box center [338, 226] width 677 height 327
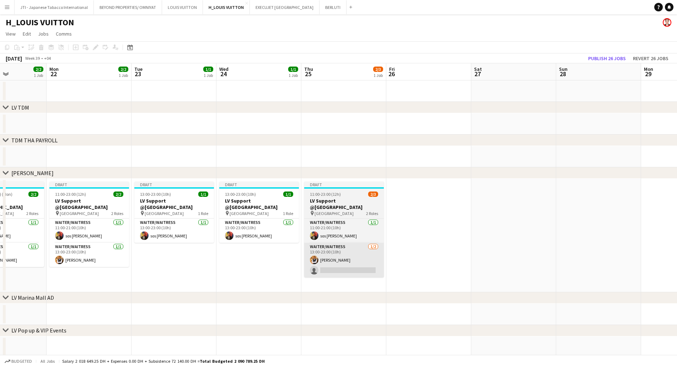
drag, startPoint x: 315, startPoint y: 249, endPoint x: 380, endPoint y: 251, distance: 65.4
click at [544, 250] on app-calendar-viewport "Fri 19 1/2 1 Job Sat 20 1/2 1 Job Sun 21 2/2 1 Job Mon 22 2/2 1 Job Tue 23 1/1 …" at bounding box center [338, 226] width 677 height 327
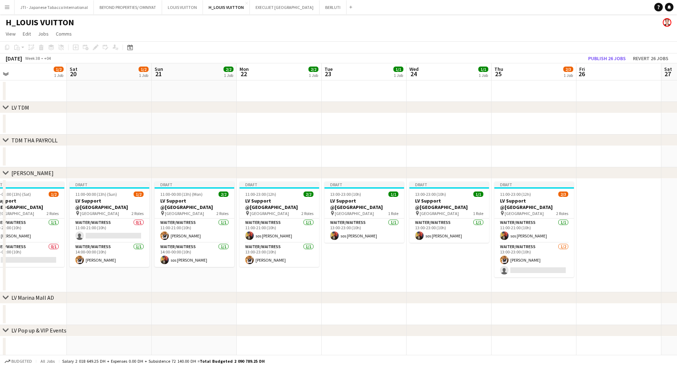
scroll to position [0, 175]
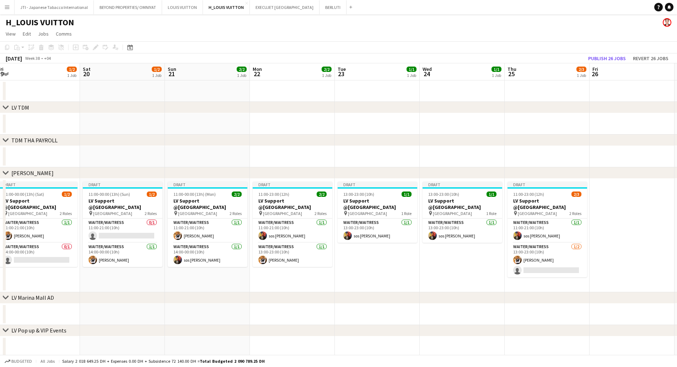
drag, startPoint x: 373, startPoint y: 251, endPoint x: 577, endPoint y: 253, distance: 204.1
click at [577, 253] on app-calendar-viewport "Wed 17 1/1 1 Job Thu 18 2/3 1 Job Fri 19 1/2 1 Job Sat 20 1/2 1 Job Sun 21 2/2 …" at bounding box center [338, 226] width 677 height 327
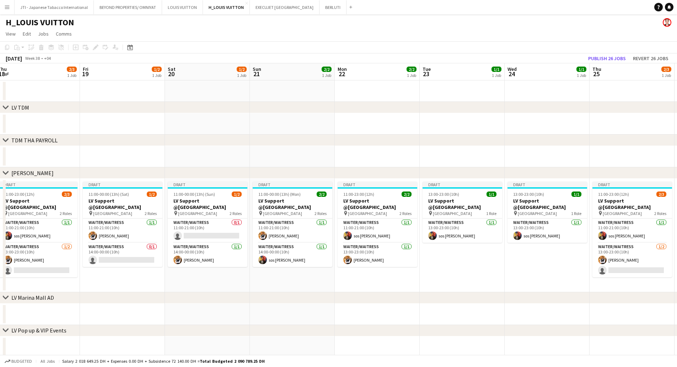
drag, startPoint x: 170, startPoint y: 246, endPoint x: 247, endPoint y: 251, distance: 77.3
click at [247, 251] on app-calendar-viewport "Tue 16 1/1 1 Job Wed 17 1/1 1 Job Thu 18 2/3 1 Job Fri 19 1/2 1 Job Sat 20 1/2 …" at bounding box center [338, 226] width 677 height 327
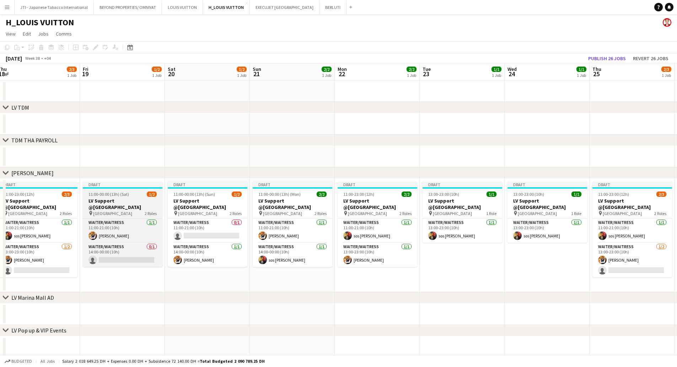
click at [103, 209] on h3 "LV Support @[GEOGRAPHIC_DATA]" at bounding box center [123, 203] width 80 height 13
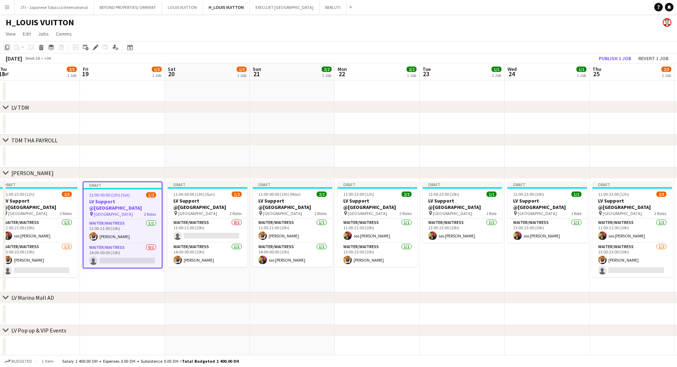
click at [7, 46] on icon "Copy" at bounding box center [7, 47] width 6 height 6
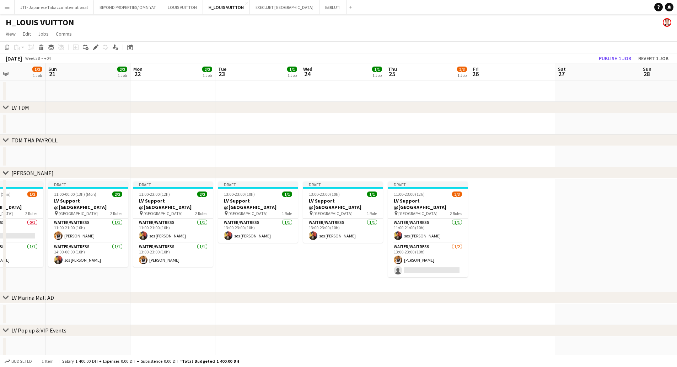
drag, startPoint x: 594, startPoint y: 250, endPoint x: 305, endPoint y: 253, distance: 289.4
click at [305, 253] on app-calendar-viewport "Thu 18 2/3 1 Job Fri 19 1/2 1 Job Sat 20 1/2 1 Job Sun 21 2/2 1 Job Mon 22 2/2 …" at bounding box center [338, 226] width 677 height 327
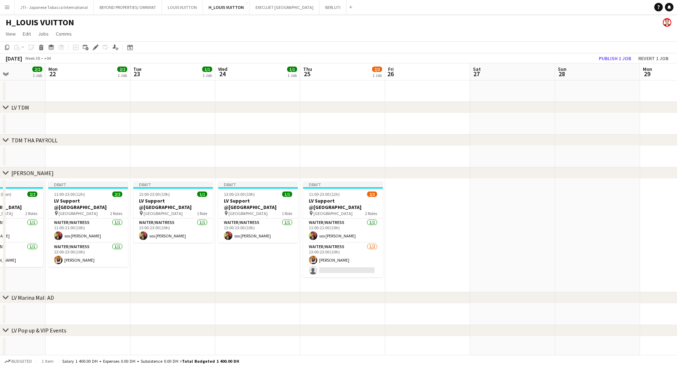
drag, startPoint x: 426, startPoint y: 234, endPoint x: 424, endPoint y: 237, distance: 3.7
click at [425, 234] on app-date-cell at bounding box center [427, 234] width 85 height 113
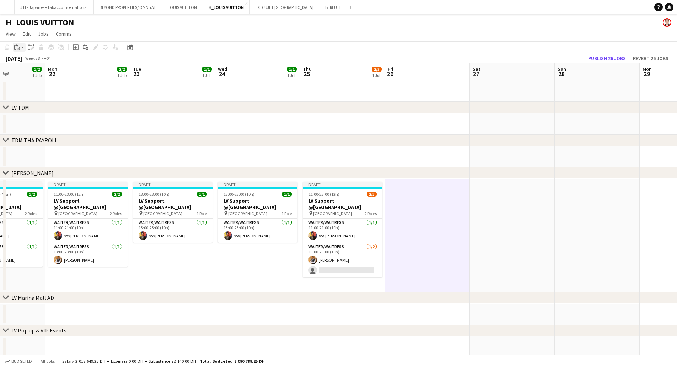
click at [23, 50] on app-action-btn "Paste" at bounding box center [19, 47] width 13 height 9
click at [25, 71] on link "Paste with crew Ctrl+Shift+V" at bounding box center [52, 73] width 67 height 6
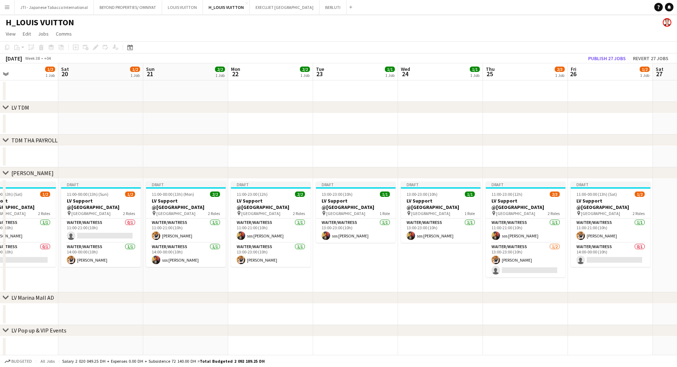
drag, startPoint x: 326, startPoint y: 253, endPoint x: 509, endPoint y: 256, distance: 183.1
click at [509, 256] on app-calendar-viewport "Wed 17 1/1 1 Job Thu 18 2/3 1 Job Fri 19 1/2 1 Job Sat 20 1/2 1 Job Sun 21 2/2 …" at bounding box center [338, 226] width 677 height 327
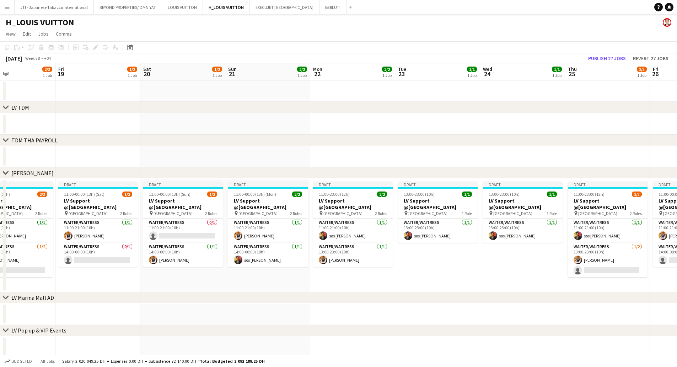
scroll to position [0, 187]
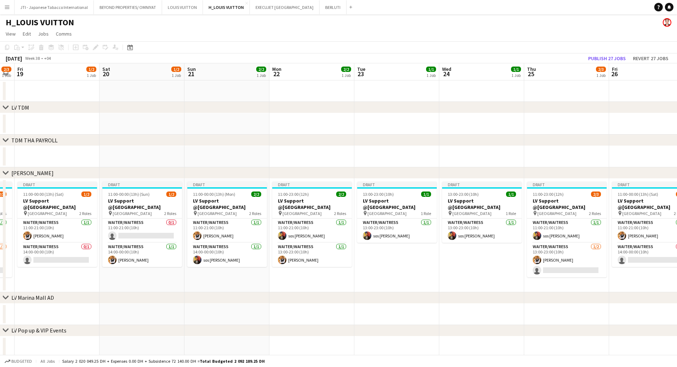
drag, startPoint x: 299, startPoint y: 254, endPoint x: 333, endPoint y: 257, distance: 34.2
click at [333, 257] on app-calendar-viewport "Tue 16 1/1 1 Job Wed 17 1/1 1 Job Thu 18 2/3 1 Job Fri 19 1/2 1 Job Sat 20 1/2 …" at bounding box center [338, 226] width 677 height 327
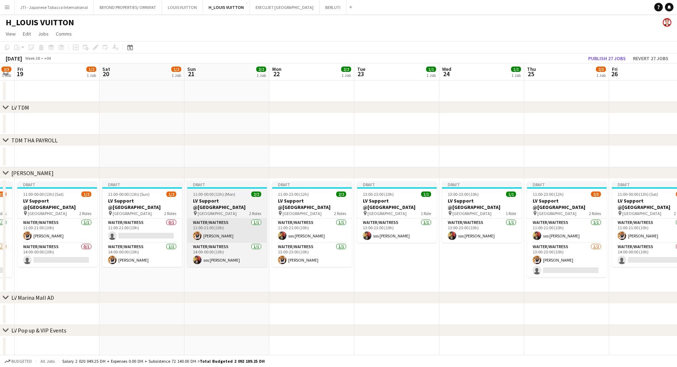
scroll to position [0, 247]
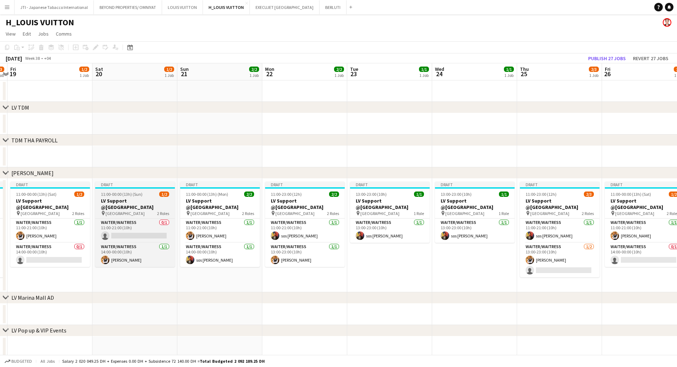
click at [131, 202] on h3 "LV Support @[GEOGRAPHIC_DATA]" at bounding box center [135, 203] width 80 height 13
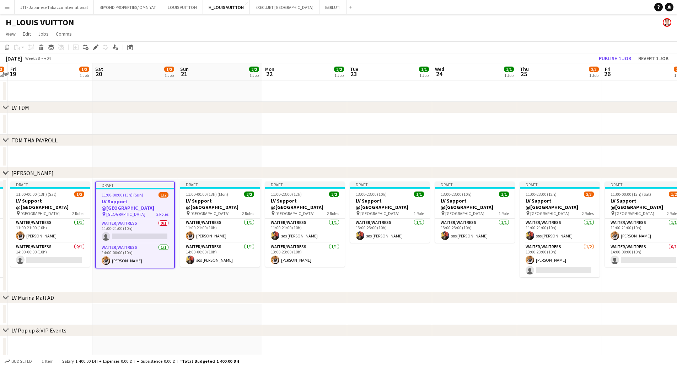
drag, startPoint x: 7, startPoint y: 47, endPoint x: 67, endPoint y: 71, distance: 64.9
click at [7, 47] on icon "Copy" at bounding box center [7, 47] width 6 height 6
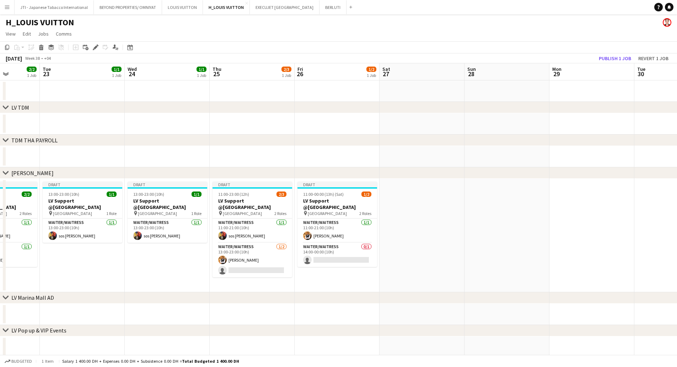
drag, startPoint x: 554, startPoint y: 241, endPoint x: 308, endPoint y: 228, distance: 245.6
click at [162, 220] on app-calendar-viewport "Sat 20 1/2 1 Job Sun 21 2/2 1 Job Mon 22 2/2 1 Job Tue 23 1/1 1 Job Wed 24 1/1 …" at bounding box center [338, 226] width 677 height 327
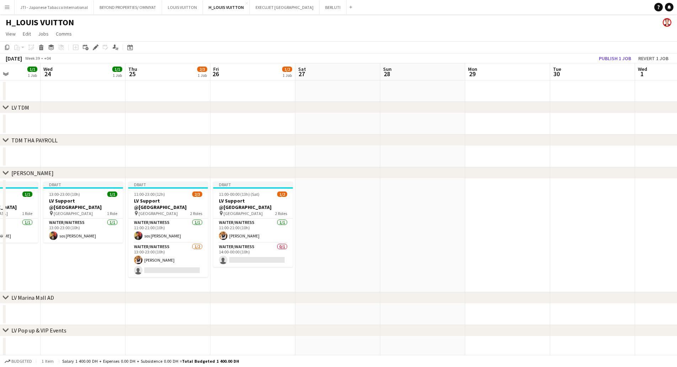
click at [318, 213] on app-date-cell at bounding box center [337, 234] width 85 height 113
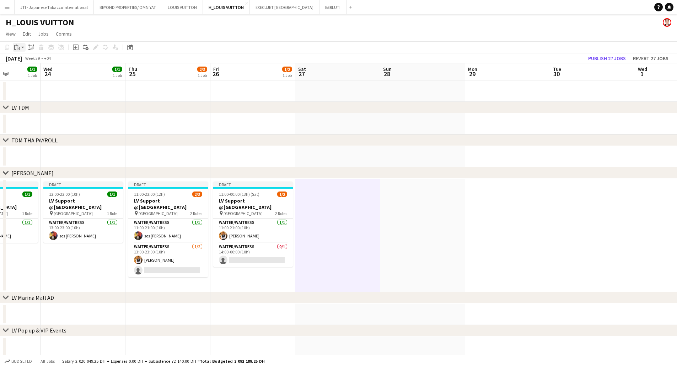
click at [18, 47] on icon "Paste" at bounding box center [17, 47] width 6 height 6
click at [26, 71] on link "Paste with crew Ctrl+Shift+V" at bounding box center [52, 73] width 67 height 6
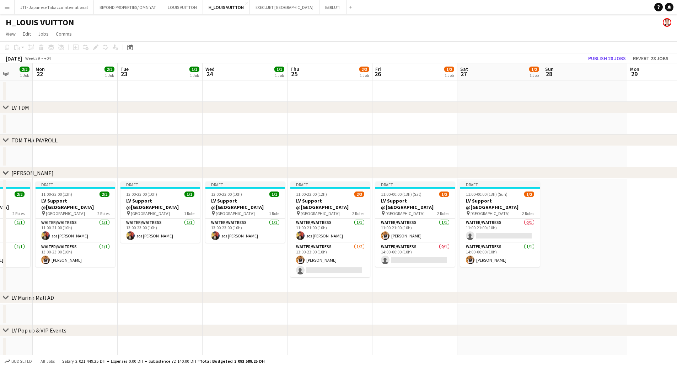
drag, startPoint x: 422, startPoint y: 232, endPoint x: 549, endPoint y: 241, distance: 127.2
click at [584, 235] on app-calendar-viewport "Fri 19 1/2 1 Job Sat 20 1/2 1 Job Sun 21 2/2 1 Job Mon 22 2/2 1 Job Tue 23 1/1 …" at bounding box center [338, 226] width 677 height 327
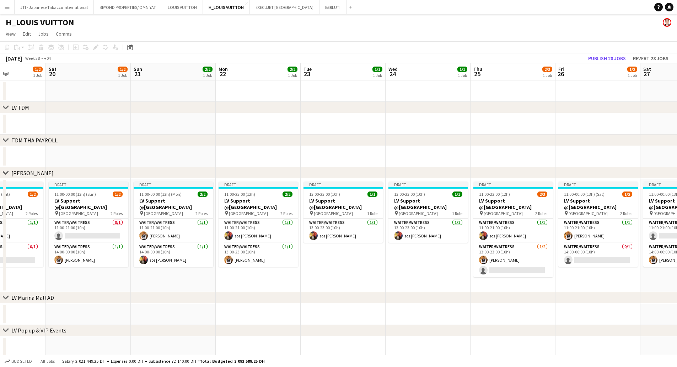
drag, startPoint x: 228, startPoint y: 237, endPoint x: 396, endPoint y: 233, distance: 167.8
click at [404, 236] on app-calendar-viewport "Wed 17 1/1 1 Job Thu 18 2/3 1 Job Fri 19 1/2 1 Job Sat 20 1/2 1 Job Sun 21 2/2 …" at bounding box center [338, 226] width 677 height 327
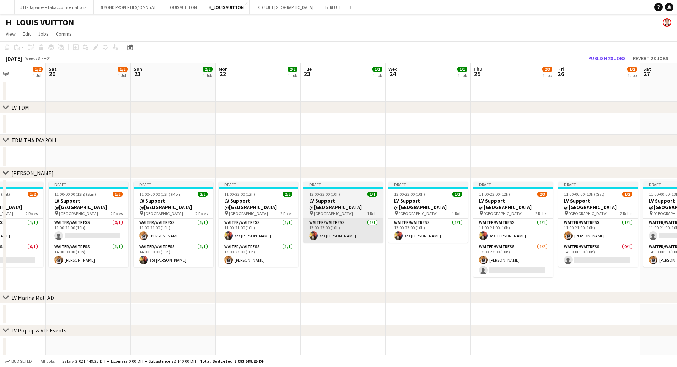
scroll to position [0, 209]
click at [344, 206] on h3 "LV Support @[GEOGRAPHIC_DATA]" at bounding box center [343, 203] width 80 height 13
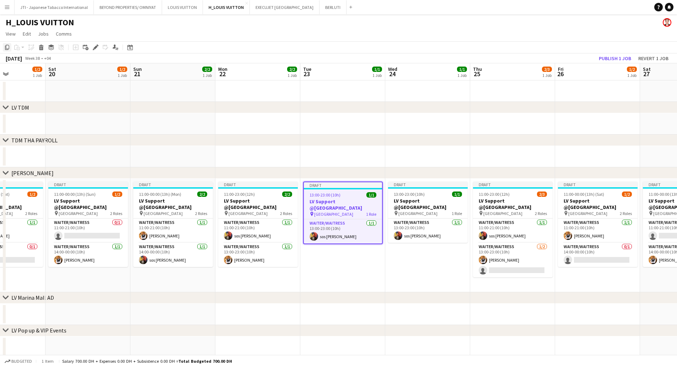
click at [7, 48] on icon "Copy" at bounding box center [7, 47] width 6 height 6
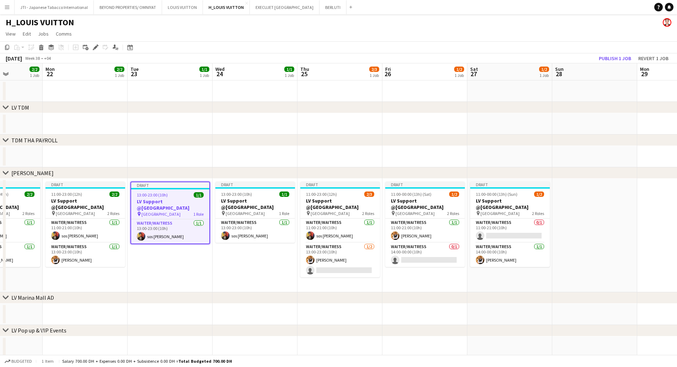
drag, startPoint x: 570, startPoint y: 215, endPoint x: 157, endPoint y: 218, distance: 413.1
click at [156, 218] on app-calendar-viewport "Fri 19 1/2 1 Job Sat 20 1/2 1 Job Sun 21 2/2 1 Job Mon 22 2/2 1 Job Tue 23 1/1 …" at bounding box center [338, 226] width 677 height 327
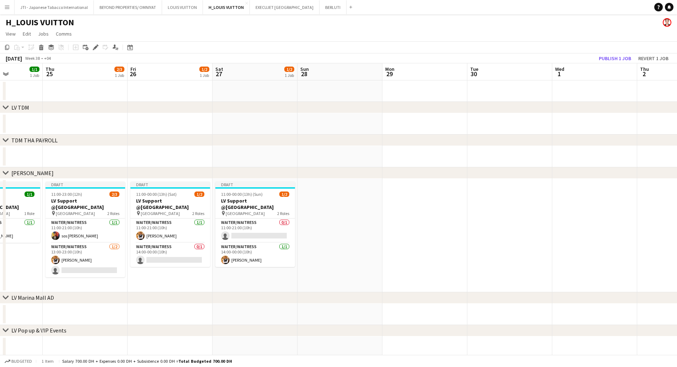
scroll to position [0, 213]
click at [501, 229] on app-date-cell at bounding box center [509, 234] width 85 height 113
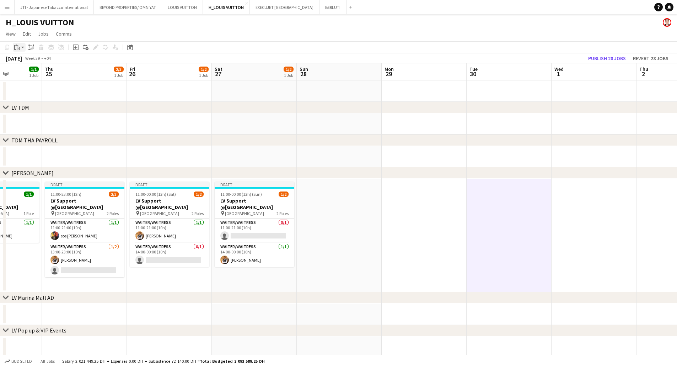
click at [20, 46] on div "Paste" at bounding box center [17, 47] width 9 height 9
click at [25, 74] on link "Paste with crew Ctrl+Shift+V" at bounding box center [52, 73] width 67 height 6
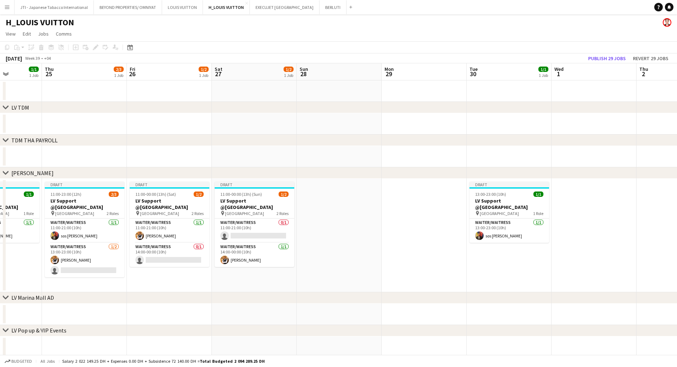
scroll to position [0, 150]
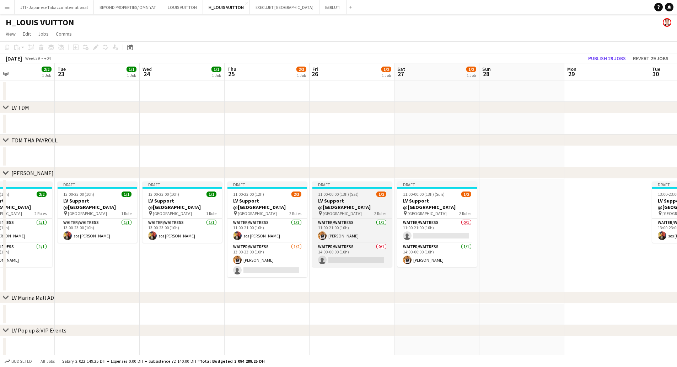
drag, startPoint x: 337, startPoint y: 209, endPoint x: 374, endPoint y: 213, distance: 38.0
click at [514, 212] on app-calendar-viewport "Sat 20 1/2 1 Job Sun 21 2/2 1 Job Mon 22 2/2 1 Job Tue 23 1/1 1 Job Wed 24 1/1 …" at bounding box center [338, 226] width 677 height 327
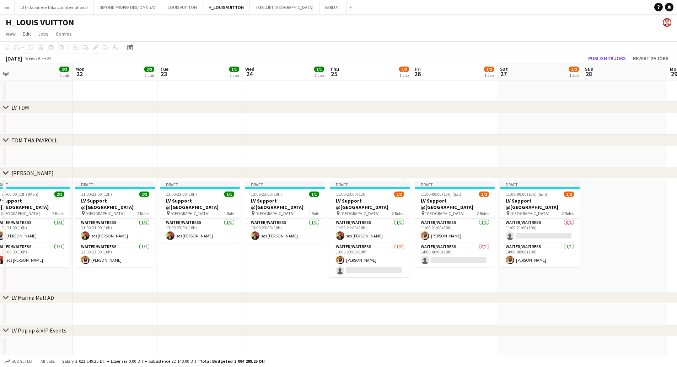
scroll to position [0, 156]
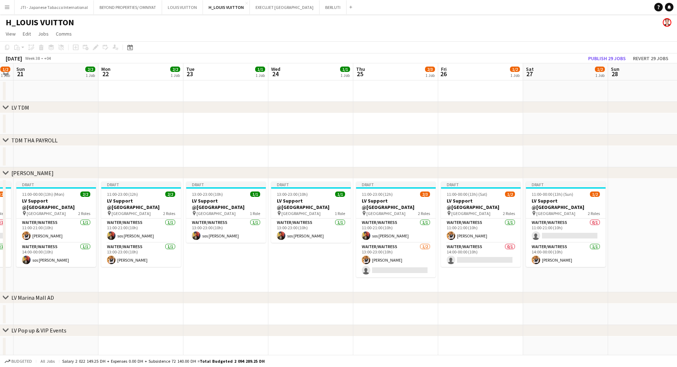
drag, startPoint x: 194, startPoint y: 213, endPoint x: 324, endPoint y: 214, distance: 129.8
click at [324, 214] on app-calendar-viewport "Fri 19 1/2 1 Job Sat 20 1/2 1 Job Sun 21 2/2 1 Job Mon 22 2/2 1 Job Tue 23 1/1 …" at bounding box center [338, 226] width 677 height 327
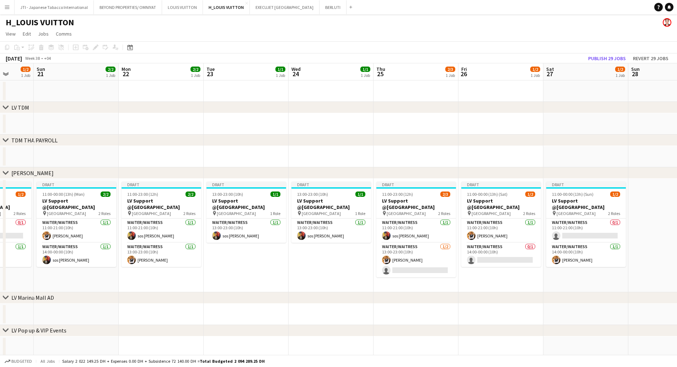
scroll to position [0, 219]
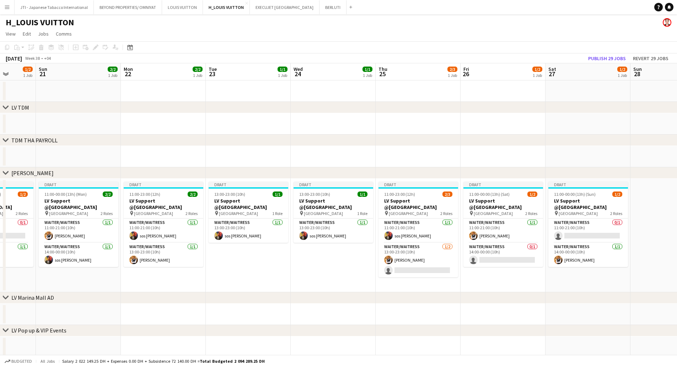
drag, startPoint x: 117, startPoint y: 208, endPoint x: 139, endPoint y: 209, distance: 22.4
click at [139, 209] on app-calendar-viewport "Thu 18 2/3 1 Job Fri 19 1/2 1 Job Sat 20 1/2 1 Job Sun 21 2/2 1 Job Mon 22 2/2 …" at bounding box center [338, 226] width 677 height 327
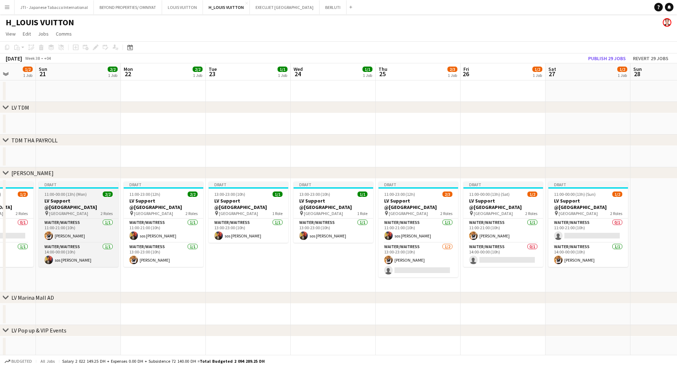
click at [84, 204] on h3 "LV Support @[GEOGRAPHIC_DATA]" at bounding box center [79, 203] width 80 height 13
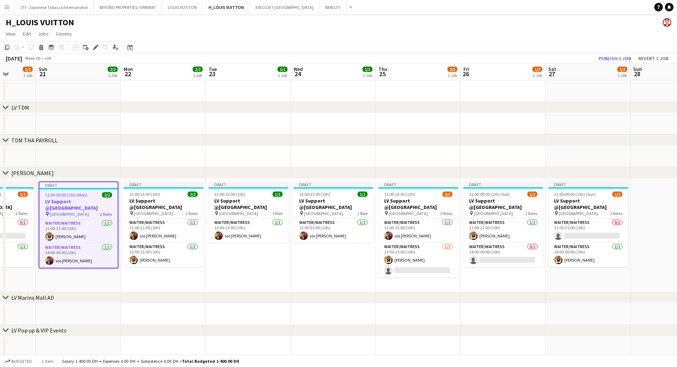
click at [3, 46] on div "Copy" at bounding box center [7, 47] width 9 height 9
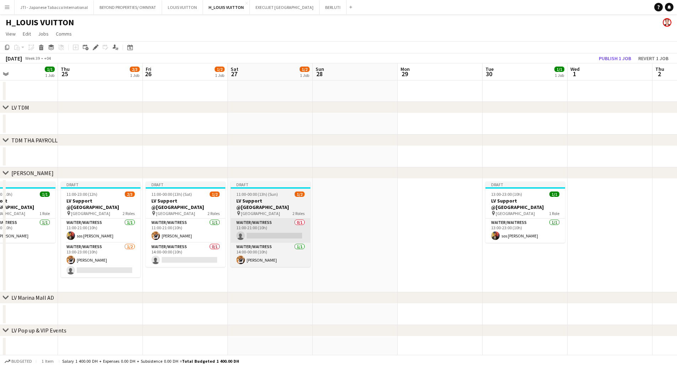
drag, startPoint x: 570, startPoint y: 243, endPoint x: 302, endPoint y: 242, distance: 268.1
click at [253, 227] on app-calendar-viewport "Sun 21 2/2 1 Job Mon 22 2/2 1 Job Tue 23 1/1 1 Job Wed 24 1/1 1 Job Thu 25 2/3 …" at bounding box center [338, 226] width 677 height 327
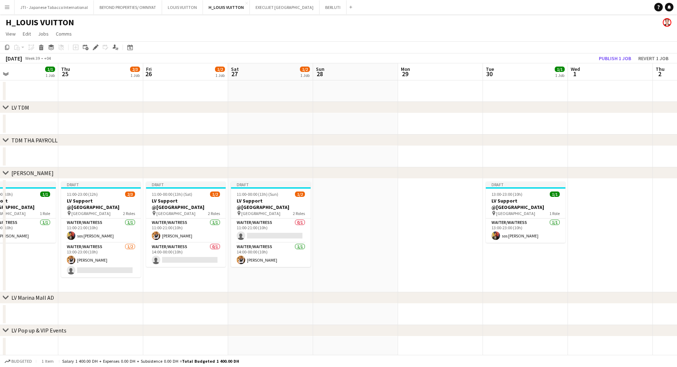
click at [370, 232] on app-date-cell at bounding box center [355, 234] width 85 height 113
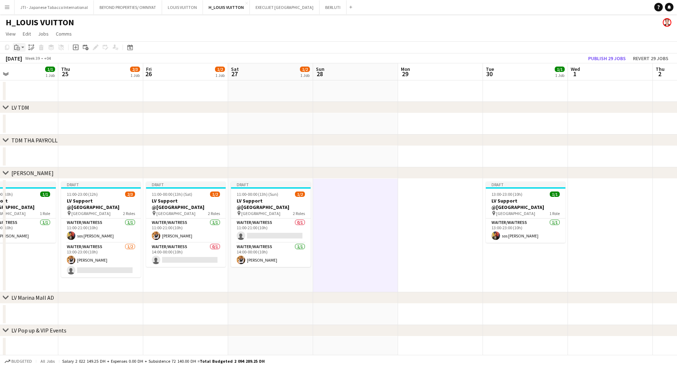
click at [22, 47] on app-action-btn "Paste" at bounding box center [19, 47] width 13 height 9
drag, startPoint x: 23, startPoint y: 68, endPoint x: 25, endPoint y: 73, distance: 5.2
click at [25, 73] on div "Paste Ctrl+V Paste with crew Ctrl+Shift+V" at bounding box center [52, 67] width 78 height 30
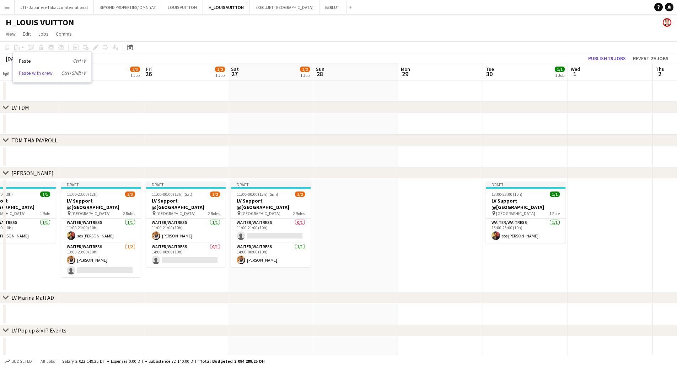
click at [25, 73] on link "Paste with crew Ctrl+Shift+V" at bounding box center [52, 73] width 67 height 6
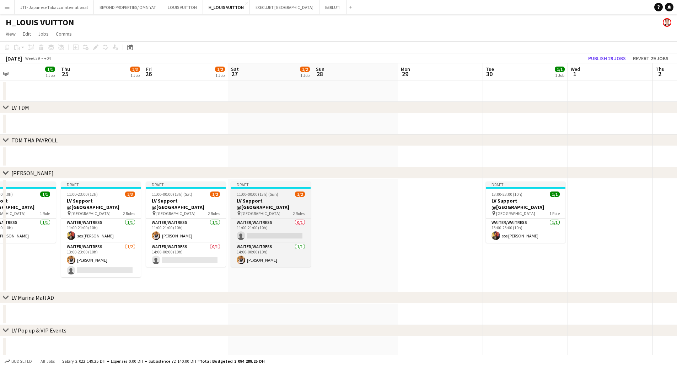
drag, startPoint x: 353, startPoint y: 228, endPoint x: 301, endPoint y: 196, distance: 61.3
click at [352, 228] on app-date-cell at bounding box center [355, 234] width 85 height 113
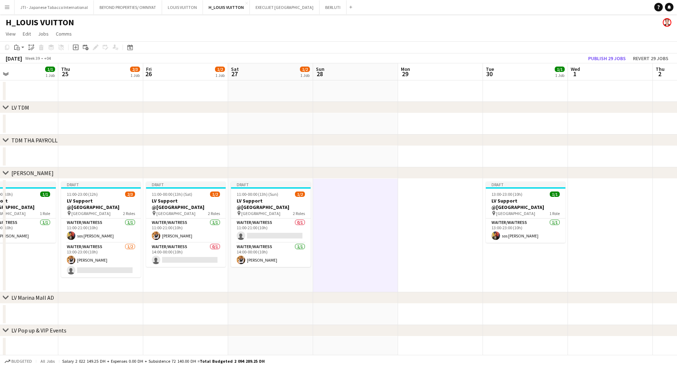
scroll to position [0, 283]
click at [16, 49] on icon "Paste" at bounding box center [17, 47] width 6 height 6
click at [29, 71] on link "Paste with crew Ctrl+Shift+V" at bounding box center [52, 73] width 67 height 6
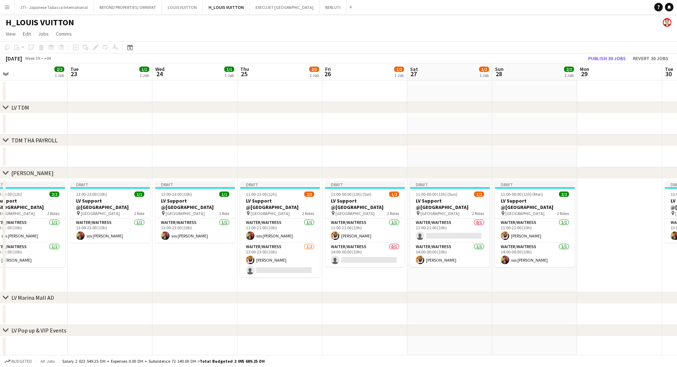
drag, startPoint x: 295, startPoint y: 246, endPoint x: 414, endPoint y: 246, distance: 119.4
click at [414, 246] on app-calendar-viewport "Sat 20 1/2 1 Job Sun 21 2/2 1 Job Mon 22 2/2 1 Job Tue 23 1/1 1 Job Wed 24 1/1 …" at bounding box center [338, 226] width 677 height 327
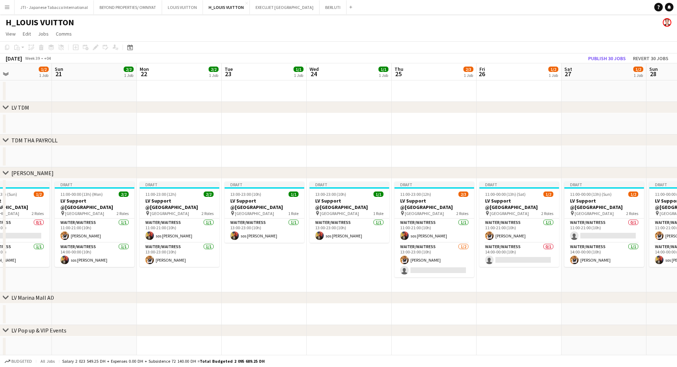
scroll to position [0, 175]
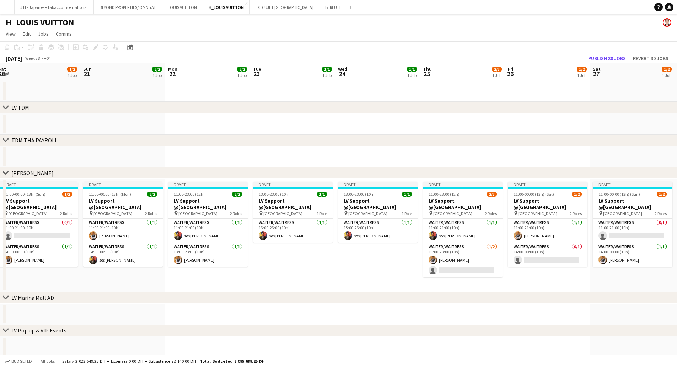
drag, startPoint x: 257, startPoint y: 235, endPoint x: 439, endPoint y: 235, distance: 182.7
click at [439, 235] on app-calendar-viewport "Thu 18 2/3 1 Job Fri 19 1/2 1 Job Sat 20 1/2 1 Job Sun 21 2/2 1 Job Mon 22 2/2 …" at bounding box center [338, 226] width 677 height 327
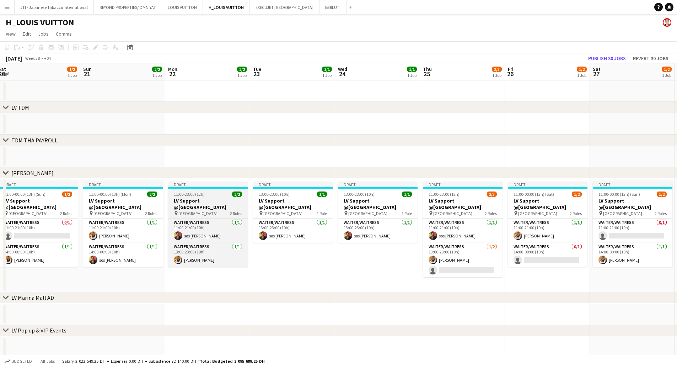
click at [205, 208] on h3 "LV Support @[GEOGRAPHIC_DATA]" at bounding box center [208, 203] width 80 height 13
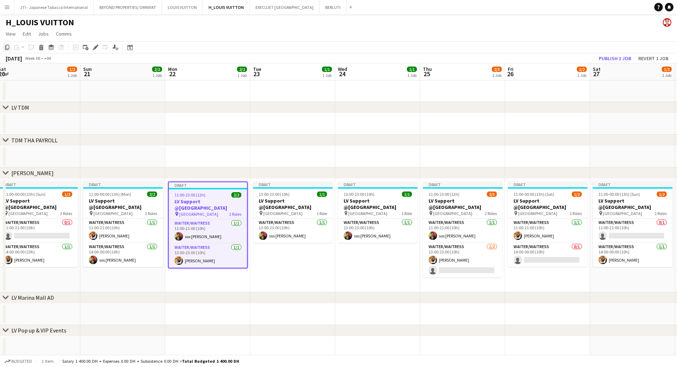
click at [8, 45] on icon at bounding box center [7, 47] width 4 height 5
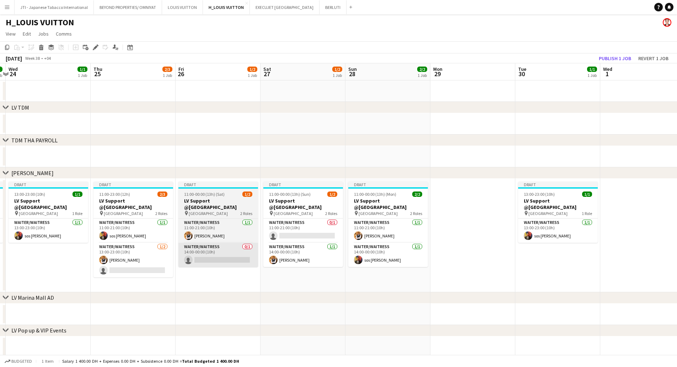
drag, startPoint x: 569, startPoint y: 244, endPoint x: 237, endPoint y: 253, distance: 331.8
click at [233, 252] on app-calendar-viewport "Sun 21 2/2 1 Job Mon 22 2/2 1 Job Tue 23 1/1 1 Job Wed 24 1/1 1 Job Thu 25 2/3 …" at bounding box center [338, 226] width 677 height 327
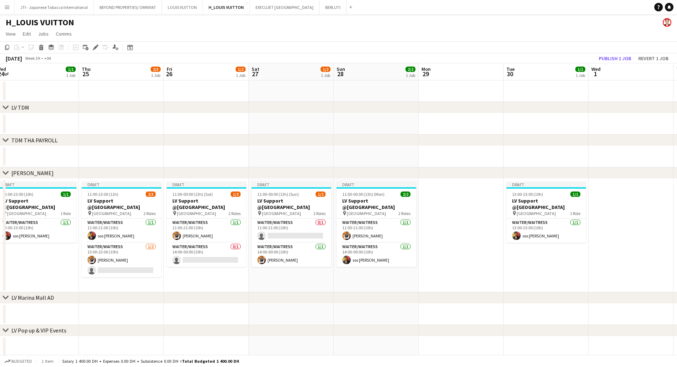
click at [450, 239] on app-date-cell at bounding box center [461, 234] width 85 height 113
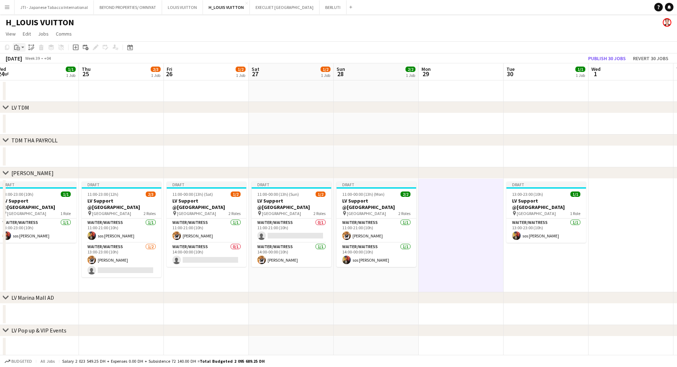
click at [21, 48] on div "Paste" at bounding box center [17, 47] width 9 height 9
click at [23, 69] on div "Paste Ctrl+V Paste with crew Ctrl+Shift+V" at bounding box center [52, 67] width 78 height 30
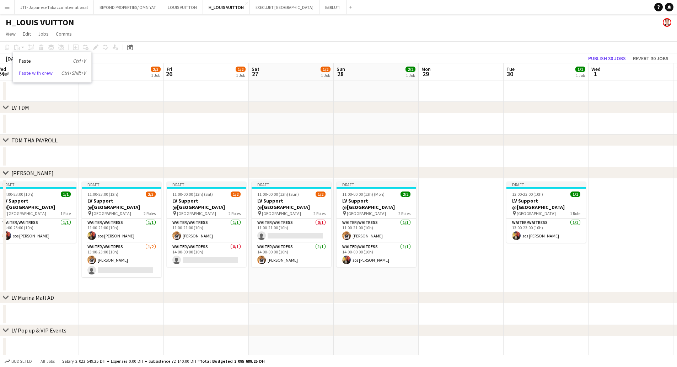
click at [38, 73] on link "Paste with crew Ctrl+Shift+V" at bounding box center [52, 73] width 67 height 6
click at [475, 233] on app-date-cell at bounding box center [461, 234] width 85 height 113
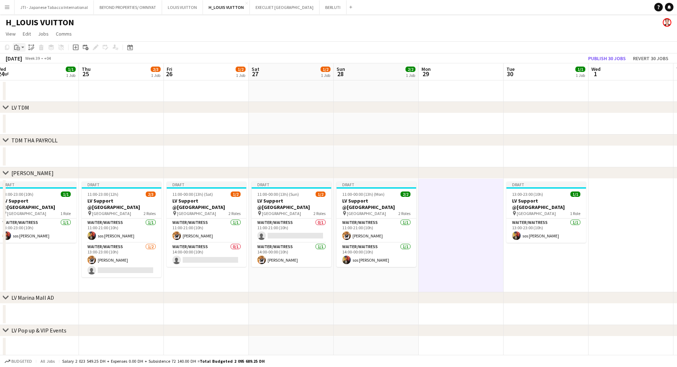
click at [21, 47] on div "Paste" at bounding box center [17, 47] width 9 height 9
click at [25, 75] on link "Paste with crew Ctrl+Shift+V" at bounding box center [52, 73] width 67 height 6
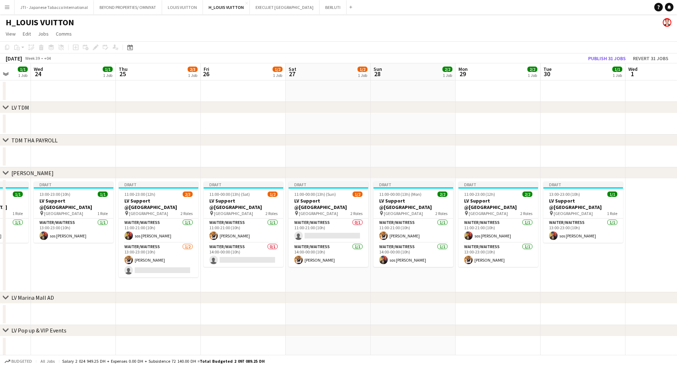
scroll to position [0, 209]
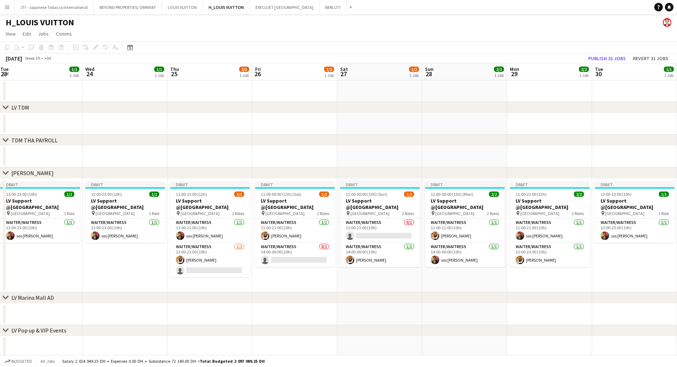
drag, startPoint x: 305, startPoint y: 236, endPoint x: 561, endPoint y: 241, distance: 256.4
click at [561, 241] on app-calendar-viewport "Sun 21 2/2 1 Job Mon 22 2/2 1 Job Tue 23 1/1 1 Job Wed 24 1/1 1 Job Thu 25 2/3 …" at bounding box center [338, 226] width 677 height 327
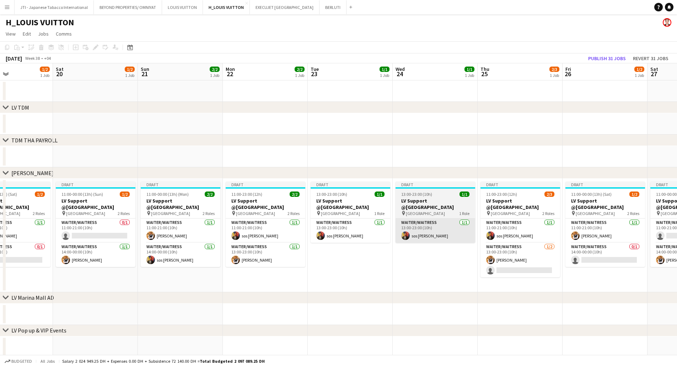
drag, startPoint x: 303, startPoint y: 232, endPoint x: 506, endPoint y: 237, distance: 202.4
click at [529, 239] on app-calendar-viewport "Wed 17 1/1 1 Job Thu 18 2/3 1 Job Fri 19 1/2 1 Job Sat 20 1/2 1 Job Sun 21 2/2 …" at bounding box center [338, 226] width 677 height 327
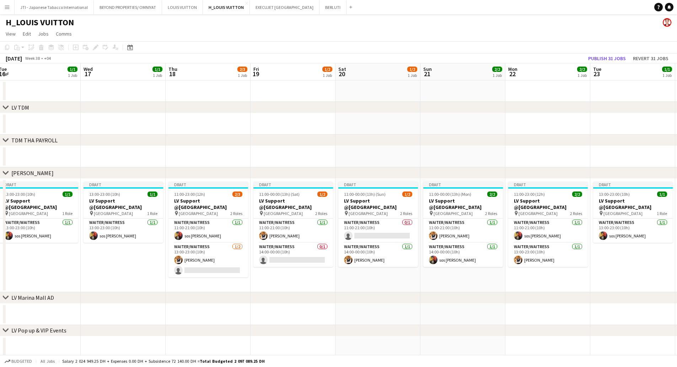
drag, startPoint x: 383, startPoint y: 236, endPoint x: 459, endPoint y: 237, distance: 76.1
click at [459, 237] on app-calendar-viewport "Sun 14 2/2 1 Job Mon 15 2/2 1 Job Tue 16 1/1 1 Job Wed 17 1/1 1 Job Thu 18 2/3 …" at bounding box center [338, 226] width 677 height 327
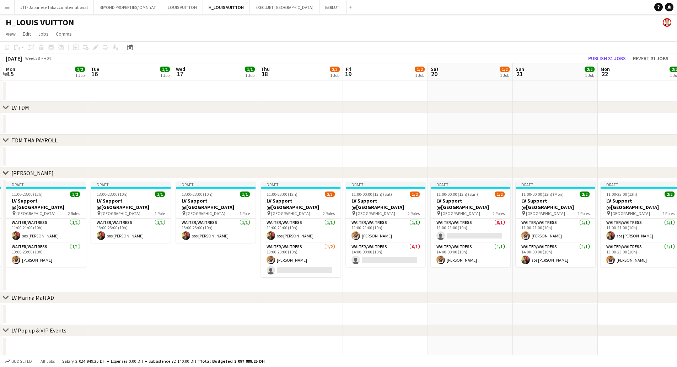
drag, startPoint x: 259, startPoint y: 229, endPoint x: 443, endPoint y: 241, distance: 184.5
click at [443, 241] on app-calendar-viewport "Sat 13 1/2 1 Job Sun 14 2/2 1 Job Mon 15 2/2 1 Job Tue 16 1/1 1 Job Wed 17 1/1 …" at bounding box center [338, 226] width 677 height 327
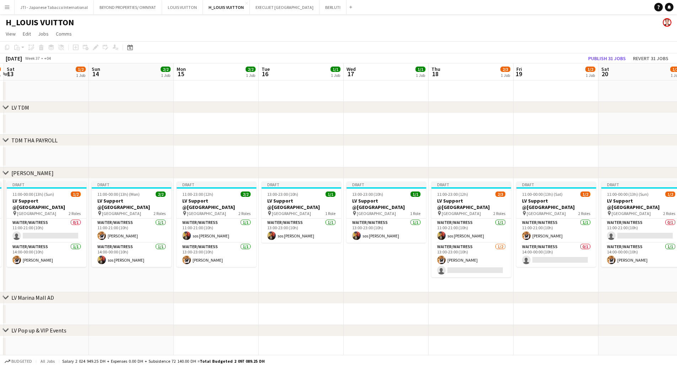
drag, startPoint x: 337, startPoint y: 235, endPoint x: 464, endPoint y: 242, distance: 126.8
click at [466, 242] on app-calendar-viewport "Thu 11 Fri 12 1/2 1 Job Sat 13 1/2 1 Job Sun 14 2/2 1 Job Mon 15 2/2 1 Job Tue …" at bounding box center [338, 226] width 677 height 327
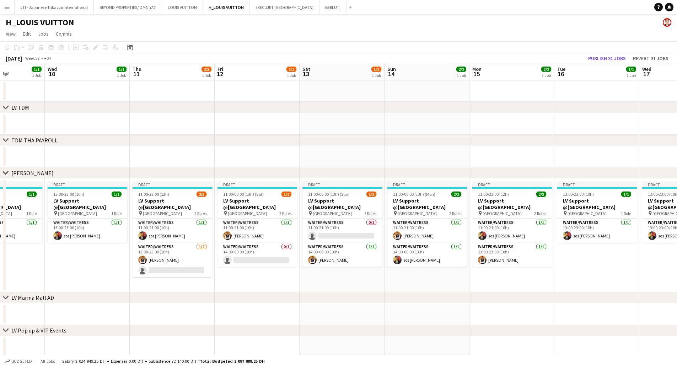
drag, startPoint x: 344, startPoint y: 242, endPoint x: 488, endPoint y: 246, distance: 144.8
click at [488, 246] on app-calendar-viewport "Mon 8 Tue 9 1/1 1 Job Wed 10 1/1 1 Job Thu 11 2/3 1 Job Fri 12 1/2 1 Job Sat 13…" at bounding box center [338, 226] width 677 height 327
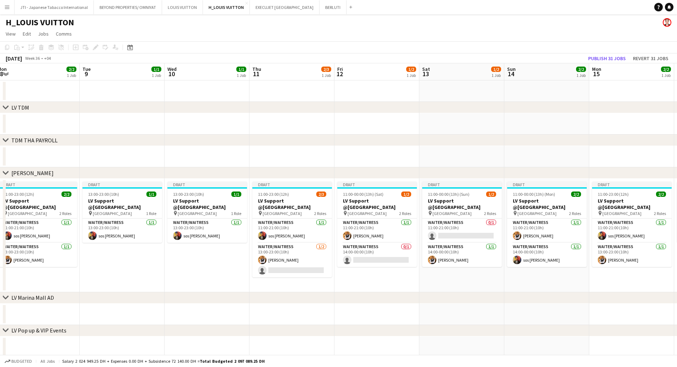
drag, startPoint x: 245, startPoint y: 242, endPoint x: 481, endPoint y: 252, distance: 235.9
click at [481, 252] on app-calendar-viewport "Sat 6 1/2 1 Job Sun 7 2/2 1 Job Mon 8 2/2 1 Job Tue 9 1/1 1 Job Wed 10 1/1 1 Jo…" at bounding box center [338, 226] width 677 height 327
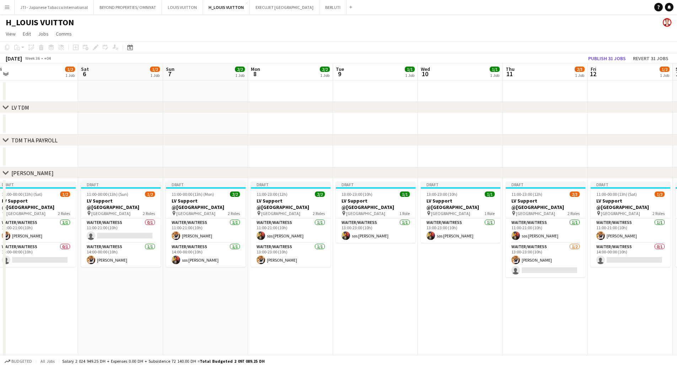
drag, startPoint x: 193, startPoint y: 232, endPoint x: 355, endPoint y: 244, distance: 162.2
click at [355, 244] on app-calendar-viewport "Wed 3 1/1 1 Job Thu 4 2/4 2 Jobs Fri 5 1/2 1 Job Sat 6 1/2 1 Job Sun 7 2/2 1 Jo…" at bounding box center [338, 258] width 677 height 391
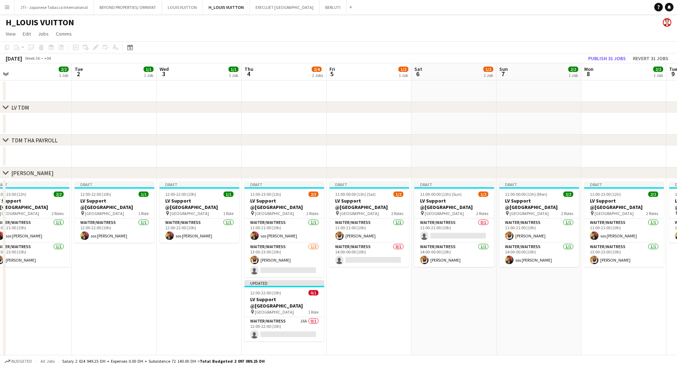
scroll to position [0, 159]
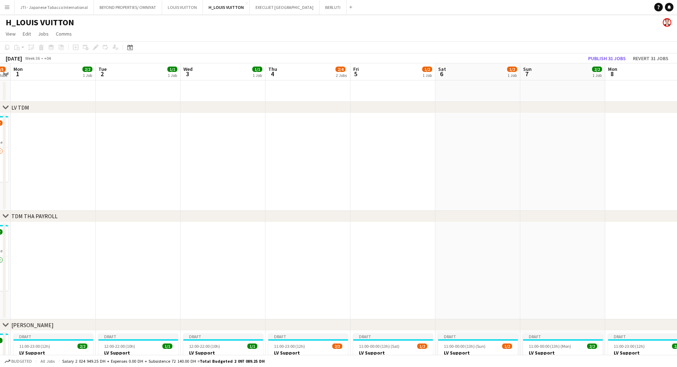
drag, startPoint x: 74, startPoint y: 246, endPoint x: 254, endPoint y: 246, distance: 180.2
click at [254, 246] on app-calendar-viewport "Sat 30 5/6 3 Jobs Sun 31 4/5 3 Jobs Mon 1 2/2 1 Job Tue 2 1/1 1 Job Wed 3 1/1 1…" at bounding box center [338, 334] width 677 height 543
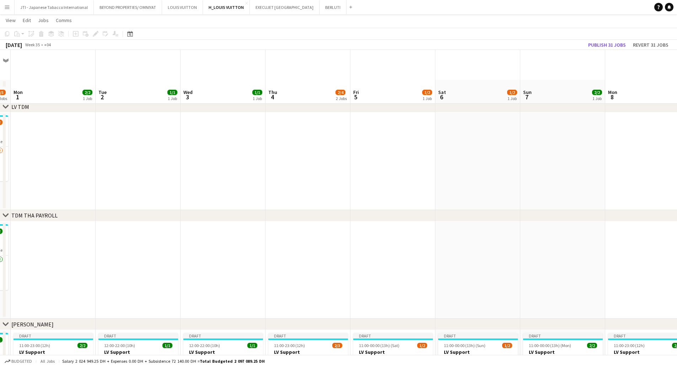
scroll to position [178, 0]
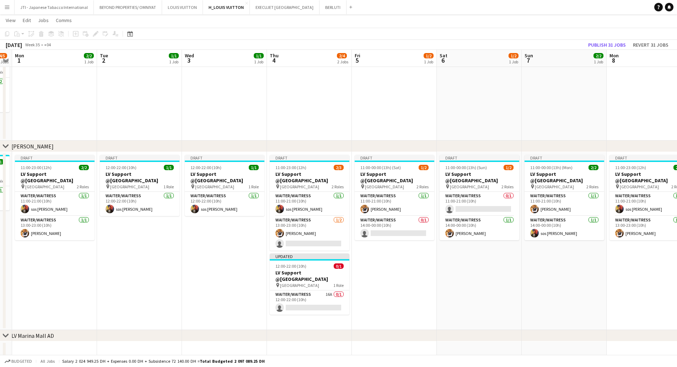
drag, startPoint x: 208, startPoint y: 262, endPoint x: 314, endPoint y: 262, distance: 106.7
click at [314, 262] on app-calendar-viewport "Sat 30 5/6 3 Jobs Sun 31 4/5 3 Jobs Mon 1 2/2 1 Job Tue 2 1/1 1 Job Wed 3 1/1 1…" at bounding box center [338, 139] width 677 height 578
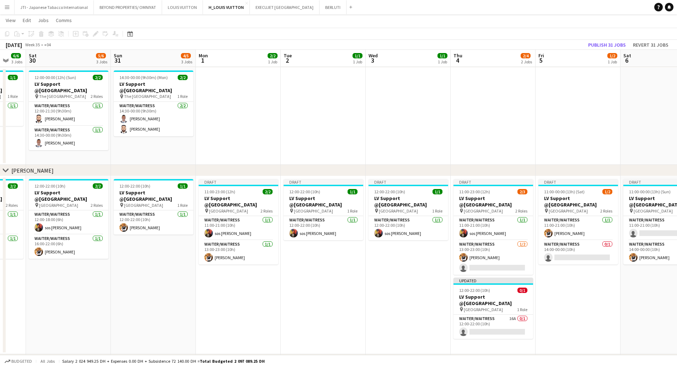
drag, startPoint x: 332, startPoint y: 260, endPoint x: 402, endPoint y: 259, distance: 70.0
click at [415, 258] on app-calendar-viewport "Thu 28 6/6 2 Jobs Fri 29 6/6 3 Jobs Sat 30 5/6 3 Jobs Sun 31 4/5 3 Jobs Mon 1 2…" at bounding box center [338, 151] width 677 height 602
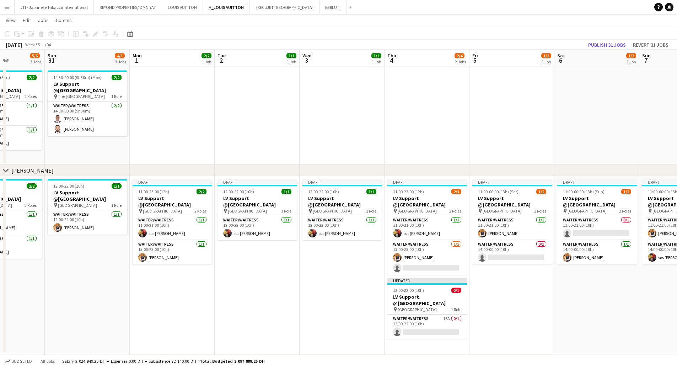
scroll to position [0, 255]
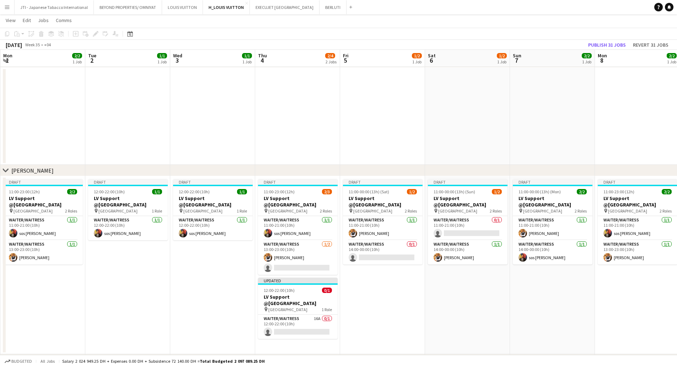
drag, startPoint x: 396, startPoint y: 267, endPoint x: 196, endPoint y: 264, distance: 199.5
click at [196, 264] on app-calendar-viewport "Fri 29 6/6 3 Jobs Sat 30 5/6 3 Jobs Sun 31 4/5 3 Jobs Mon 1 2/2 1 Job Tue 2 1/1…" at bounding box center [338, 151] width 677 height 602
click at [612, 44] on button "Publish 31 jobs" at bounding box center [607, 44] width 43 height 9
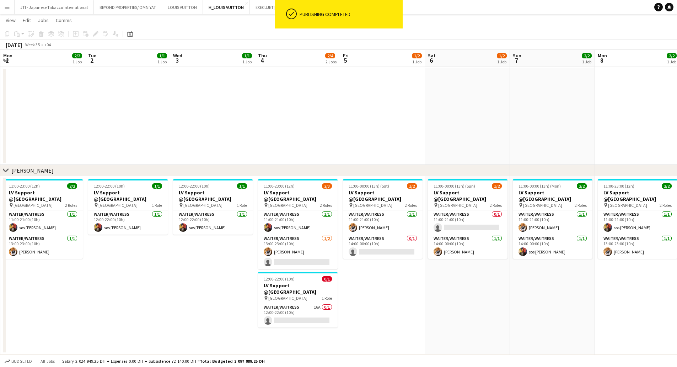
drag, startPoint x: 278, startPoint y: 304, endPoint x: 288, endPoint y: 289, distance: 17.5
click at [278, 303] on app-card-role "Waiter/Waitress 16A 0/1 12:00-22:00 (10h) single-neutral-actions" at bounding box center [298, 315] width 80 height 24
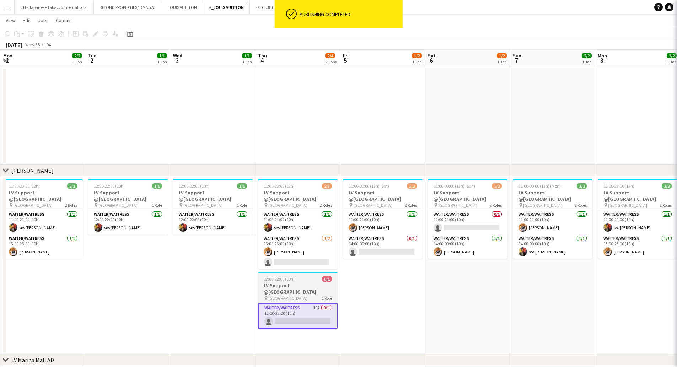
click at [288, 287] on h3 "LV Support @[GEOGRAPHIC_DATA]" at bounding box center [298, 288] width 80 height 13
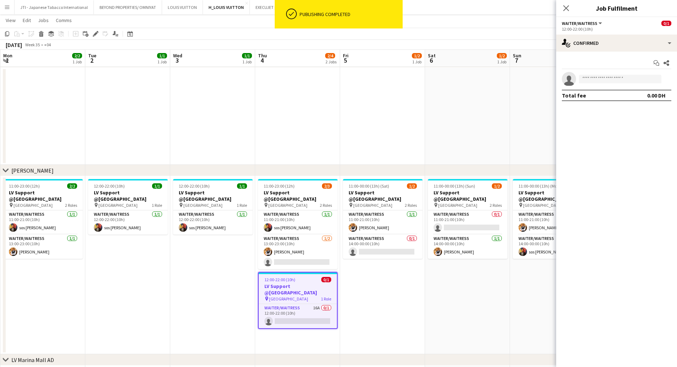
click at [567, 9] on icon at bounding box center [566, 8] width 6 height 6
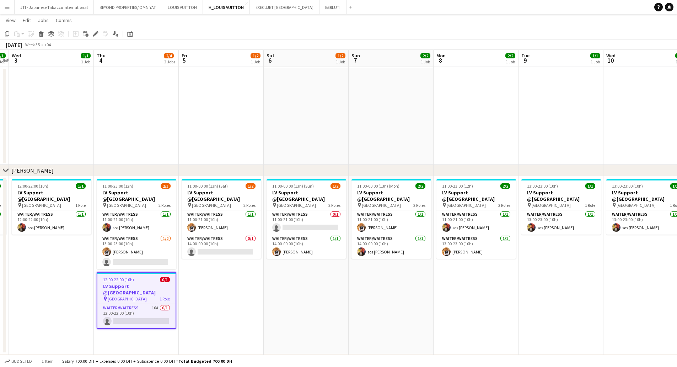
drag, startPoint x: 380, startPoint y: 229, endPoint x: 171, endPoint y: 229, distance: 209.0
click at [172, 229] on app-calendar-viewport "Sun 31 4/5 3 Jobs Mon 1 2/2 1 Job Tue 2 1/1 1 Job Wed 3 1/1 1 Job Thu 4 2/4 2 J…" at bounding box center [338, 151] width 677 height 602
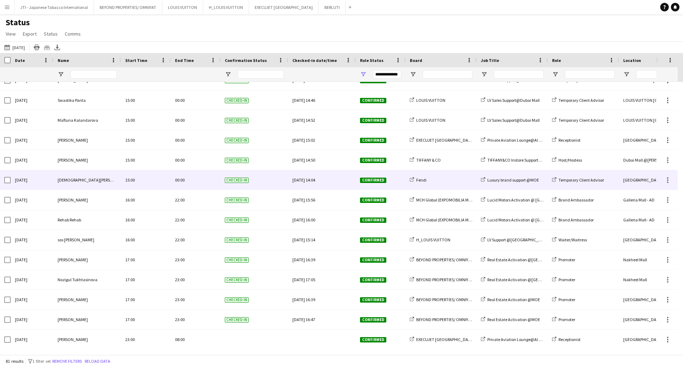
scroll to position [1346, 0]
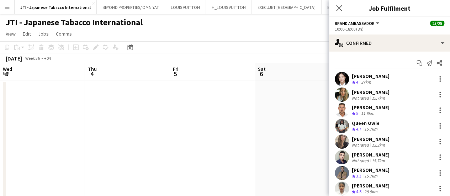
scroll to position [0, 314]
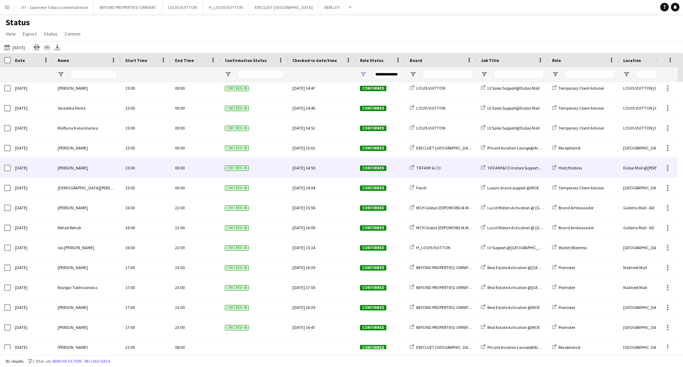
scroll to position [1346, 0]
